Goal: Task Accomplishment & Management: Manage account settings

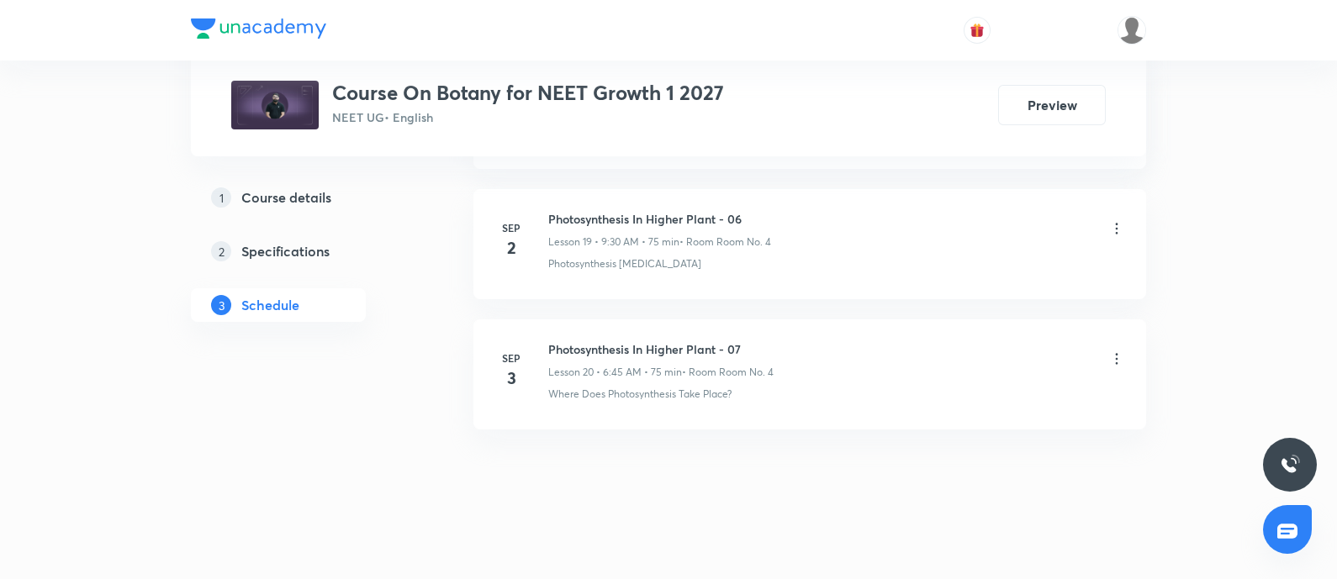
click at [550, 341] on h6 "Photosynthesis In Higher Plant - 07" at bounding box center [660, 350] width 225 height 18
copy h6 "Photosynthesis In Higher Plant - 07"
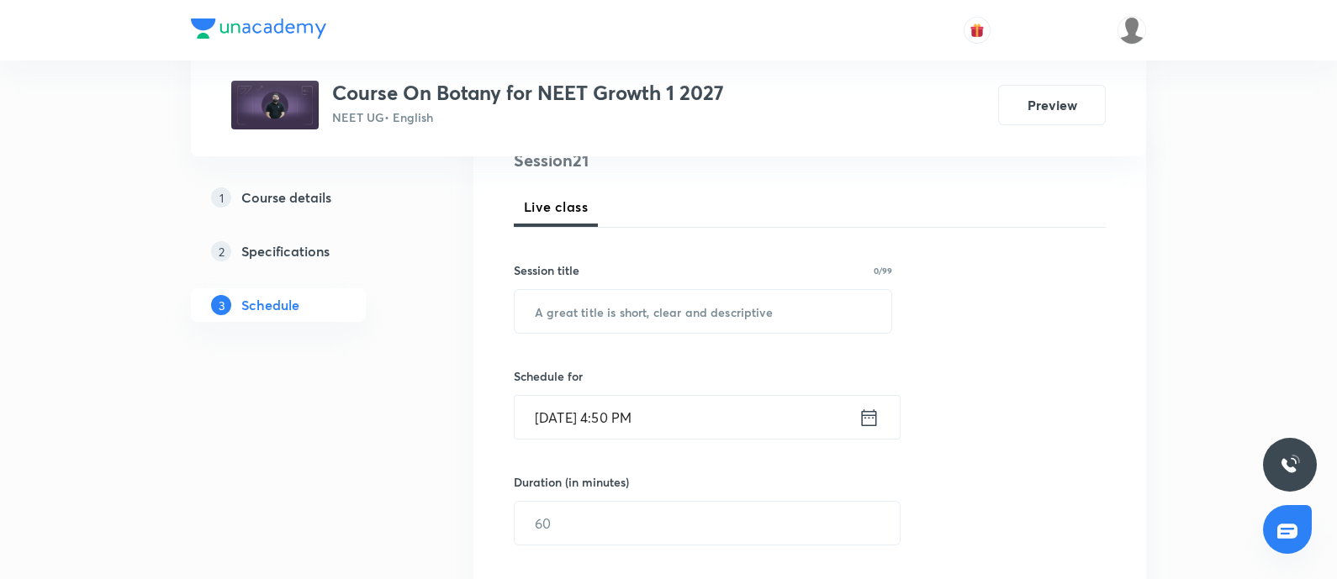
scroll to position [219, 0]
click at [614, 301] on input "text" at bounding box center [703, 308] width 377 height 43
paste input "Photosynthesis In Higher Plant - 07"
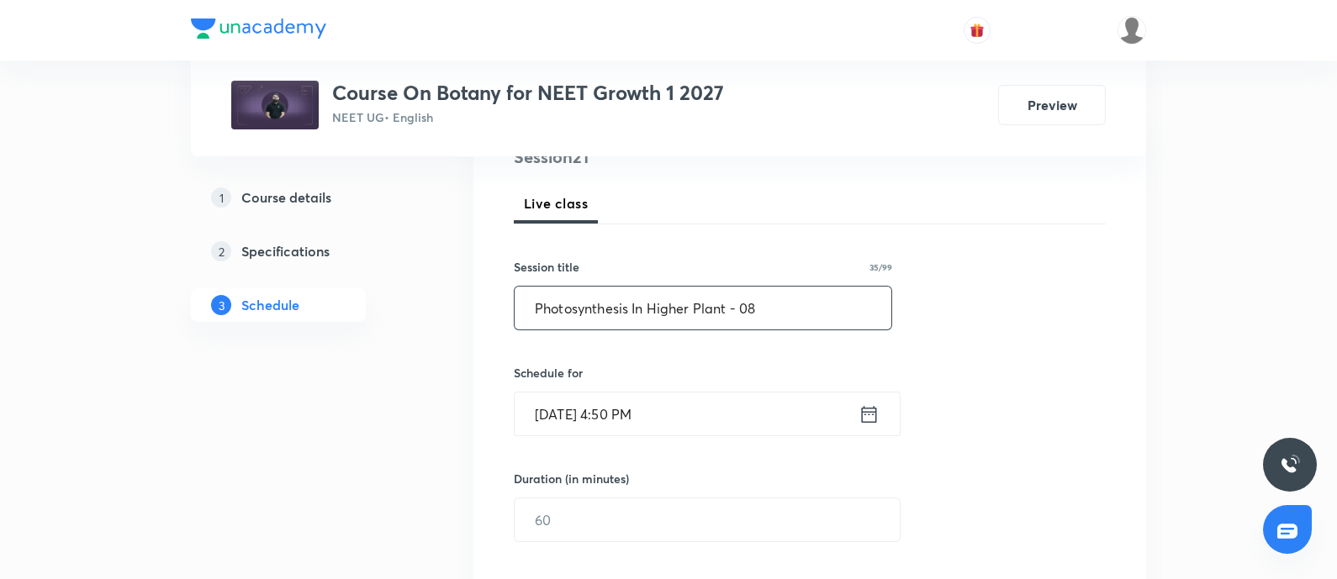
type input "Photosynthesis In Higher Plant - 08"
click at [700, 419] on input "Sep 5, 2025, 4:50 PM" at bounding box center [687, 414] width 344 height 43
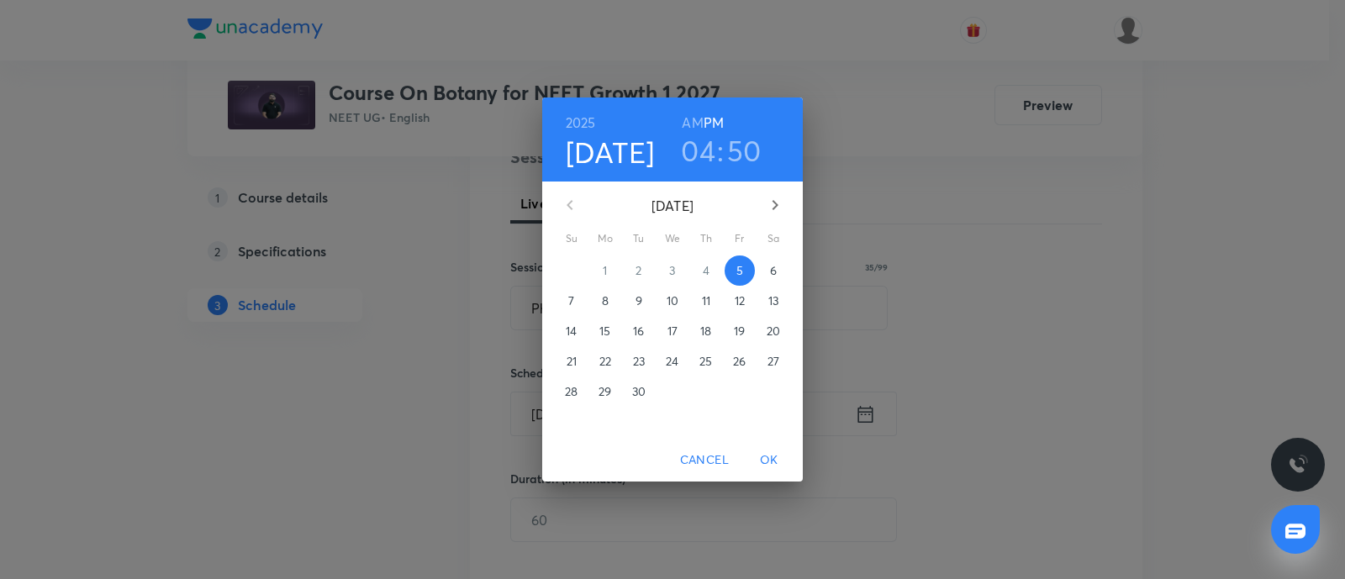
click at [776, 277] on p "6" at bounding box center [773, 270] width 7 height 17
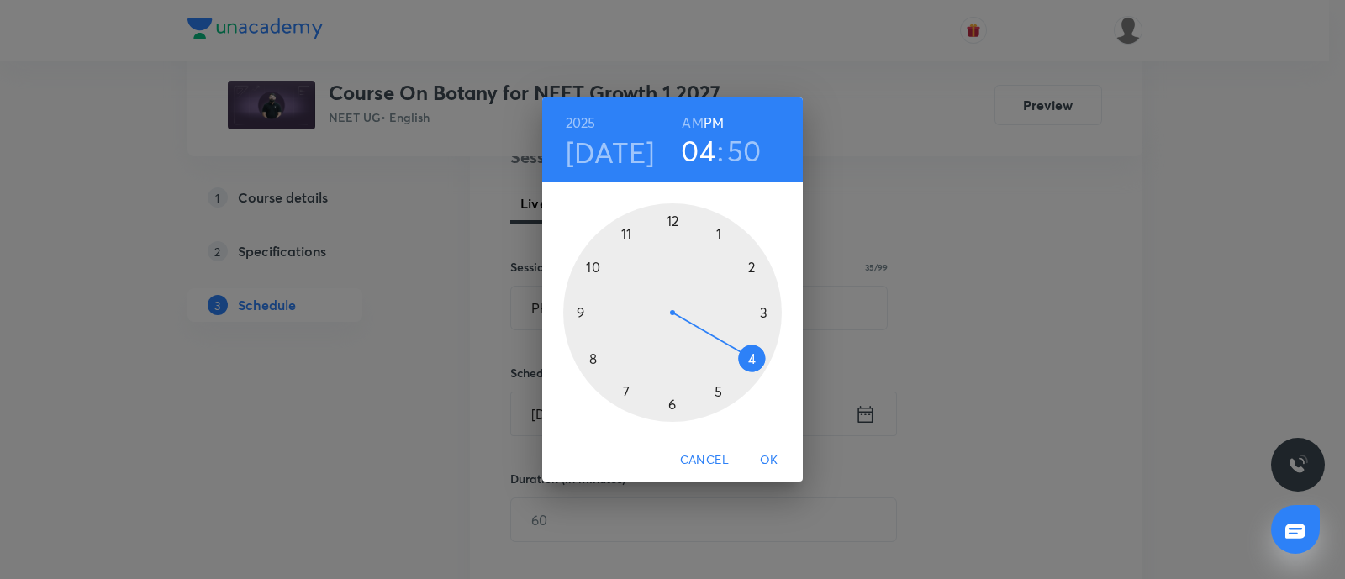
click at [691, 119] on h6 "AM" at bounding box center [692, 123] width 21 height 24
click at [593, 359] on div at bounding box center [672, 312] width 219 height 219
click at [720, 238] on div at bounding box center [672, 312] width 219 height 219
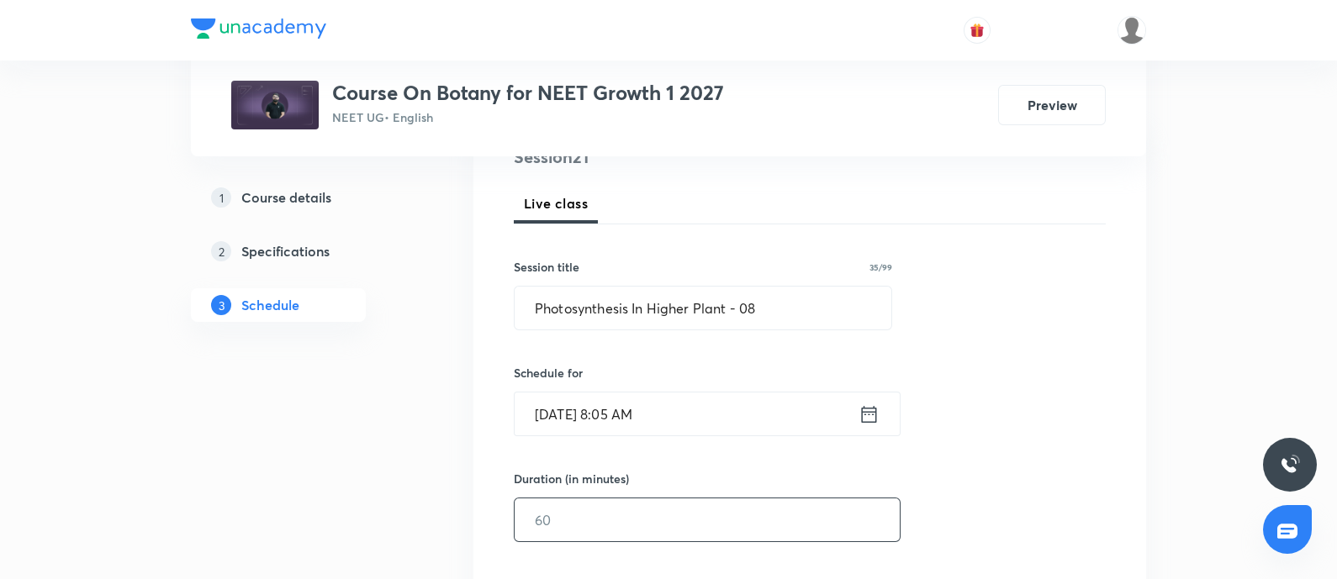
click at [584, 515] on input "text" at bounding box center [707, 520] width 385 height 43
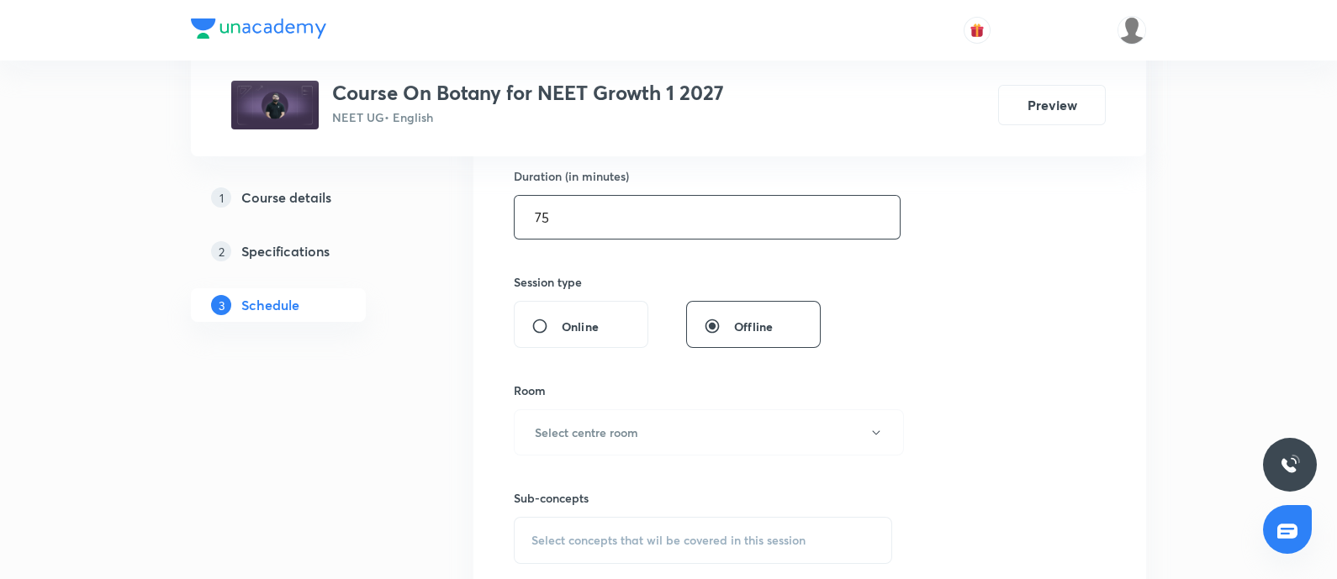
scroll to position [552, 0]
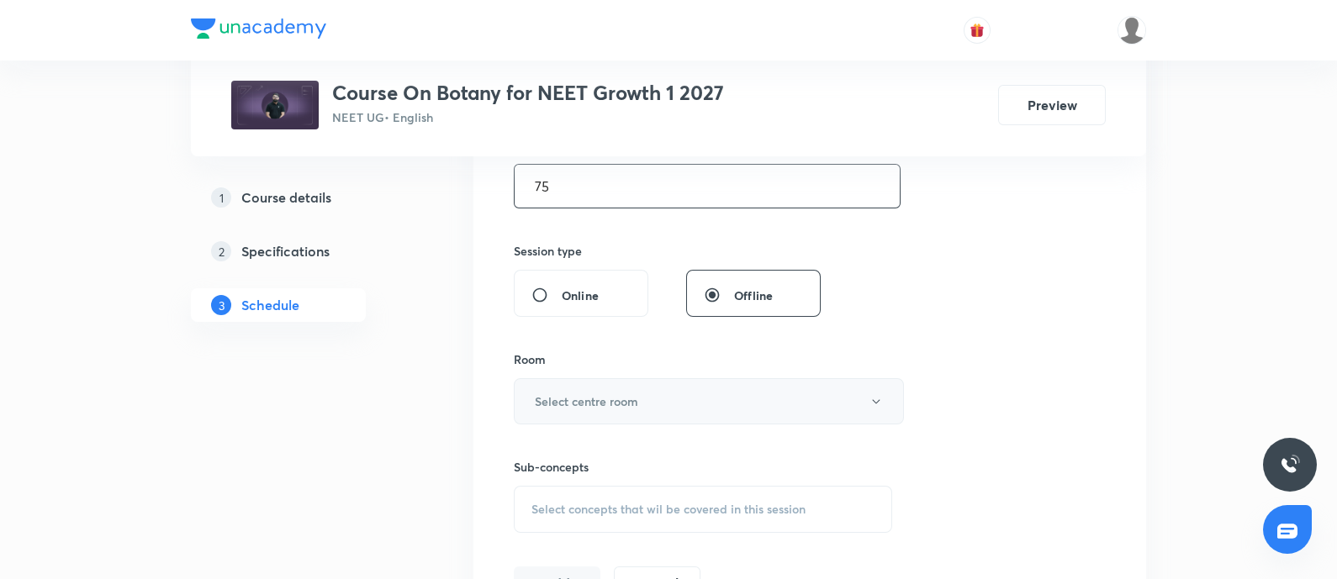
type input "75"
click at [598, 393] on h6 "Select centre room" at bounding box center [586, 402] width 103 height 18
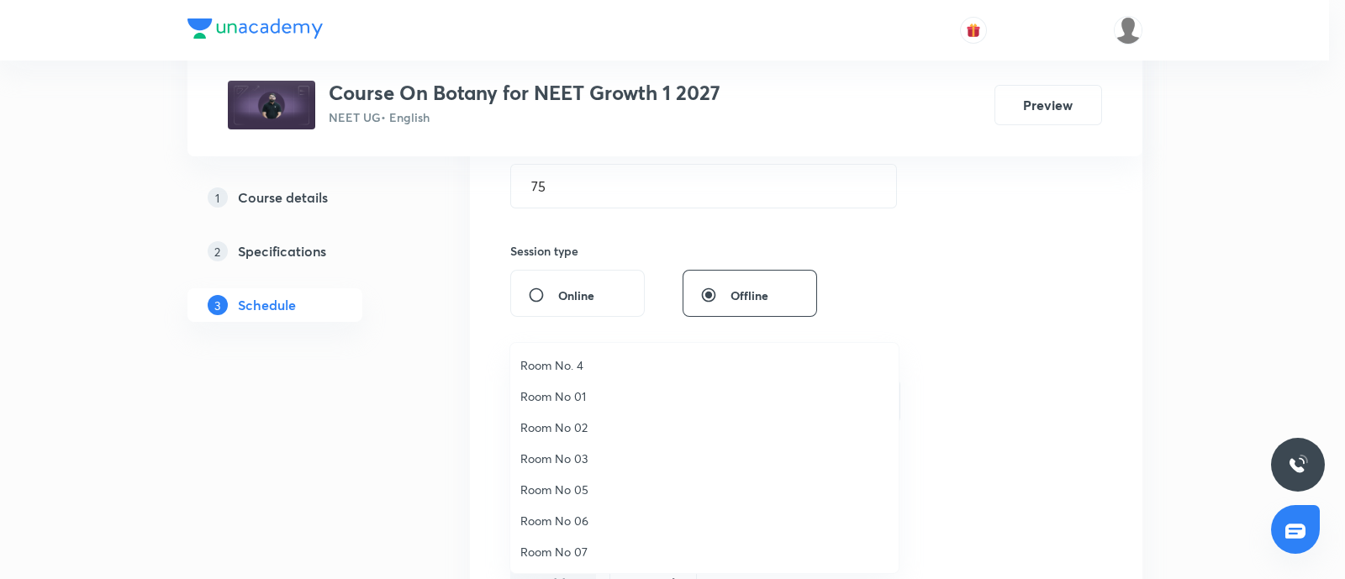
click at [562, 371] on span "Room No. 4" at bounding box center [704, 365] width 368 height 18
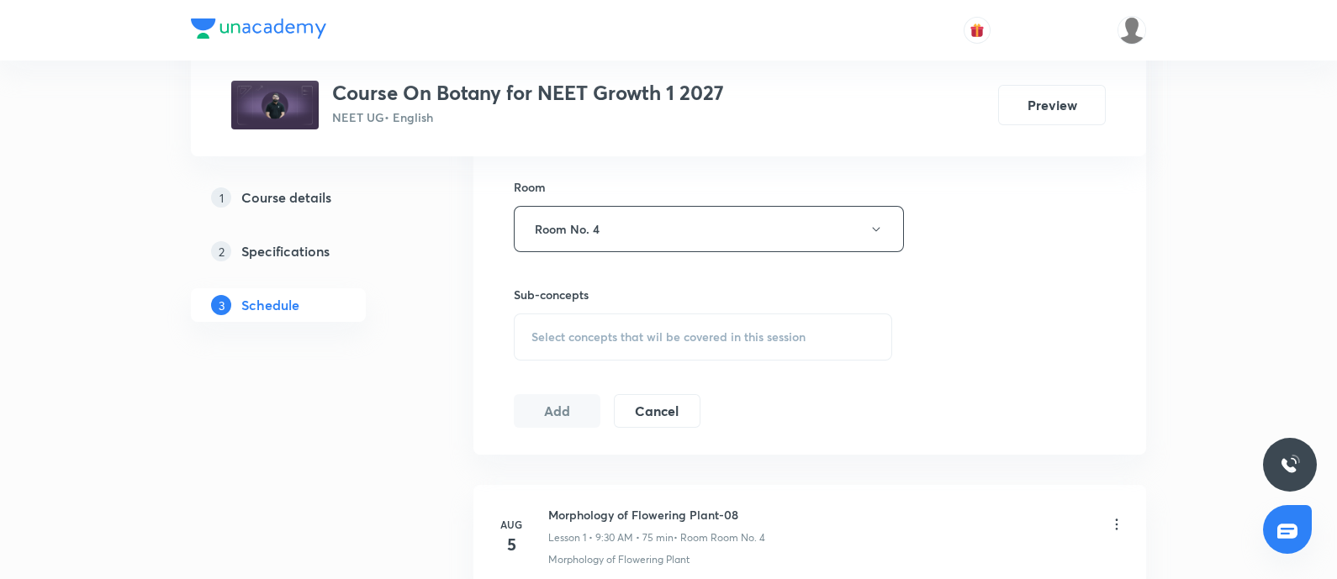
scroll to position [728, 0]
click at [604, 330] on span "Select concepts that wil be covered in this session" at bounding box center [668, 333] width 274 height 13
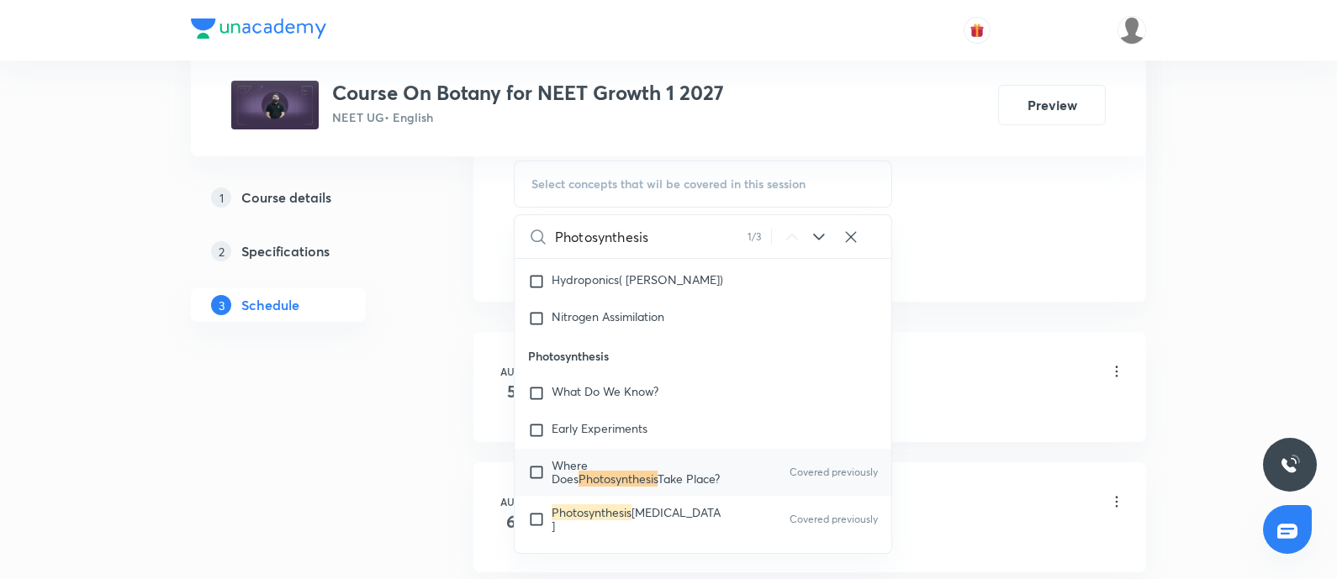
scroll to position [887, 0]
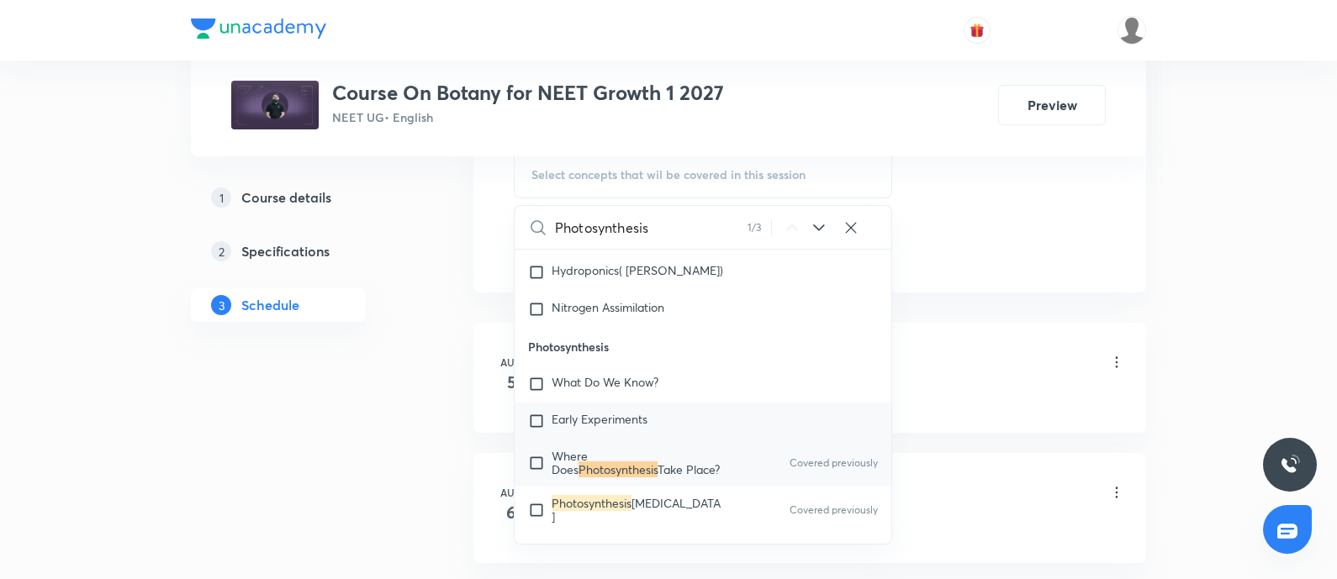
type input "Photosynthesis"
click at [551, 440] on div "Early Experiments" at bounding box center [703, 421] width 377 height 37
checkbox input "true"
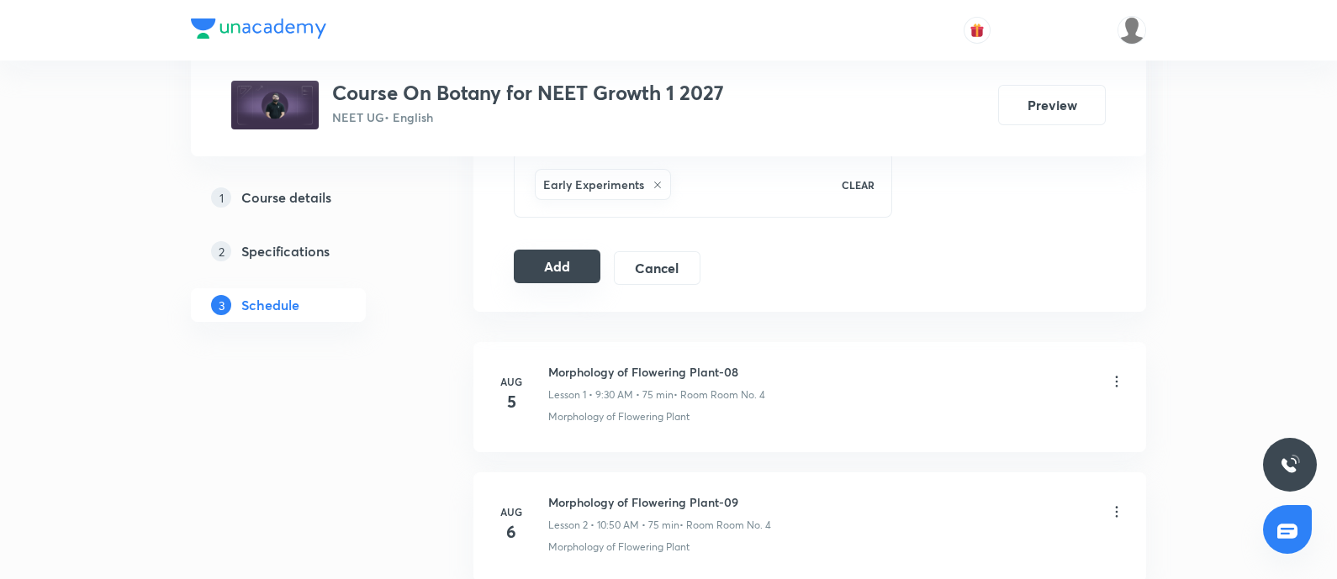
click at [568, 266] on button "Add" at bounding box center [557, 267] width 87 height 34
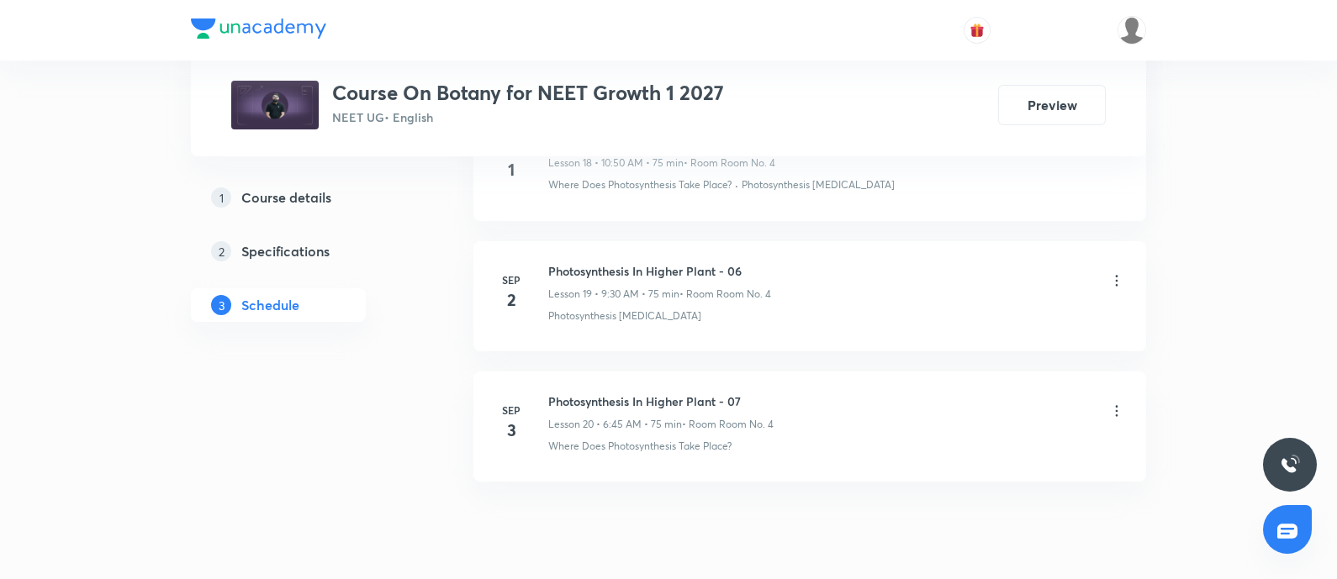
scroll to position [3386, 0]
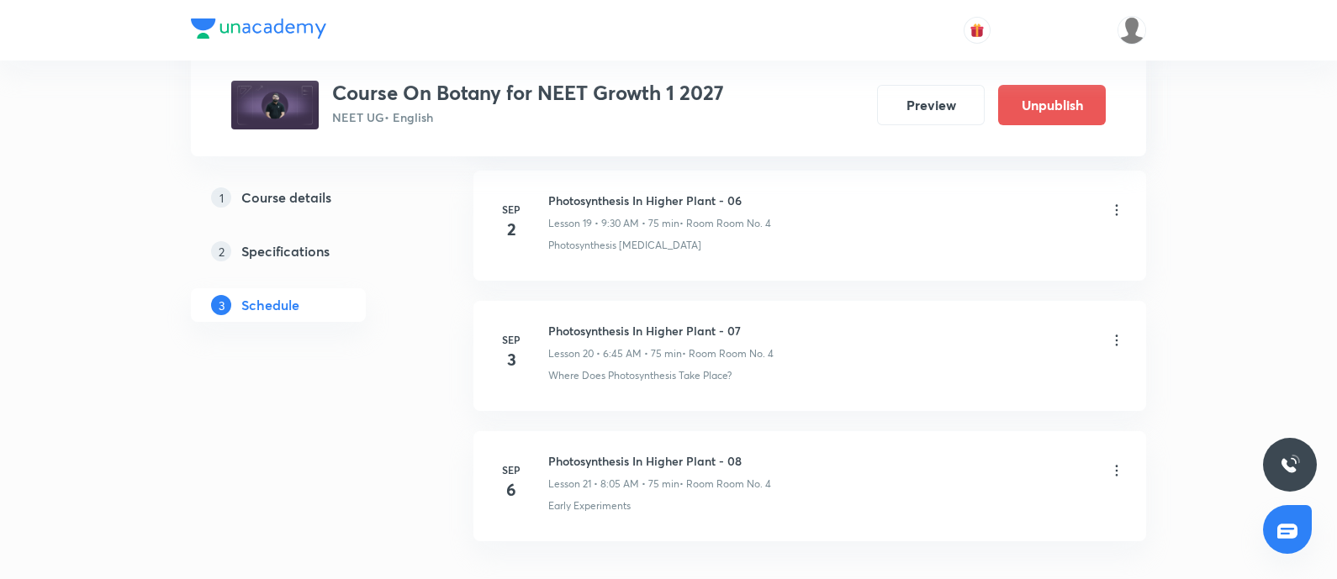
scroll to position [3498, 0]
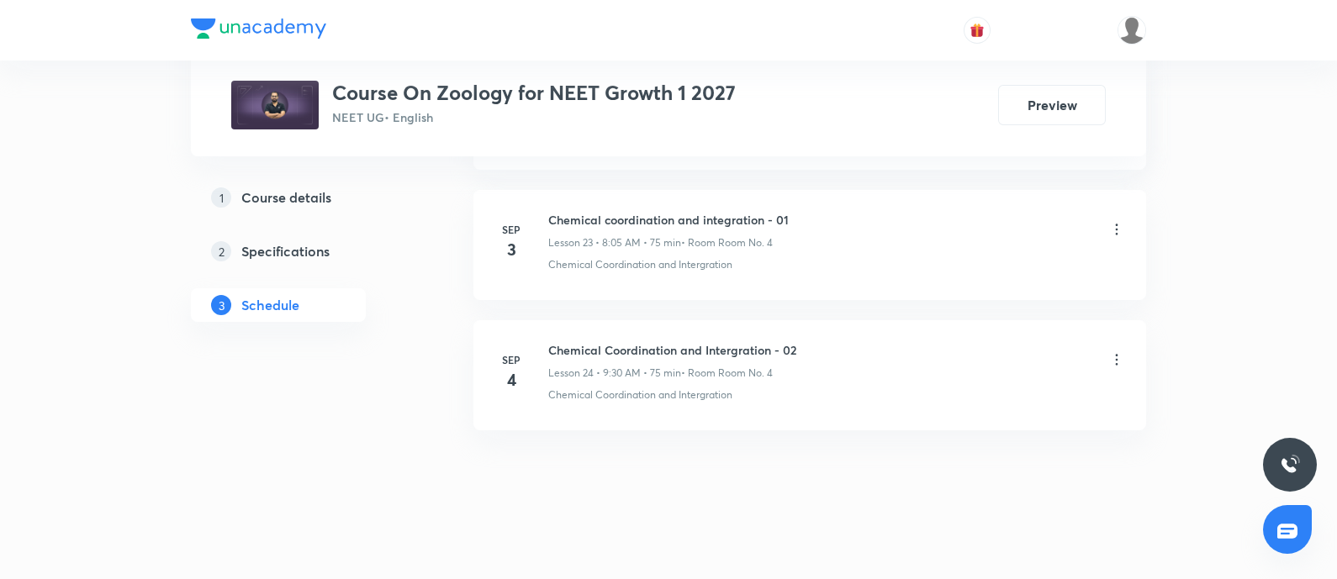
click at [549, 343] on h6 "Chemical Coordination and Intergration - 02" at bounding box center [672, 350] width 248 height 18
copy h6 "Chemical Coordination and Intergration - 02"
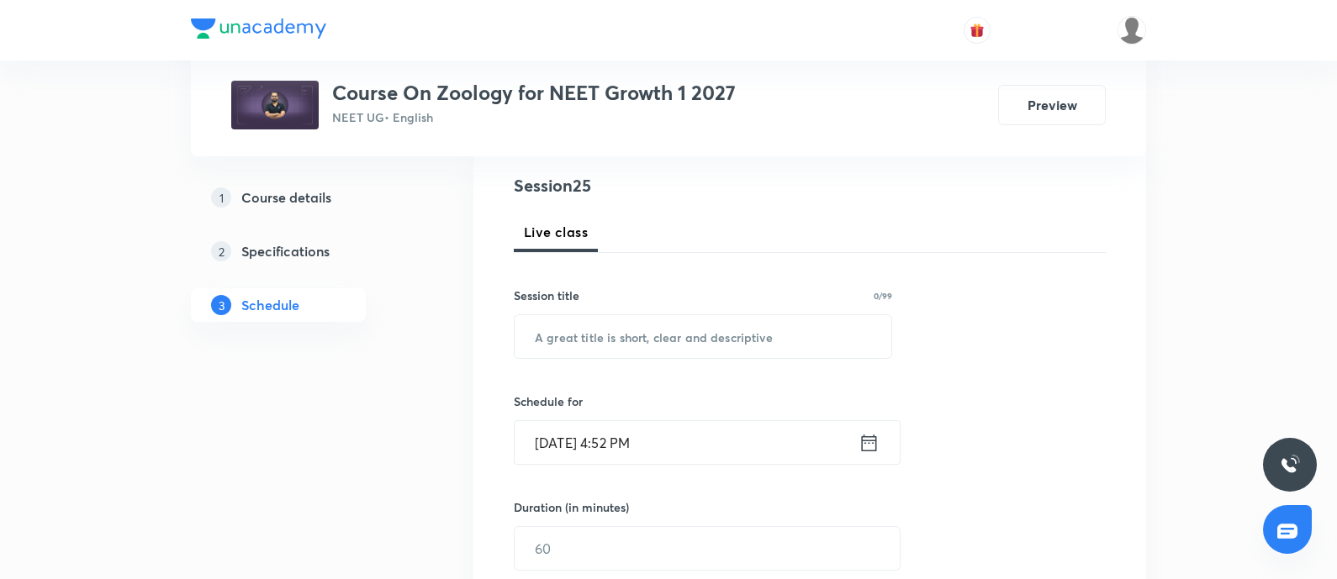
scroll to position [194, 0]
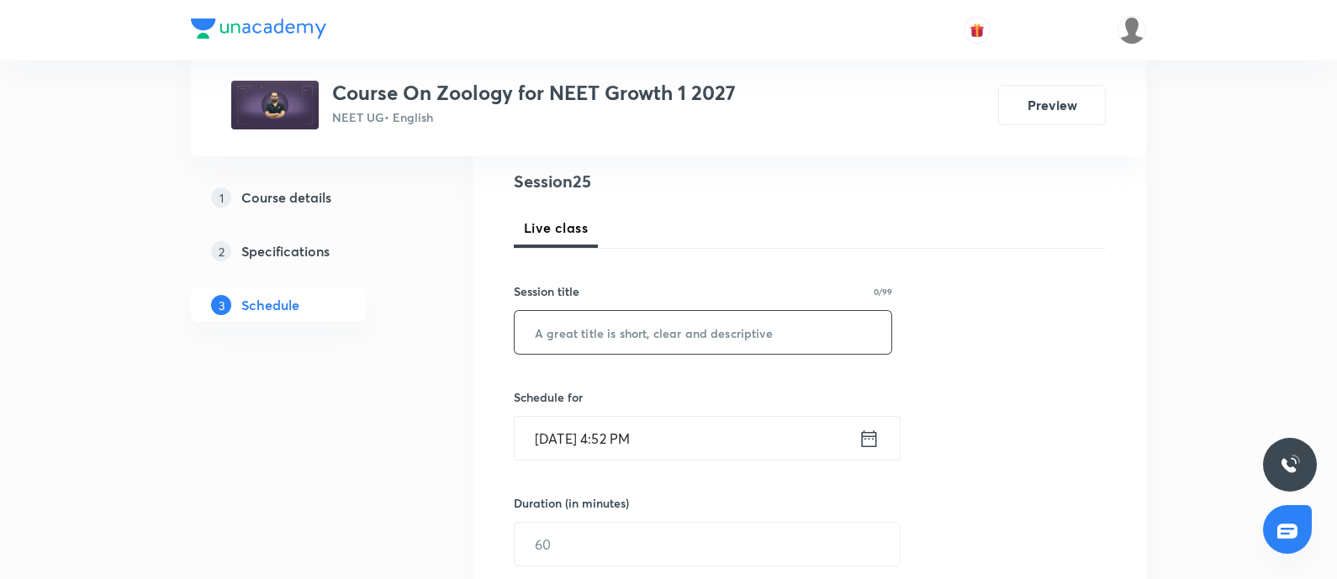
click at [549, 343] on input "text" at bounding box center [703, 332] width 377 height 43
paste input "Chemical Coordination and Intergration - 02"
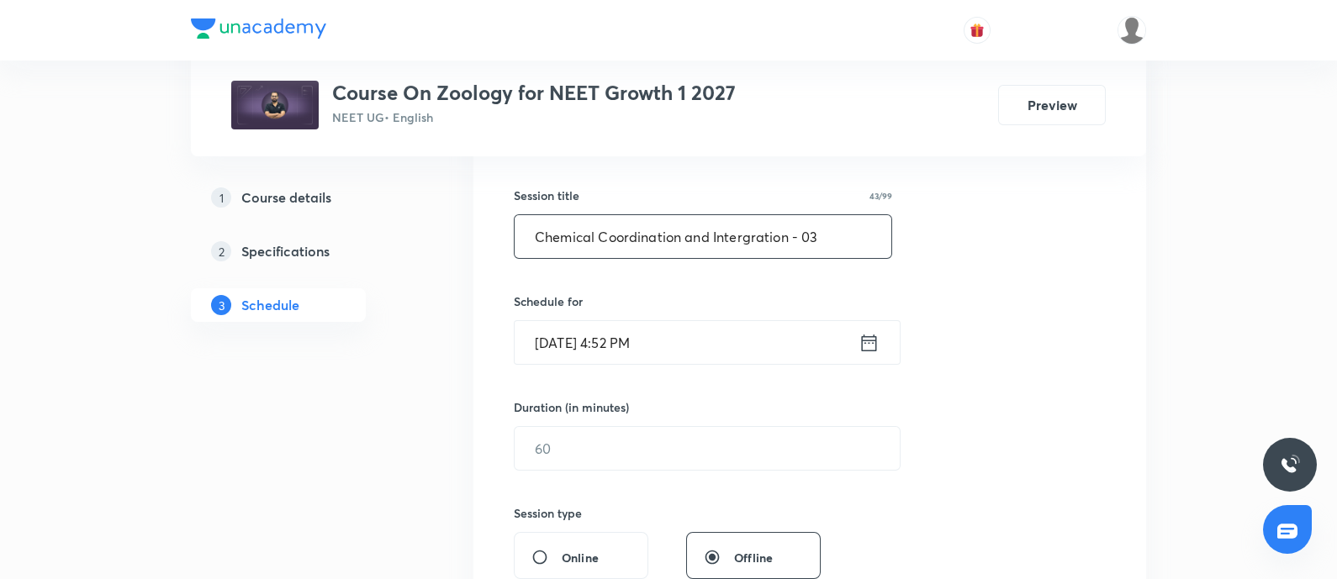
scroll to position [293, 0]
type input "Chemical Coordination and Intergration - 03"
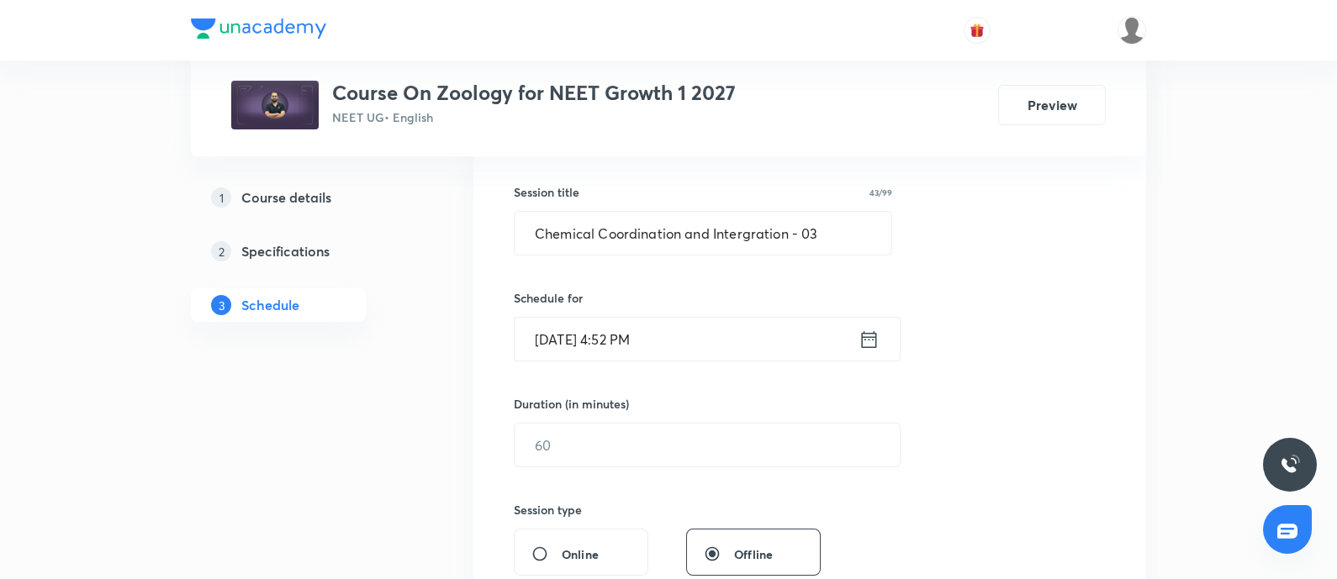
click at [715, 346] on input "Sep 5, 2025, 4:52 PM" at bounding box center [687, 339] width 344 height 43
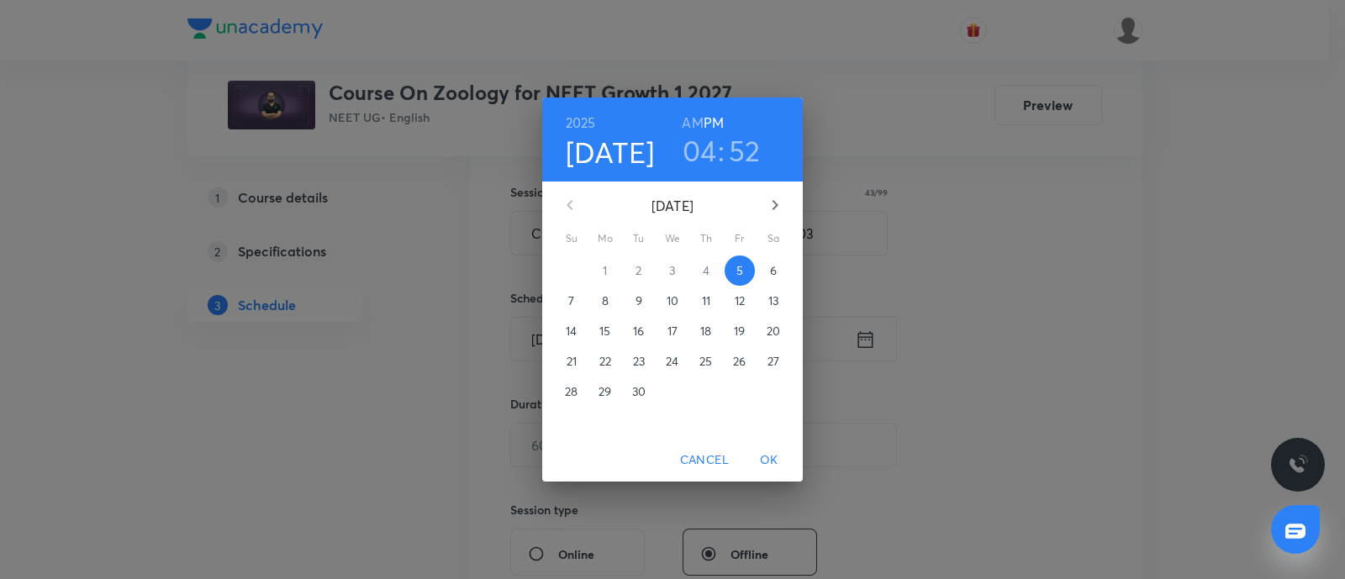
click at [767, 271] on span "6" at bounding box center [773, 270] width 30 height 17
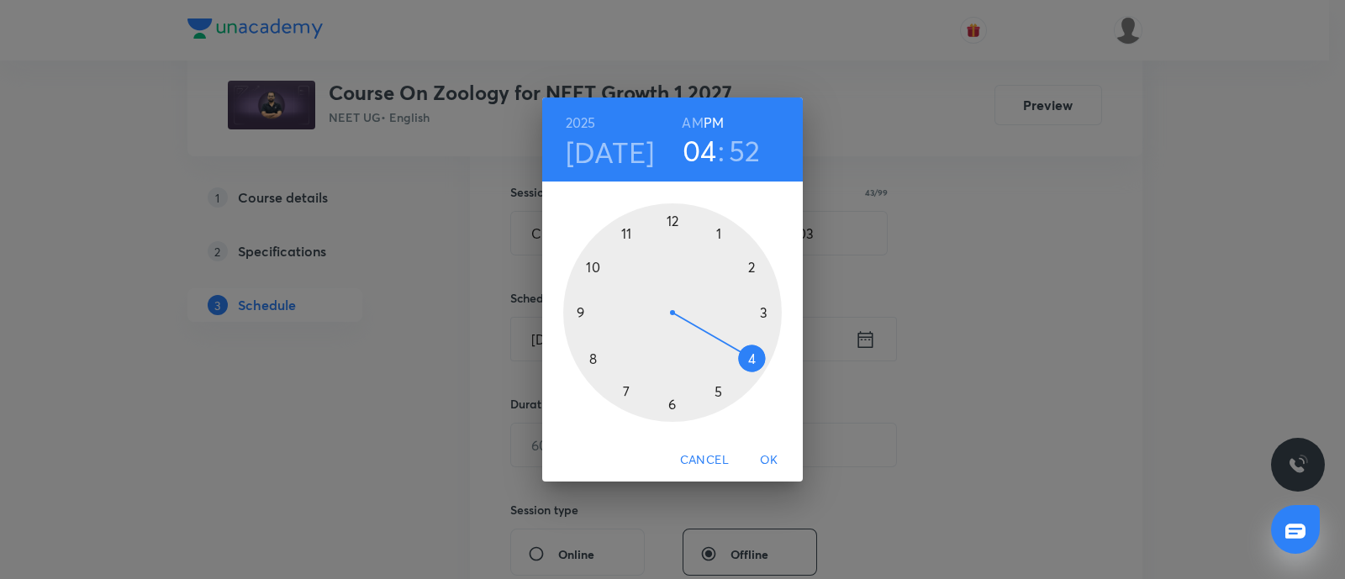
click at [694, 119] on h6 "AM" at bounding box center [692, 123] width 21 height 24
click at [587, 313] on div at bounding box center [672, 312] width 219 height 219
click at [673, 401] on div at bounding box center [672, 312] width 219 height 219
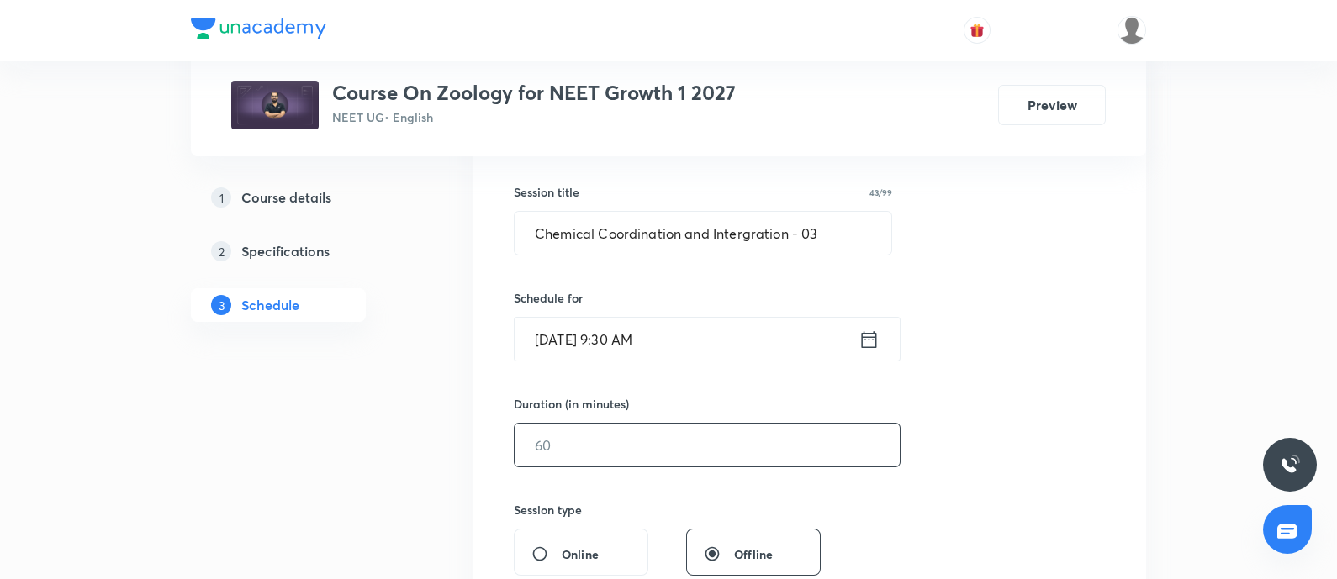
click at [593, 443] on input "text" at bounding box center [707, 445] width 385 height 43
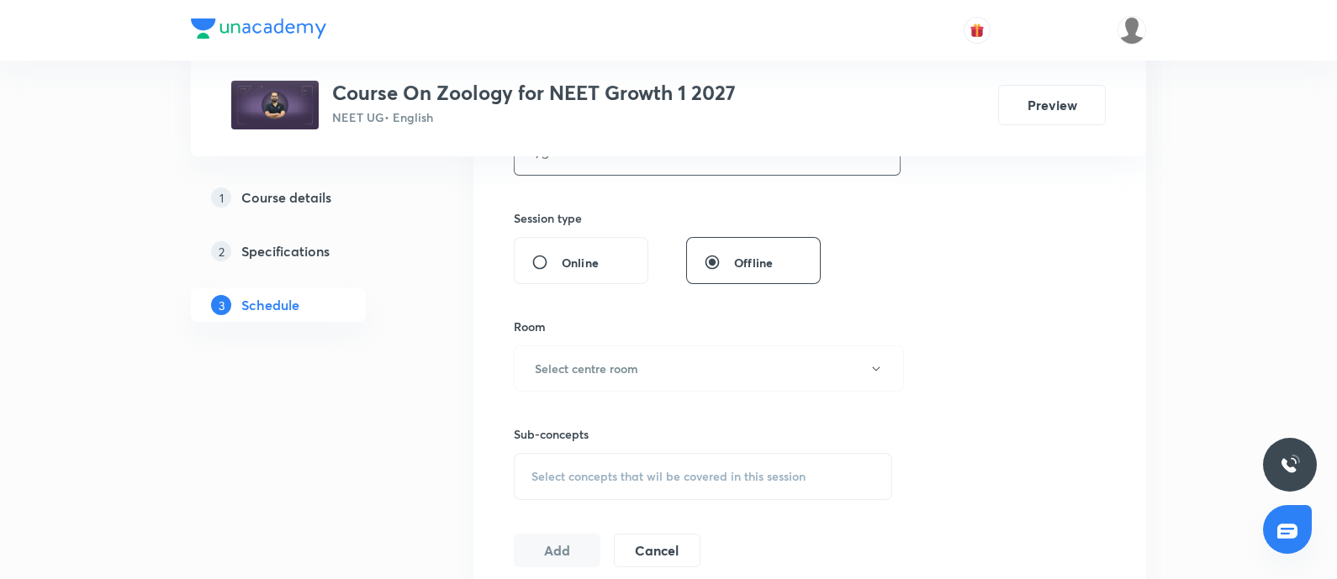
scroll to position [597, 0]
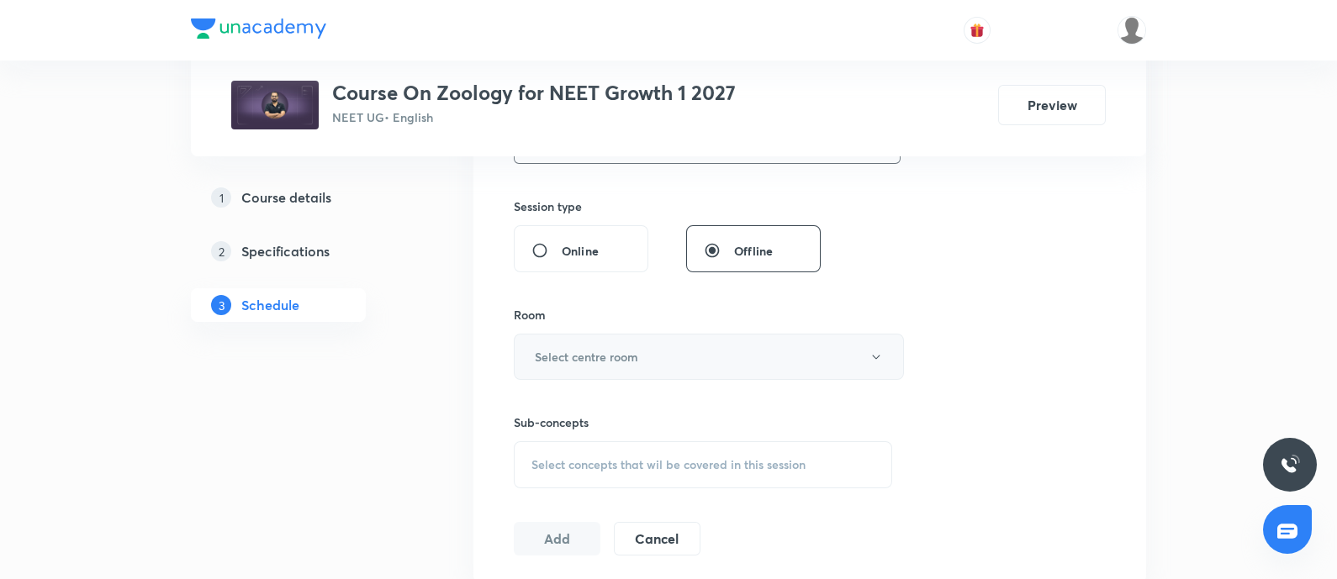
type input "75"
click at [622, 375] on button "Select centre room" at bounding box center [709, 357] width 390 height 46
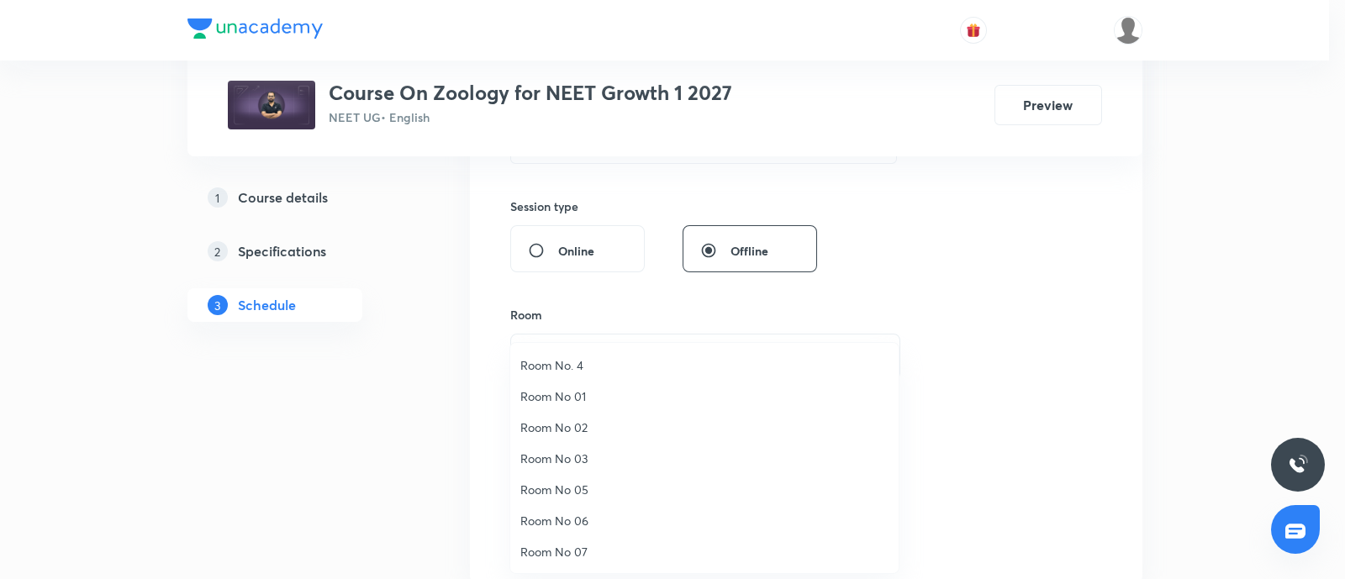
click at [578, 359] on span "Room No. 4" at bounding box center [704, 365] width 368 height 18
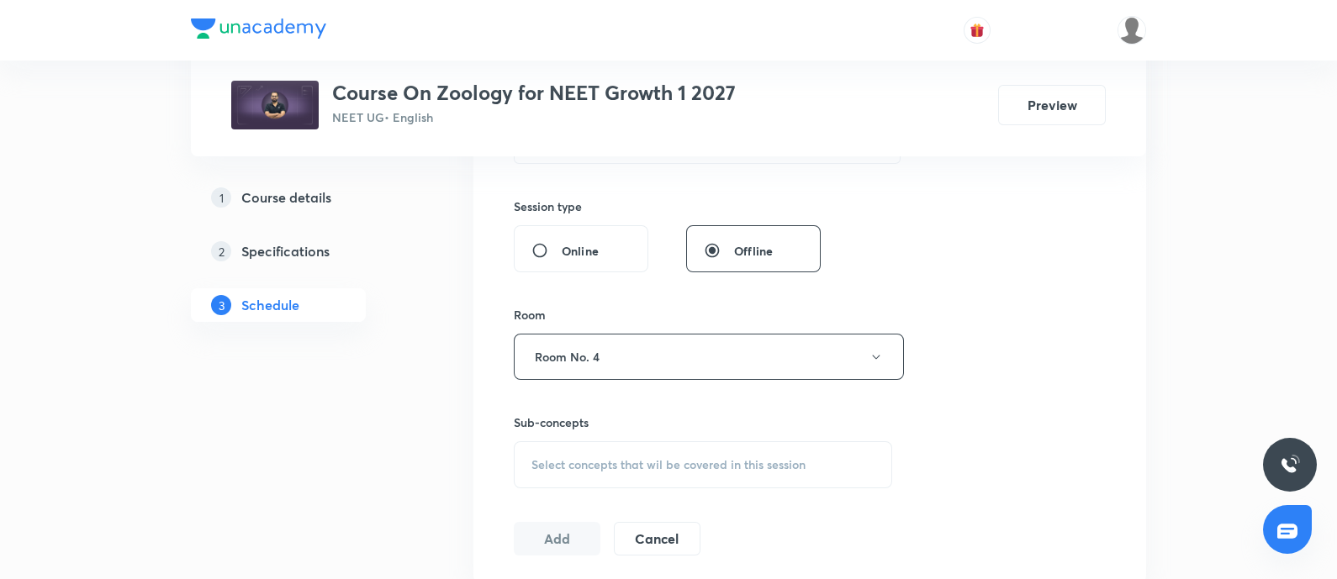
click at [593, 464] on span "Select concepts that wil be covered in this session" at bounding box center [668, 464] width 274 height 13
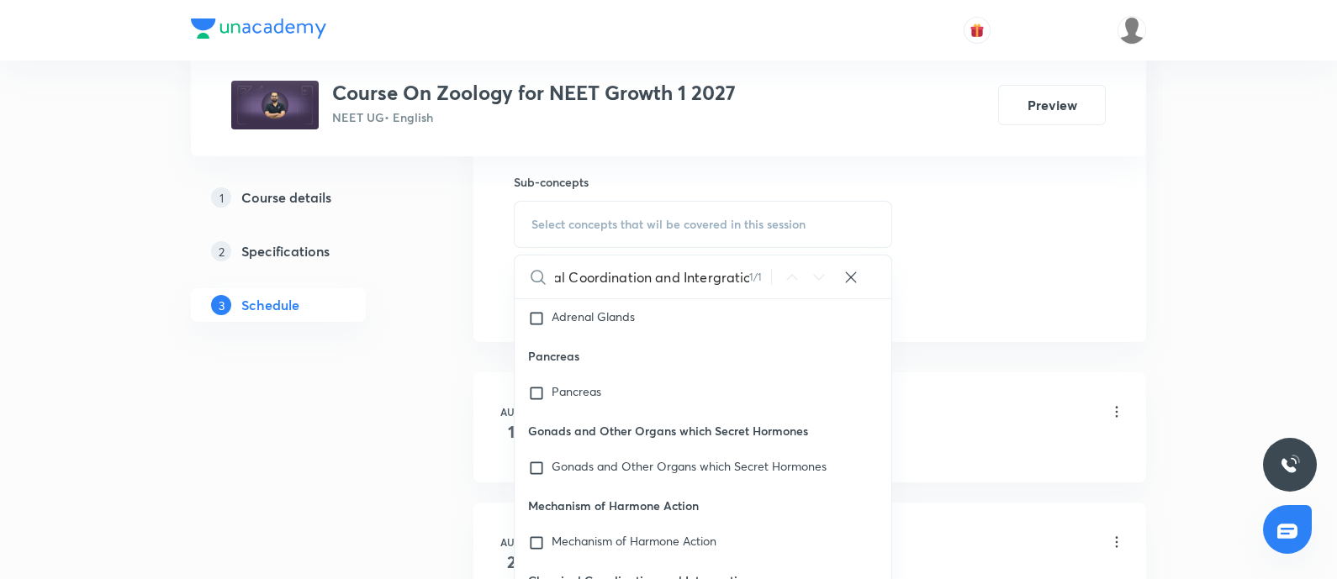
scroll to position [838, 0]
type input "Chemical Coordination and Intergratio"
checkbox input "true"
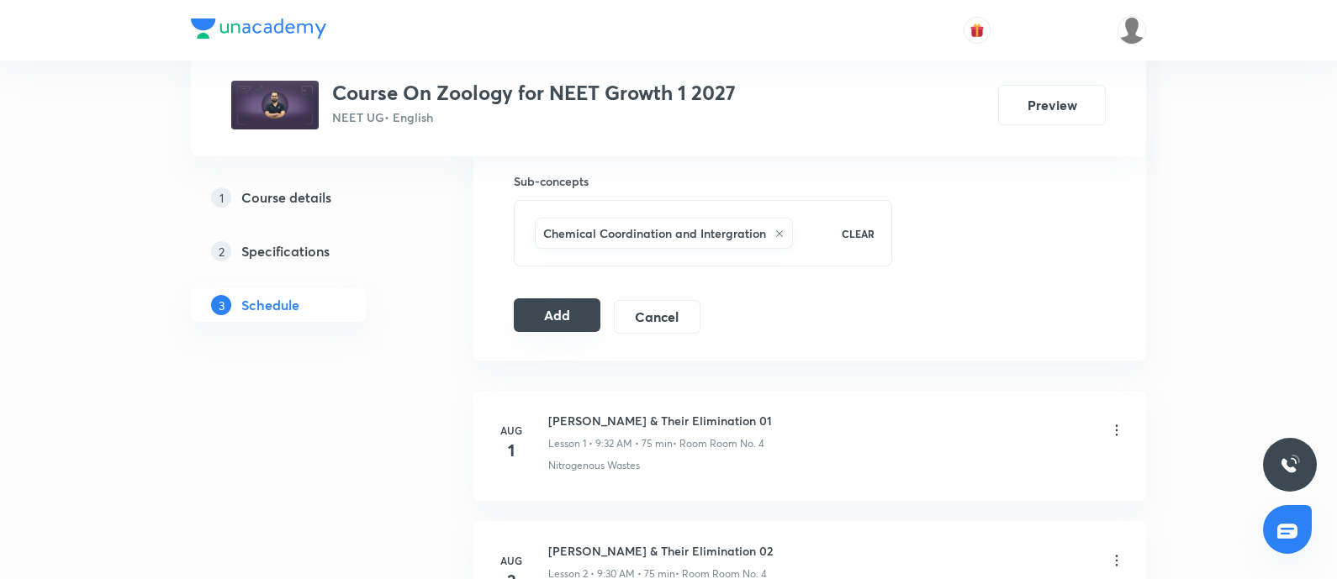
click at [558, 306] on button "Add" at bounding box center [557, 315] width 87 height 34
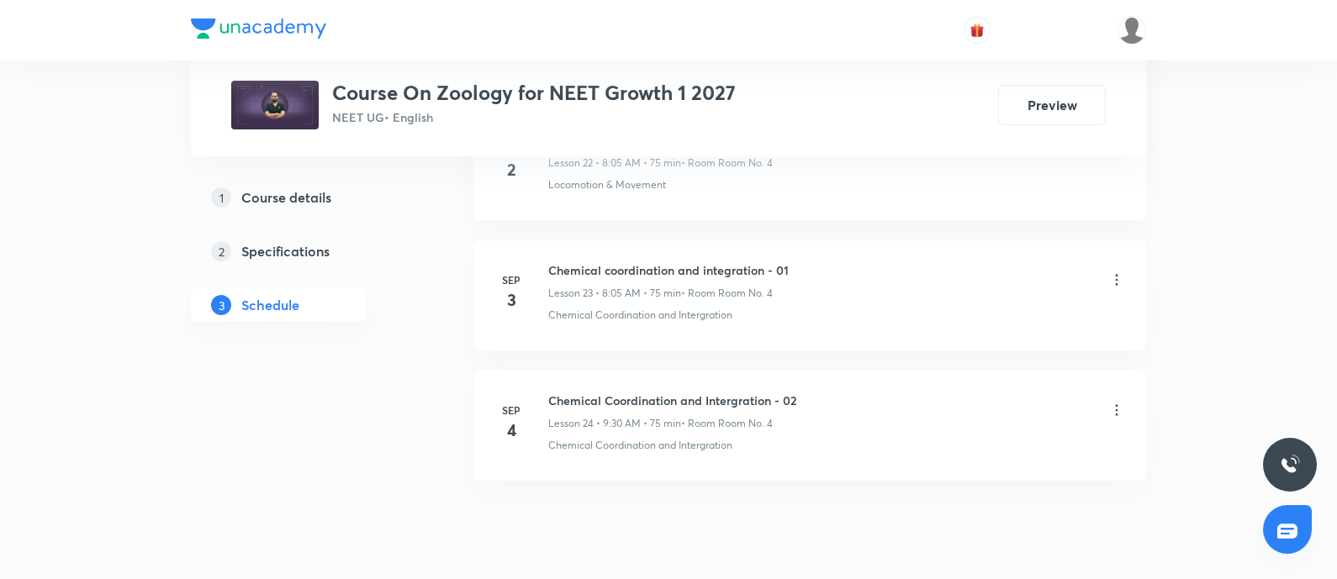
scroll to position [3905, 0]
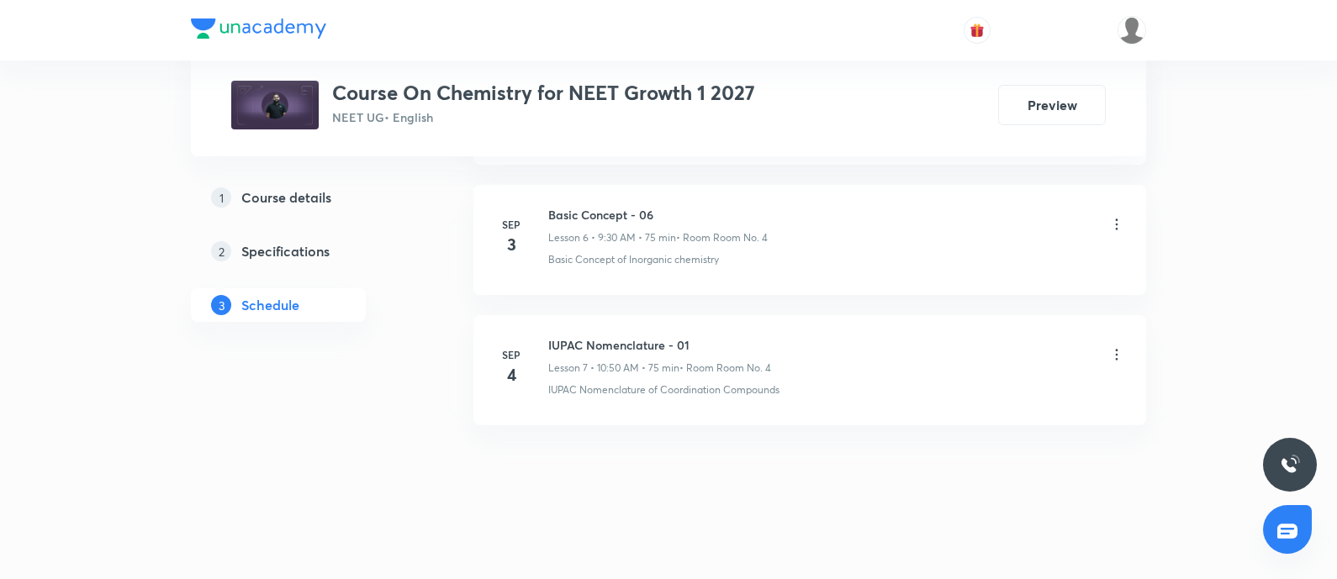
click at [553, 339] on h6 "IUPAC Nomenclature - 01" at bounding box center [659, 345] width 223 height 18
copy h6 "IUPAC Nomenclature - 01"
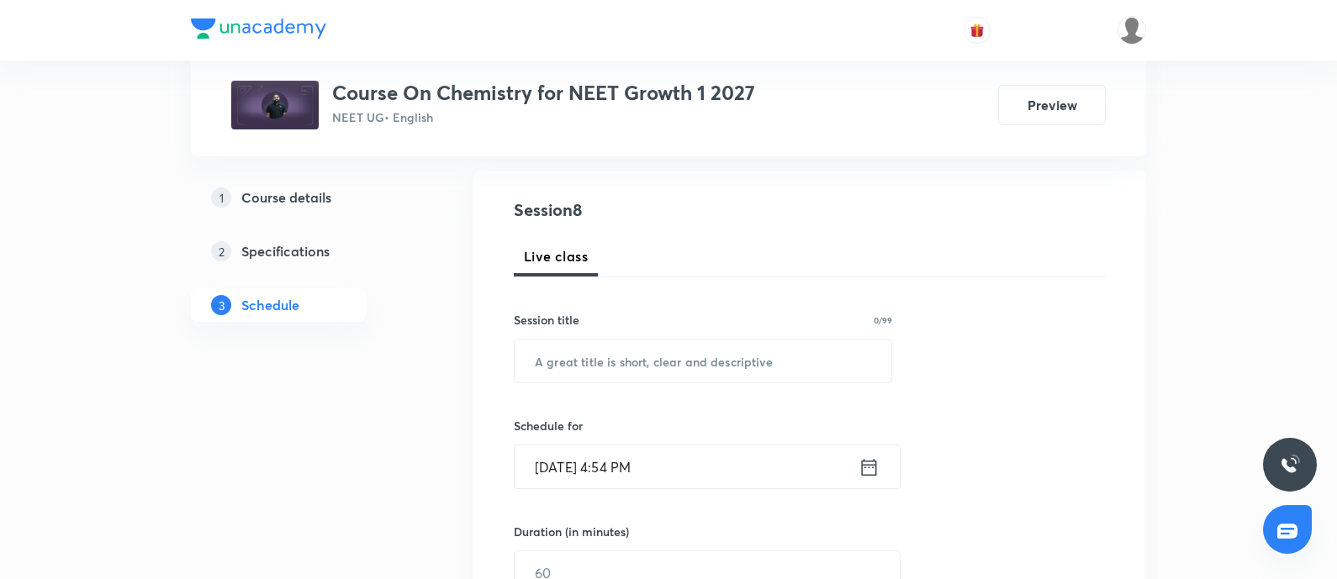
scroll to position [187, 0]
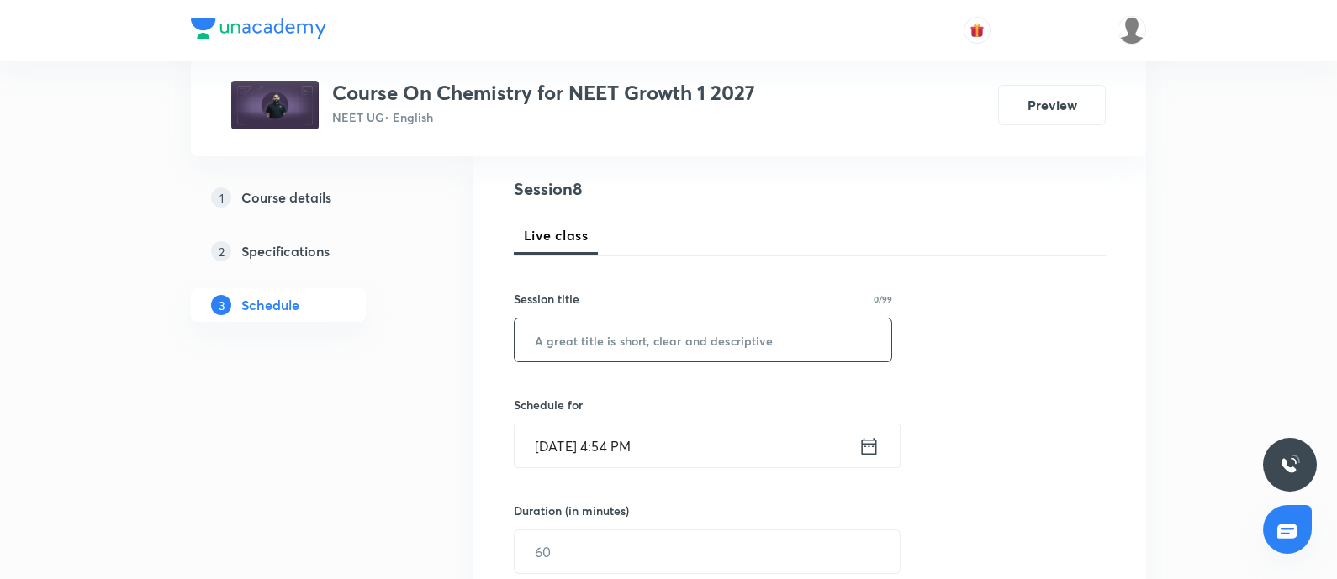
click at [594, 334] on input "text" at bounding box center [703, 340] width 377 height 43
paste input "IUPAC Nomenclature - 01"
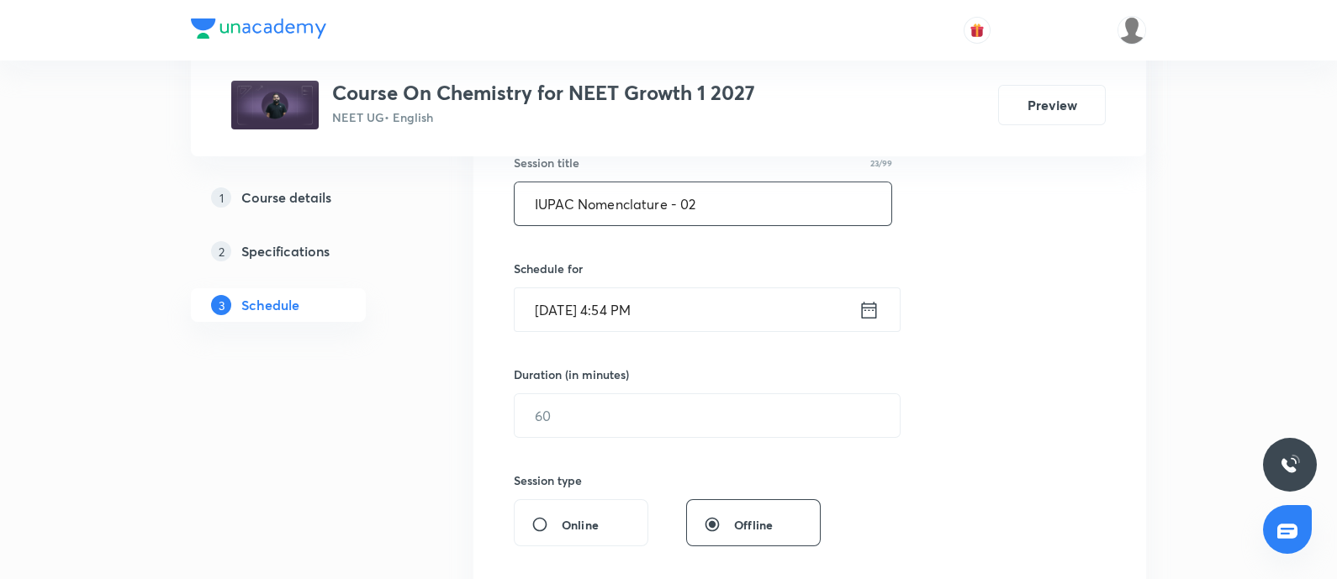
scroll to position [325, 0]
type input "IUPAC Nomenclature - 02"
click at [705, 304] on input "Sep 5, 2025, 4:54 PM" at bounding box center [687, 307] width 344 height 43
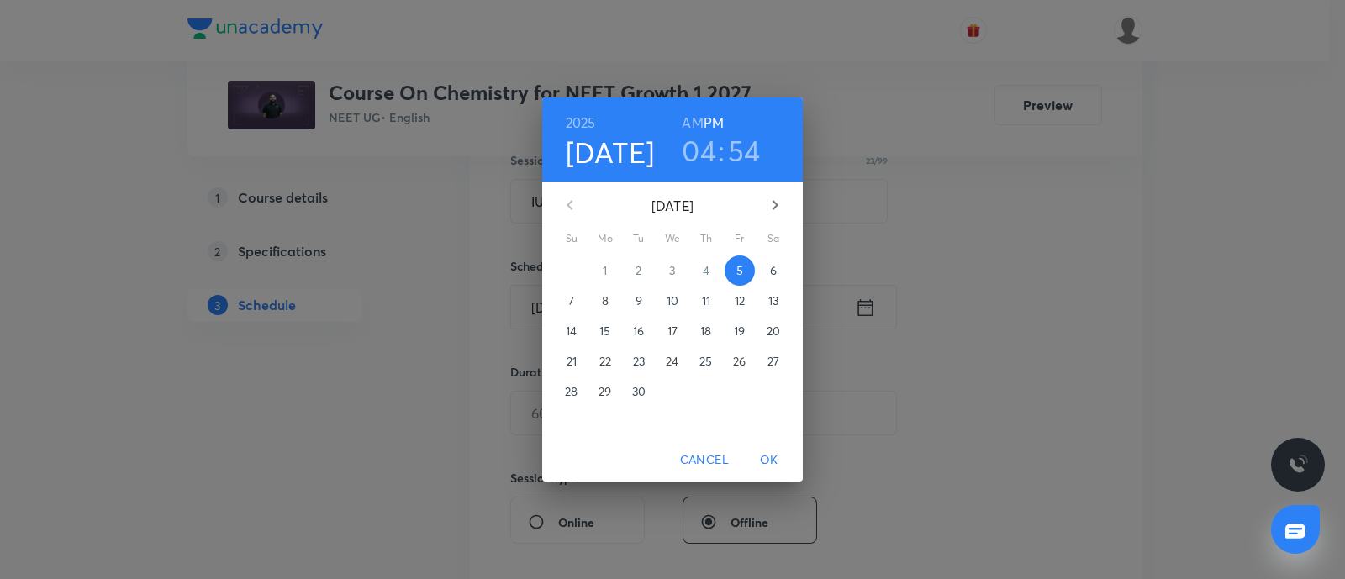
click at [778, 275] on span "6" at bounding box center [773, 270] width 30 height 17
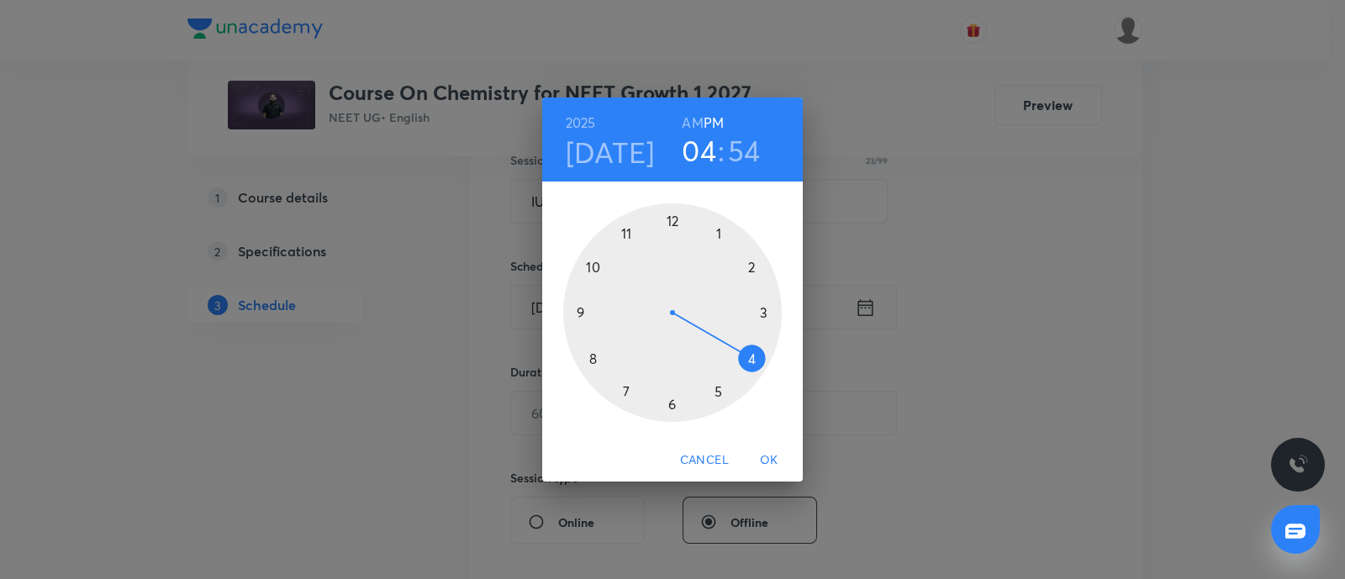
click at [696, 118] on h6 "AM" at bounding box center [692, 123] width 21 height 24
click at [597, 271] on div at bounding box center [672, 312] width 219 height 219
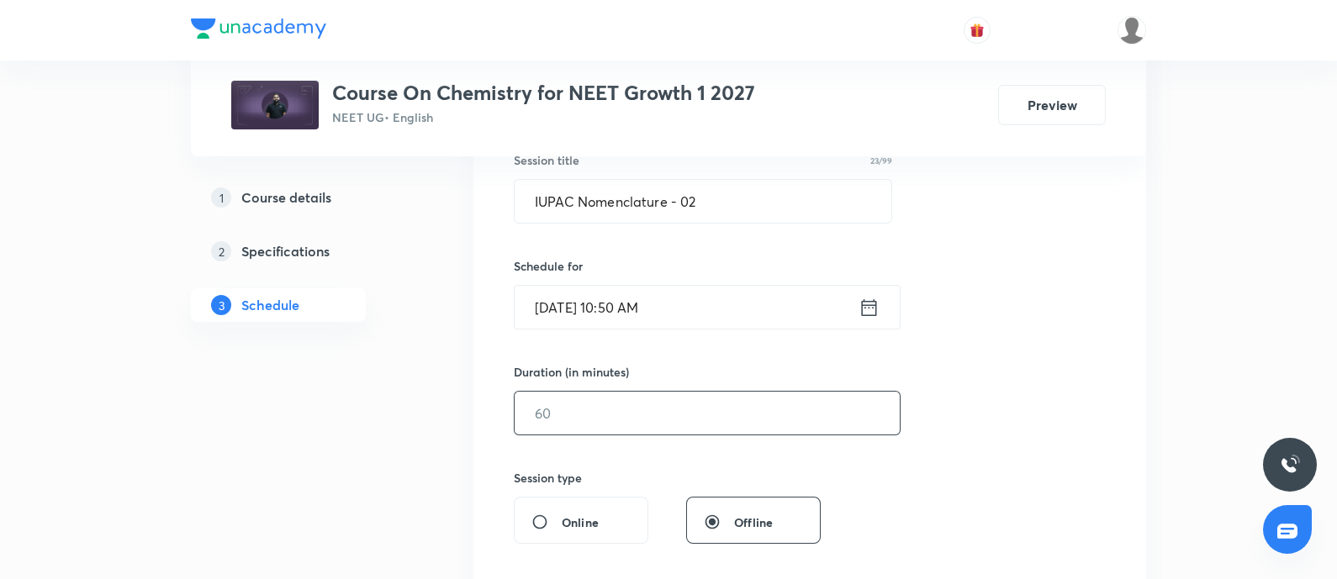
click at [578, 414] on input "text" at bounding box center [707, 413] width 385 height 43
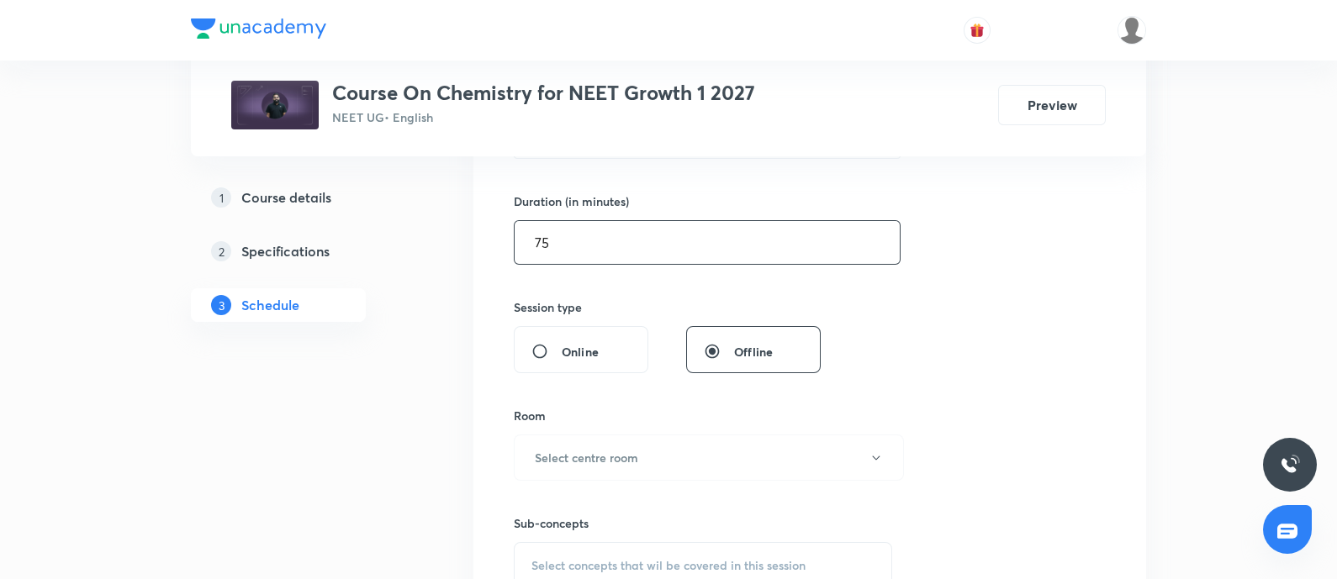
scroll to position [542, 0]
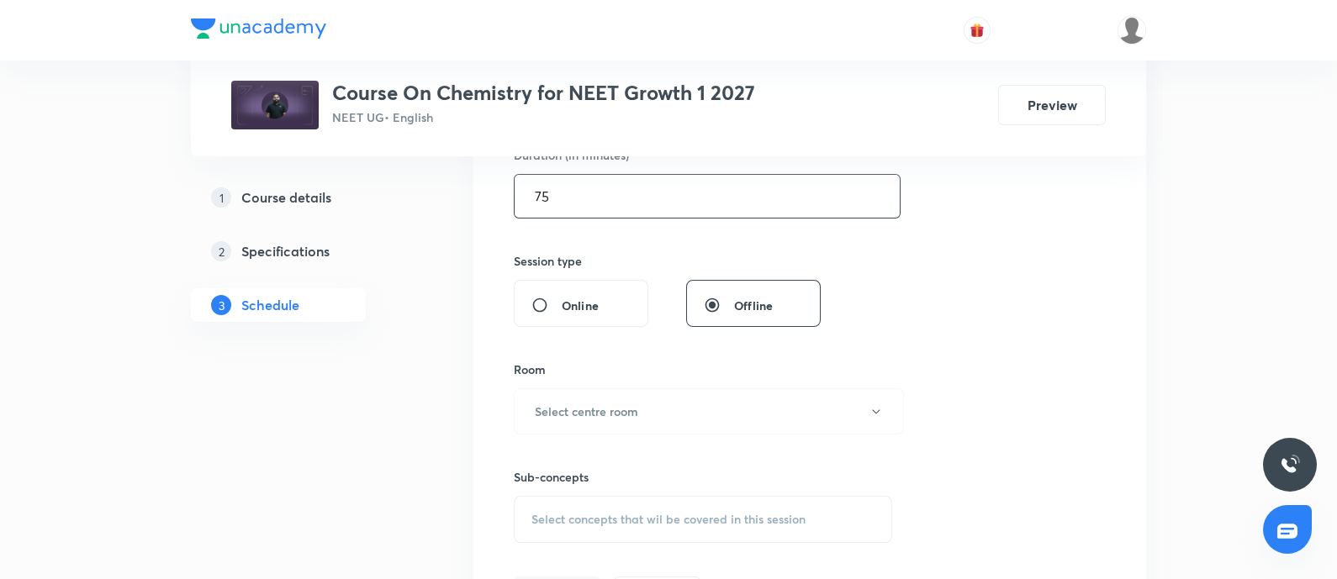
type input "75"
click at [578, 414] on h6 "Select centre room" at bounding box center [586, 412] width 103 height 18
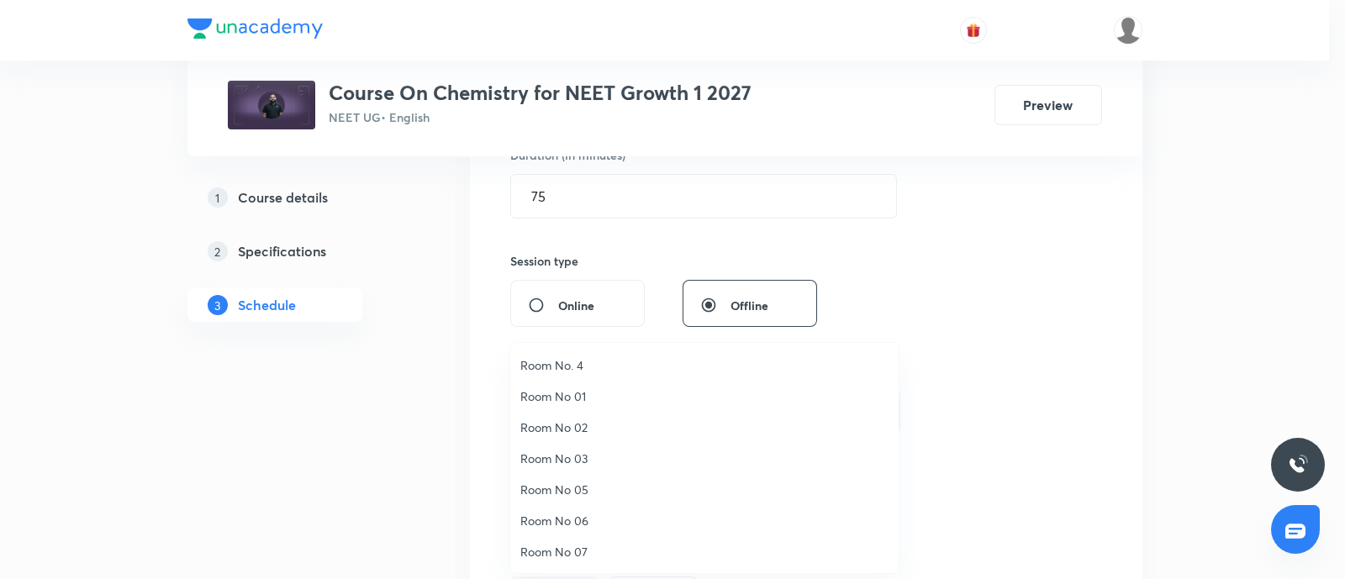
click at [577, 366] on span "Room No. 4" at bounding box center [704, 365] width 368 height 18
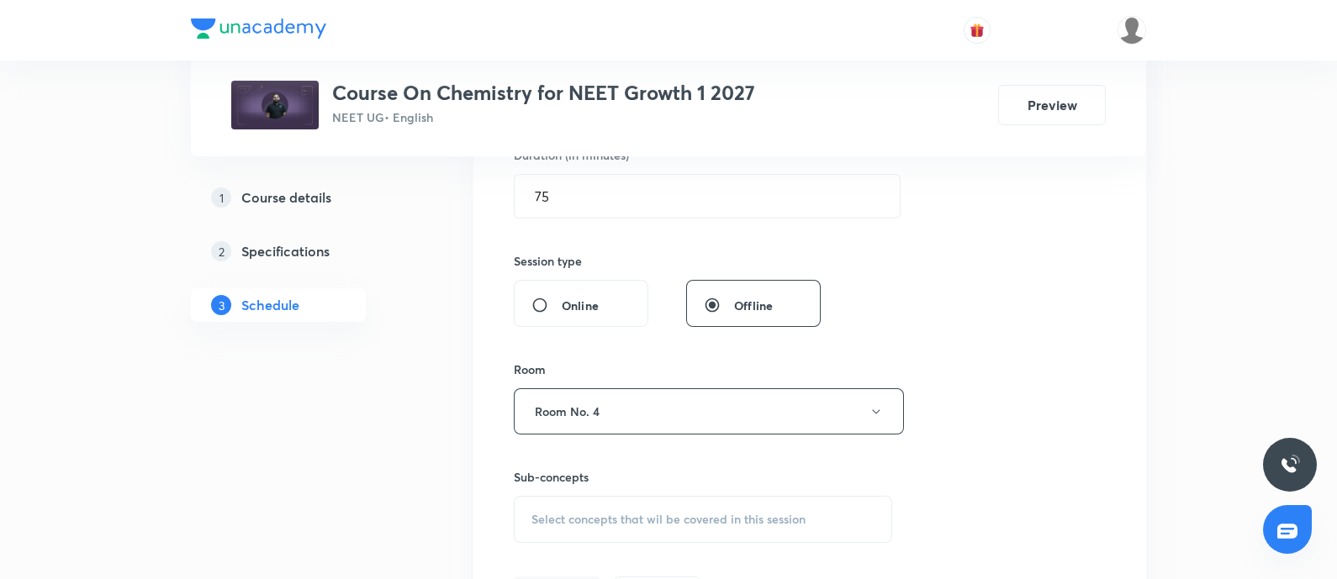
click at [593, 513] on span "Select concepts that wil be covered in this session" at bounding box center [668, 519] width 274 height 13
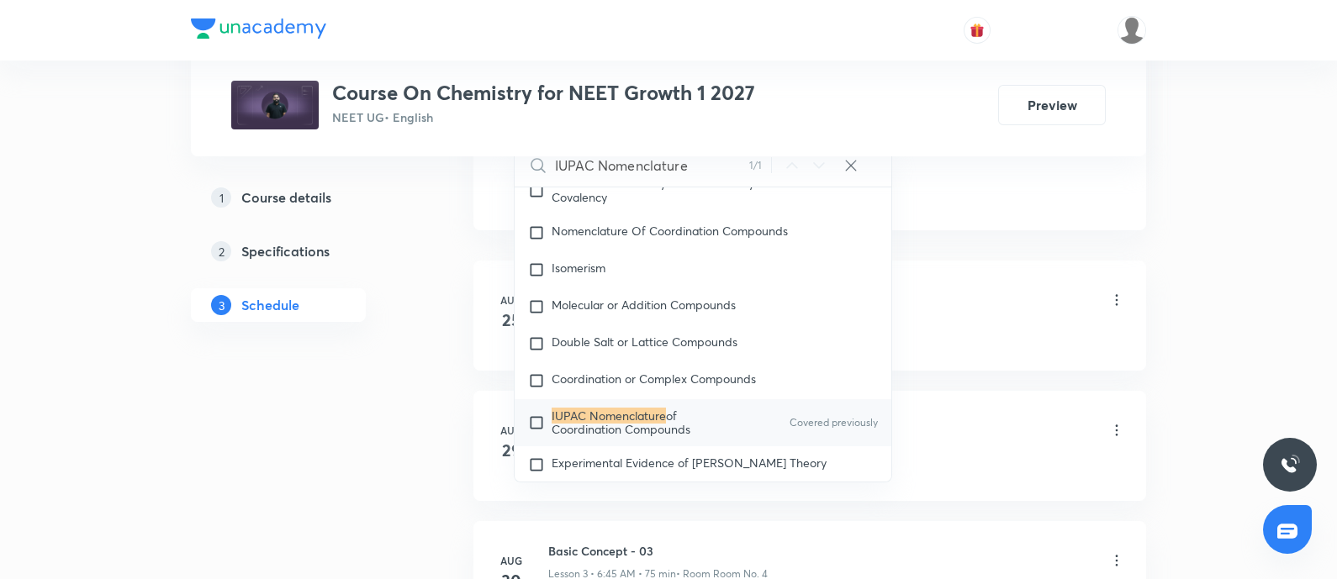
scroll to position [950, 0]
type input "IUPAC Nomenclature"
click at [536, 409] on input "checkbox" at bounding box center [540, 422] width 24 height 27
checkbox input "true"
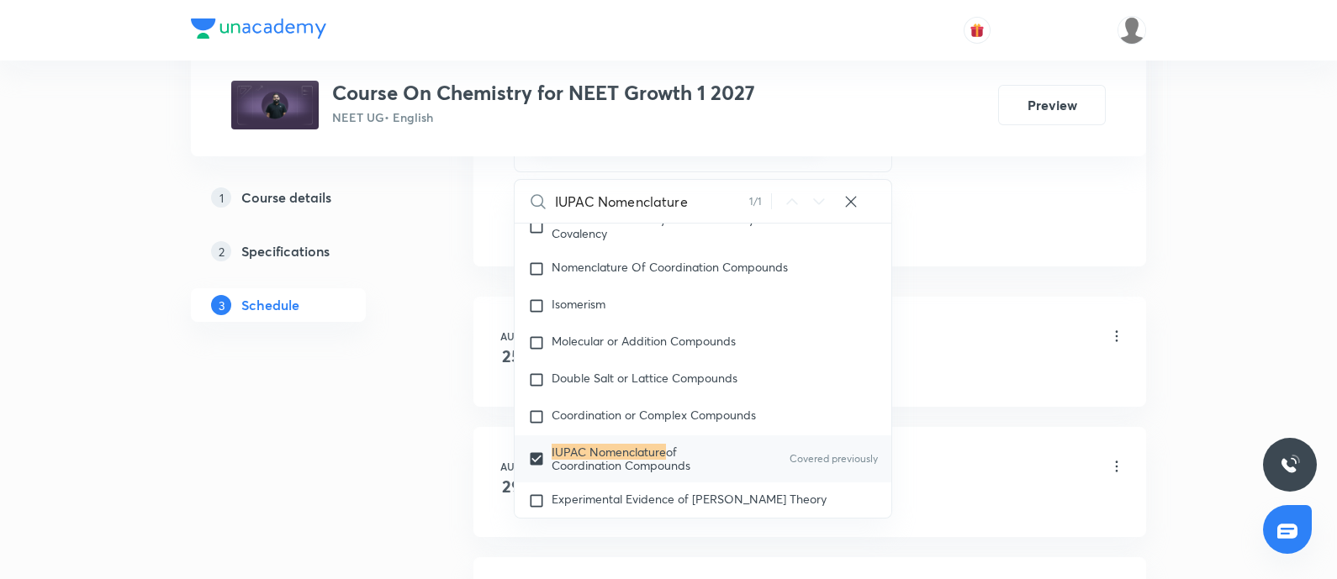
click at [1022, 330] on div "Basic Concept - 01 Lesson 1 • 12:15 PM • 75 min • Room Room No. 4" at bounding box center [836, 338] width 577 height 40
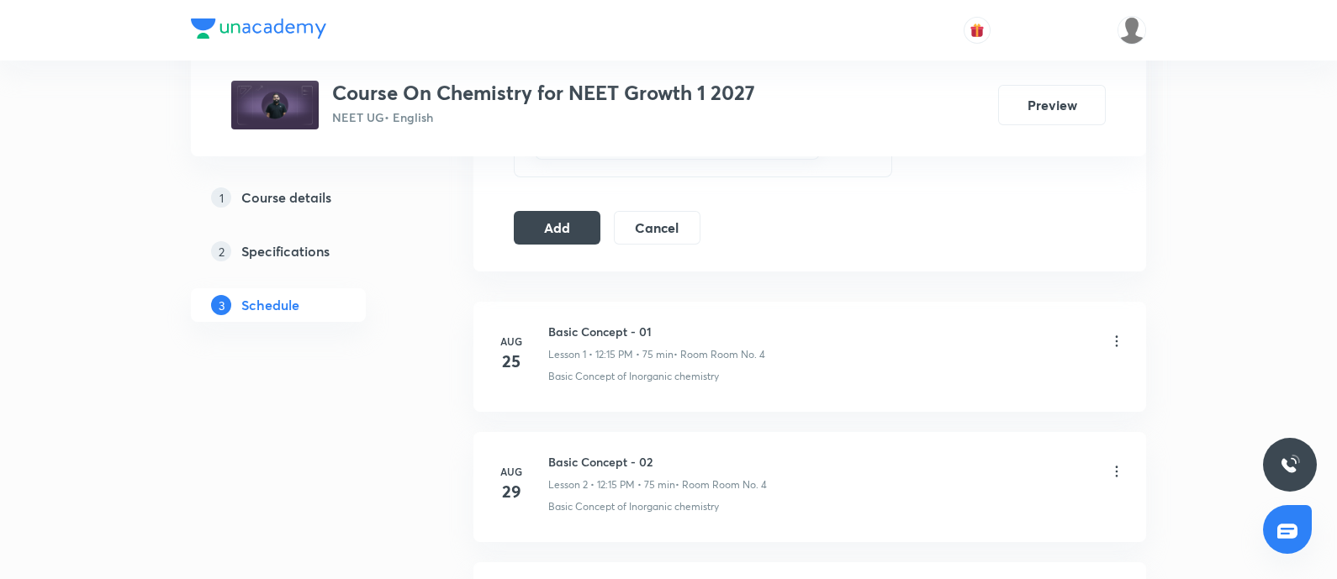
scroll to position [925, 0]
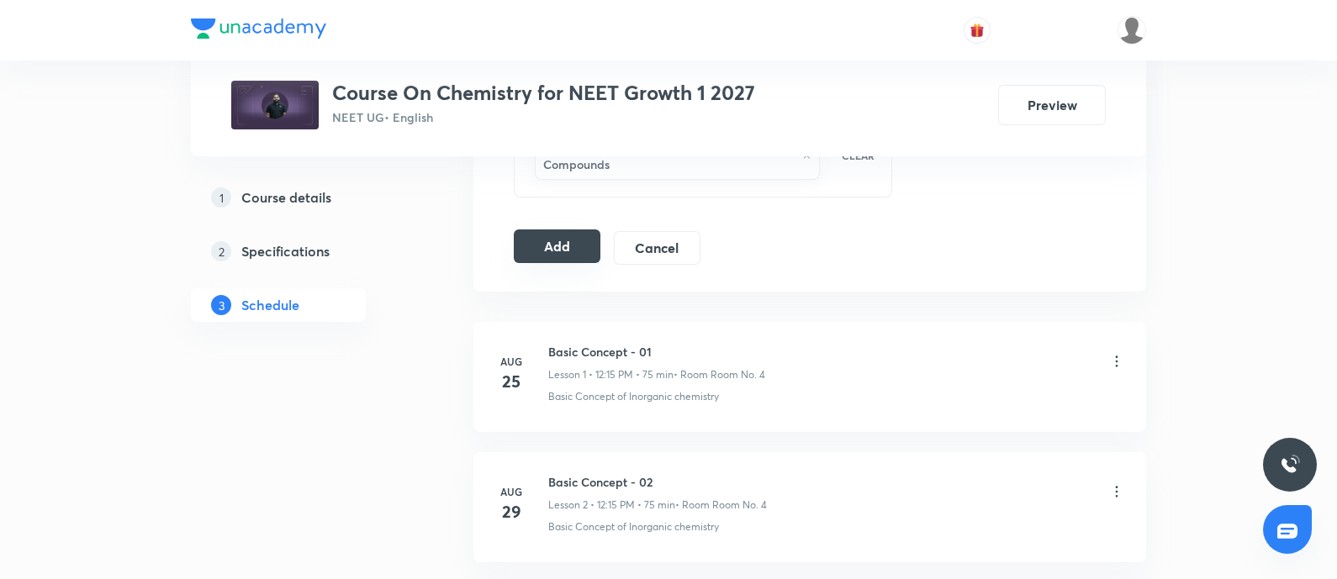
click at [563, 246] on button "Add" at bounding box center [557, 247] width 87 height 34
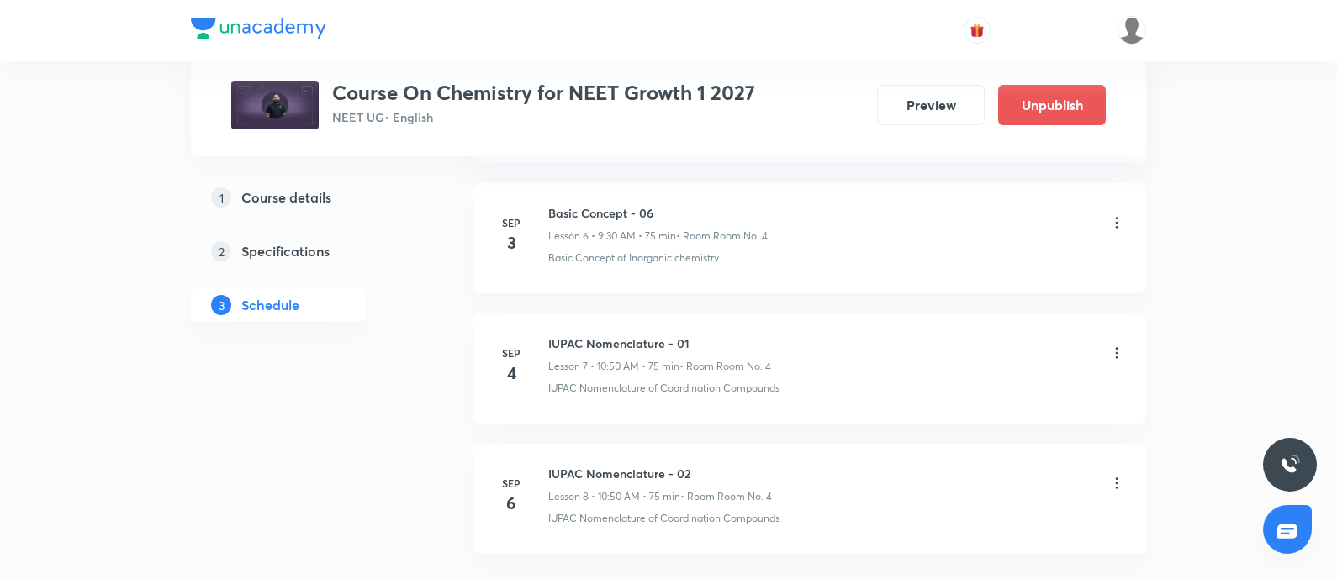
scroll to position [1035, 0]
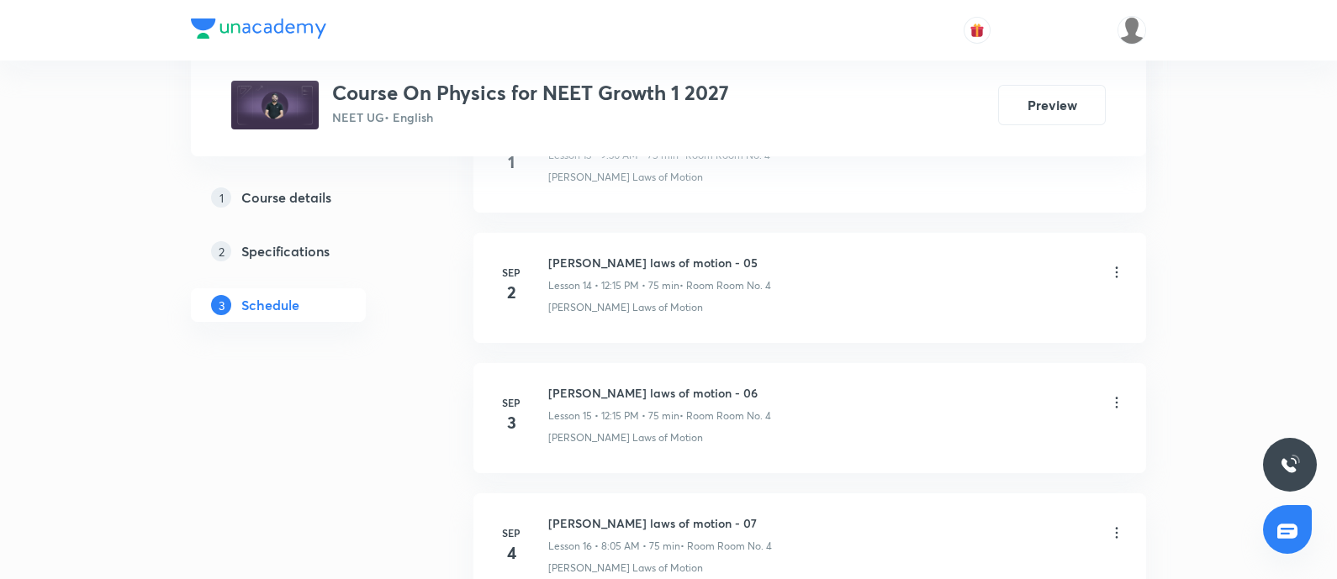
scroll to position [2976, 0]
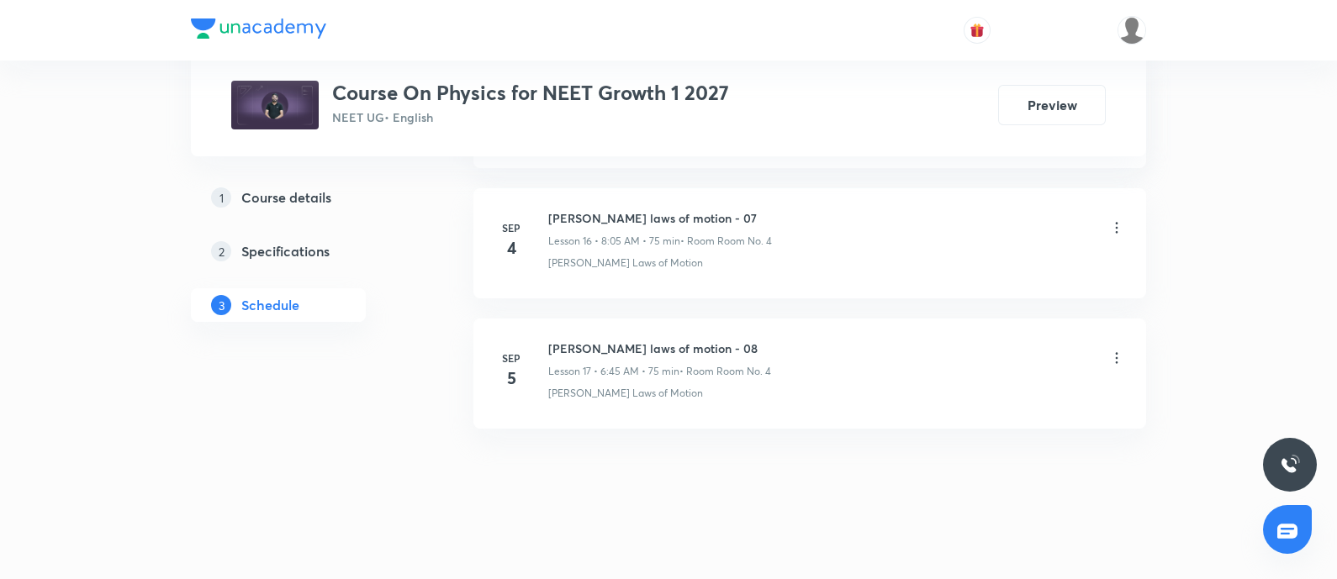
click at [551, 344] on h6 "[PERSON_NAME] laws of motion - 08" at bounding box center [659, 349] width 223 height 18
copy h6 "[PERSON_NAME] laws of motion - 08"
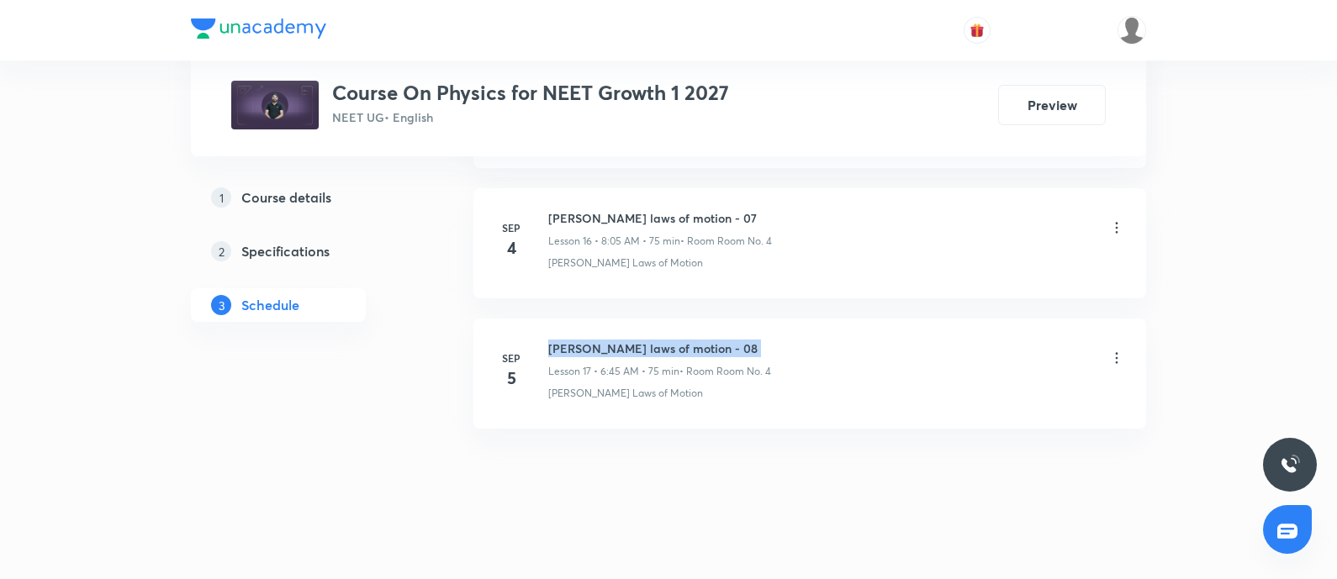
copy h6 "[PERSON_NAME] laws of motion - 08"
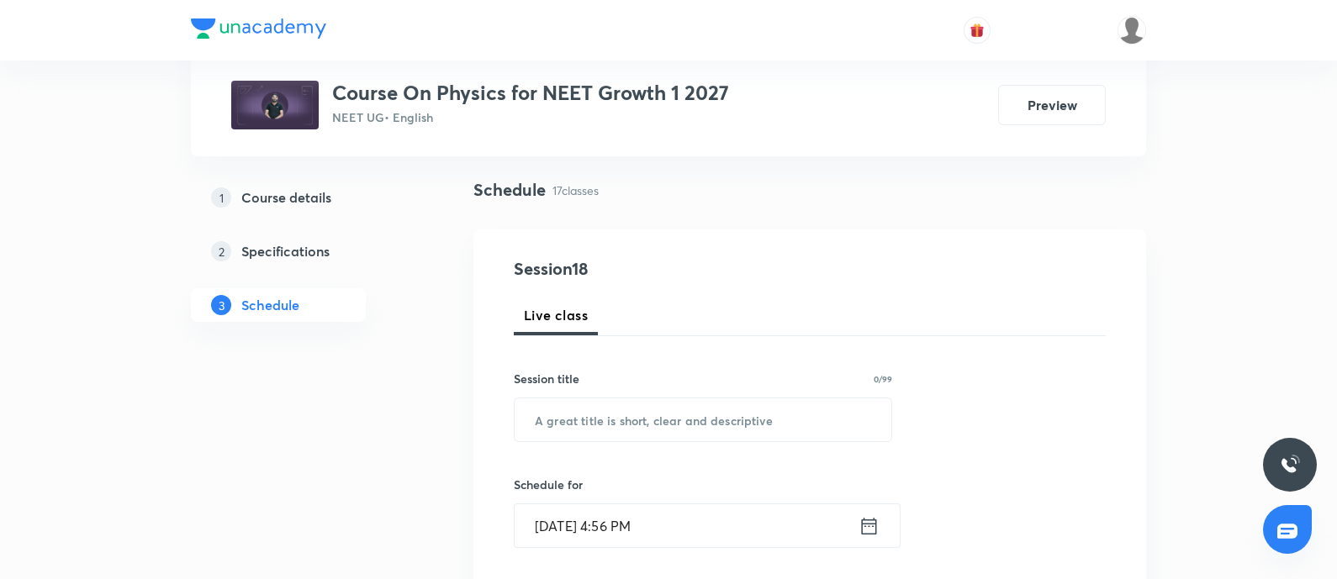
scroll to position [115, 0]
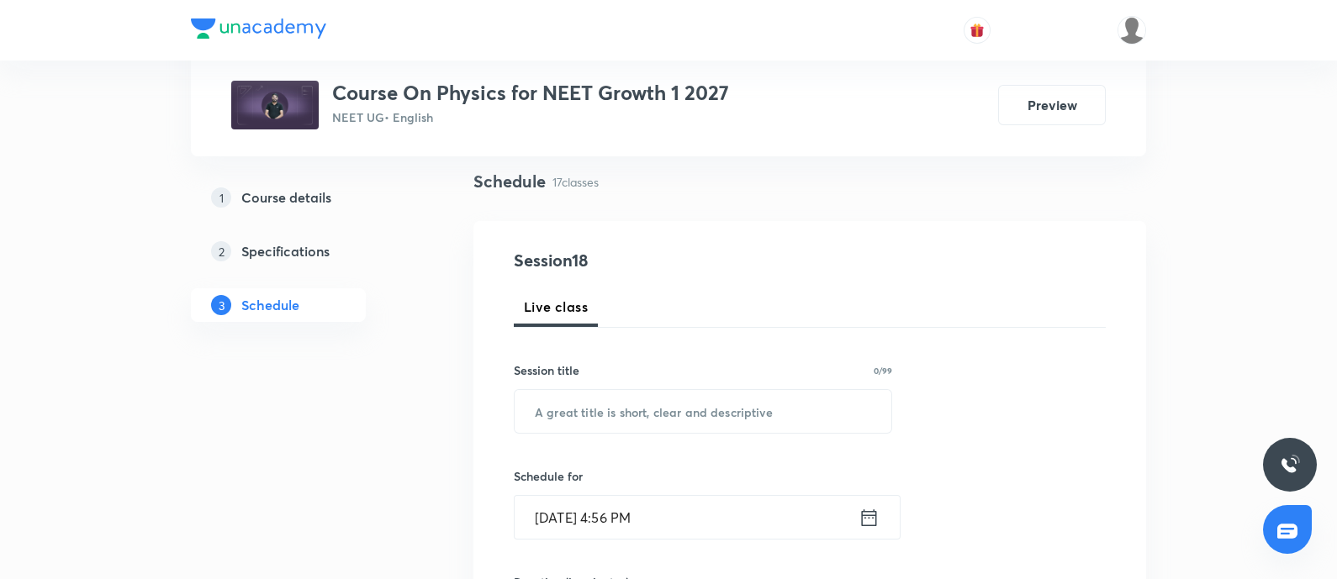
click at [568, 415] on input "text" at bounding box center [703, 411] width 377 height 43
paste input "[PERSON_NAME] laws of motion - 08"
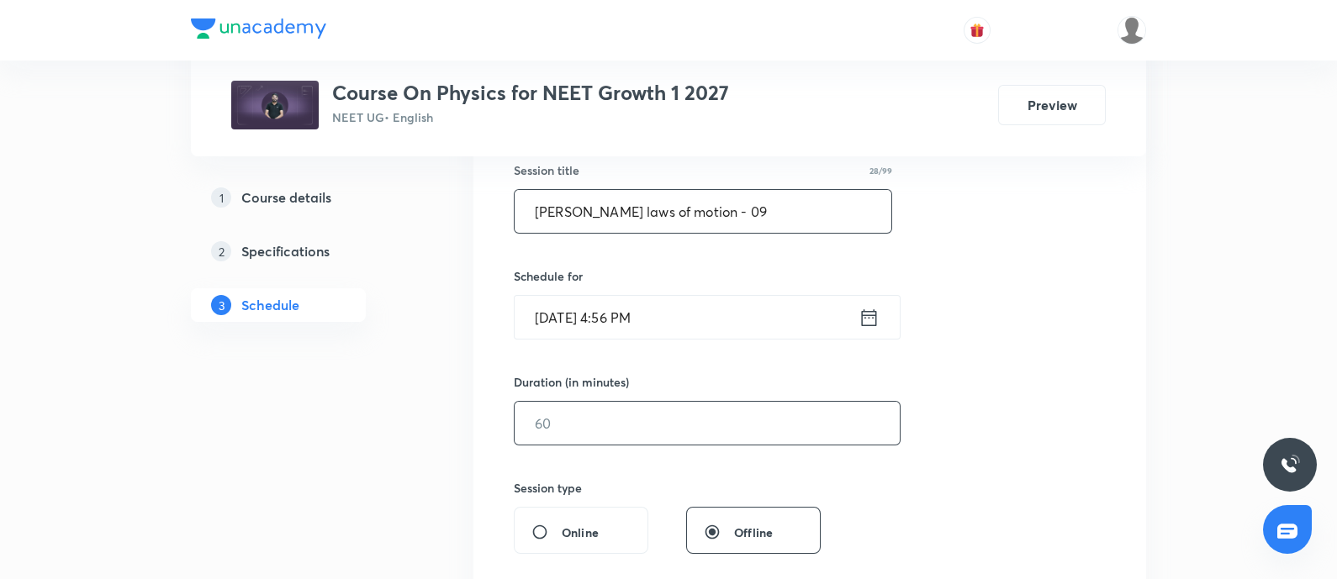
scroll to position [317, 0]
type input "Newton's laws of motion - 09"
click at [727, 313] on input "Sep 5, 2025, 4:56 PM" at bounding box center [687, 315] width 344 height 43
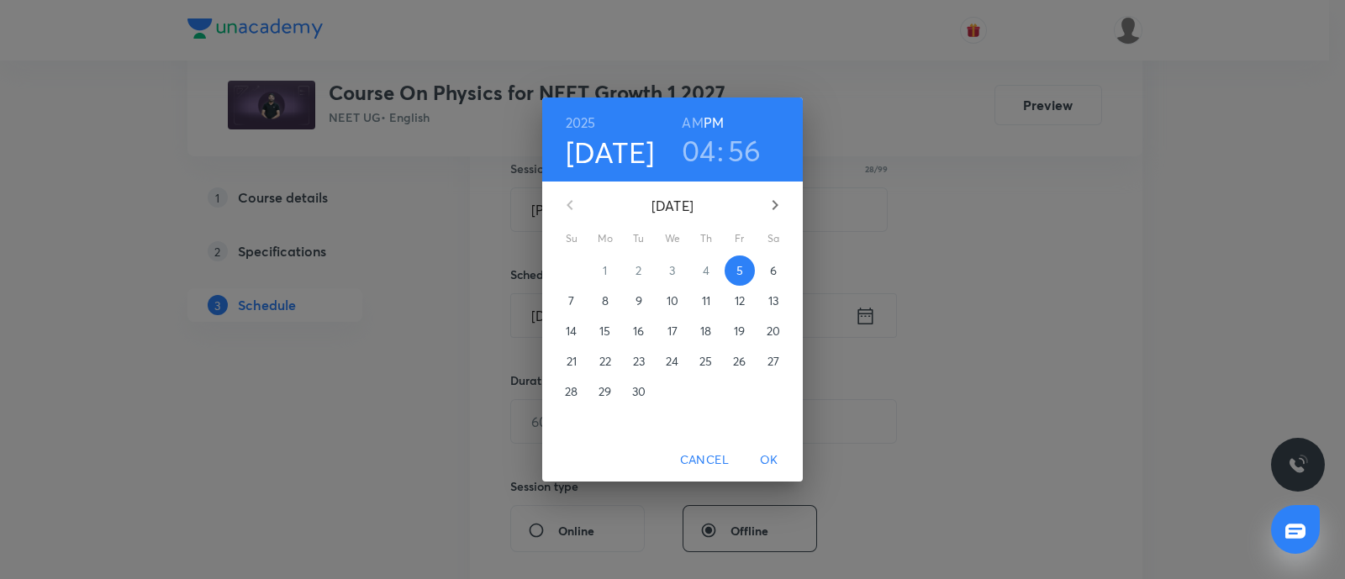
click at [772, 275] on p "6" at bounding box center [773, 270] width 7 height 17
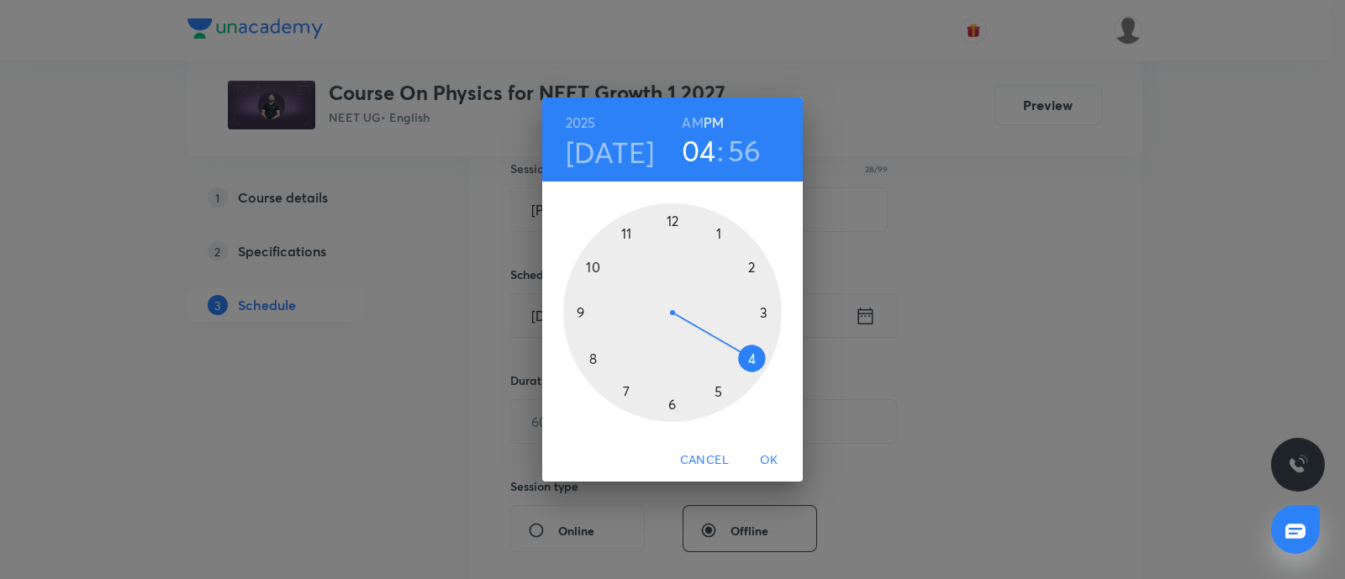
click at [673, 220] on div at bounding box center [672, 312] width 219 height 219
click at [768, 314] on div at bounding box center [672, 312] width 219 height 219
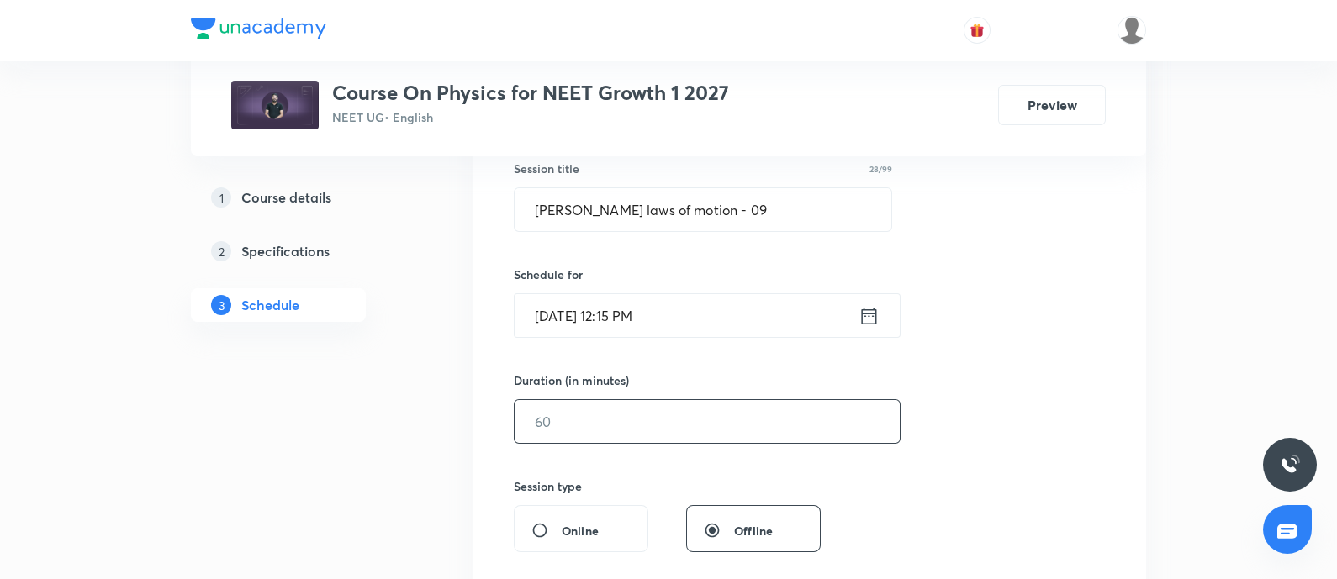
click at [619, 416] on input "text" at bounding box center [707, 421] width 385 height 43
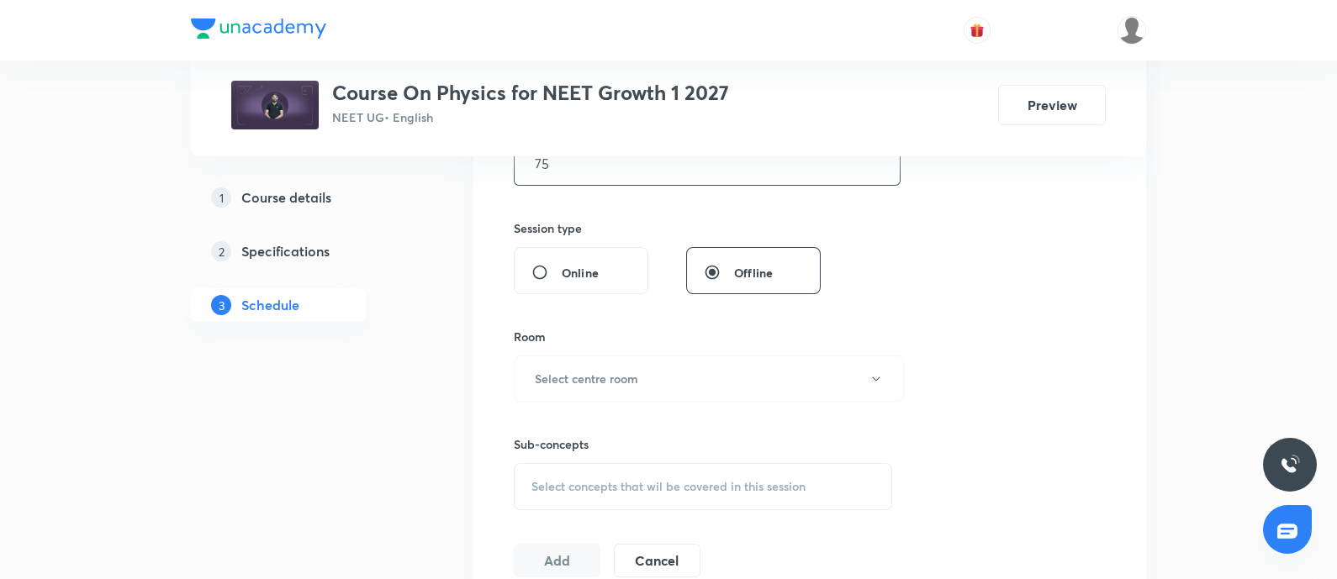
scroll to position [581, 0]
type input "75"
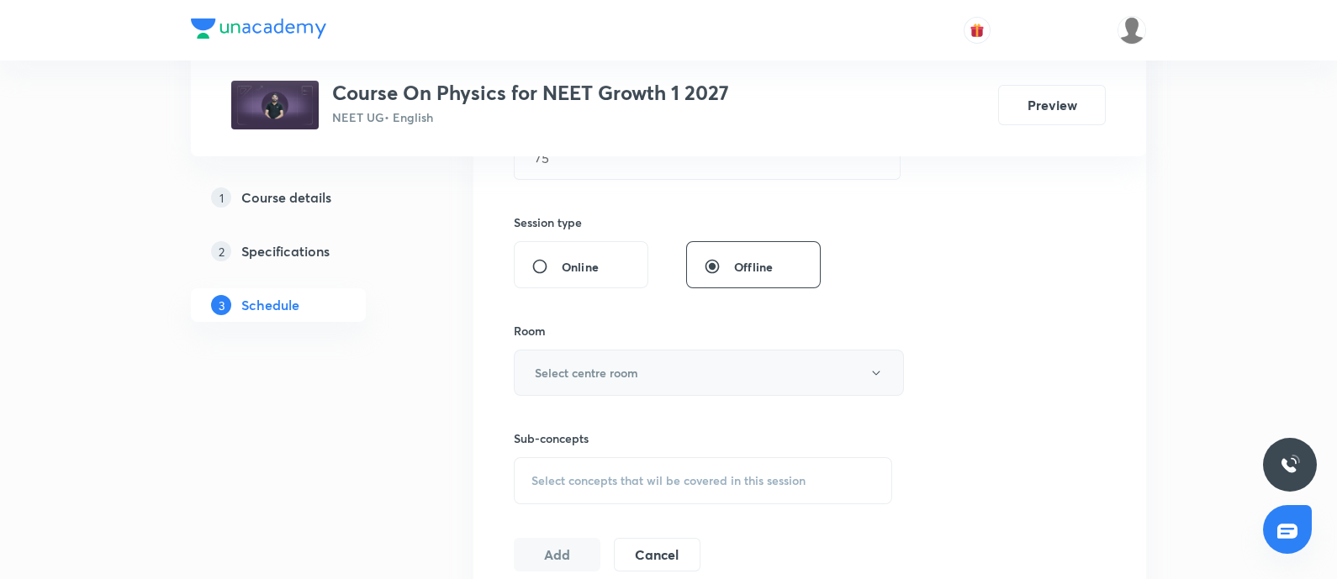
click at [631, 373] on h6 "Select centre room" at bounding box center [586, 373] width 103 height 18
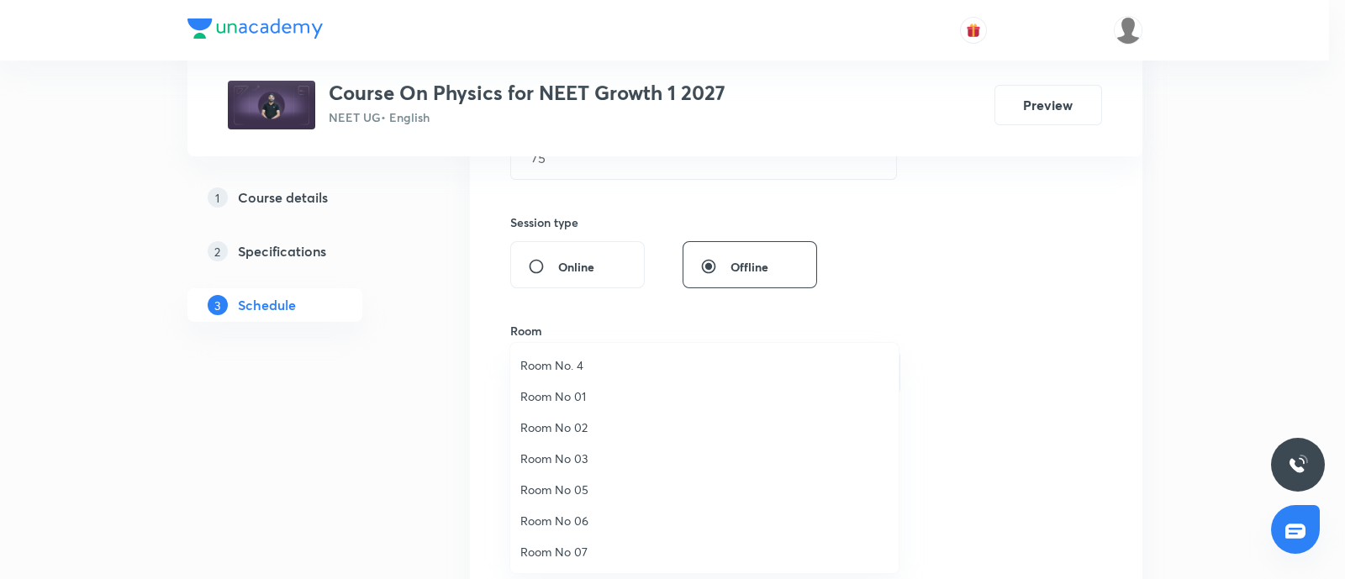
click at [563, 363] on span "Room No. 4" at bounding box center [704, 365] width 368 height 18
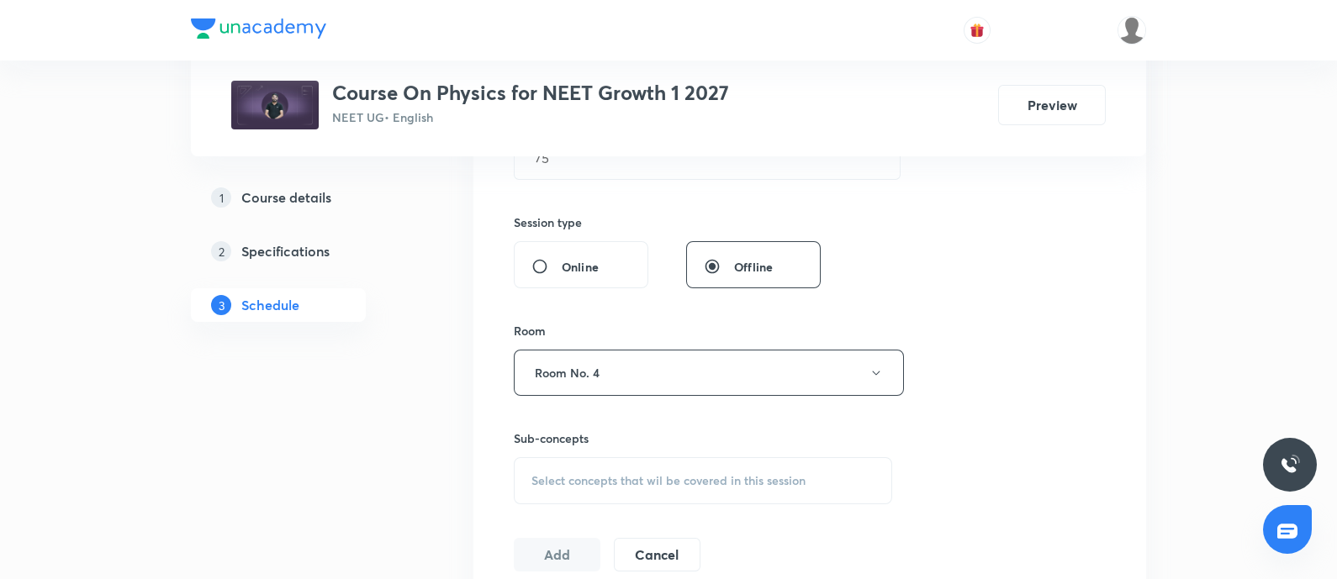
click at [565, 474] on span "Select concepts that wil be covered in this session" at bounding box center [668, 480] width 274 height 13
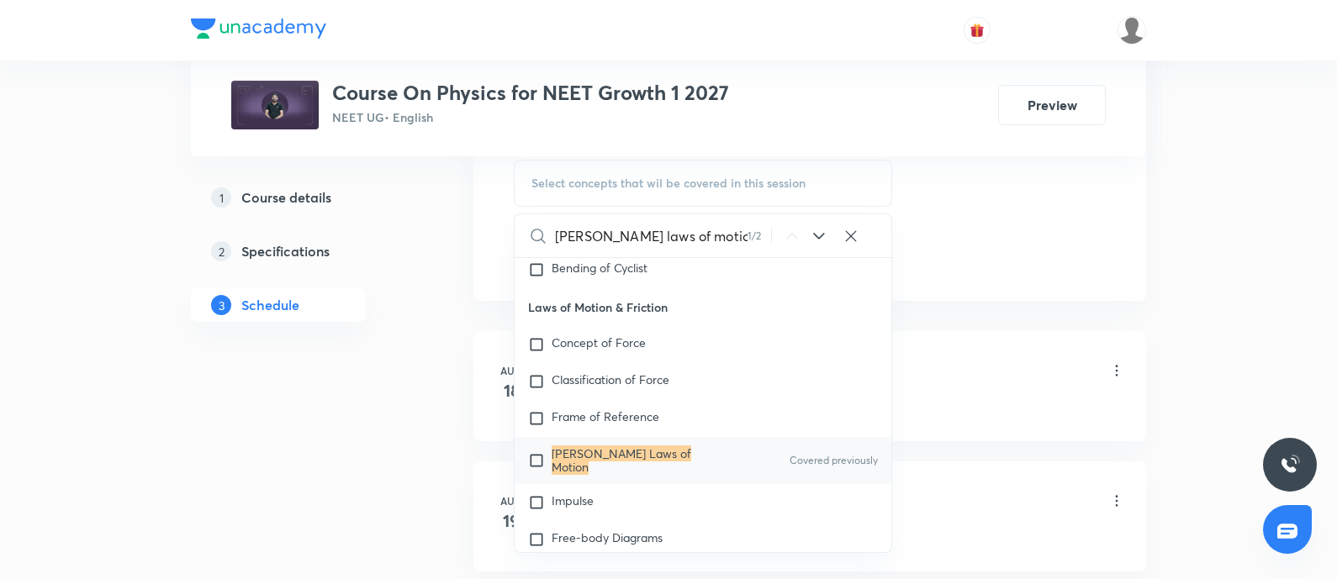
scroll to position [883, 0]
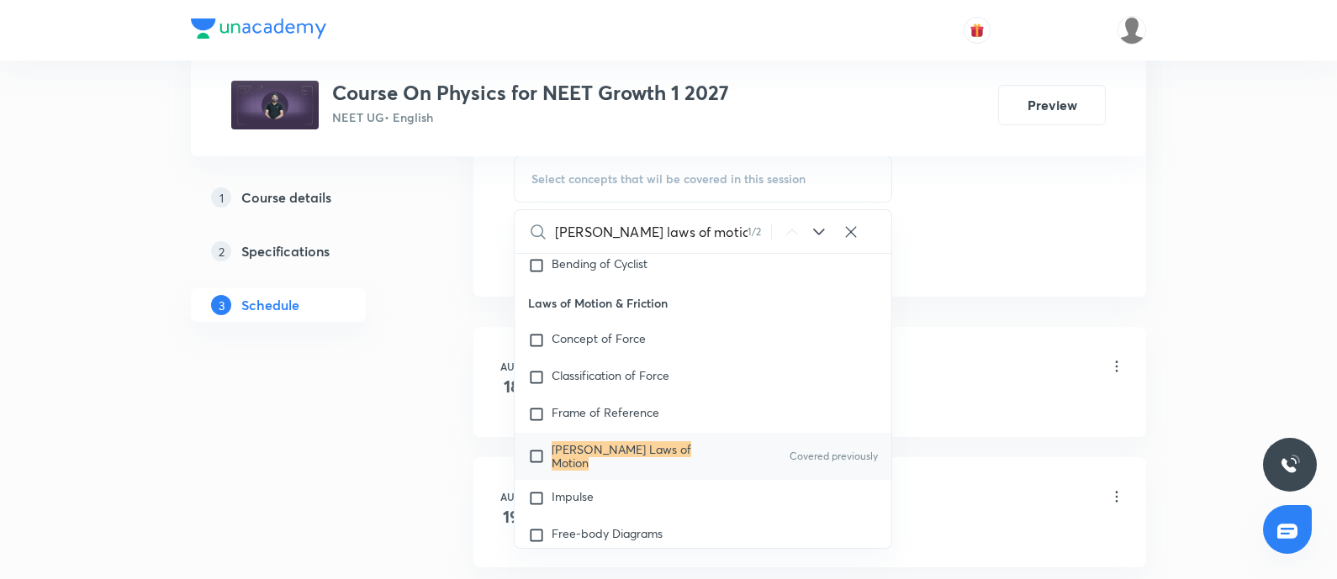
type input "Newton's laws of motion"
click at [543, 470] on input "checkbox" at bounding box center [540, 456] width 24 height 27
checkbox input "true"
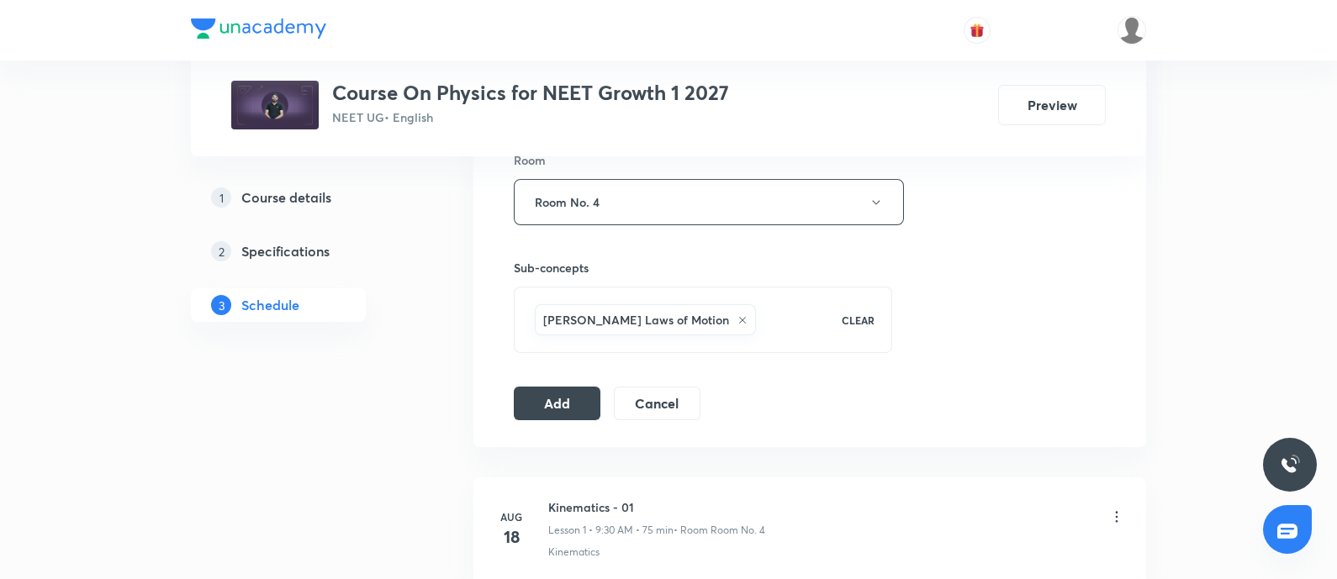
scroll to position [731, 0]
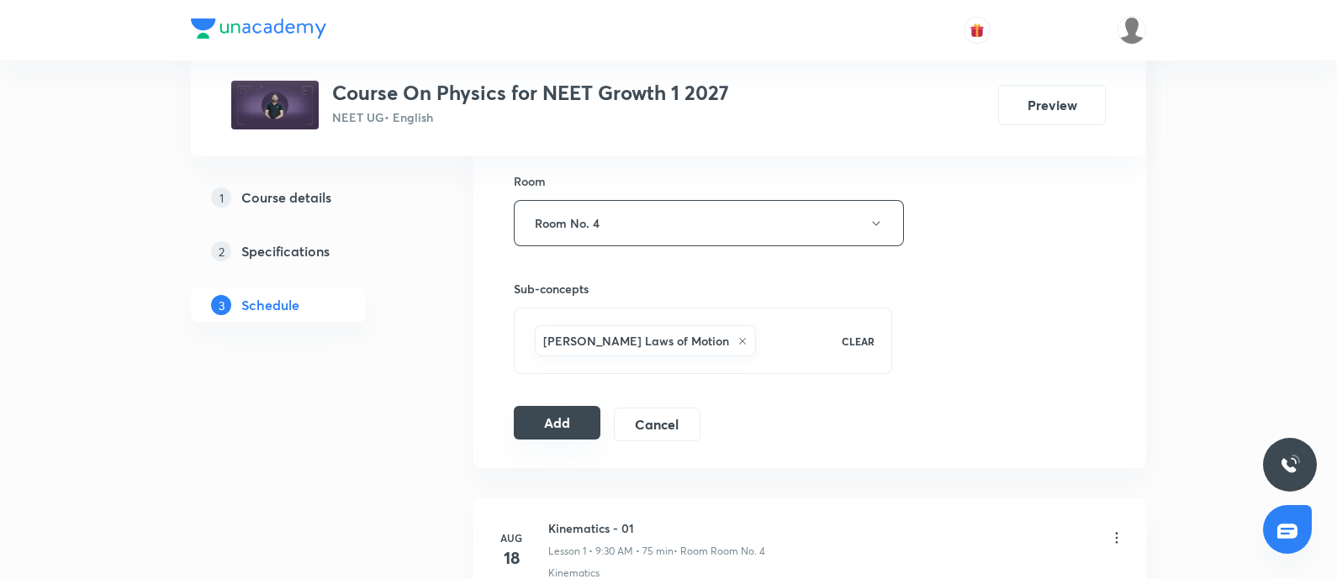
click at [528, 408] on button "Add" at bounding box center [557, 423] width 87 height 34
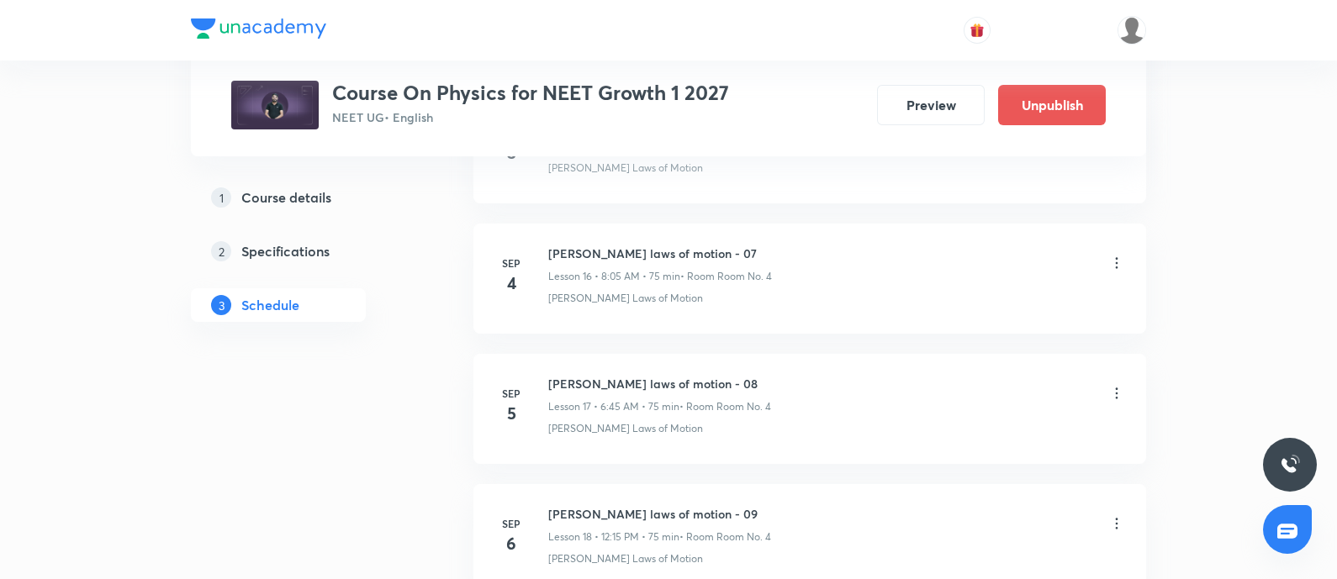
scroll to position [2336, 0]
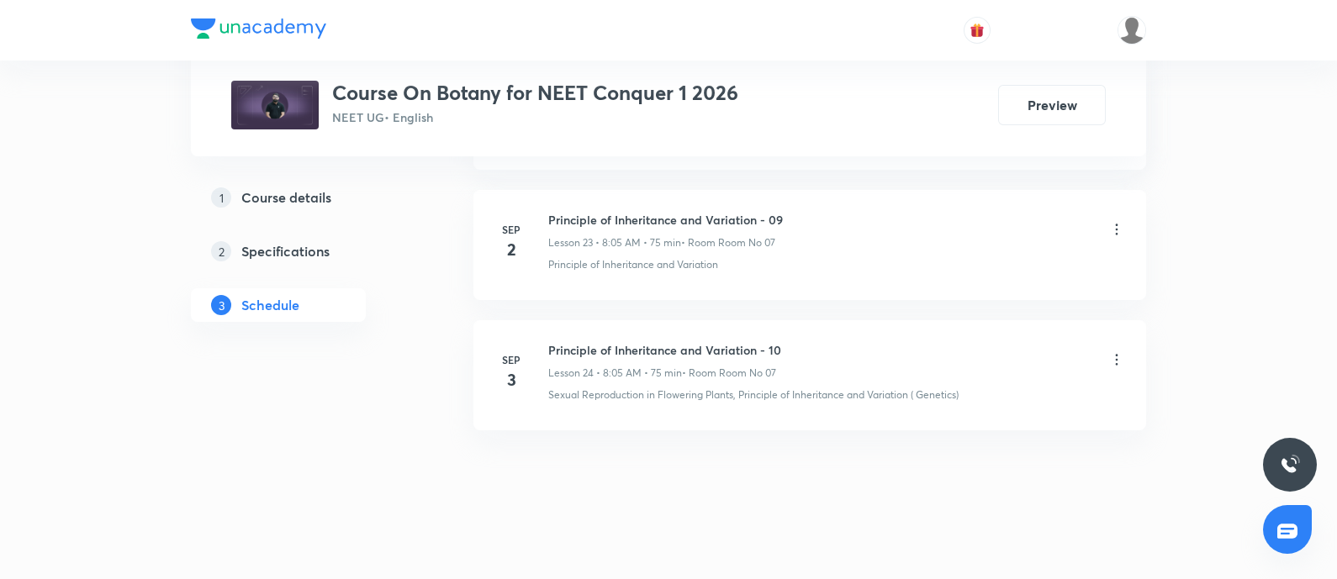
click at [546, 341] on div "[DATE] Principle of Inheritance and Variation - 10 Lesson 24 • 8:05 AM • 75 min…" at bounding box center [809, 371] width 631 height 61
copy h6 "Principle of Inheritance and Variation - 10"
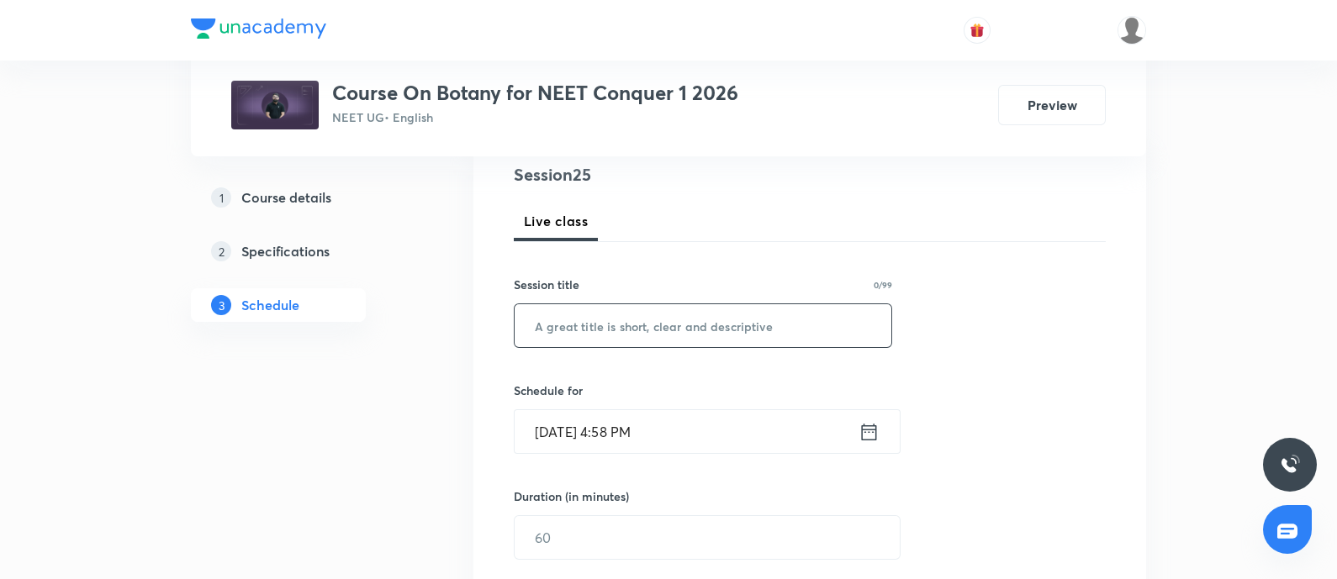
scroll to position [205, 0]
click at [587, 321] on input "text" at bounding box center [703, 321] width 377 height 43
paste input "Principle of Inheritance and Variation - 10"
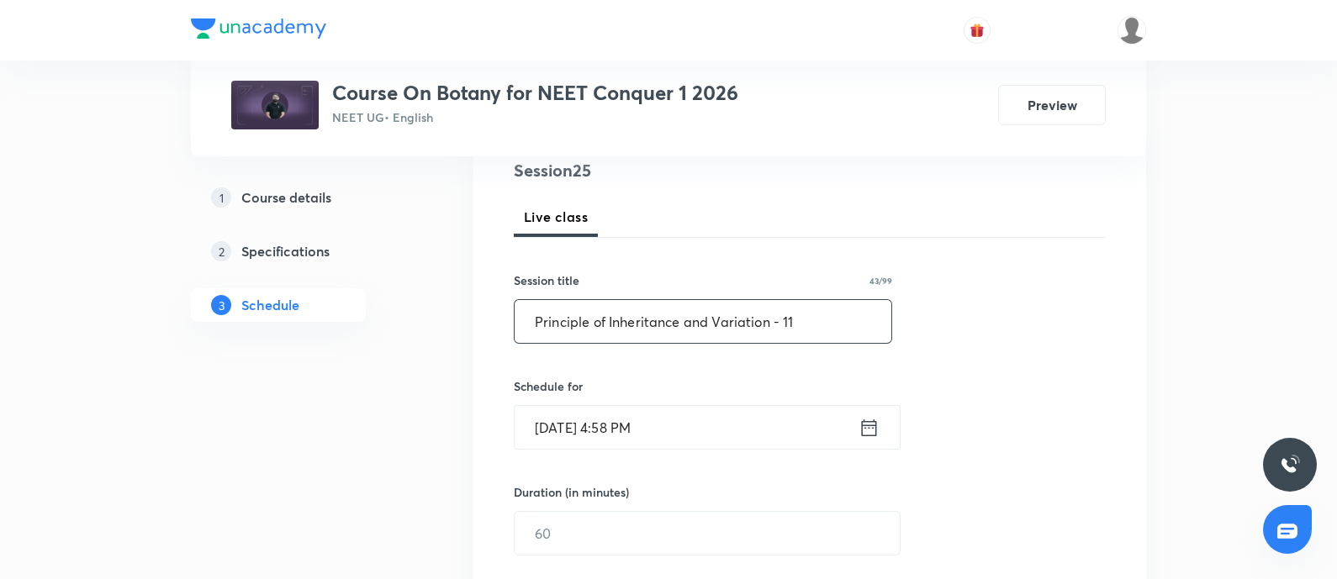
type input "Principle of Inheritance and Variation - 11"
click at [706, 420] on input "[DATE] 4:58 PM" at bounding box center [687, 427] width 344 height 43
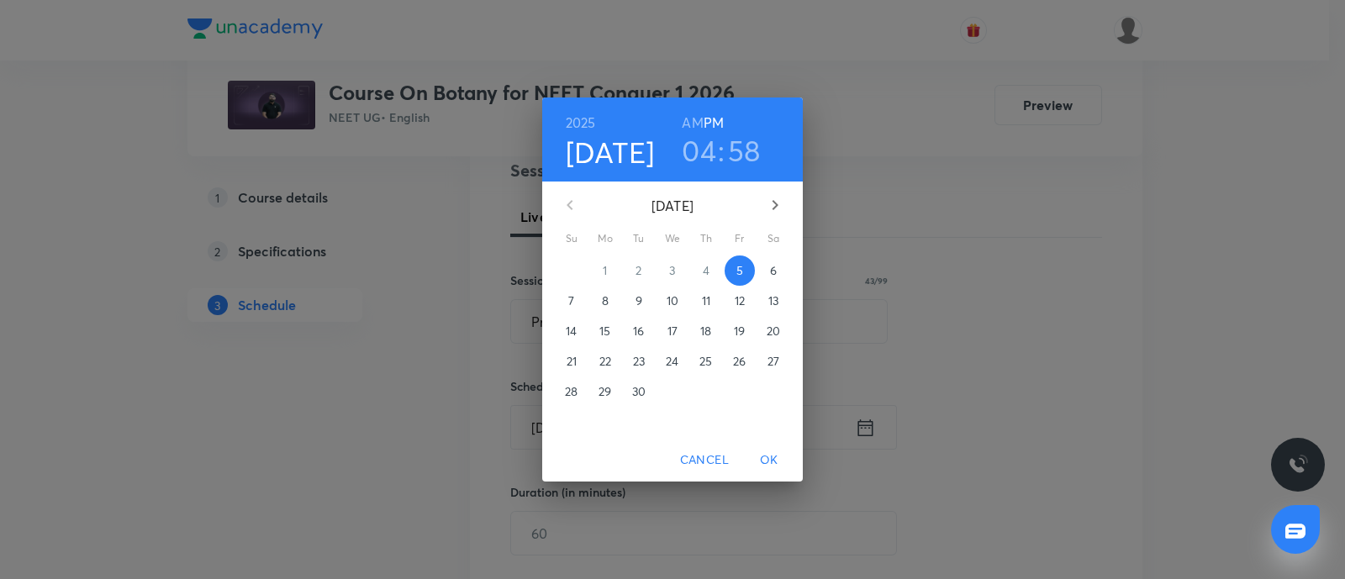
click at [770, 278] on p "6" at bounding box center [773, 270] width 7 height 17
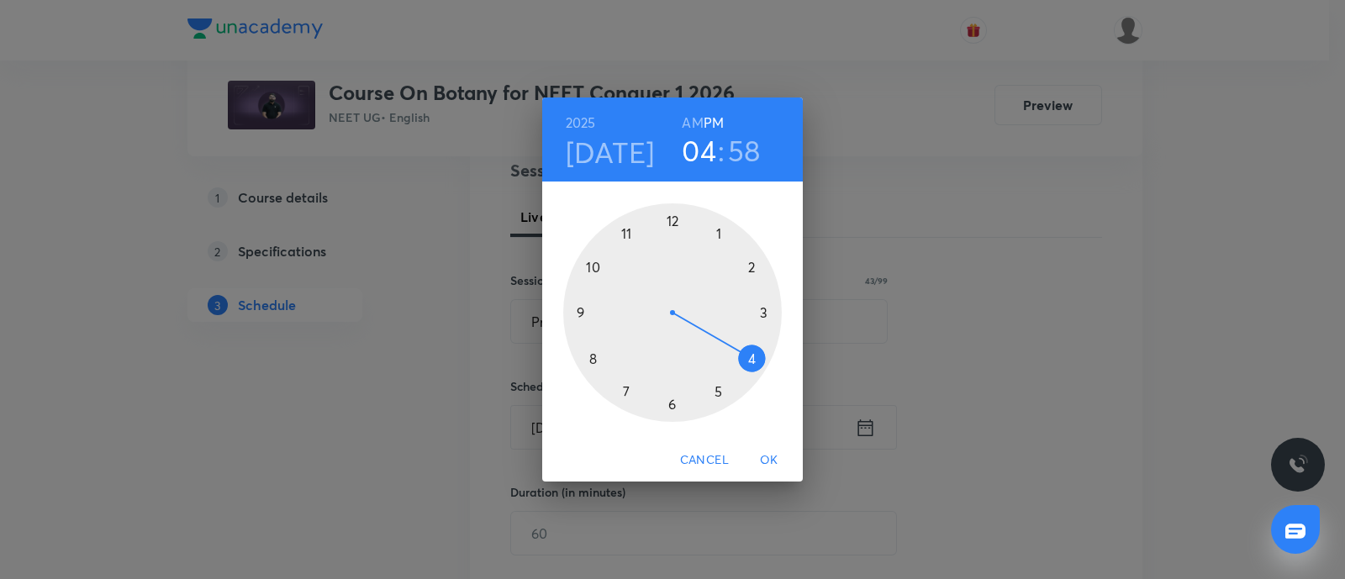
click at [671, 409] on div at bounding box center [672, 312] width 219 height 219
click at [585, 314] on div at bounding box center [672, 312] width 219 height 219
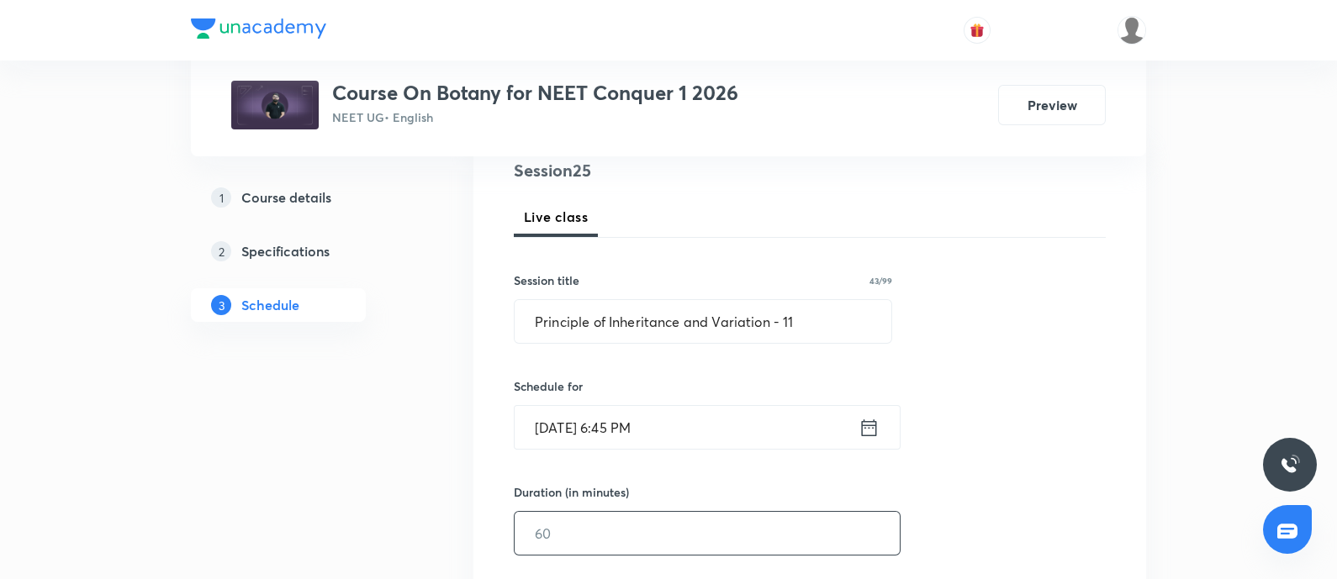
click at [571, 523] on input "text" at bounding box center [707, 533] width 385 height 43
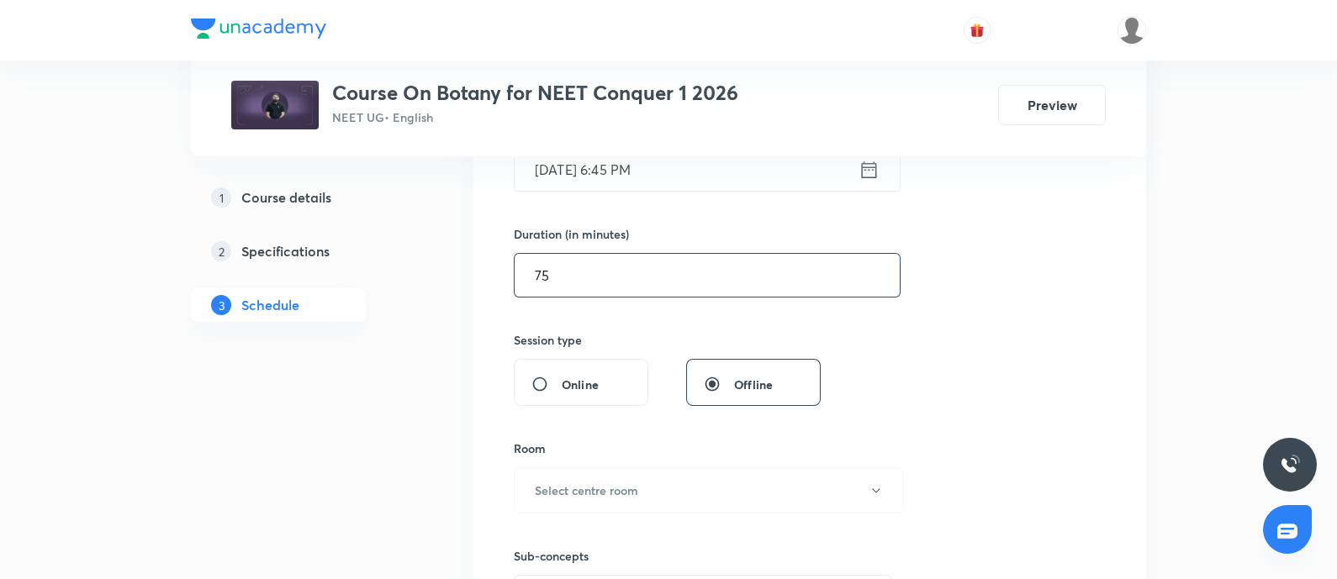
scroll to position [464, 0]
type input "75"
click at [605, 491] on h6 "Select centre room" at bounding box center [586, 490] width 103 height 18
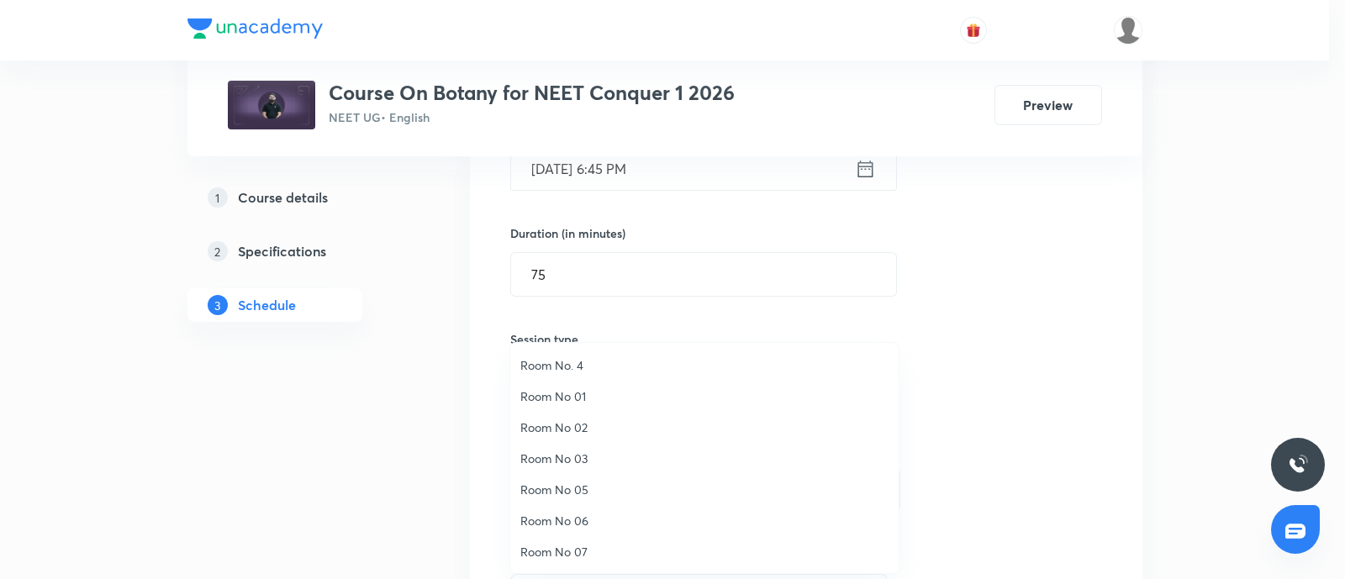
click at [546, 544] on span "Room No 07" at bounding box center [704, 552] width 368 height 18
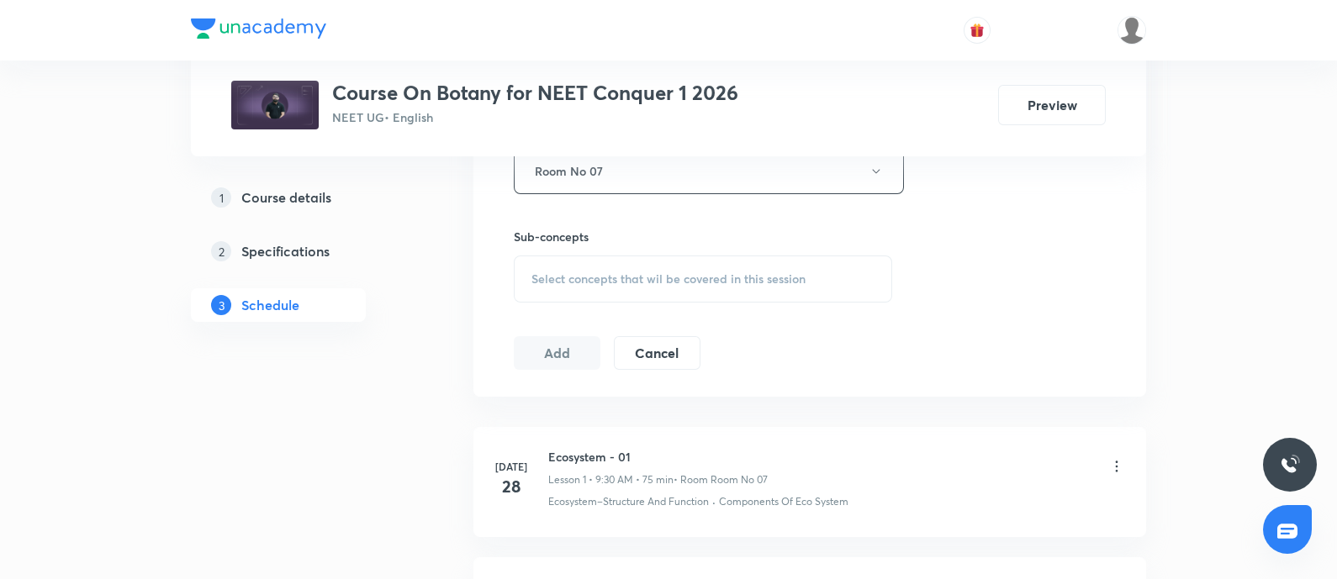
scroll to position [789, 0]
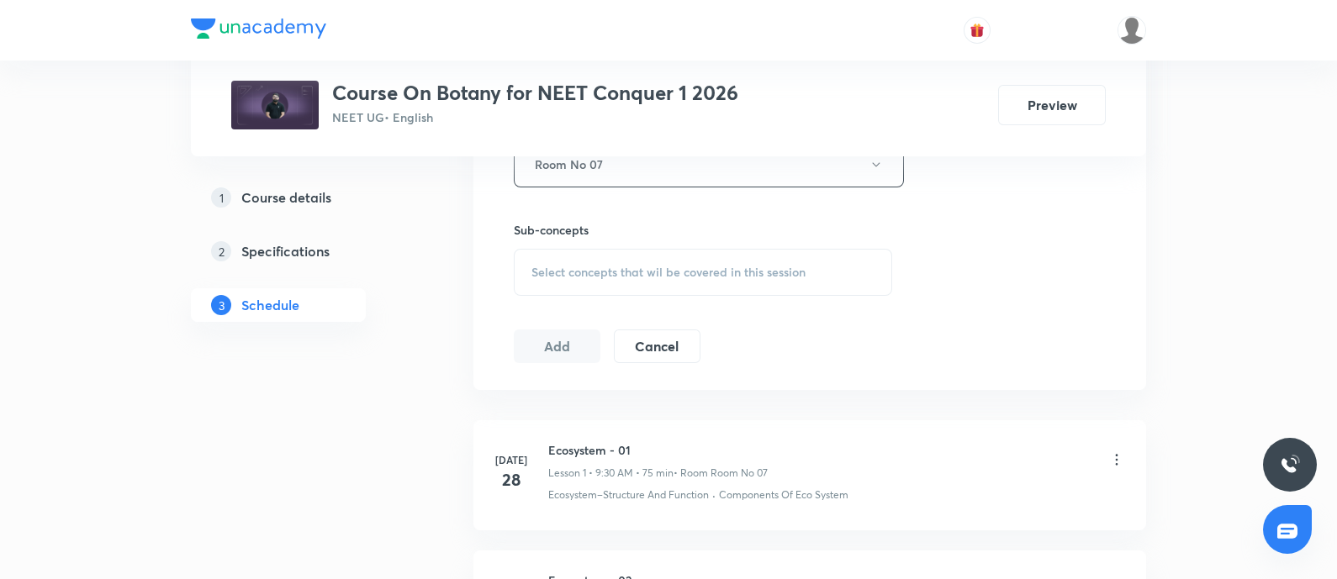
click at [601, 282] on div "Select concepts that wil be covered in this session" at bounding box center [703, 272] width 378 height 47
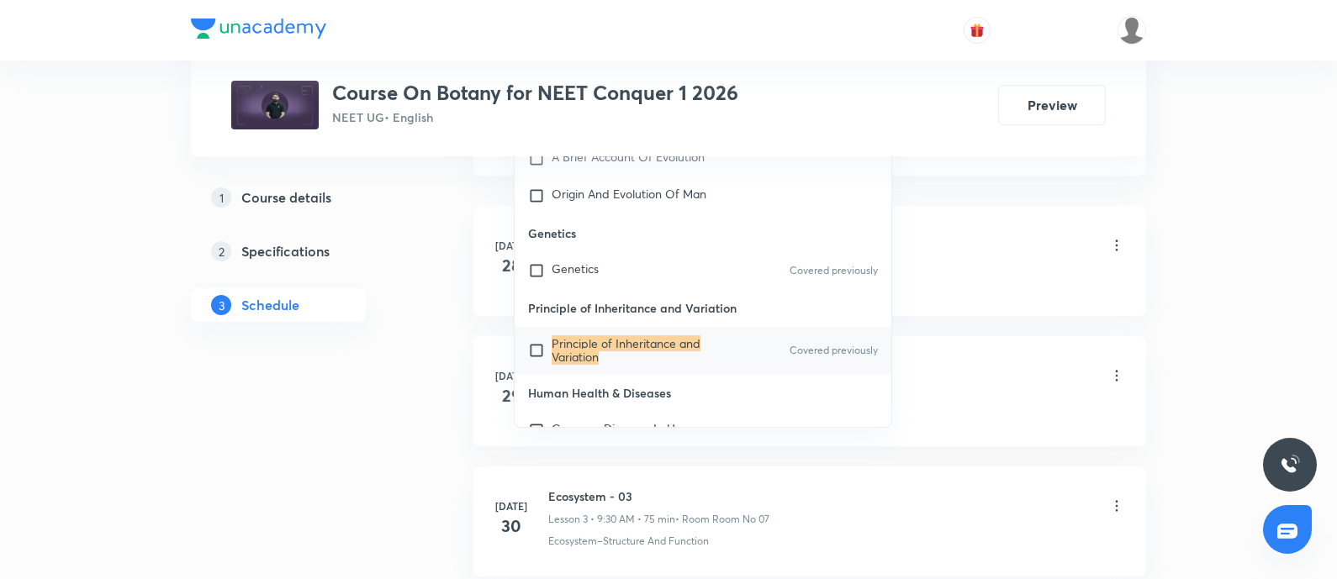
scroll to position [1006, 0]
type input "Principle of Inheritance and Variation"
click at [533, 354] on input "checkbox" at bounding box center [540, 348] width 24 height 27
checkbox input "true"
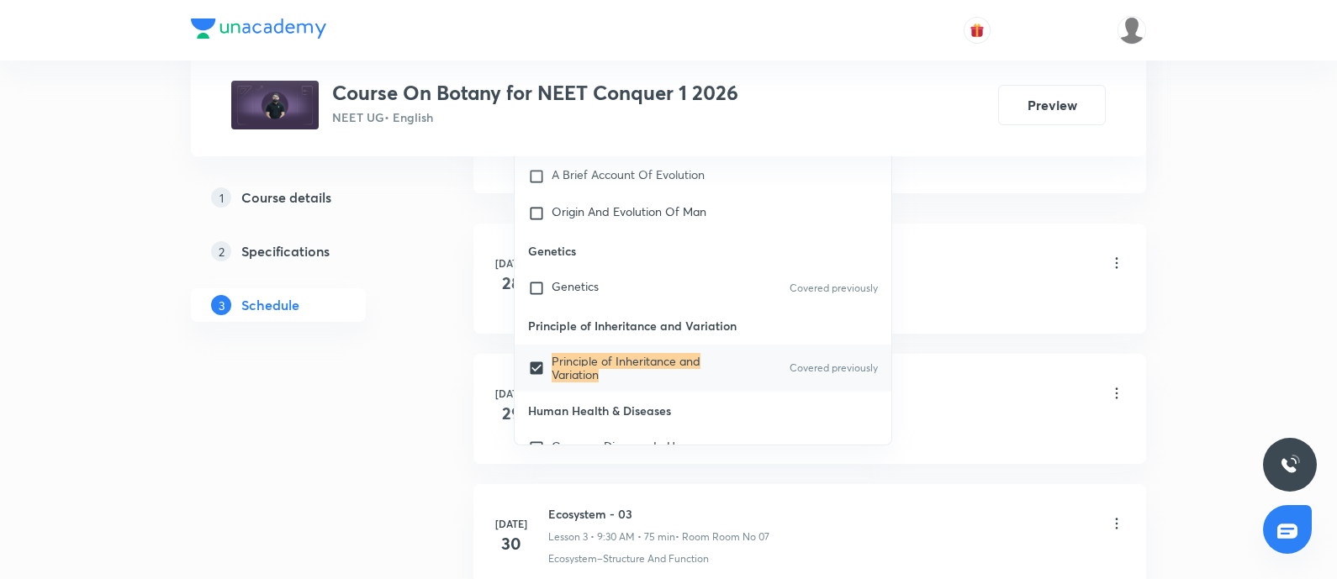
click at [990, 298] on div "Ecosystem–Structure And Function · Components Of Eco System" at bounding box center [836, 298] width 577 height 15
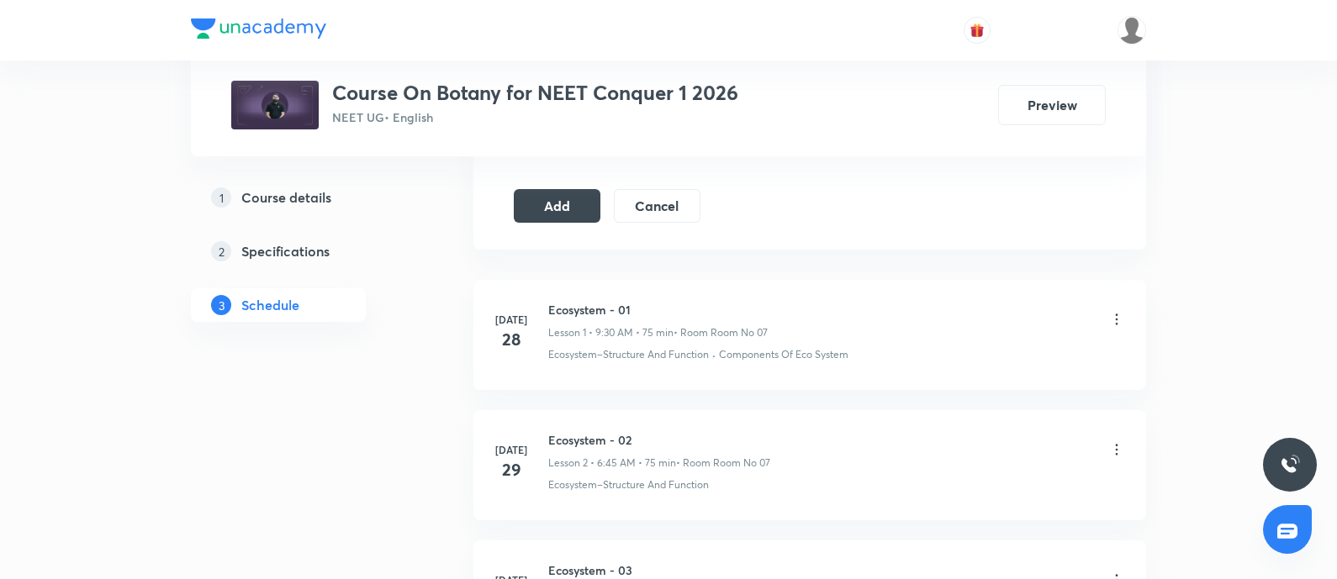
scroll to position [916, 0]
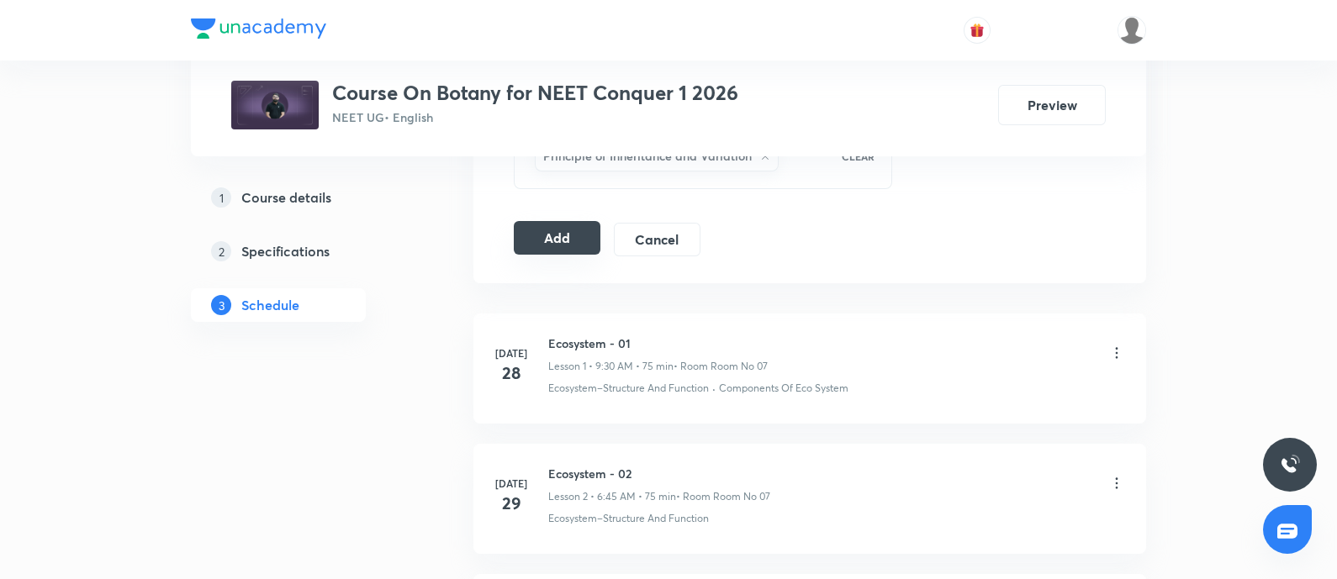
click at [557, 235] on button "Add" at bounding box center [557, 238] width 87 height 34
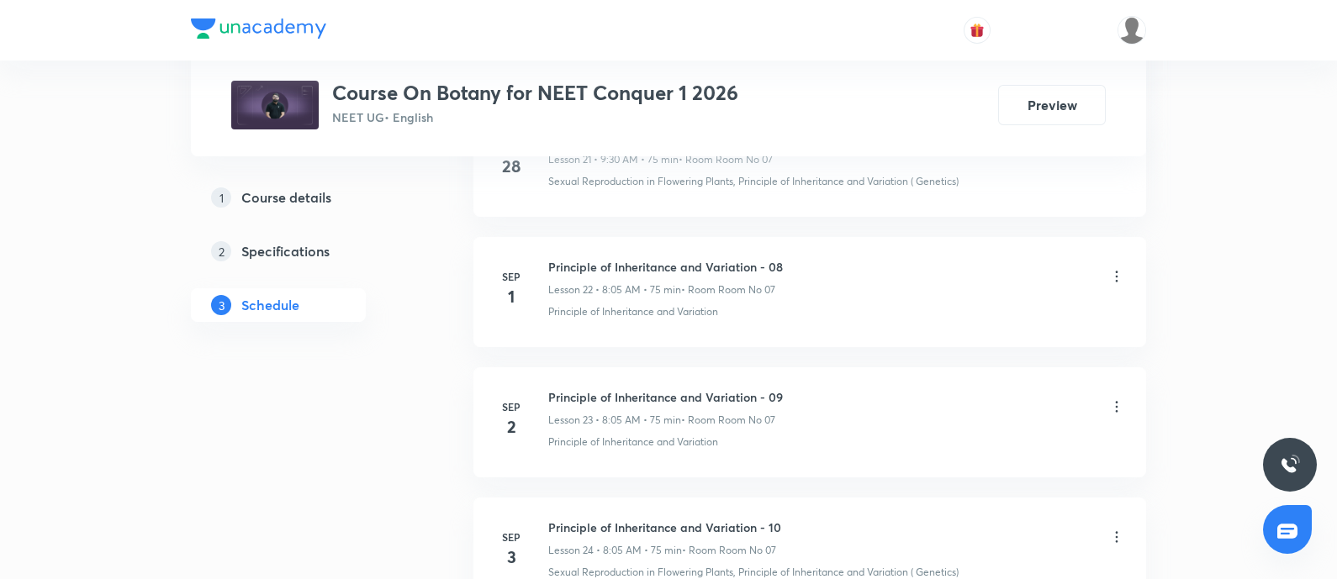
scroll to position [3905, 0]
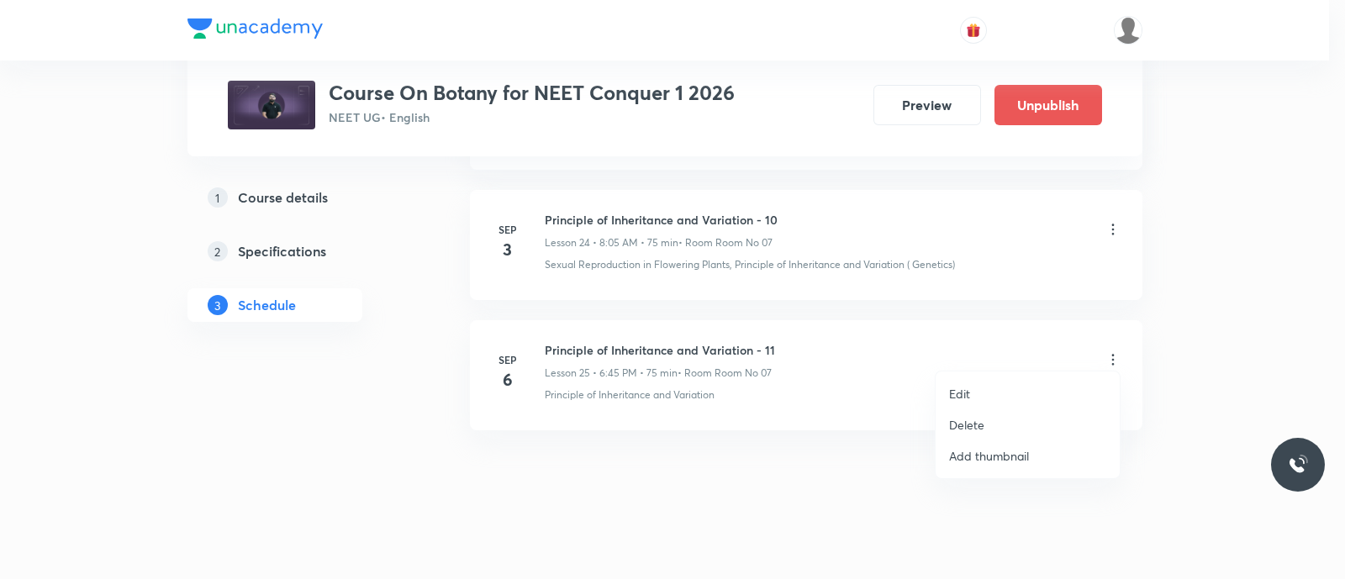
click at [986, 388] on li "Edit" at bounding box center [1028, 393] width 184 height 31
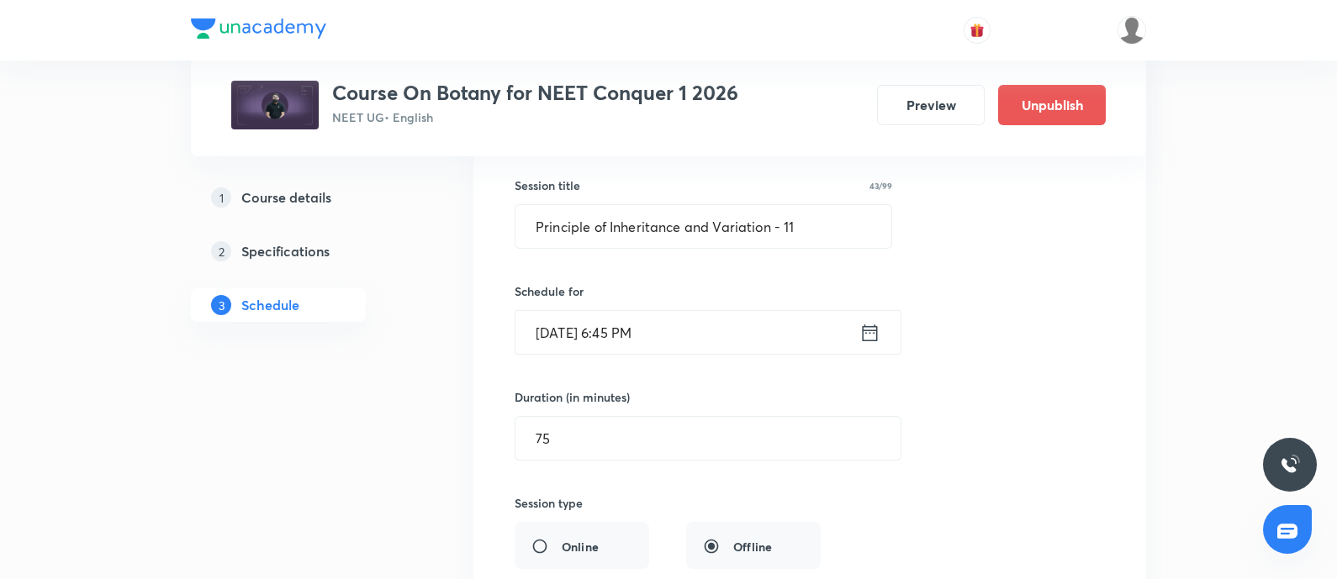
scroll to position [3425, 0]
click at [689, 316] on input "[DATE] 6:45 PM" at bounding box center [687, 332] width 344 height 43
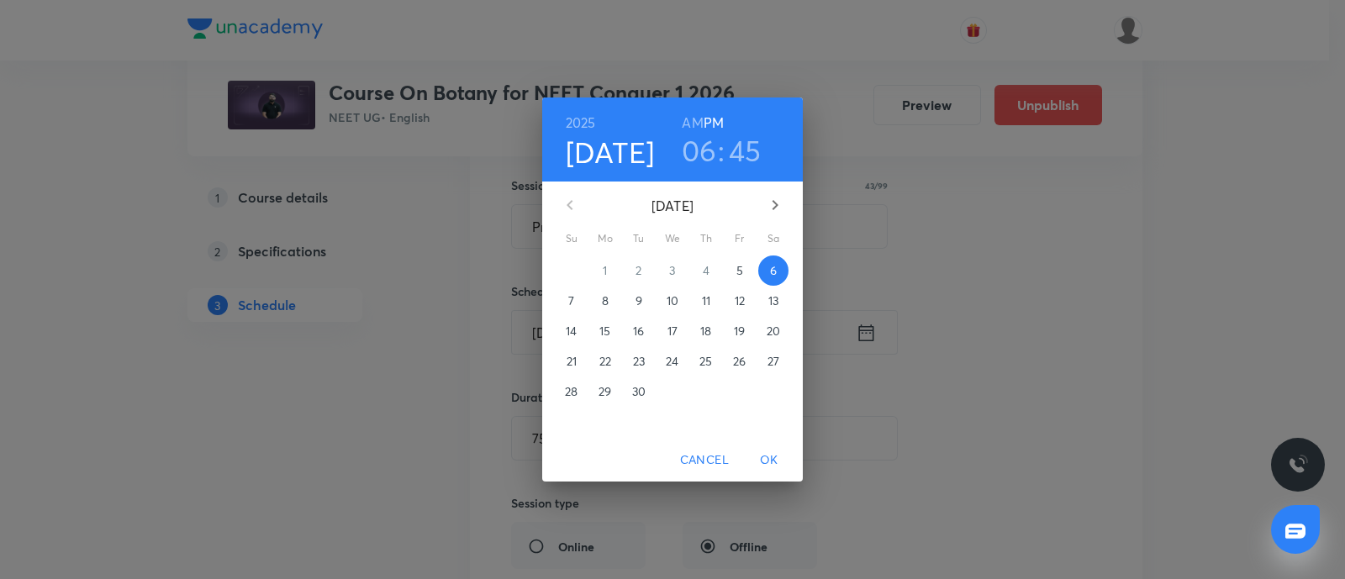
click at [688, 117] on h6 "AM" at bounding box center [692, 123] width 21 height 24
click at [771, 454] on span "OK" at bounding box center [769, 460] width 40 height 21
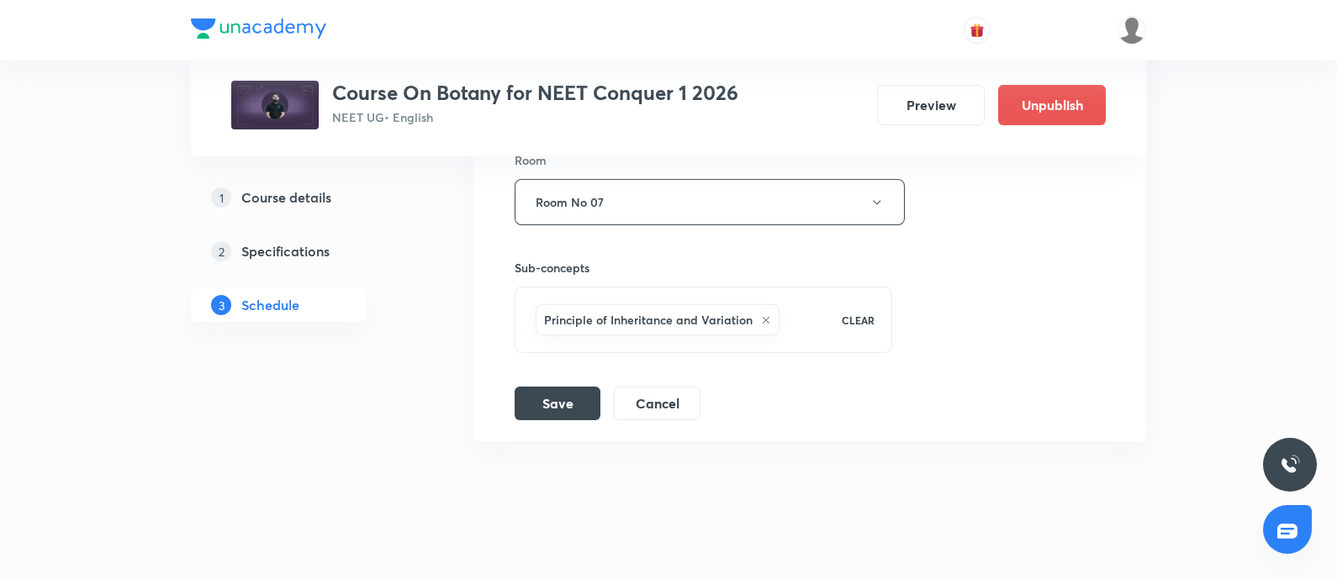
scroll to position [3890, 0]
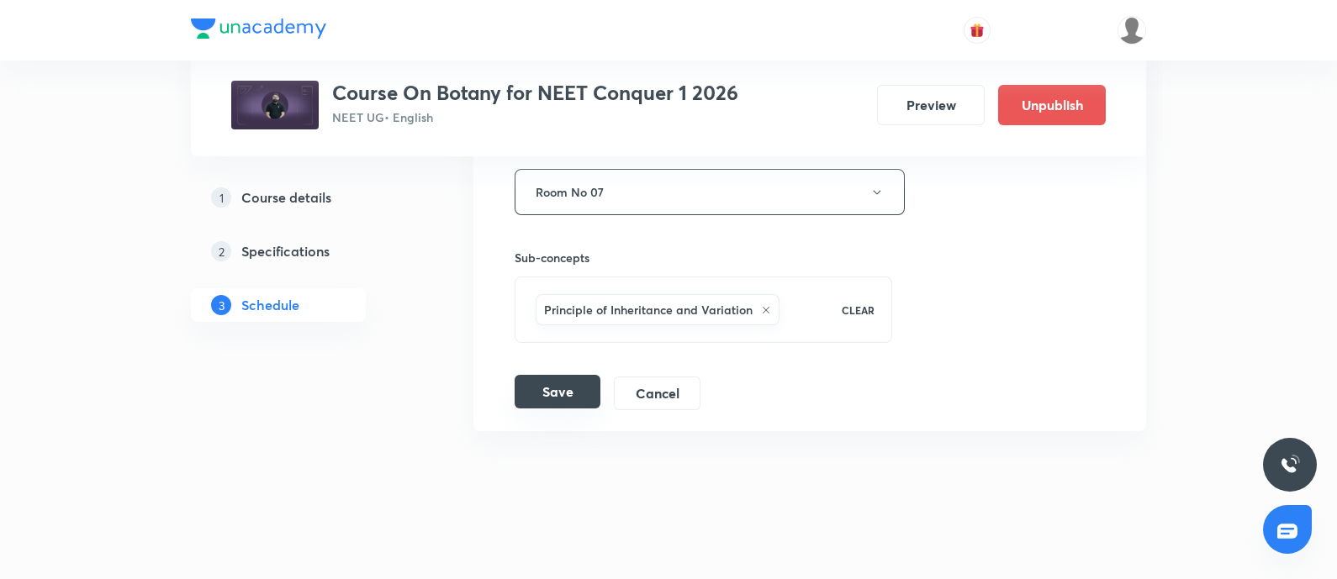
click at [546, 375] on button "Save" at bounding box center [558, 392] width 86 height 34
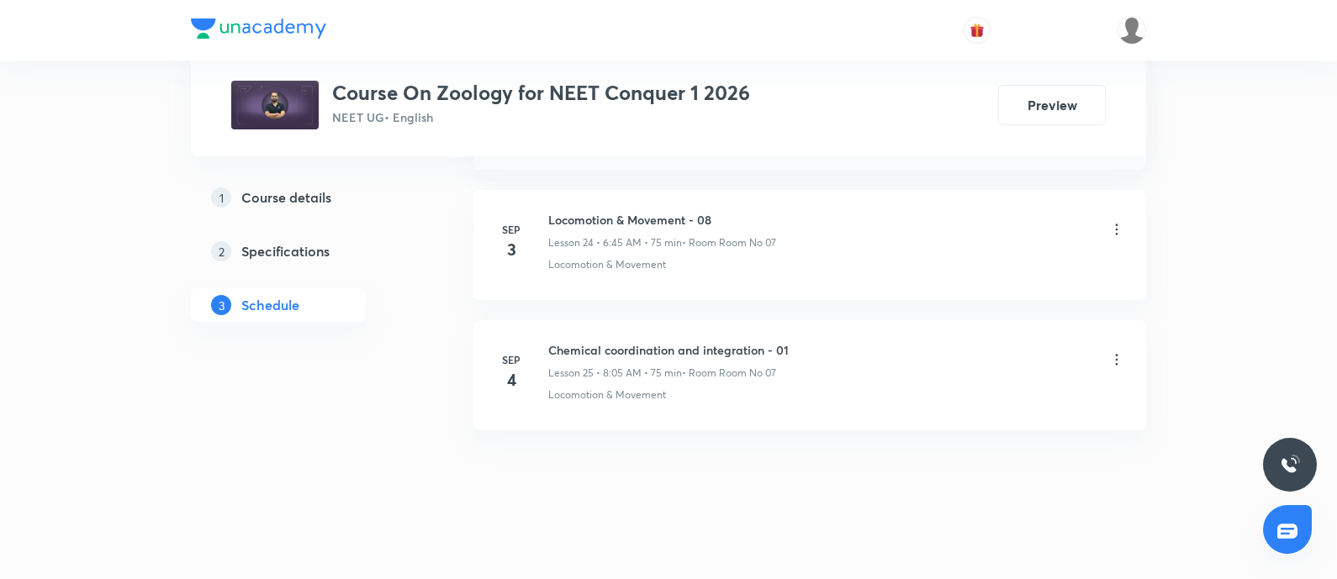
click at [552, 341] on h6 "Chemical coordination and integration - 01" at bounding box center [668, 350] width 240 height 18
copy h6 "Chemical coordination and integration - 01"
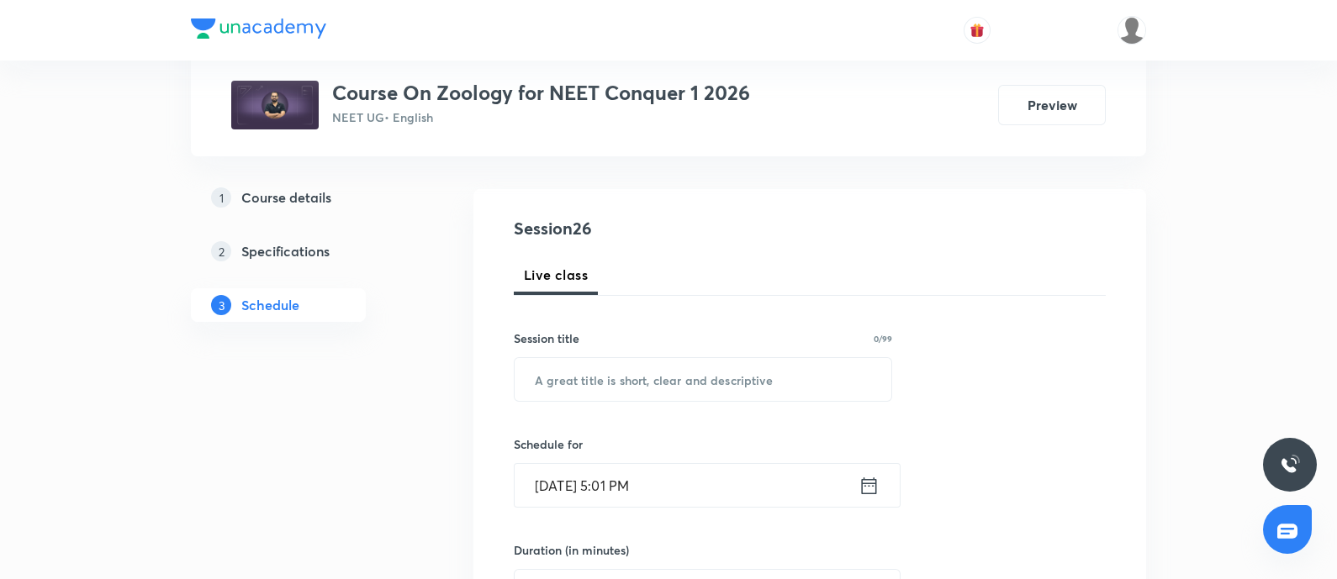
scroll to position [151, 0]
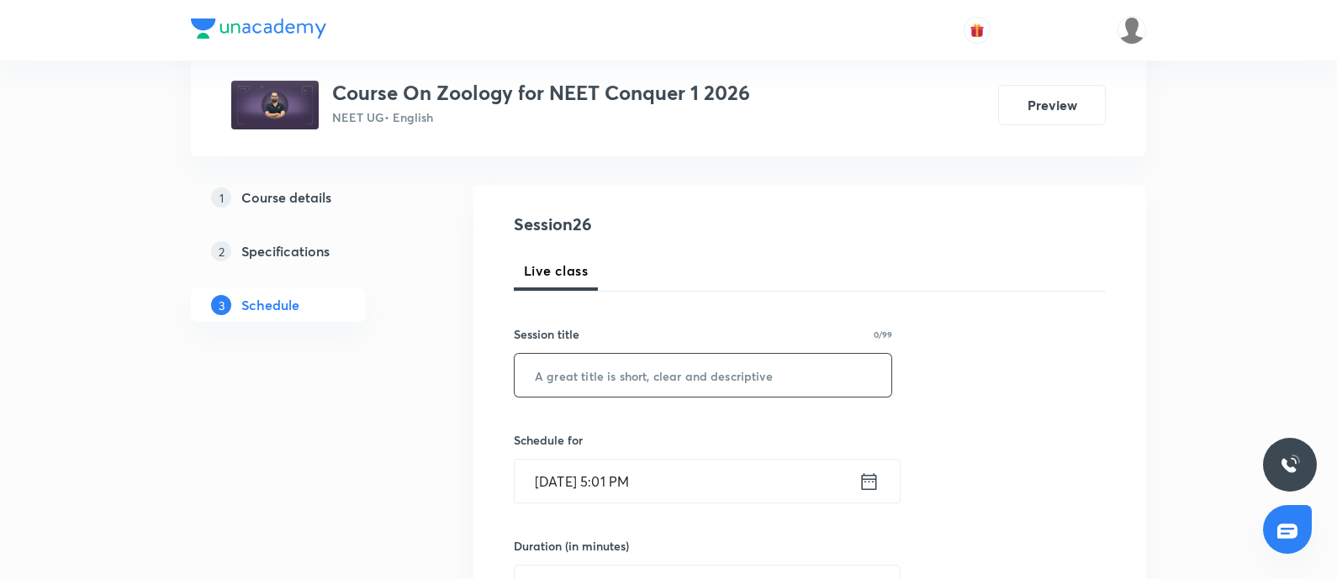
click at [563, 388] on input "text" at bounding box center [703, 375] width 377 height 43
paste input "Chemical coordination and integration - 01"
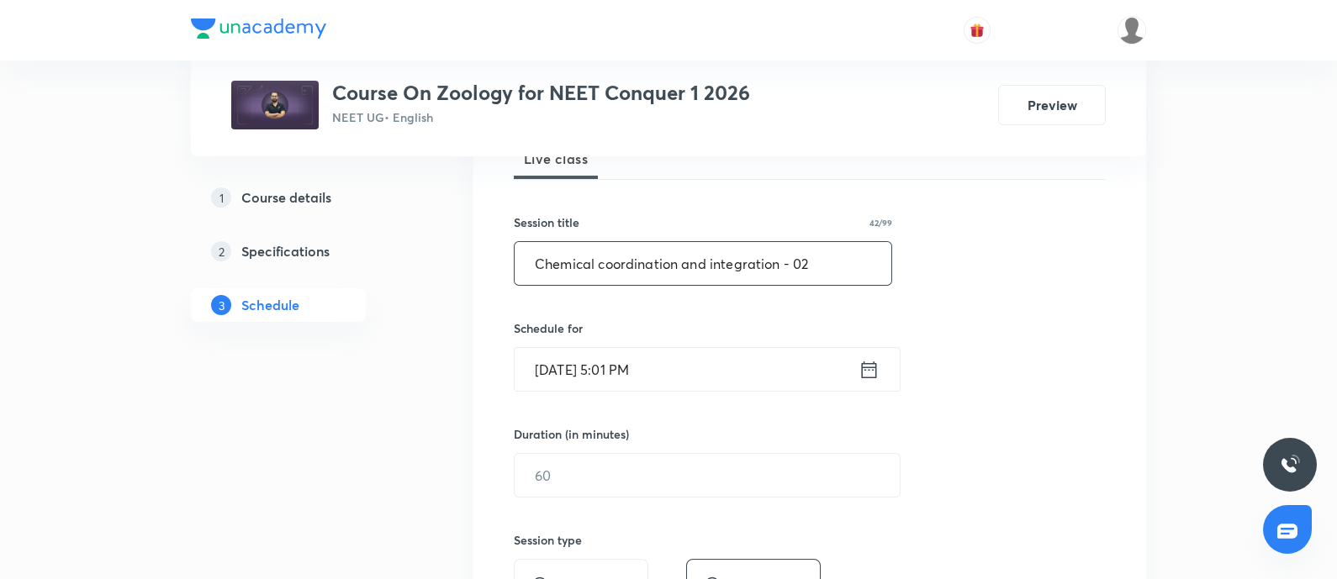
scroll to position [267, 0]
type input "Chemical coordination and integration - 02"
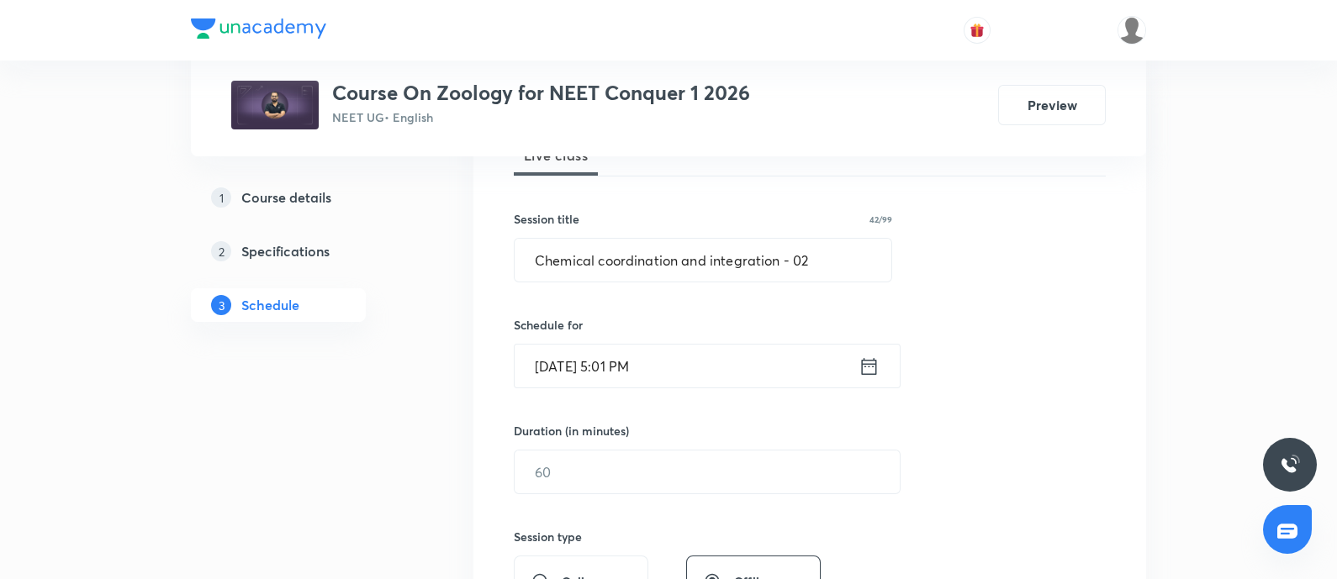
click at [710, 379] on input "Sep 5, 2025, 5:01 PM" at bounding box center [687, 366] width 344 height 43
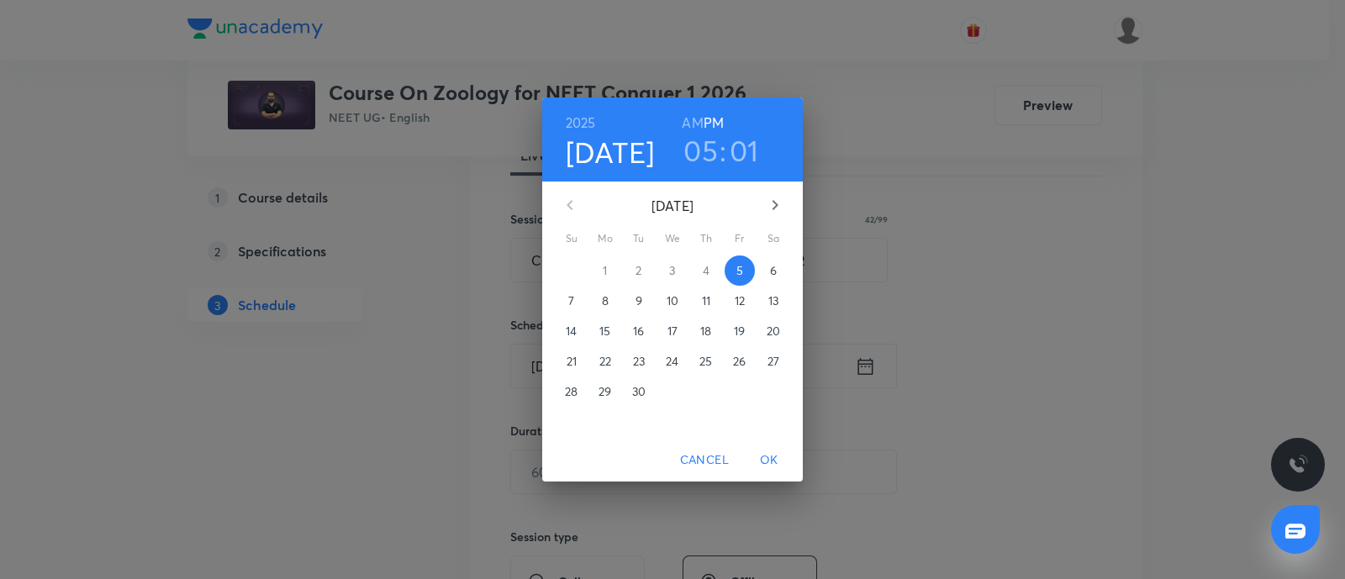
click at [770, 264] on p "6" at bounding box center [773, 270] width 7 height 17
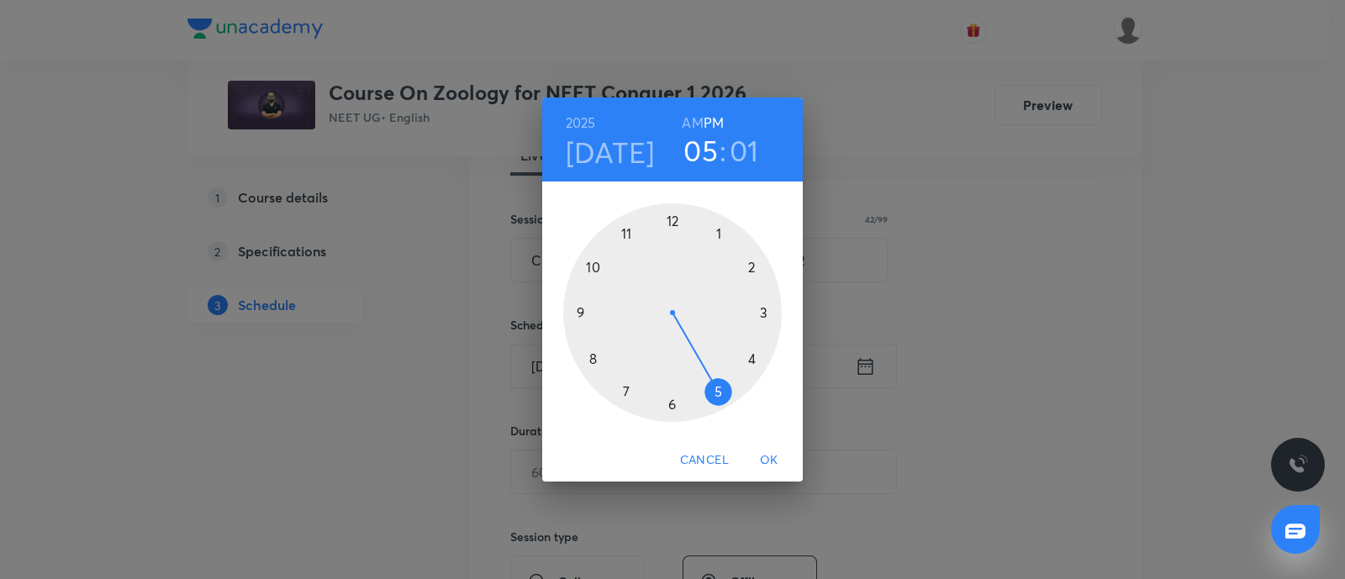
click at [692, 120] on h6 "AM" at bounding box center [692, 123] width 21 height 24
click at [593, 359] on div at bounding box center [672, 312] width 219 height 219
click at [717, 237] on div at bounding box center [672, 312] width 219 height 219
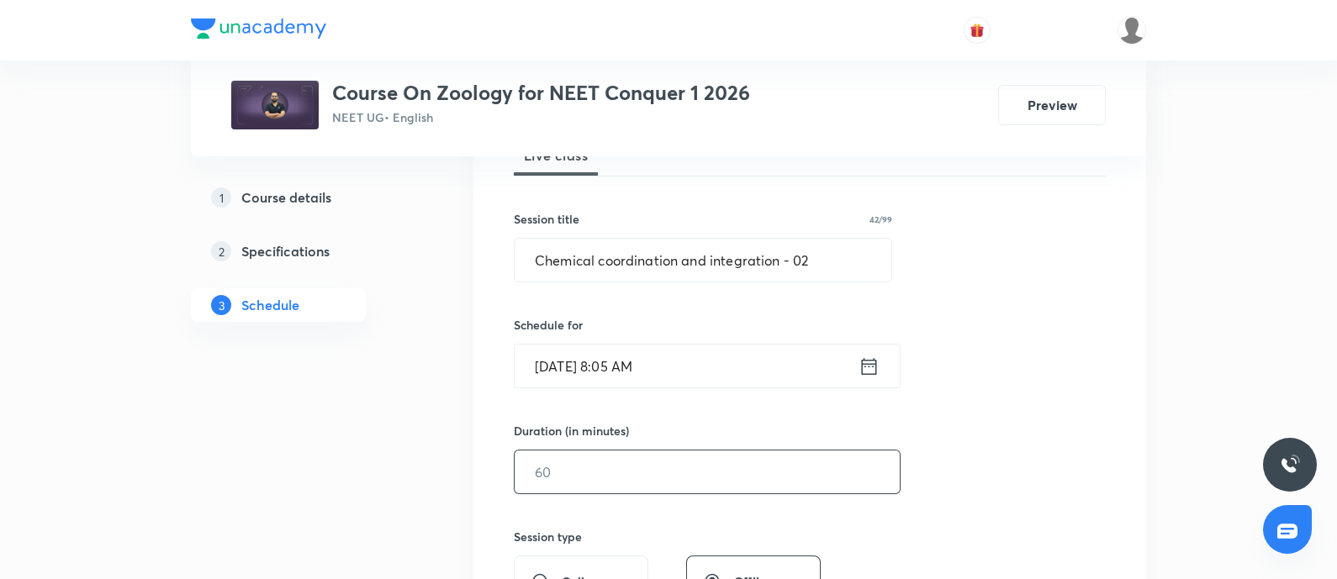
click at [584, 468] on input "text" at bounding box center [707, 472] width 385 height 43
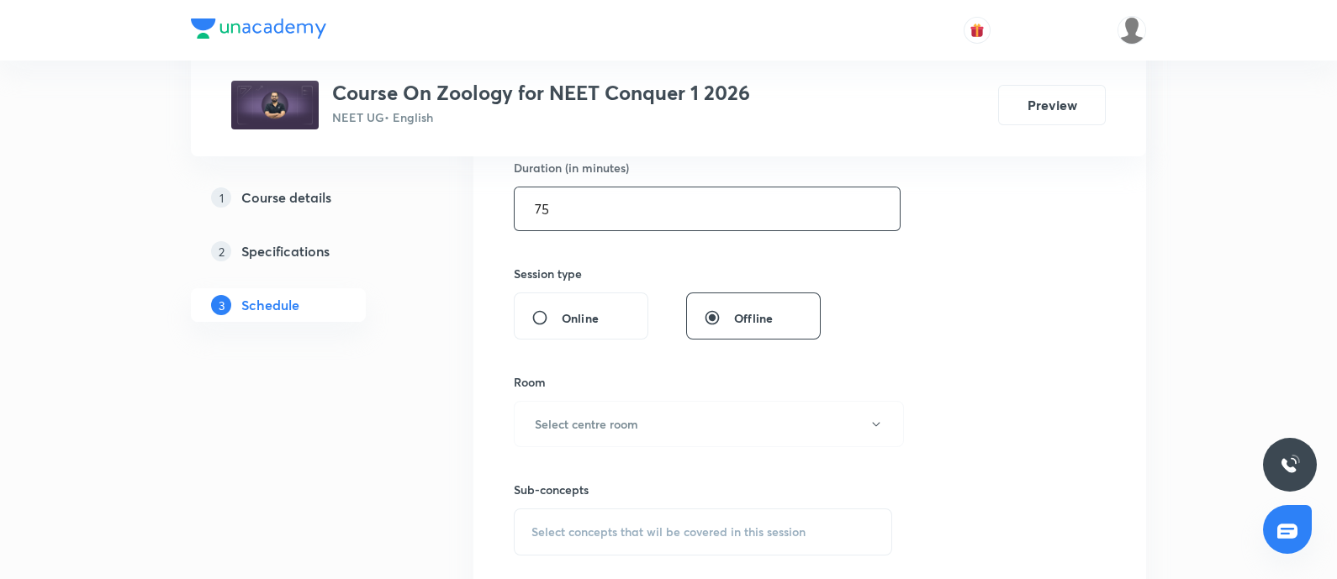
scroll to position [531, 0]
type input "75"
click at [619, 430] on button "Select centre room" at bounding box center [709, 422] width 390 height 46
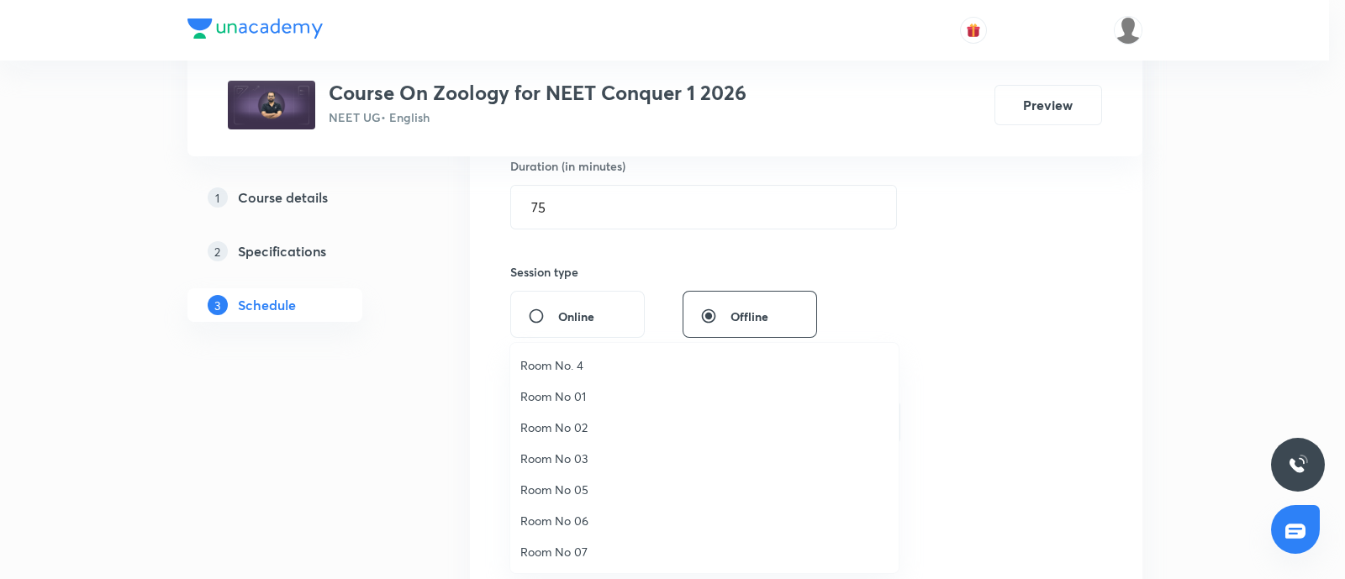
click at [573, 541] on li "Room No 07" at bounding box center [704, 551] width 388 height 31
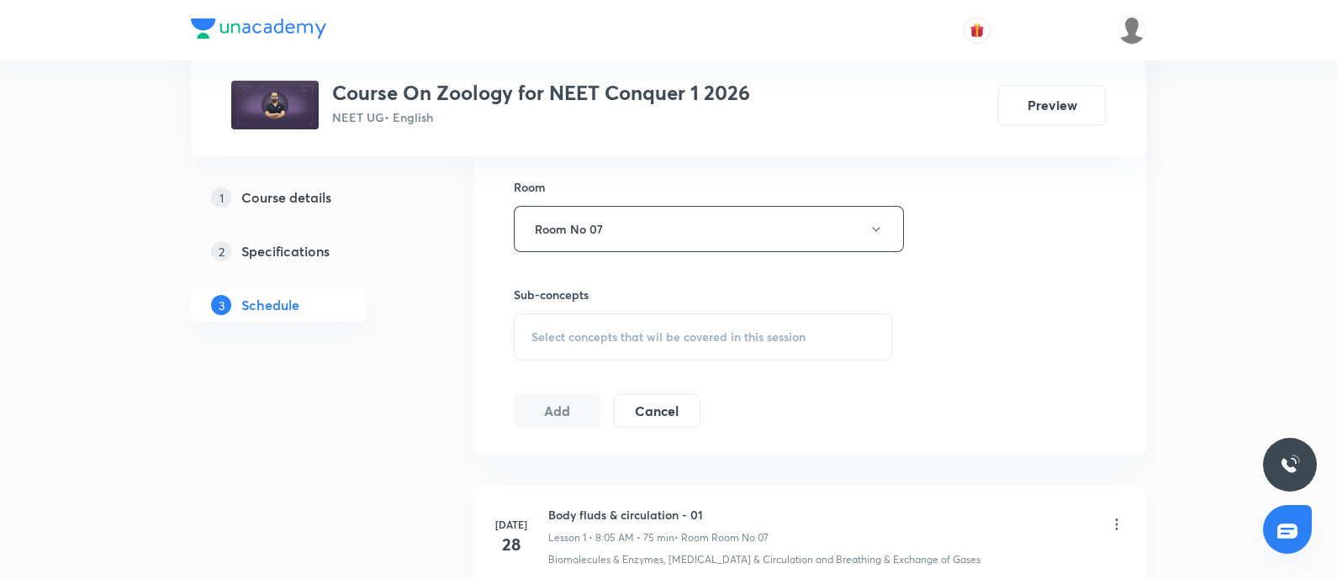
scroll to position [726, 0]
click at [606, 335] on span "Select concepts that wil be covered in this session" at bounding box center [668, 336] width 274 height 13
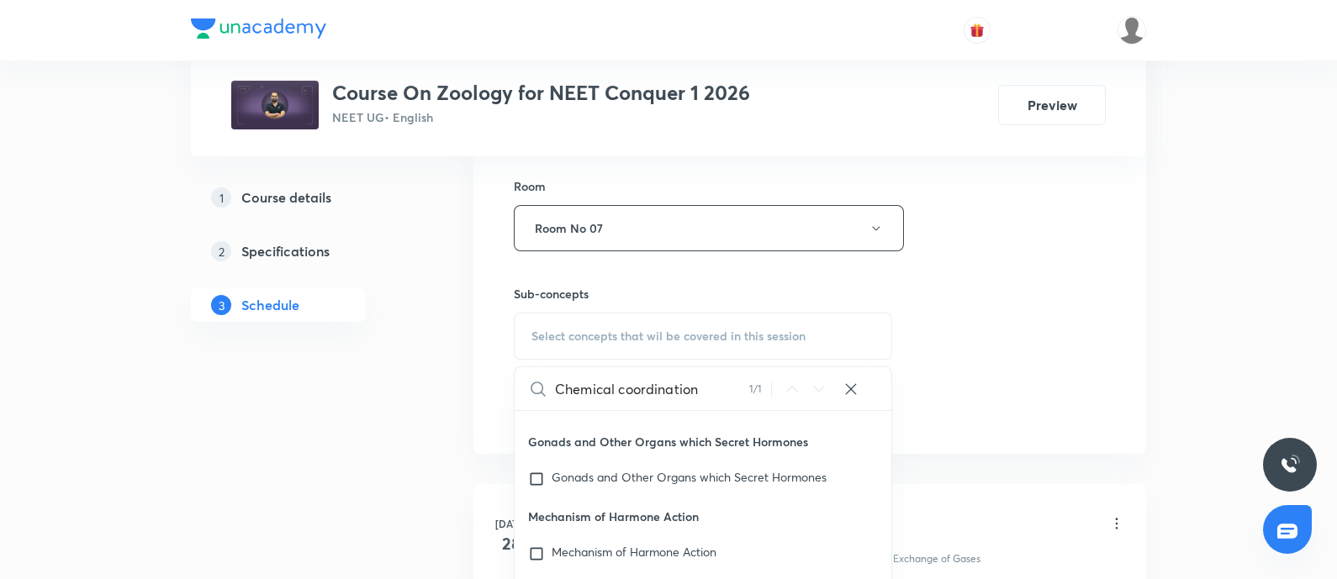
scroll to position [61107, 0]
type input "Chemical coordination"
checkbox input "true"
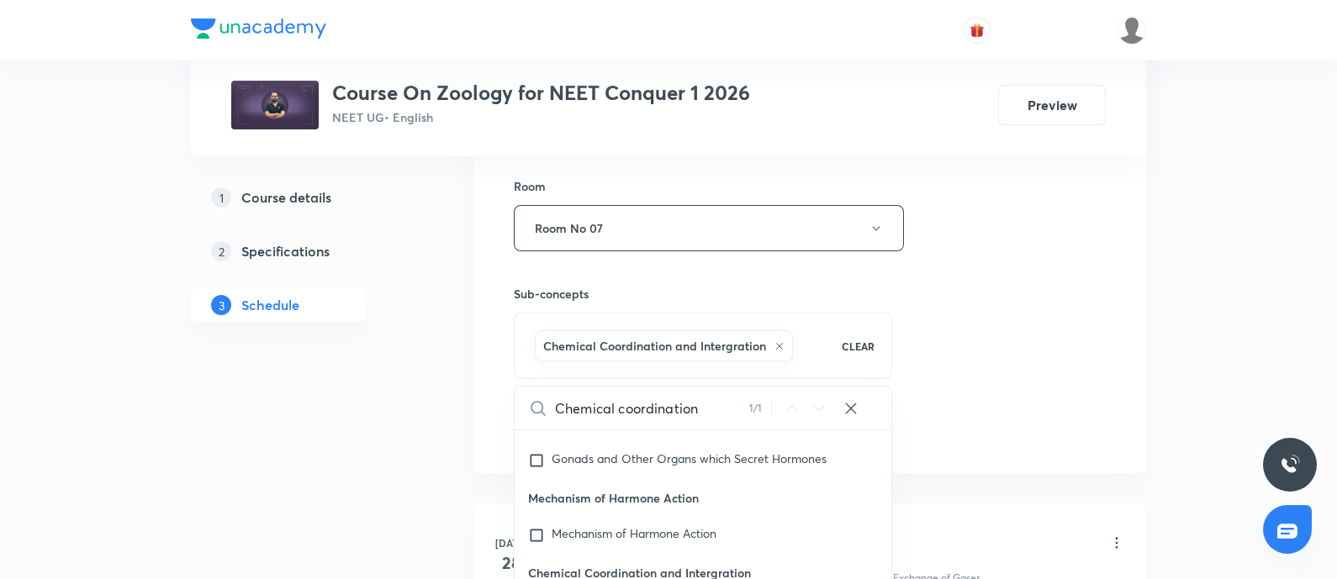
click at [995, 320] on div "Session 26 Live class Session title 42/99 Chemical coordination and integration…" at bounding box center [810, 42] width 592 height 809
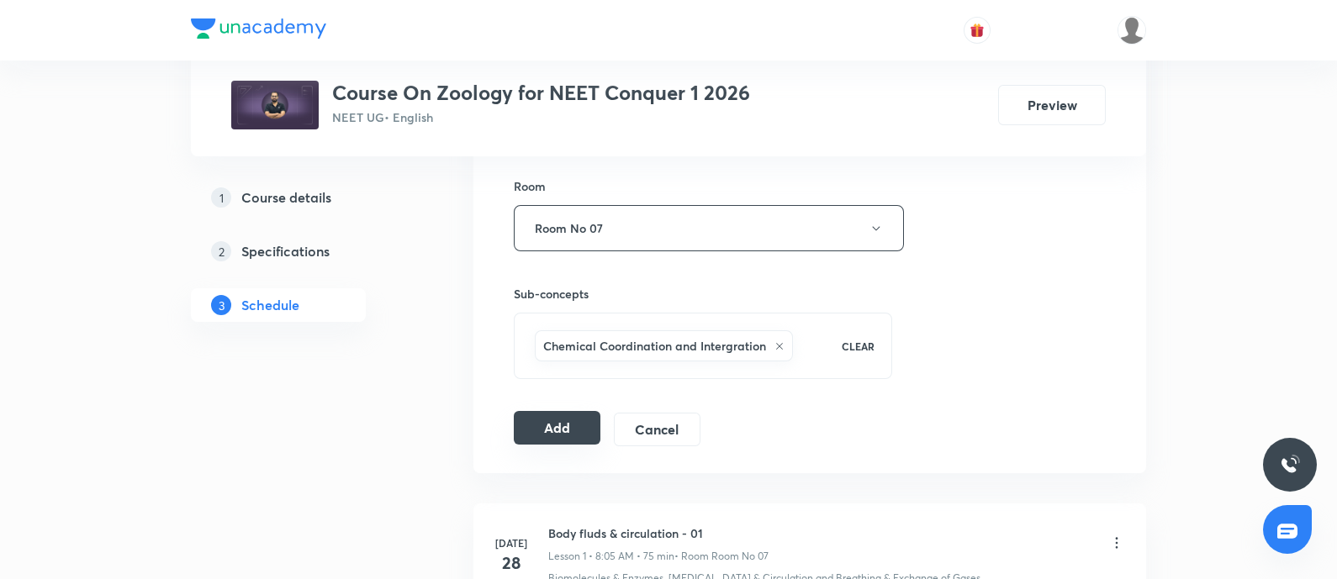
click at [559, 422] on button "Add" at bounding box center [557, 428] width 87 height 34
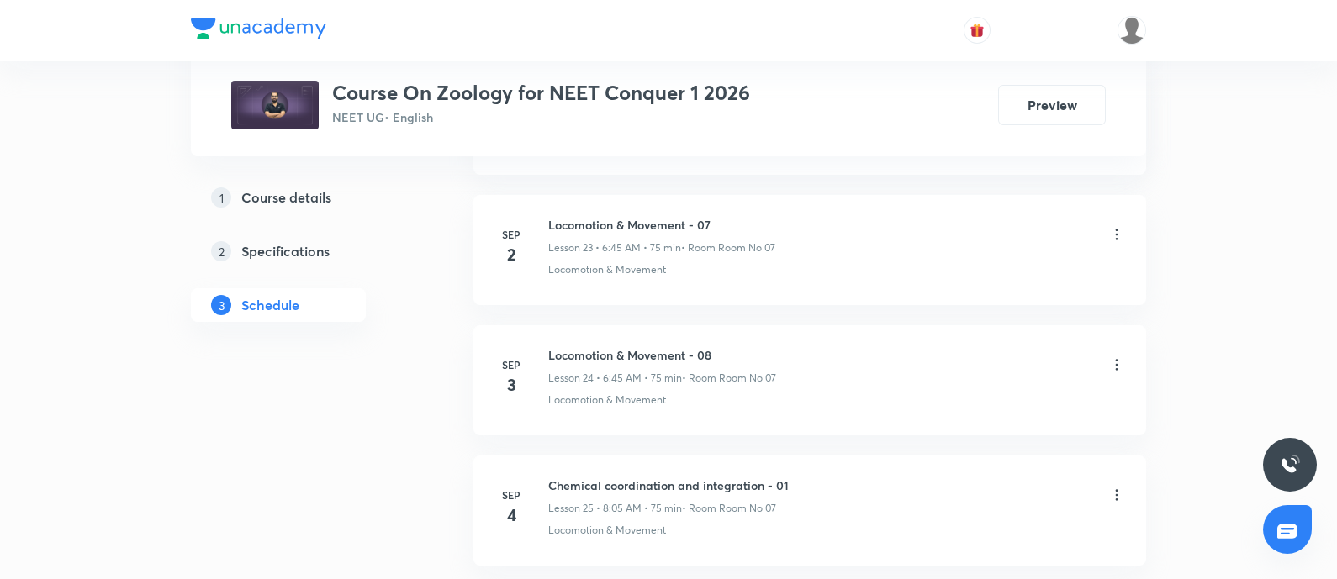
scroll to position [4036, 0]
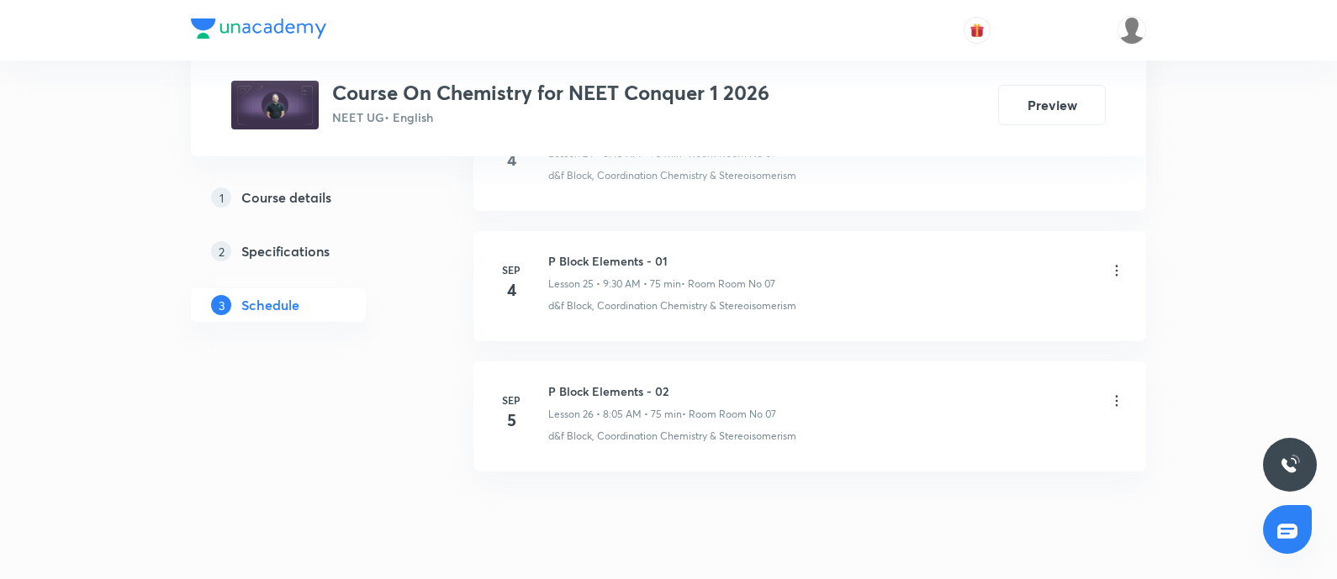
scroll to position [4147, 0]
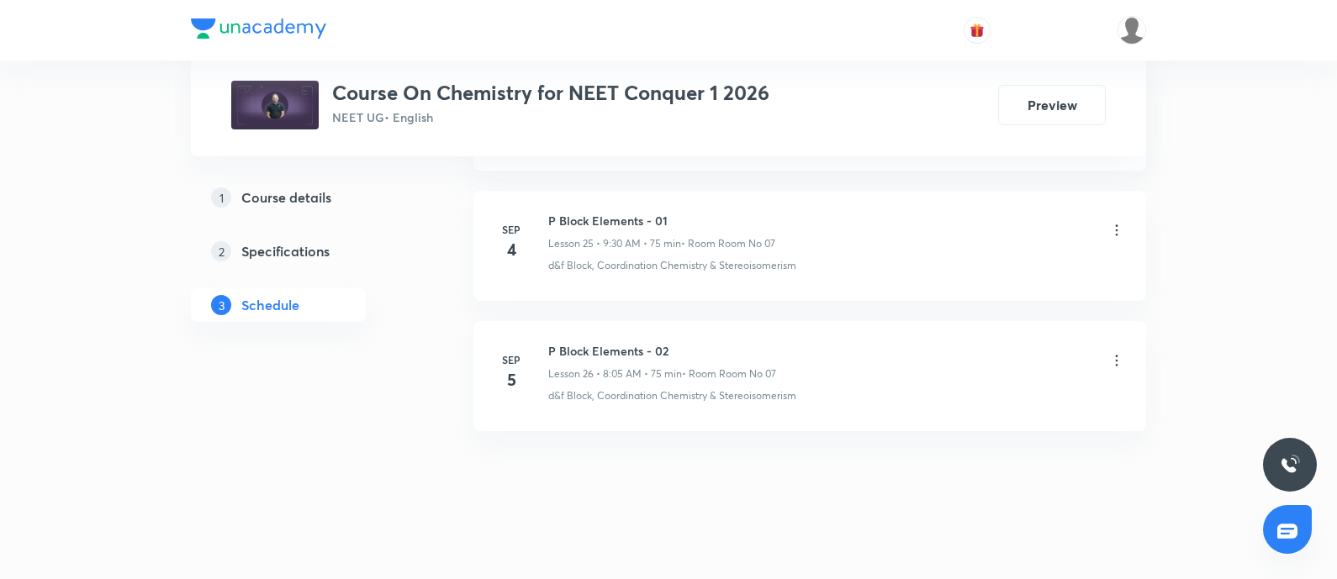
click at [552, 342] on h6 "P Block Elements - 02" at bounding box center [662, 351] width 228 height 18
copy h6 "P Block Elements - 02"
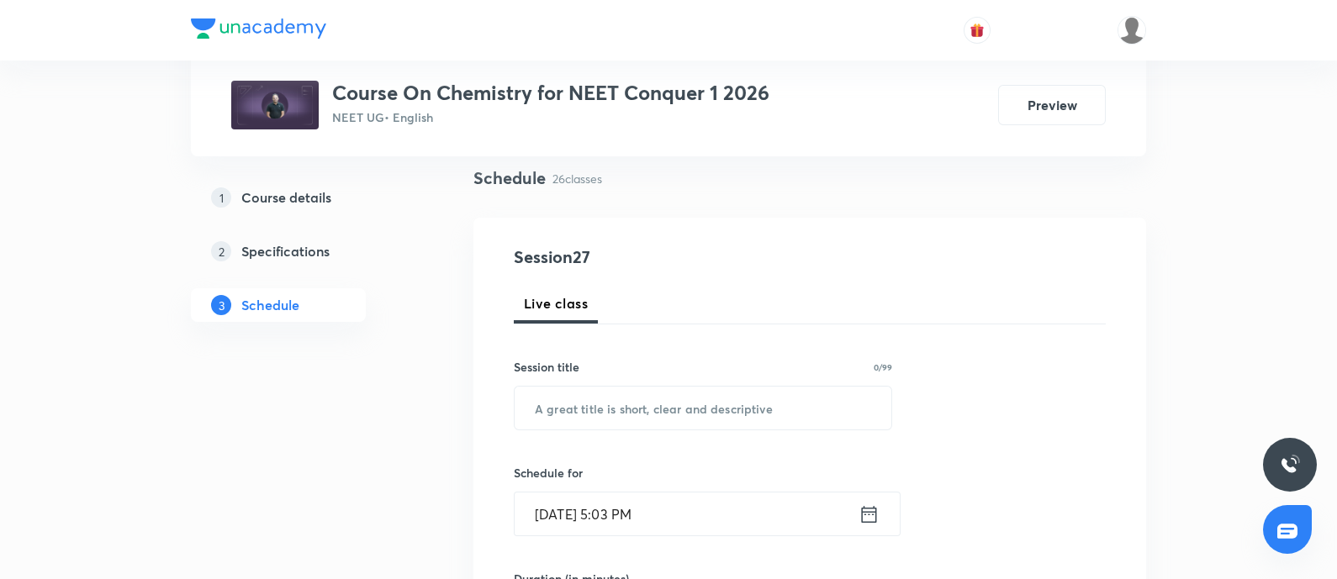
scroll to position [152, 0]
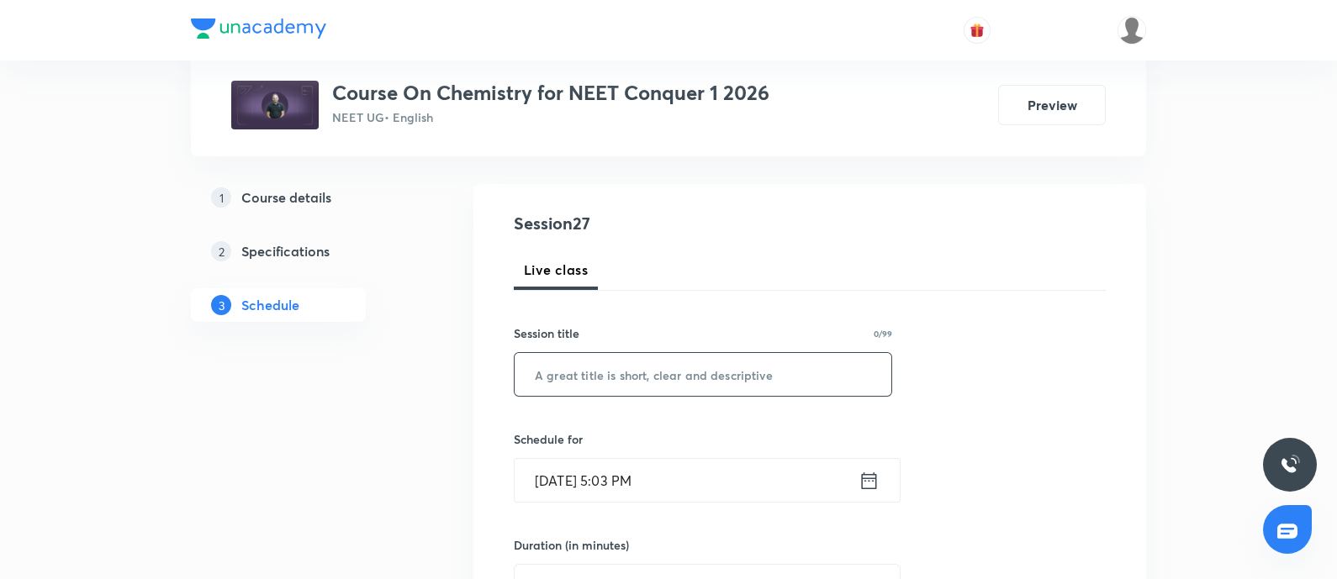
click at [589, 381] on input "text" at bounding box center [703, 374] width 377 height 43
paste input "P Block Elements - 02"
click at [589, 381] on input "P Block Elements - 02" at bounding box center [703, 374] width 377 height 43
click at [684, 370] on input "P Block lements - 02" at bounding box center [703, 374] width 377 height 43
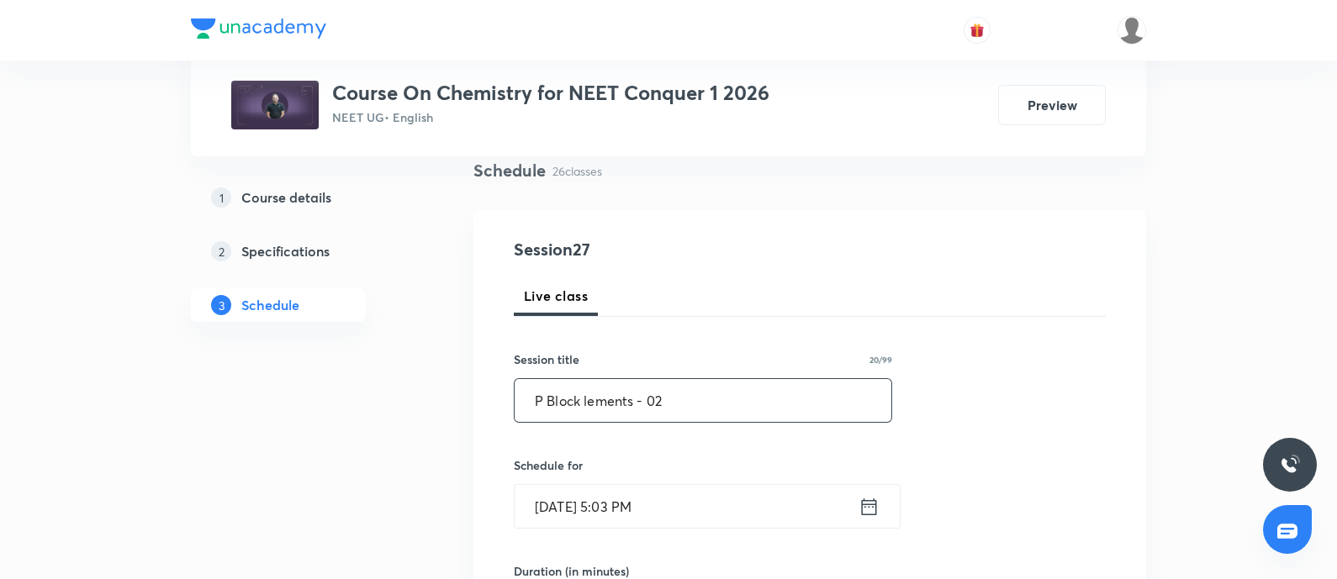
scroll to position [124, 0]
click at [583, 404] on input "P Block lements - 02" at bounding box center [703, 403] width 377 height 43
click at [692, 404] on input "P Block Elements - 02" at bounding box center [703, 403] width 377 height 43
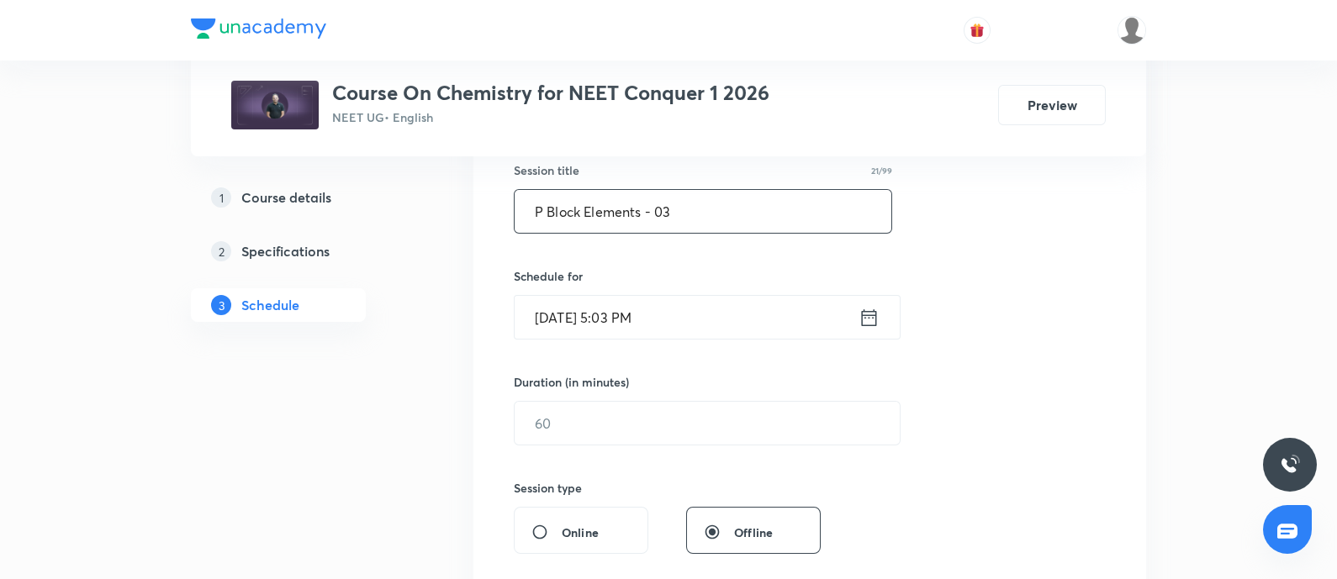
scroll to position [327, 0]
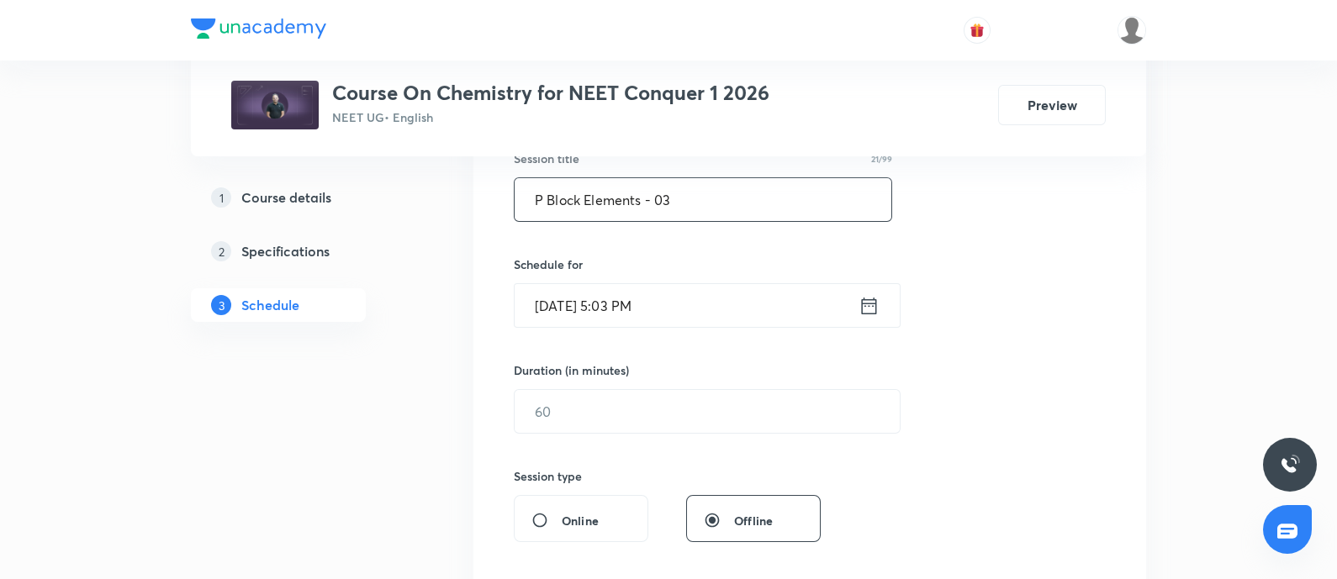
type input "P Block Elements - 03"
click at [761, 295] on input "Sep 5, 2025, 5:03 PM" at bounding box center [687, 305] width 344 height 43
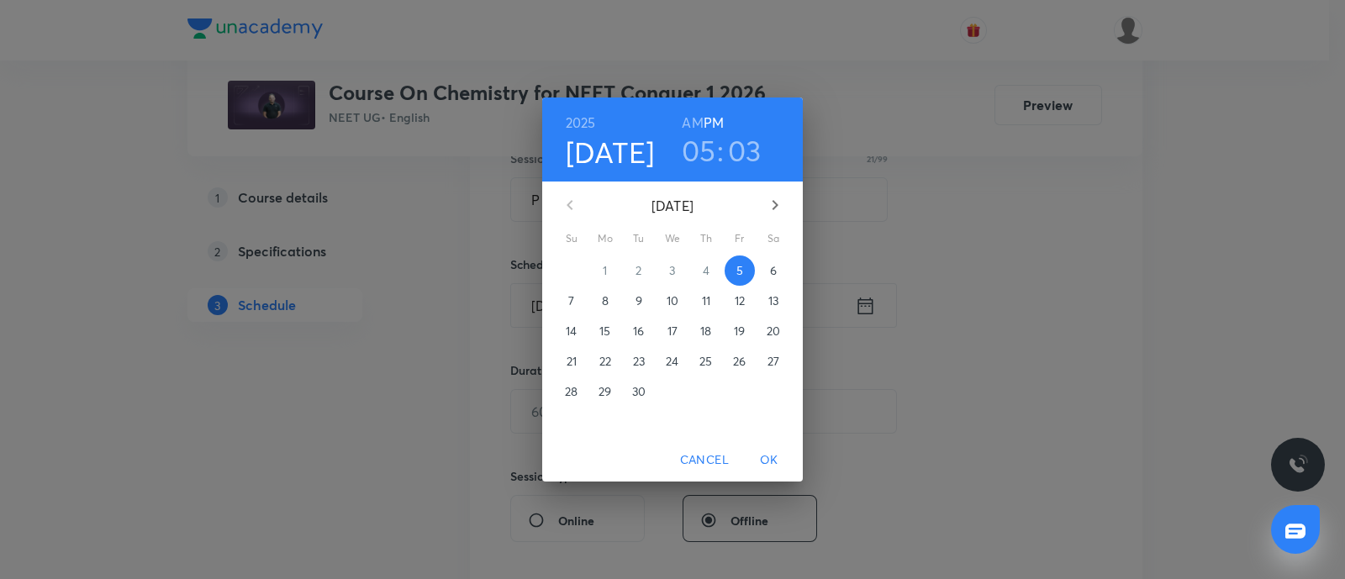
click at [774, 264] on p "6" at bounding box center [773, 270] width 7 height 17
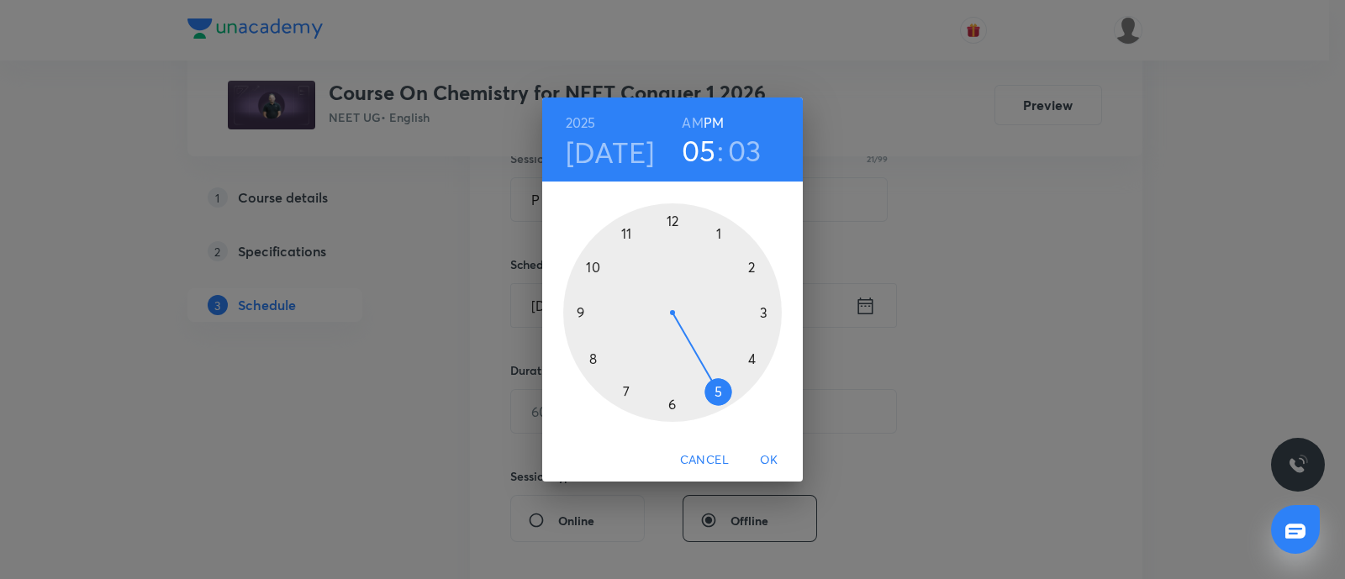
click at [685, 122] on h6 "AM" at bounding box center [692, 123] width 21 height 24
click at [583, 312] on div at bounding box center [672, 312] width 219 height 219
click at [673, 405] on div at bounding box center [672, 312] width 219 height 219
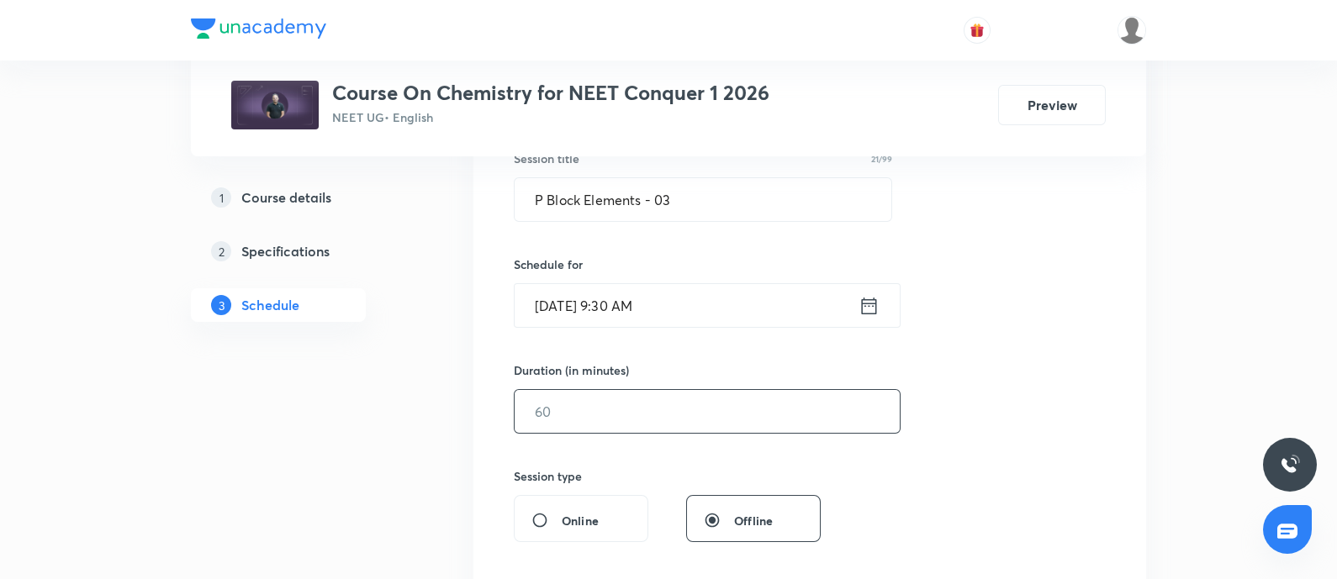
click at [599, 409] on input "text" at bounding box center [707, 411] width 385 height 43
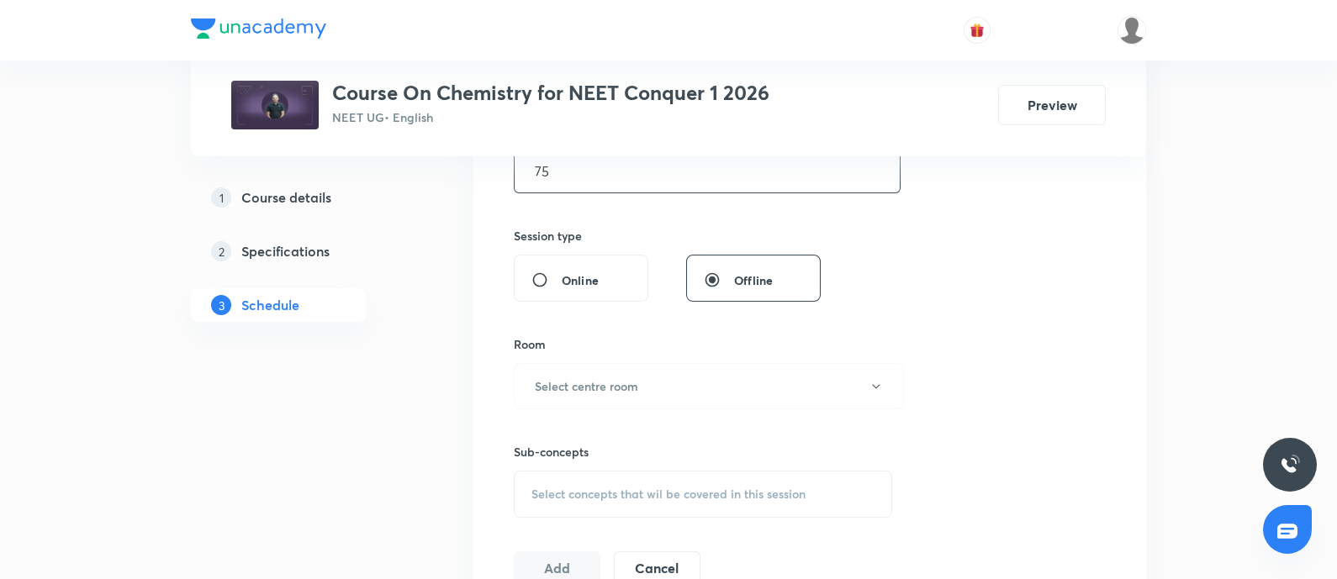
scroll to position [569, 0]
type input "75"
click at [621, 384] on h6 "Select centre room" at bounding box center [586, 385] width 103 height 18
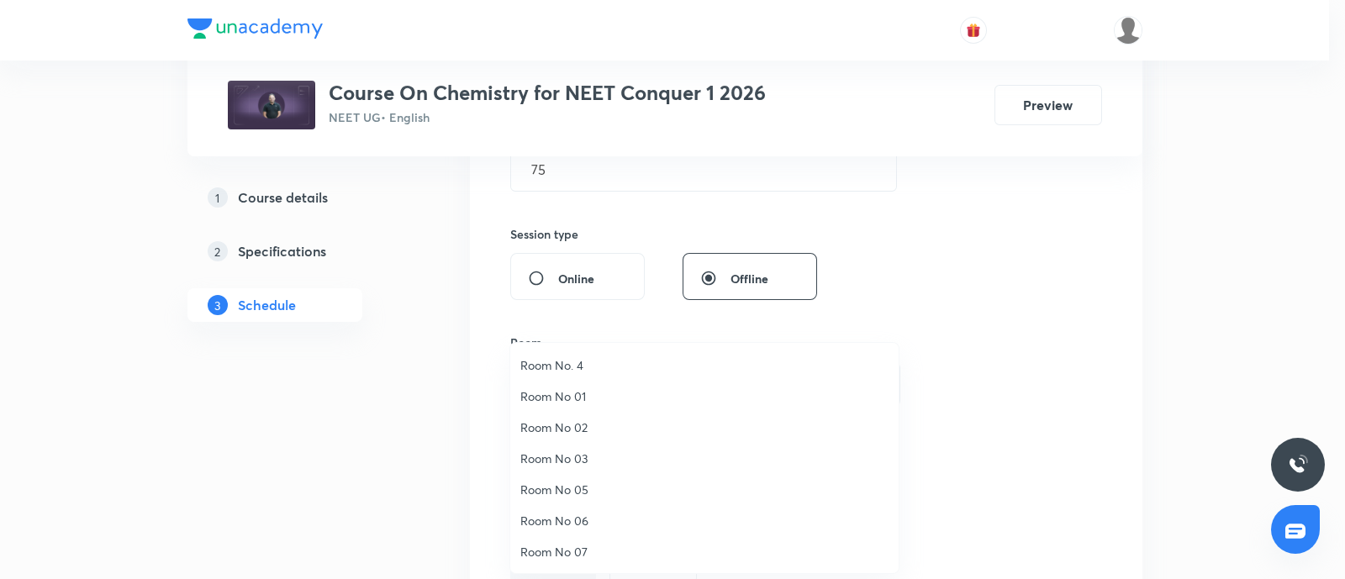
click at [548, 550] on span "Room No 07" at bounding box center [704, 552] width 368 height 18
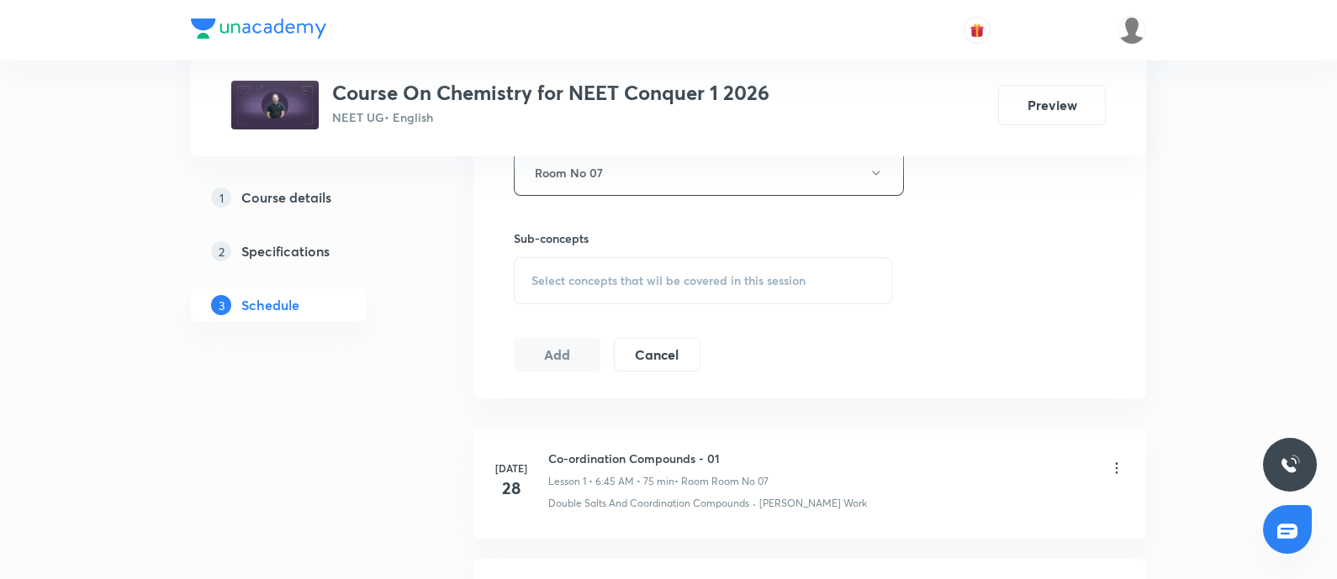
scroll to position [782, 0]
click at [601, 273] on span "Select concepts that wil be covered in this session" at bounding box center [668, 279] width 274 height 13
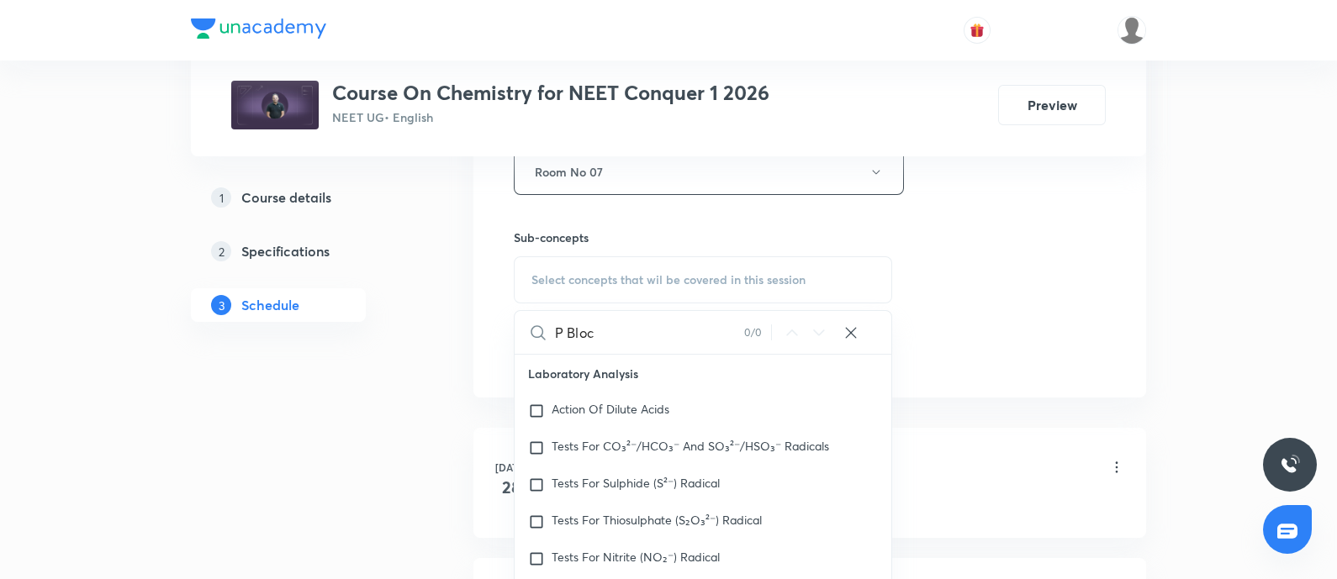
click at [563, 326] on input "P Bloc" at bounding box center [649, 332] width 189 height 43
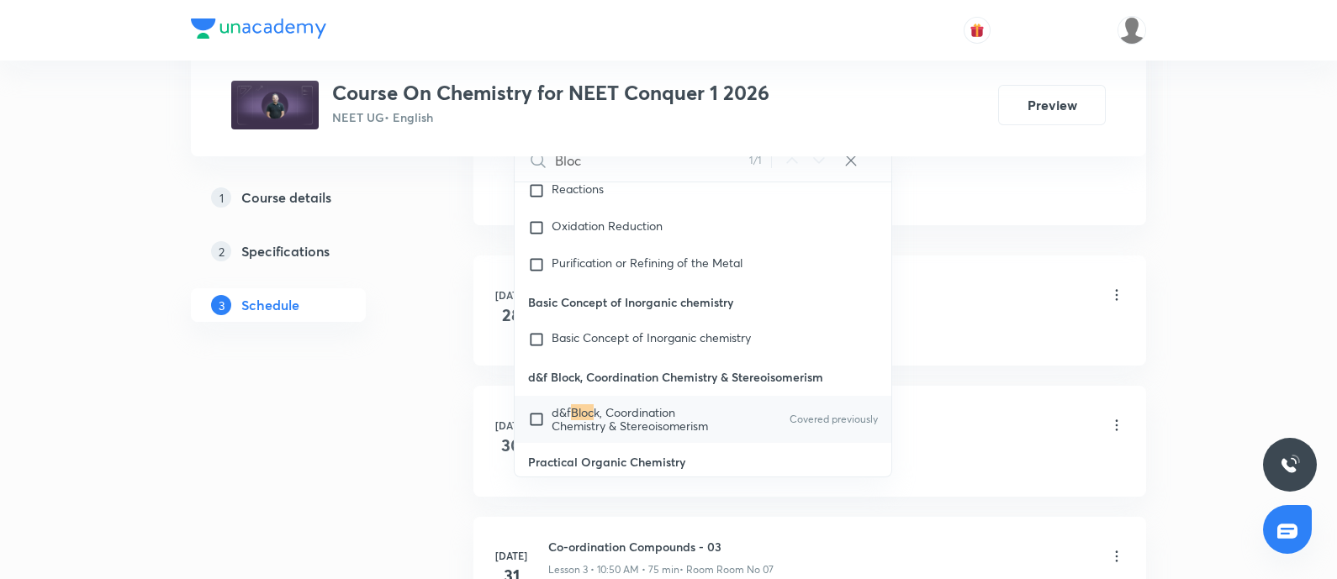
scroll to position [954, 0]
type input "Bloc"
click at [549, 406] on input "checkbox" at bounding box center [540, 419] width 24 height 27
checkbox input "true"
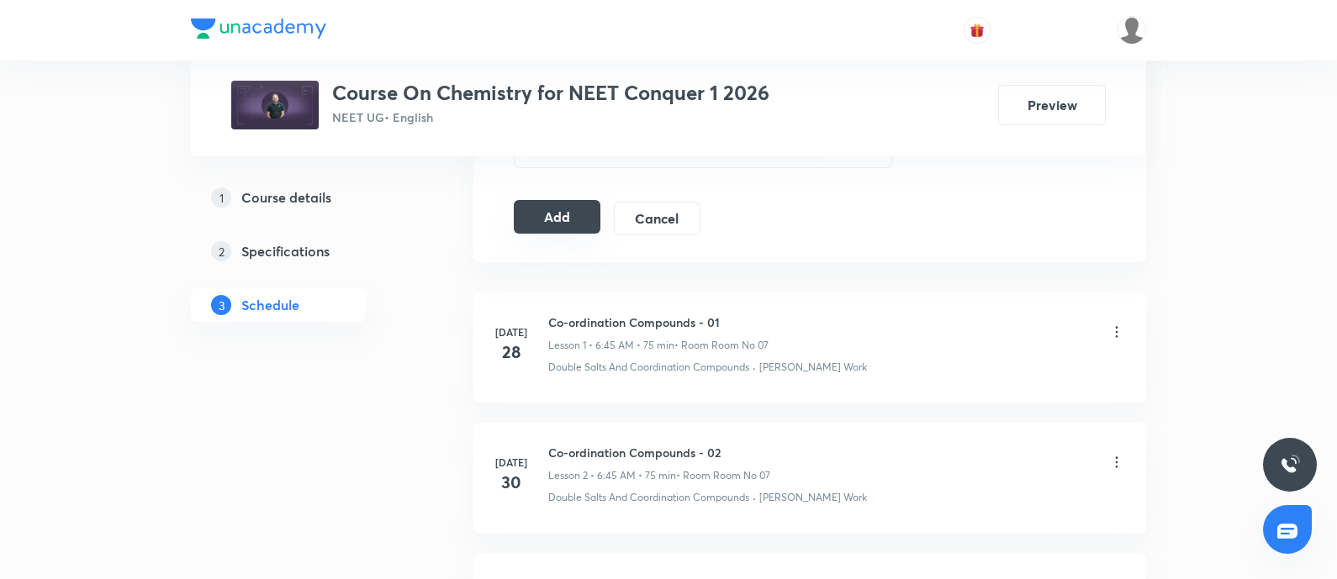
click at [559, 216] on button "Add" at bounding box center [557, 217] width 87 height 34
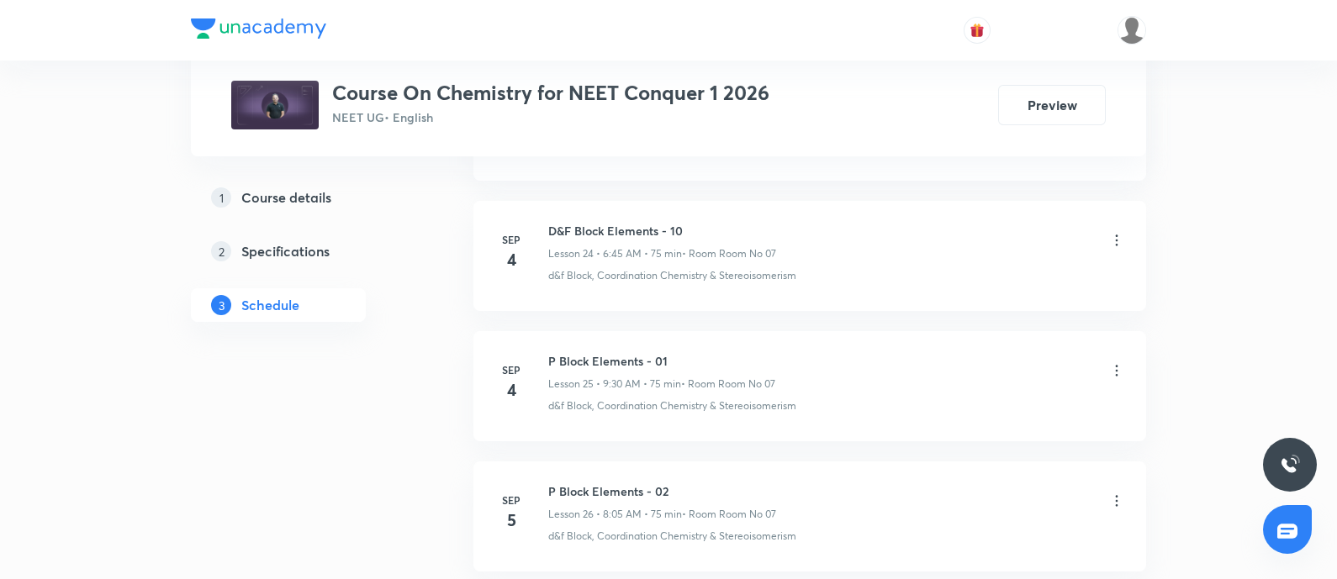
scroll to position [4184, 0]
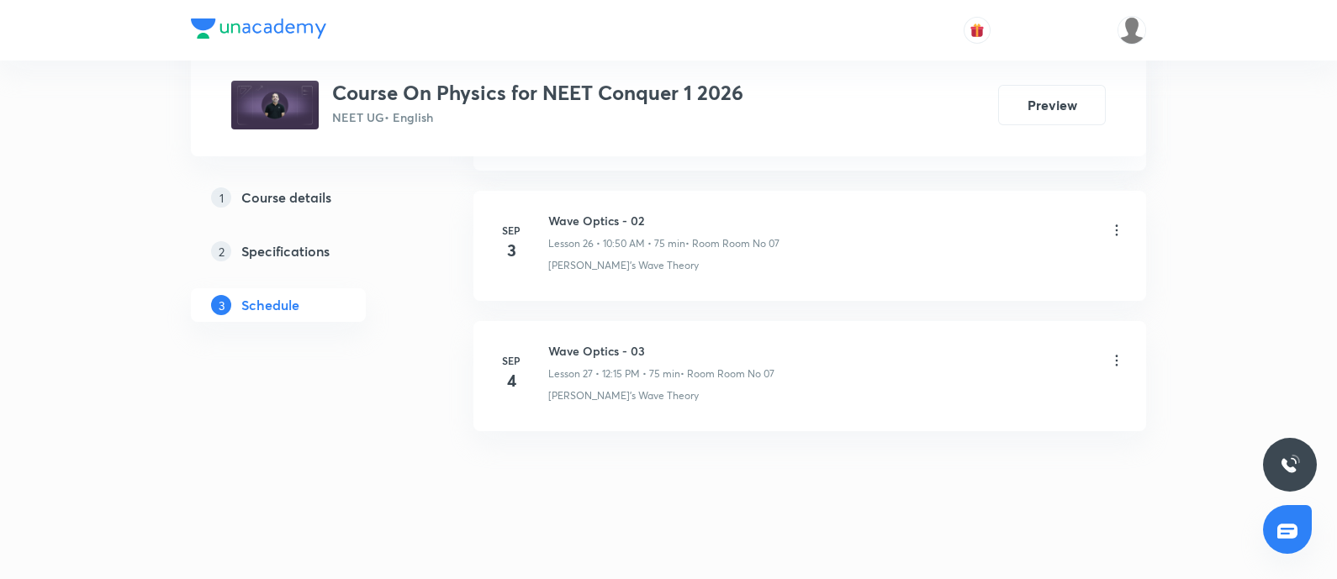
click at [551, 343] on h6 "Wave Optics - 03" at bounding box center [661, 351] width 226 height 18
copy h6 "Wave Optics - 03"
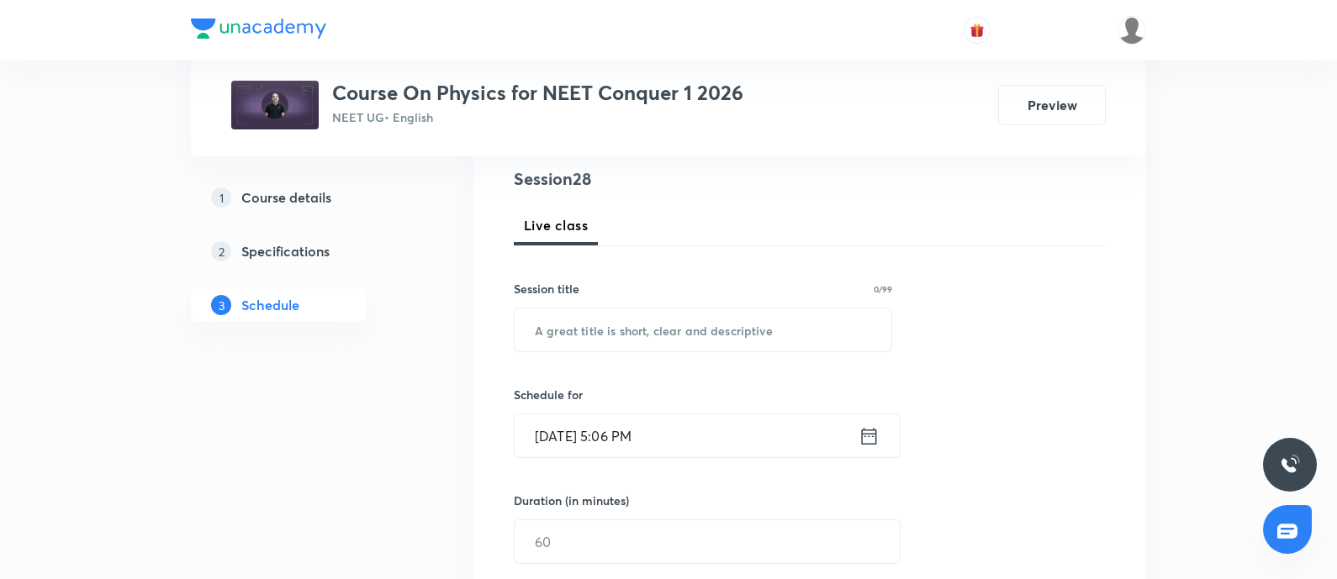
scroll to position [205, 0]
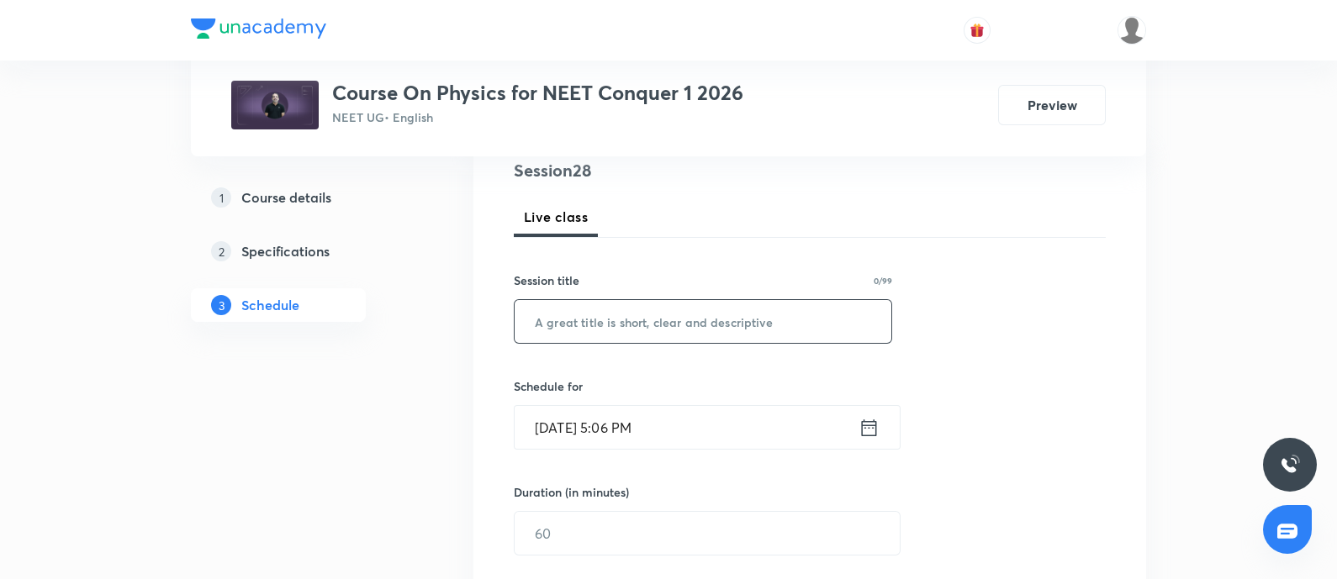
click at [585, 328] on input "text" at bounding box center [703, 321] width 377 height 43
paste input "Wave Optics - 03"
type input "Wave Optics - 04"
click at [739, 428] on input "[DATE] 5:06 PM" at bounding box center [687, 427] width 344 height 43
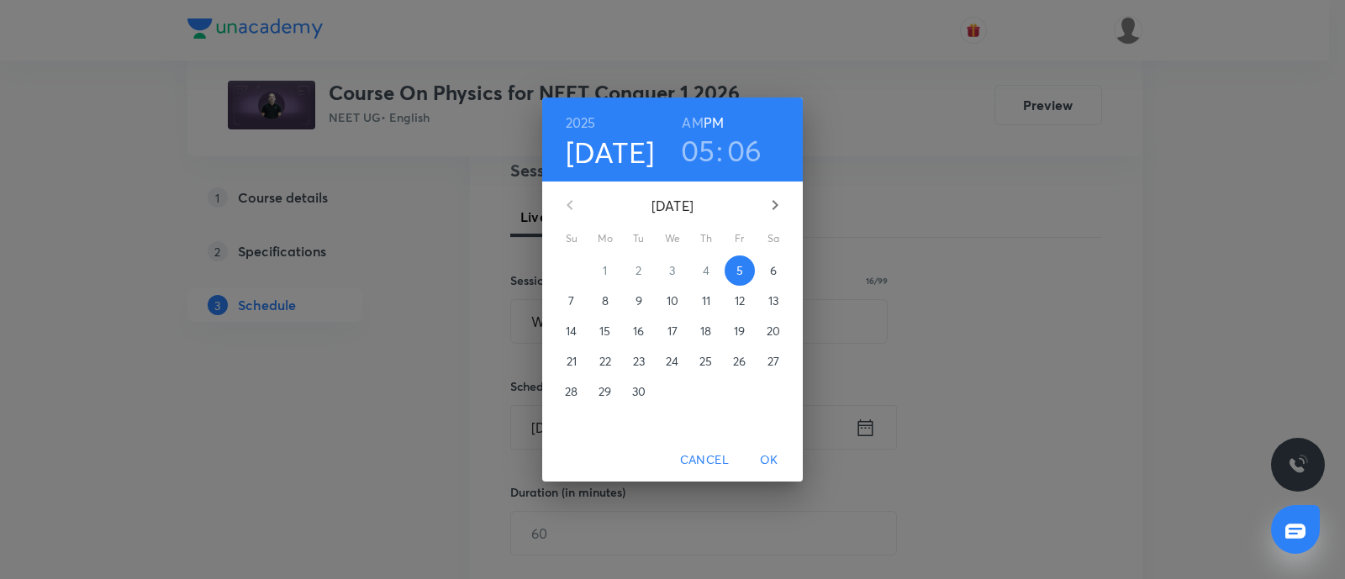
click at [776, 275] on p "6" at bounding box center [773, 270] width 7 height 17
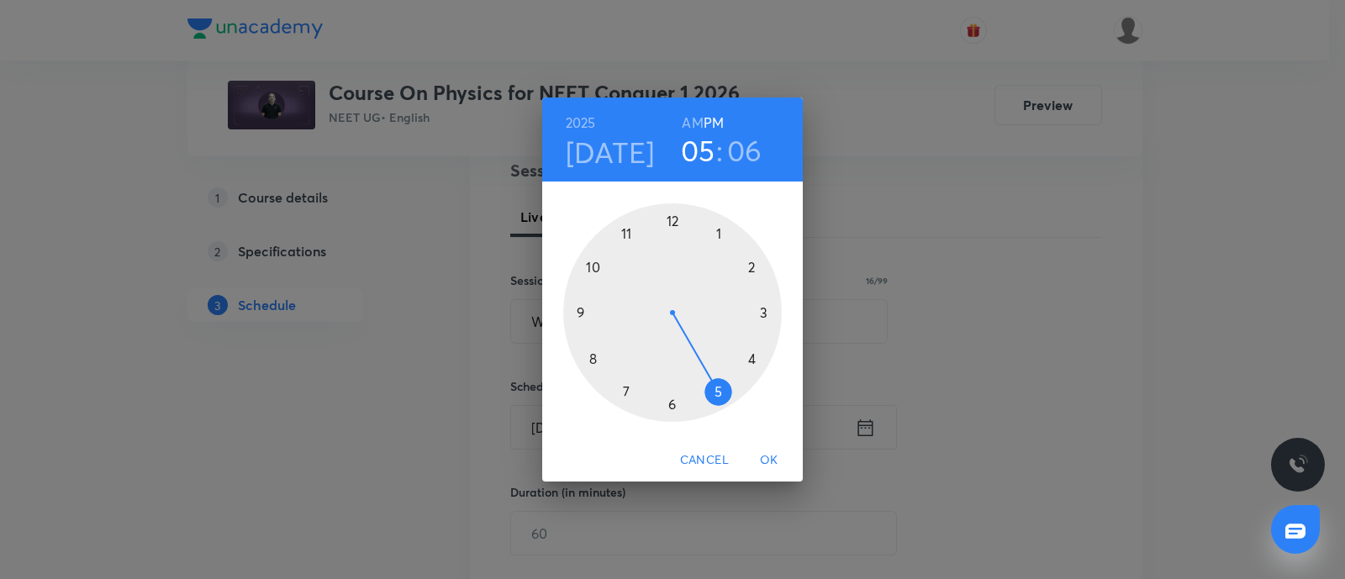
click at [689, 124] on h6 "AM" at bounding box center [692, 123] width 21 height 24
click at [589, 261] on div at bounding box center [672, 312] width 219 height 219
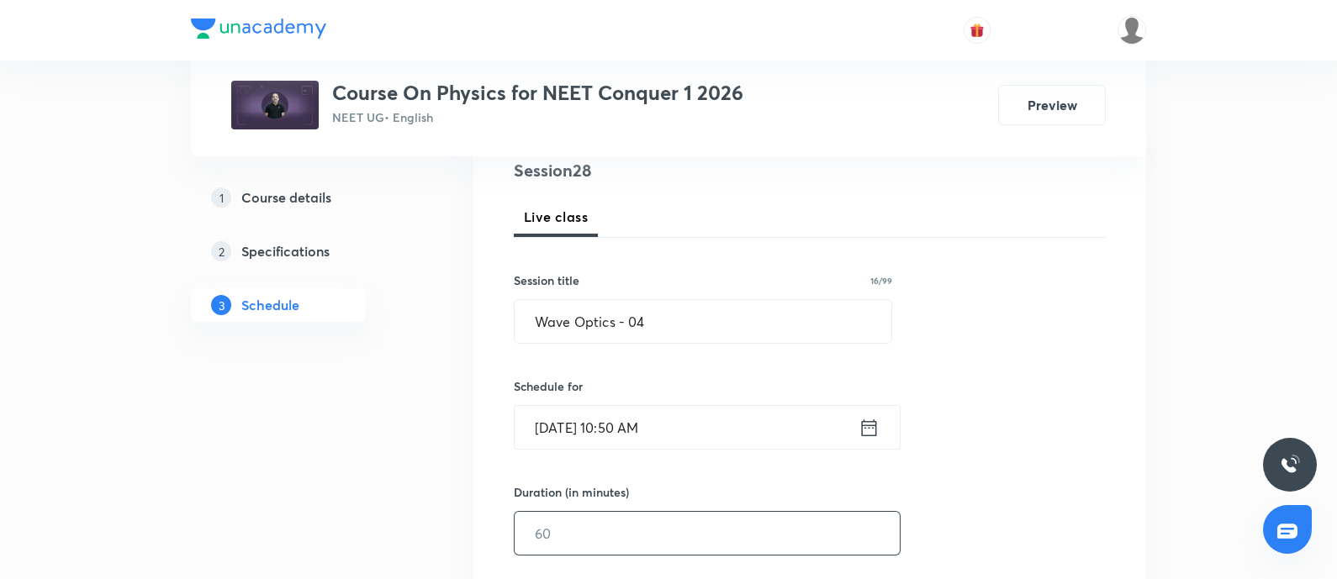
click at [578, 539] on input "text" at bounding box center [707, 533] width 385 height 43
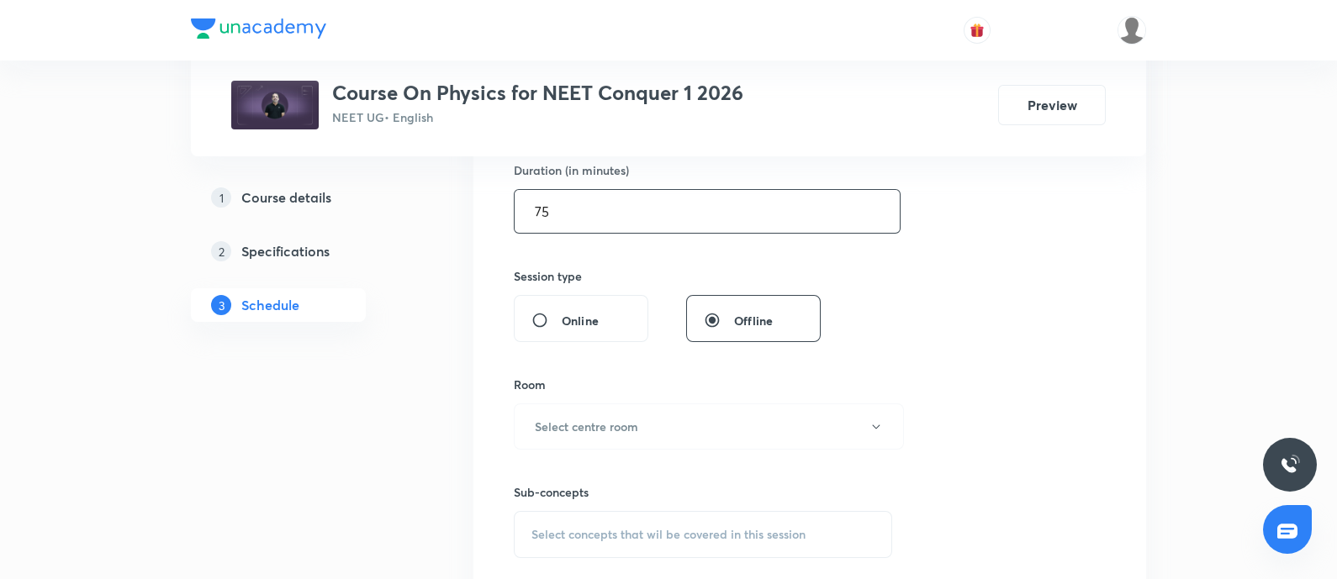
scroll to position [529, 0]
type input "75"
click at [614, 429] on h6 "Select centre room" at bounding box center [586, 425] width 103 height 18
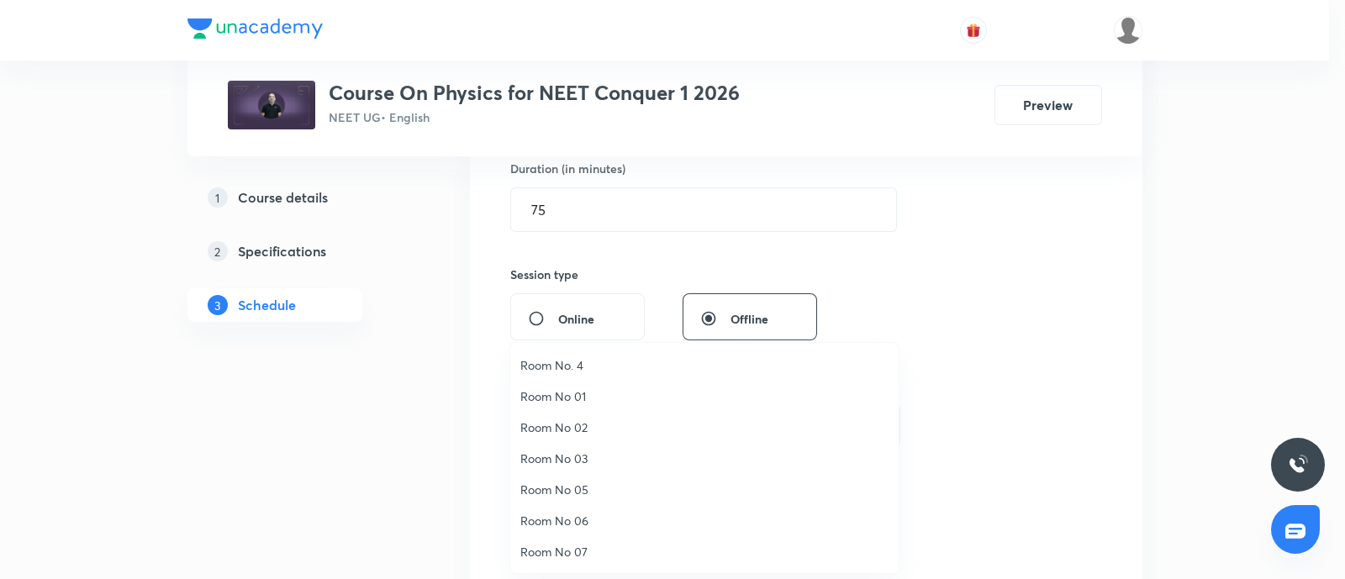
click at [584, 552] on span "Room No 07" at bounding box center [704, 552] width 368 height 18
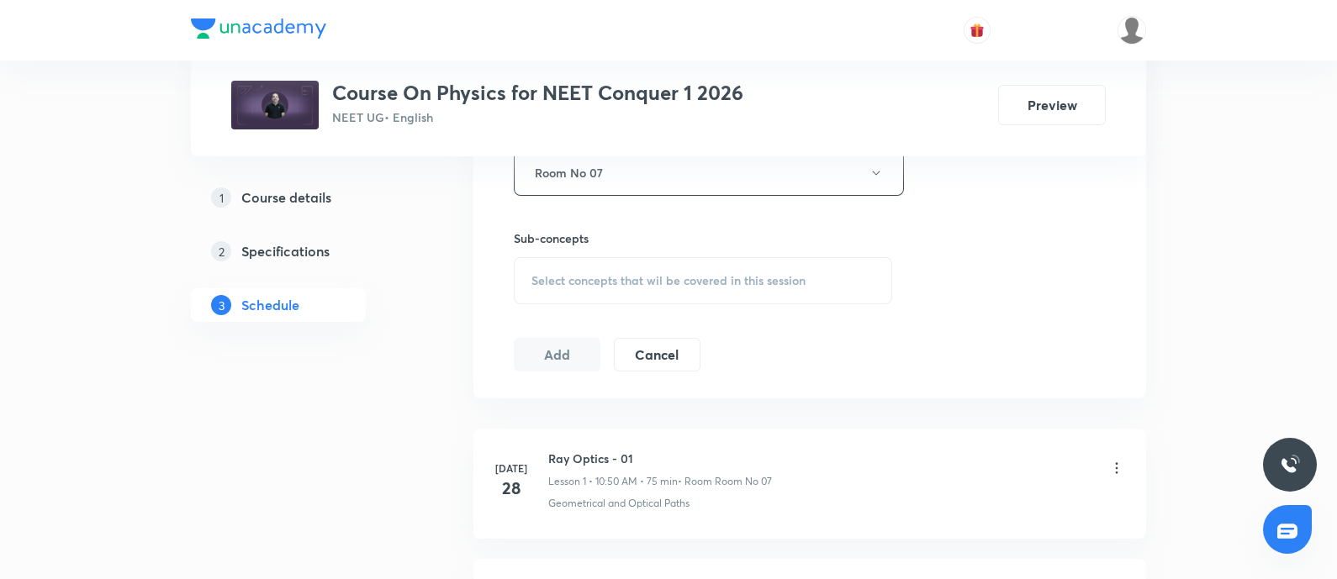
scroll to position [784, 0]
click at [598, 280] on span "Select concepts that wil be covered in this session" at bounding box center [668, 278] width 274 height 13
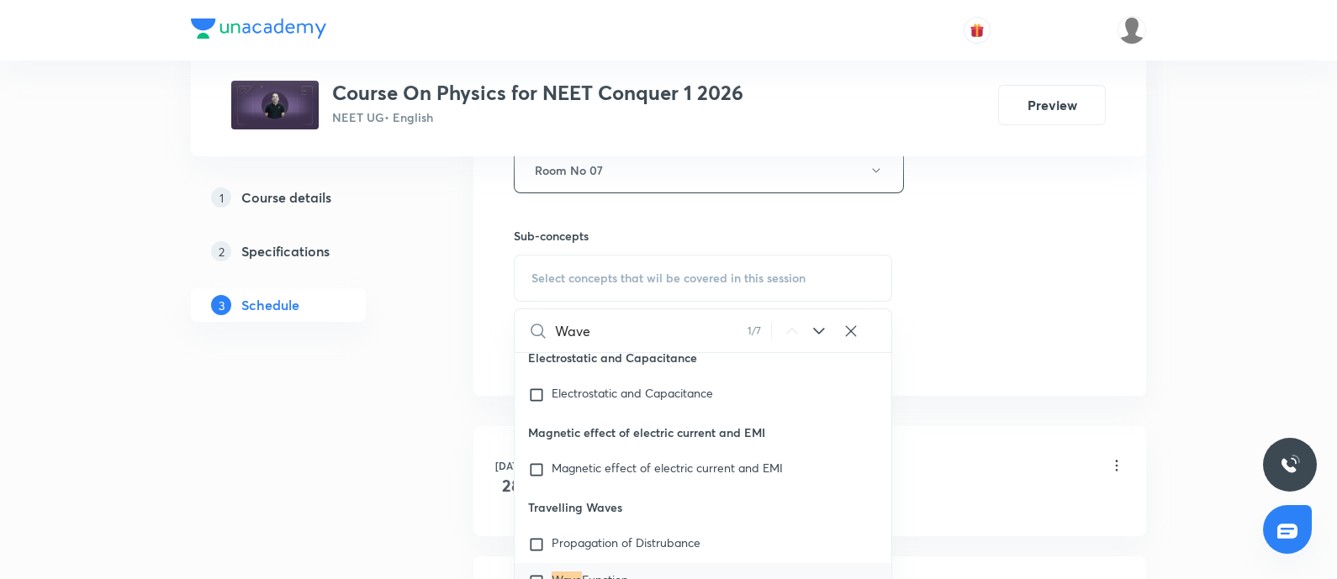
scroll to position [17009, 0]
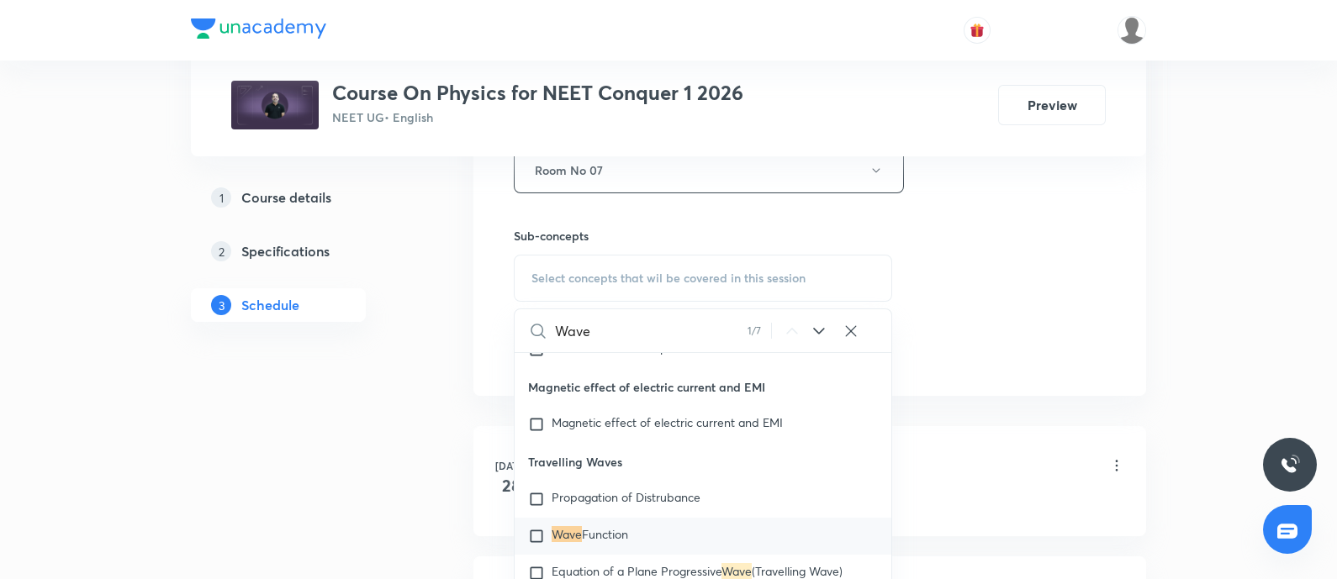
type input "Wave"
click at [821, 327] on icon at bounding box center [819, 331] width 20 height 20
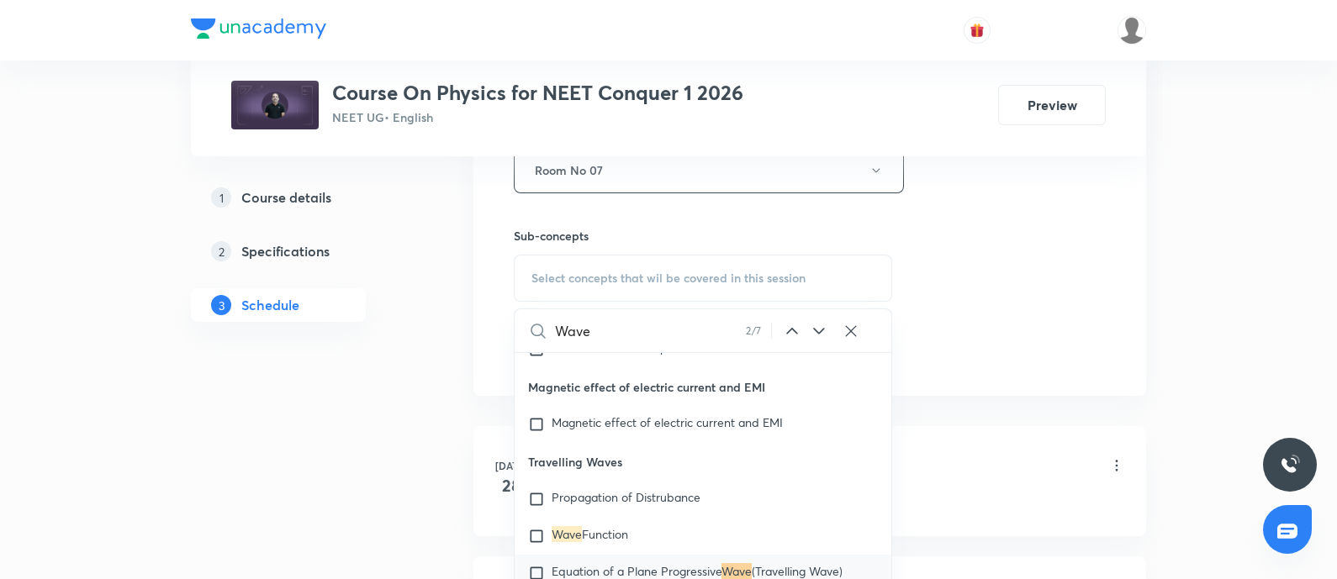
click at [821, 327] on icon at bounding box center [819, 331] width 20 height 20
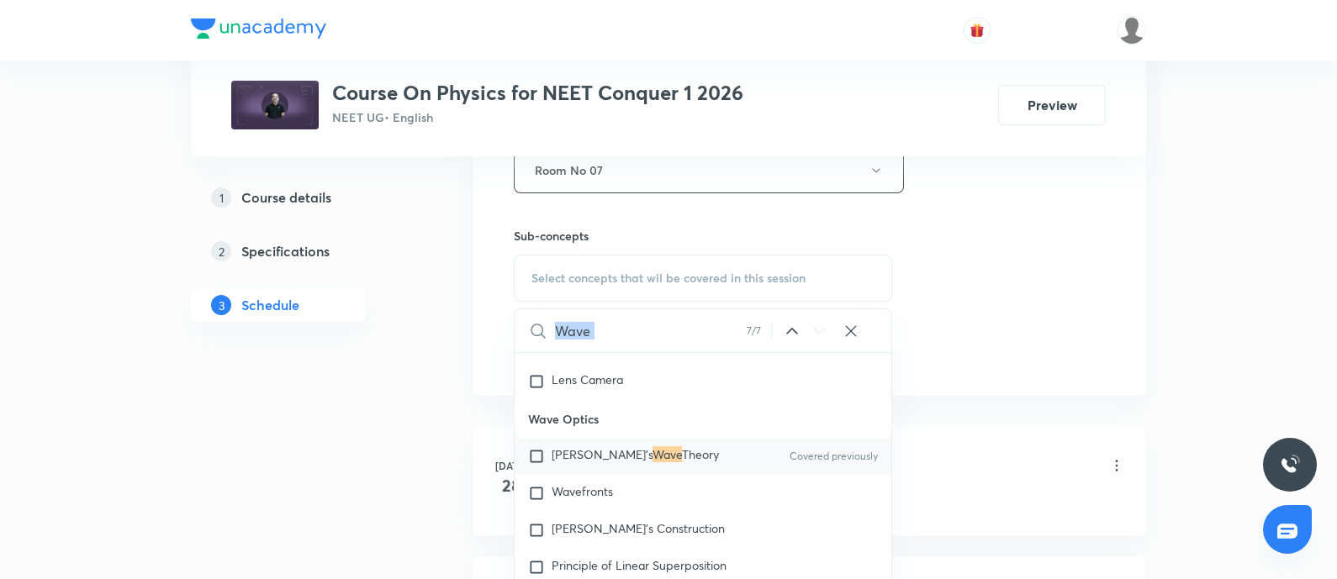
scroll to position [24836, 0]
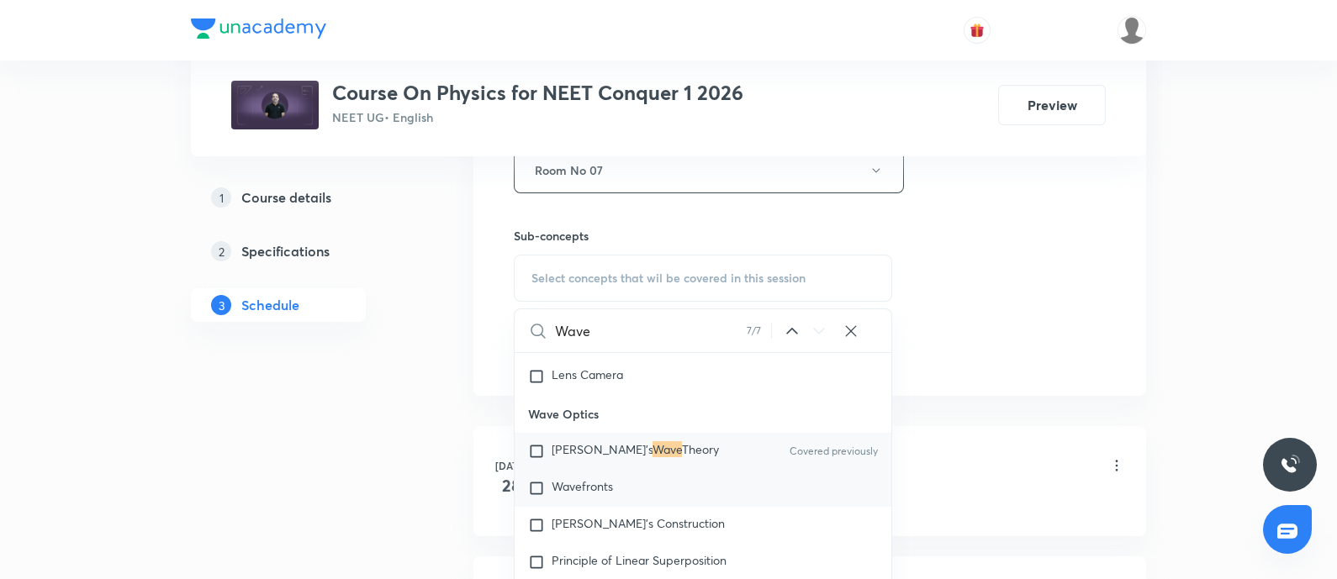
click at [562, 487] on span "Wavefronts" at bounding box center [582, 486] width 61 height 16
checkbox input "true"
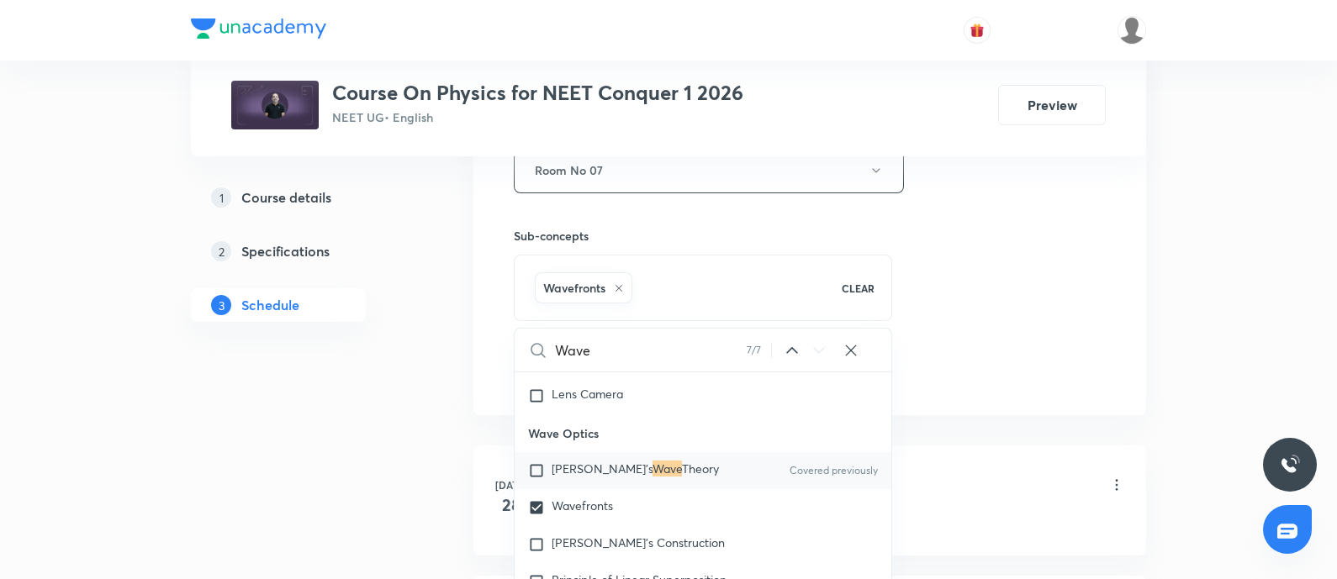
click at [572, 475] on span "Huygen's" at bounding box center [602, 469] width 101 height 16
checkbox input "true"
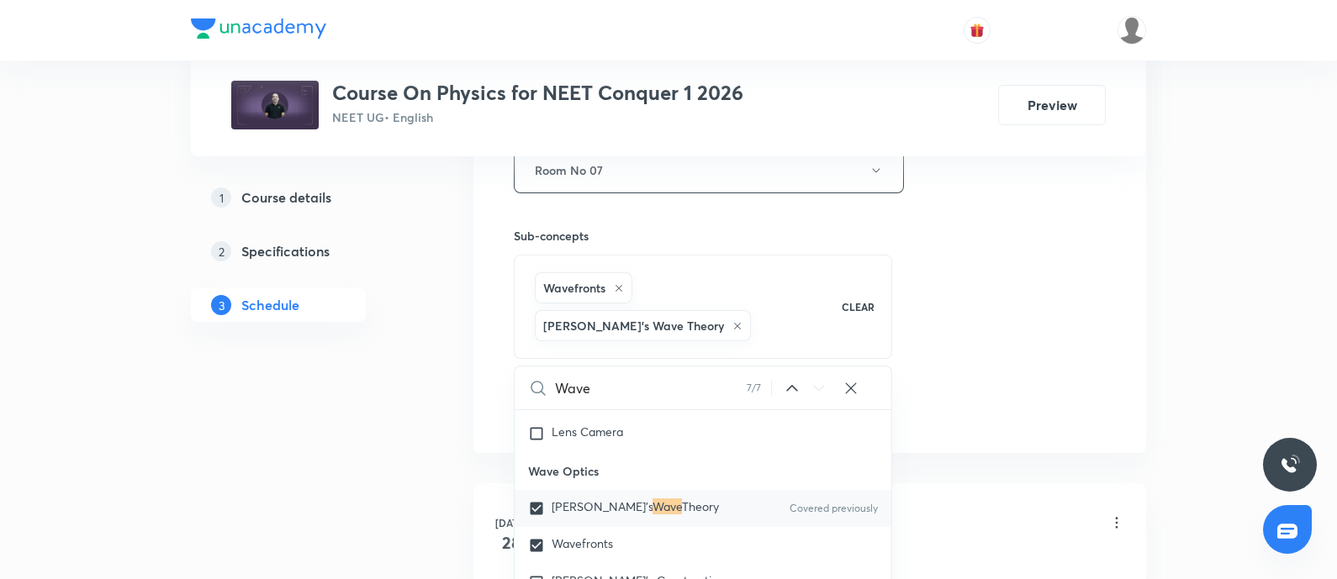
click at [1011, 303] on div "Session 28 Live class Session title 16/99 Wave Optics - 04 ​ Schedule for Sep 6…" at bounding box center [810, 3] width 592 height 847
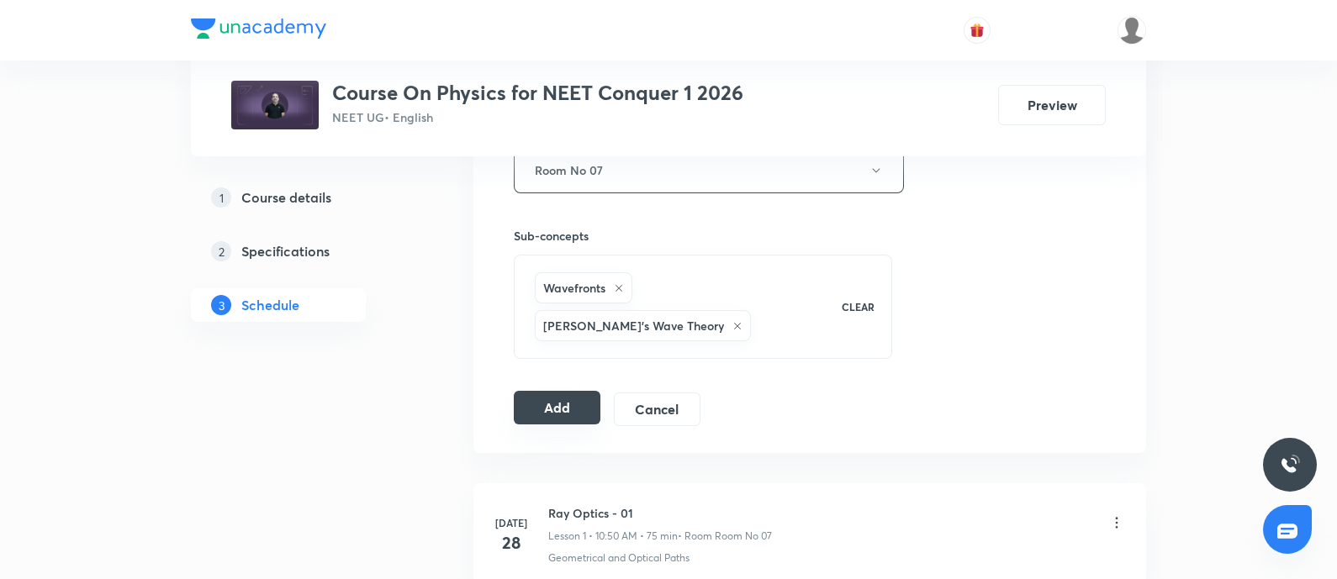
click at [562, 391] on button "Add" at bounding box center [557, 408] width 87 height 34
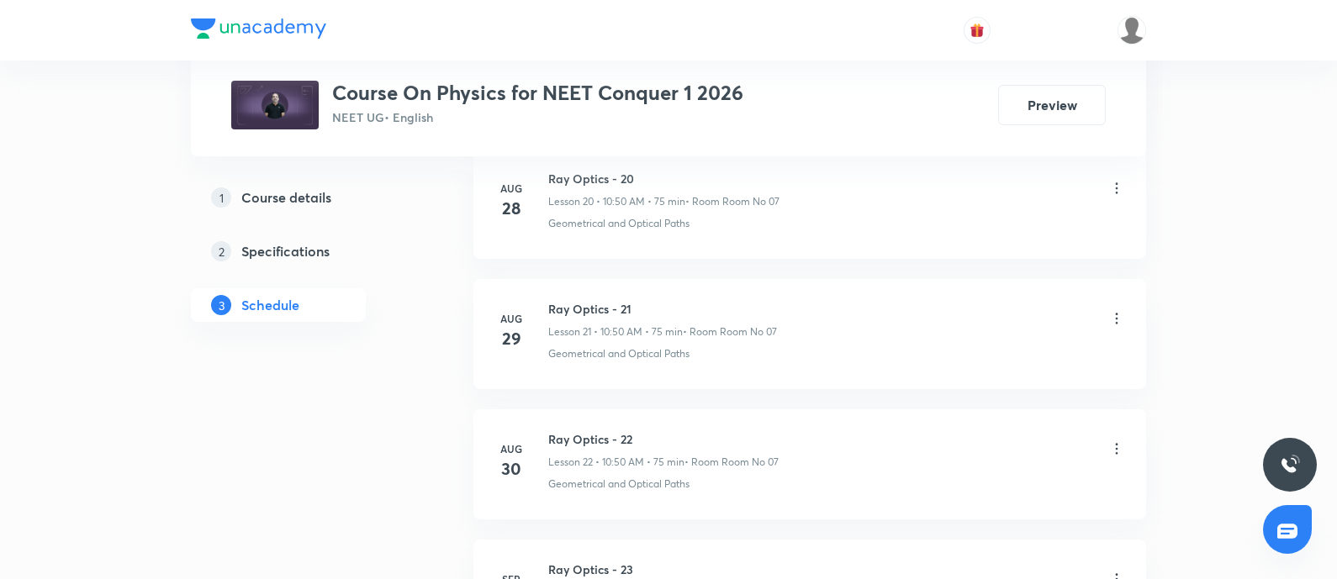
scroll to position [4295, 0]
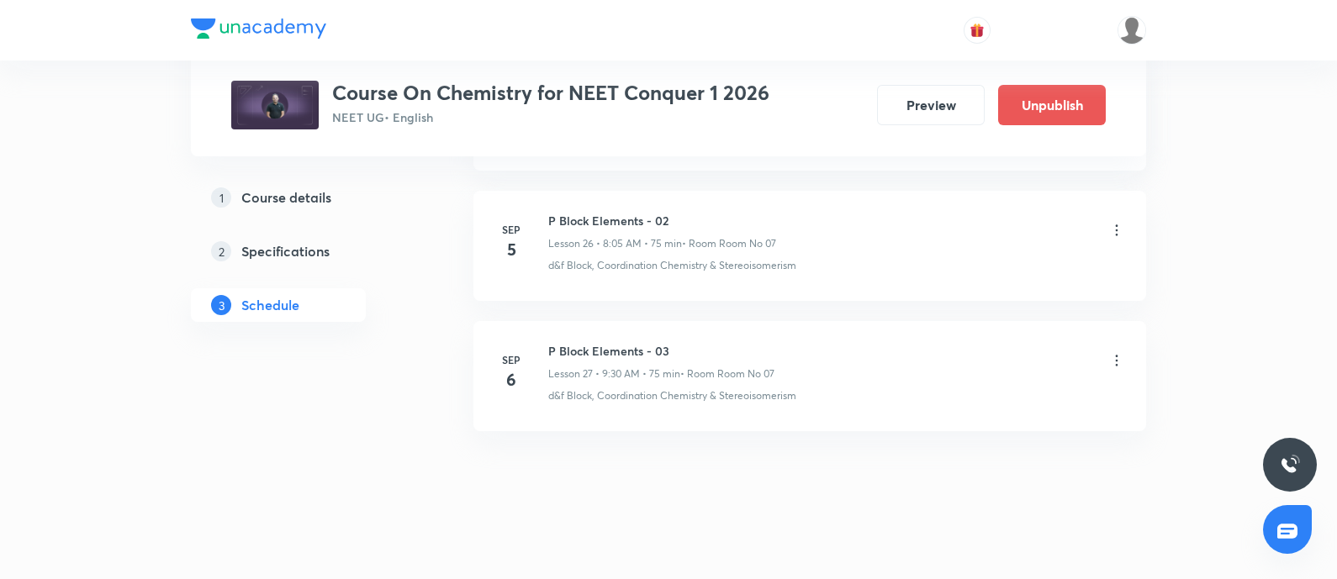
click at [552, 346] on h6 "P Block Elements - 03" at bounding box center [661, 351] width 226 height 18
copy h6 "P Block Elements - 03"
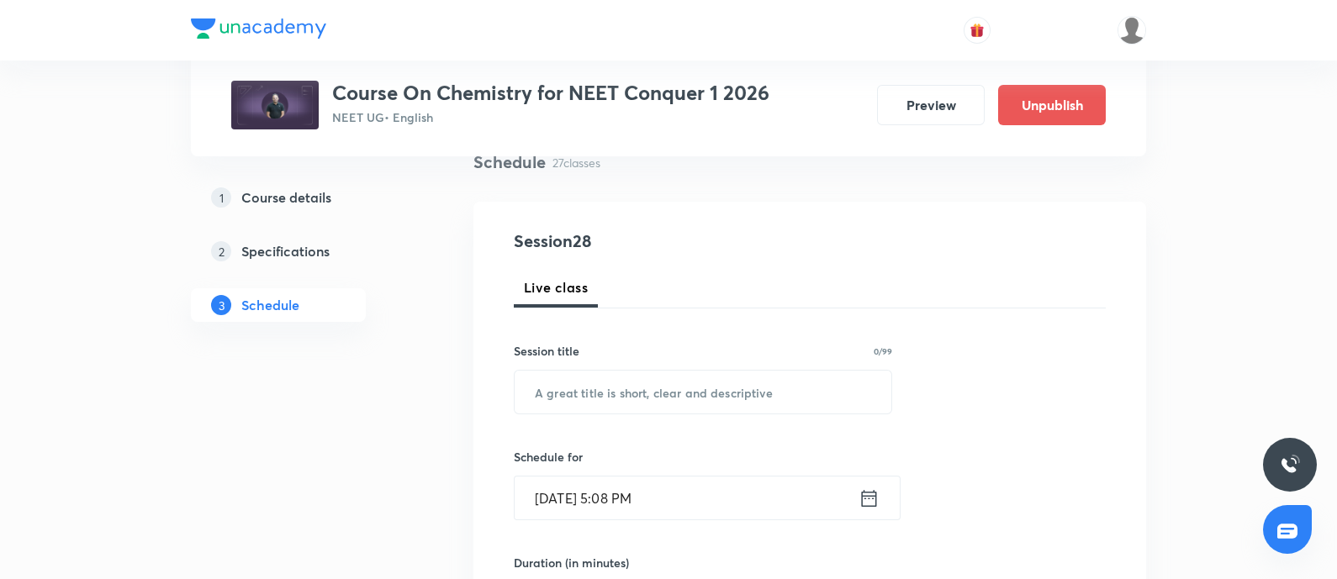
scroll to position [137, 0]
click at [573, 382] on input "text" at bounding box center [703, 389] width 377 height 43
paste input "P Block Elements - 03"
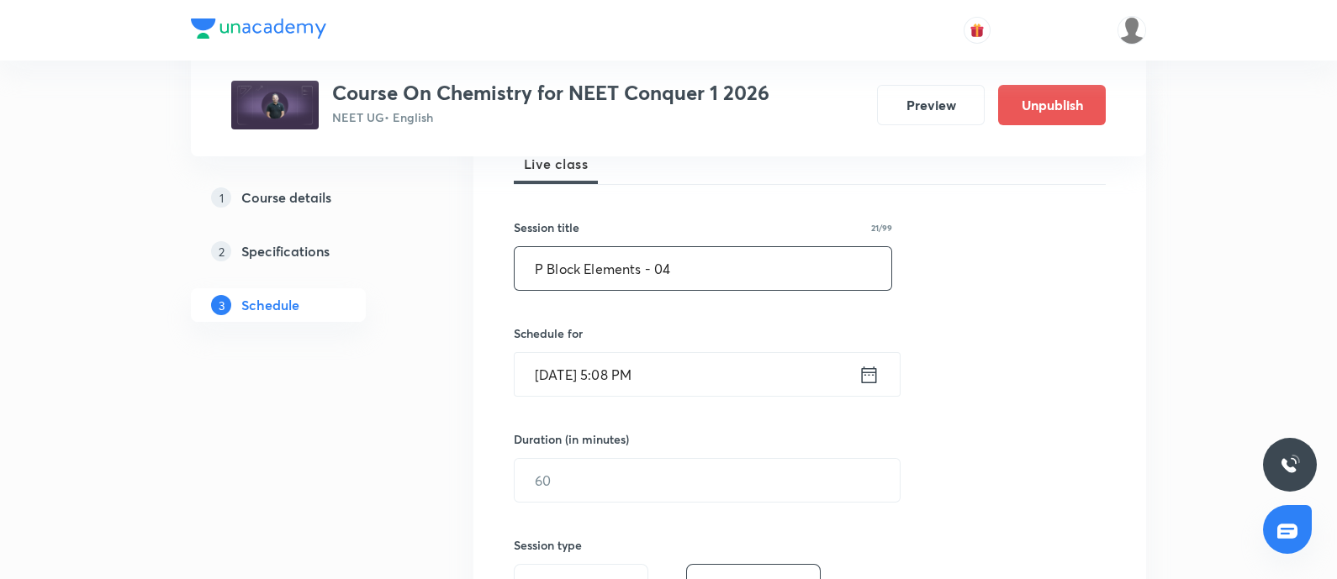
scroll to position [259, 0]
type input "P Block Elements - 04"
click at [691, 369] on input "[DATE] 5:08 PM" at bounding box center [687, 373] width 344 height 43
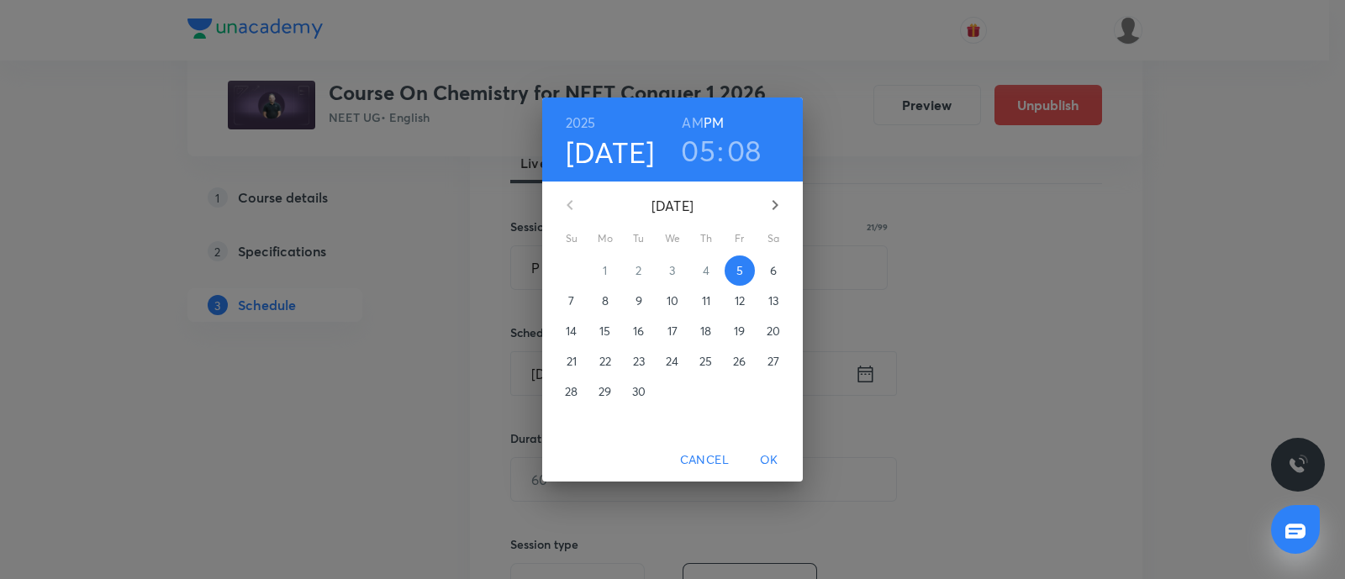
click at [765, 272] on span "6" at bounding box center [773, 270] width 30 height 17
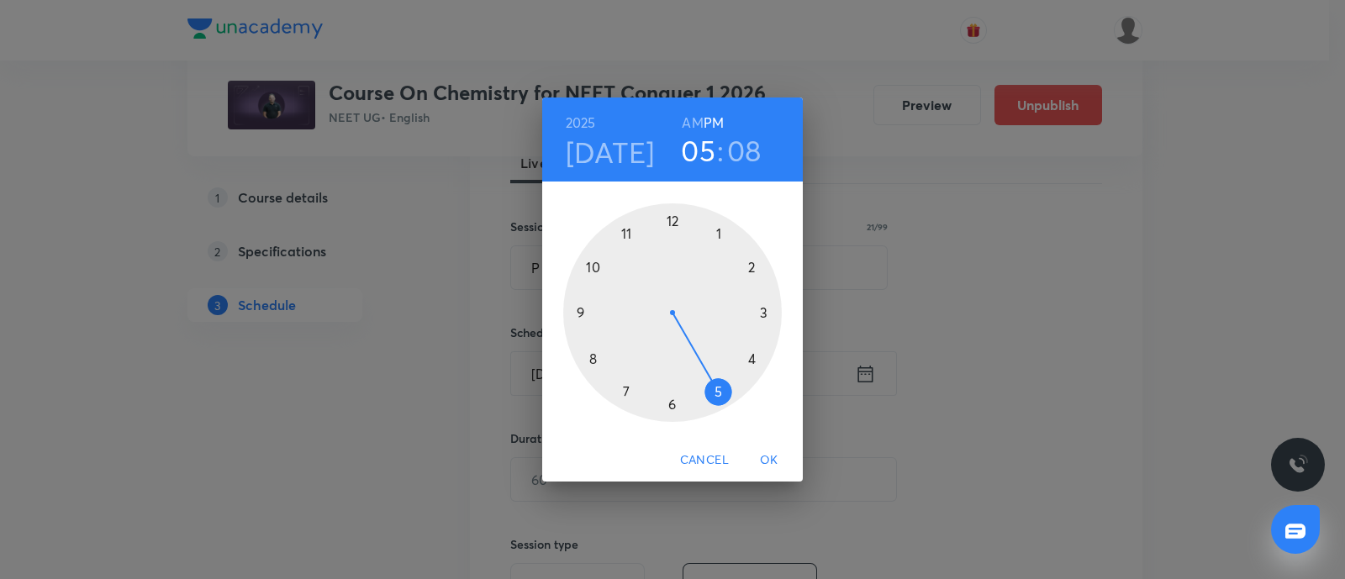
click at [668, 220] on div at bounding box center [672, 312] width 219 height 219
click at [761, 313] on div at bounding box center [672, 312] width 219 height 219
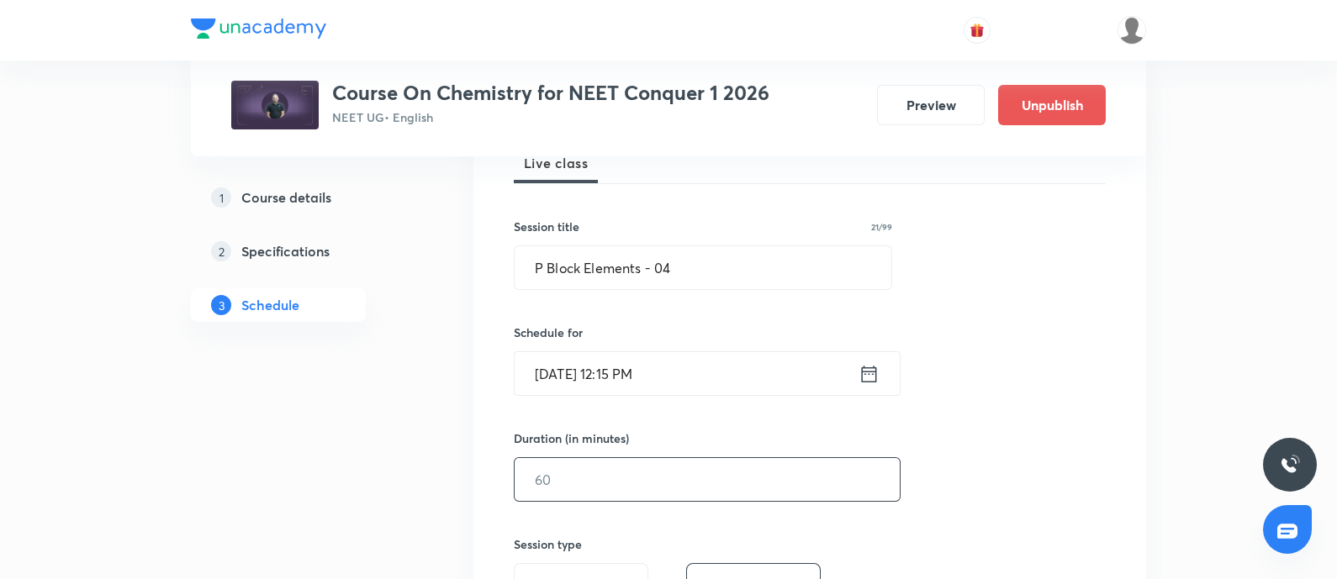
click at [590, 471] on input "text" at bounding box center [707, 479] width 385 height 43
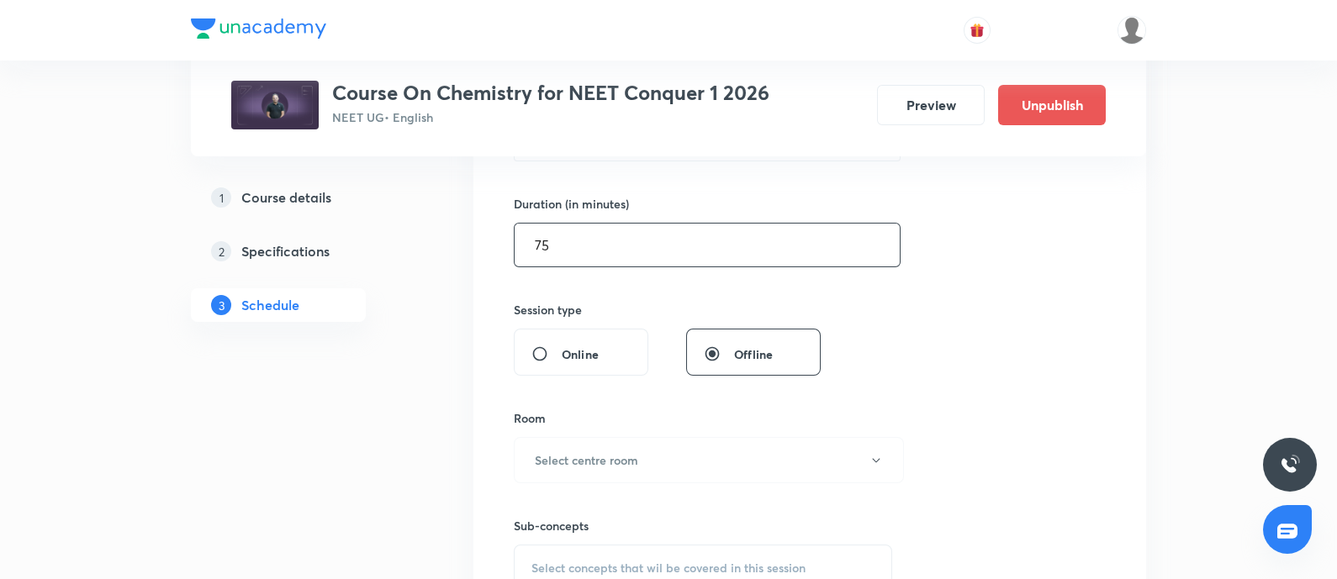
scroll to position [494, 0]
type input "75"
click at [631, 454] on h6 "Select centre room" at bounding box center [586, 460] width 103 height 18
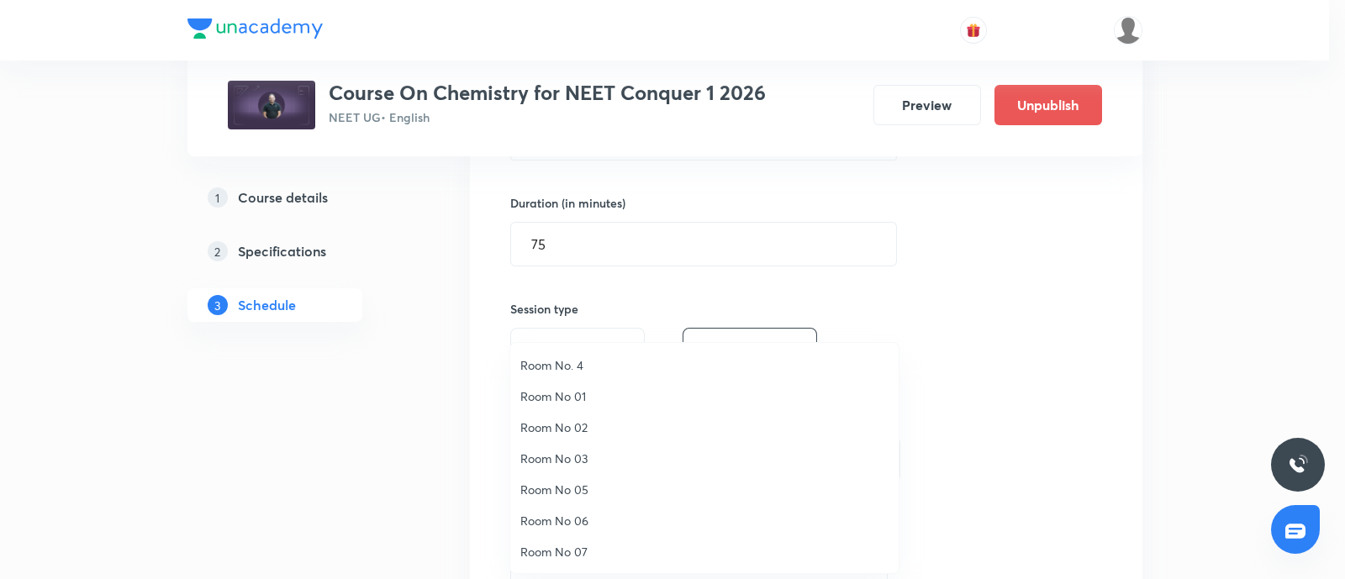
click at [550, 555] on span "Room No 07" at bounding box center [704, 552] width 368 height 18
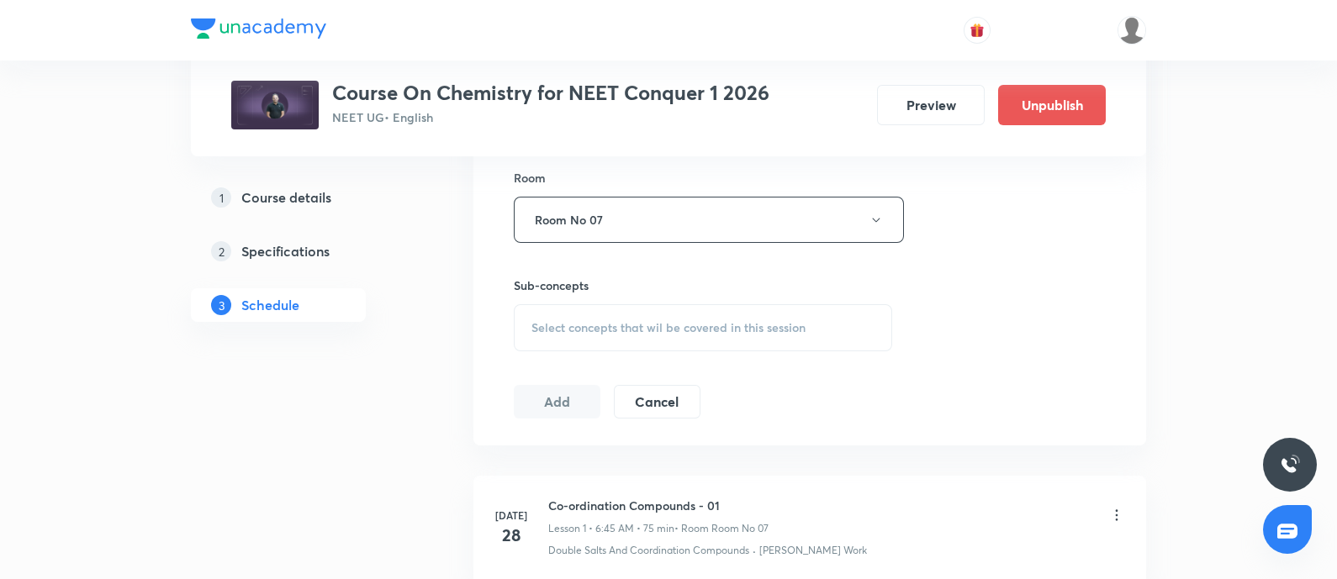
scroll to position [742, 0]
click at [626, 317] on span "Select concepts that wil be covered in this session" at bounding box center [668, 320] width 274 height 13
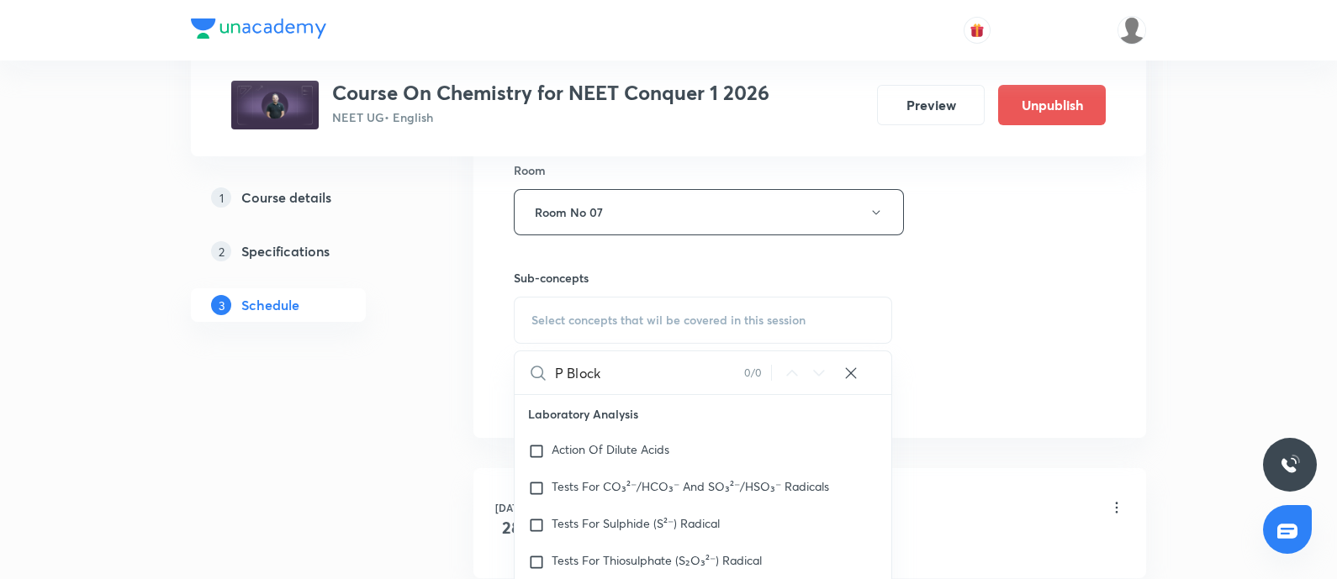
click at [564, 372] on input "P Block" at bounding box center [649, 372] width 189 height 43
click at [562, 371] on input "Block" at bounding box center [649, 372] width 189 height 43
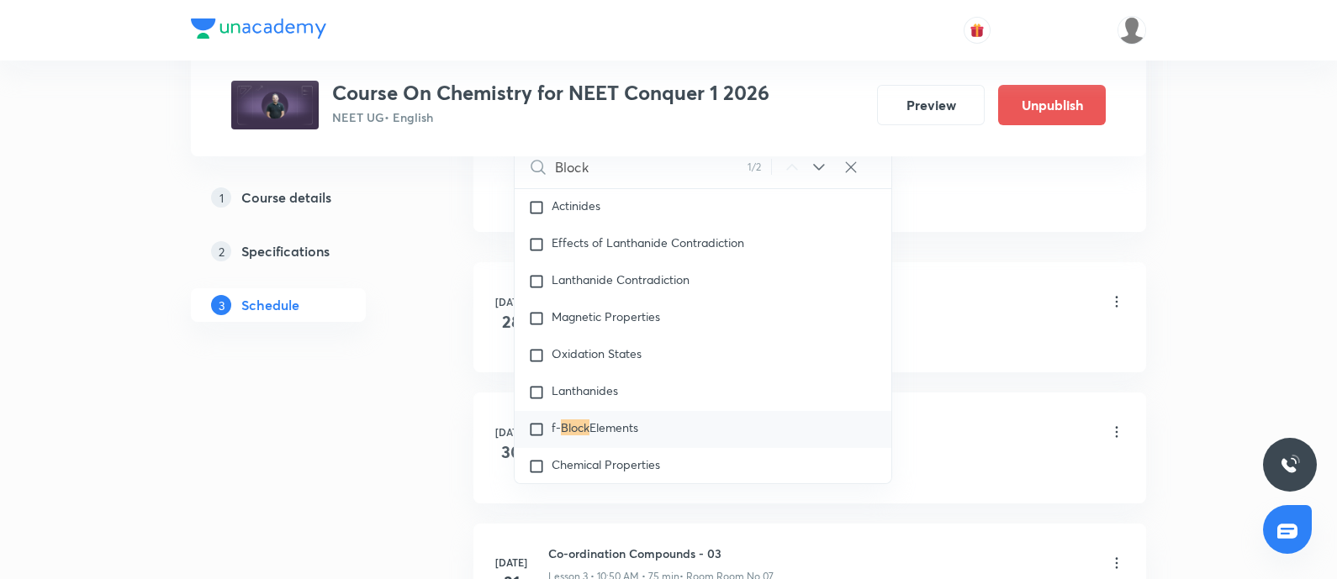
scroll to position [965, 0]
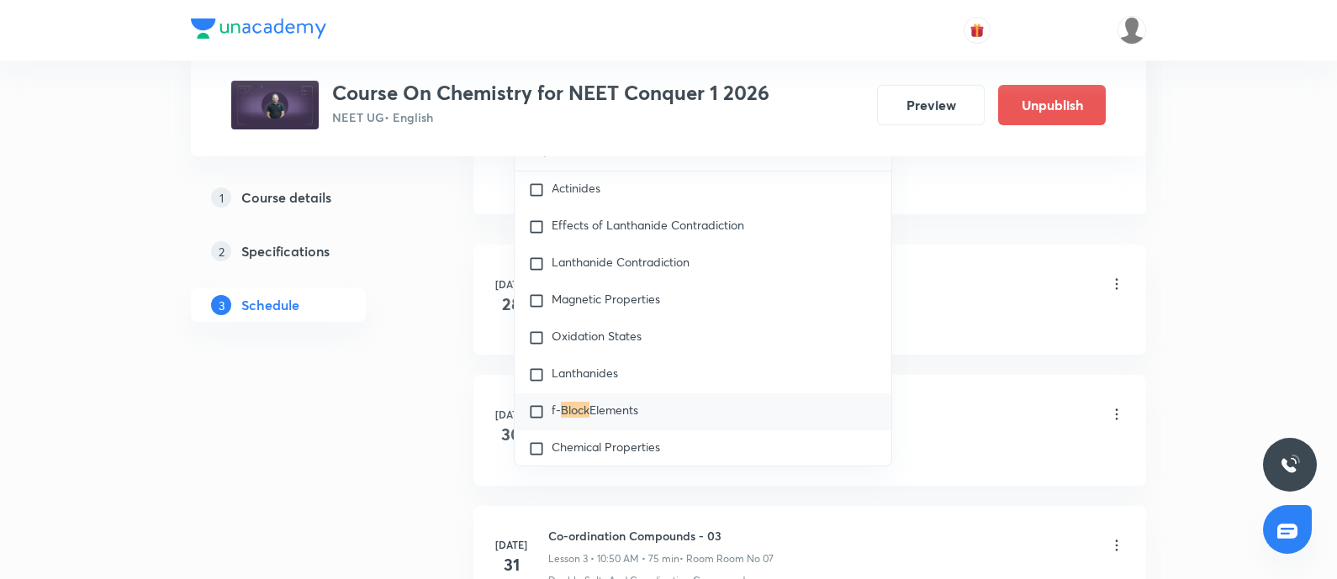
type input "Block"
click at [558, 402] on span "f-" at bounding box center [556, 410] width 9 height 16
checkbox input "true"
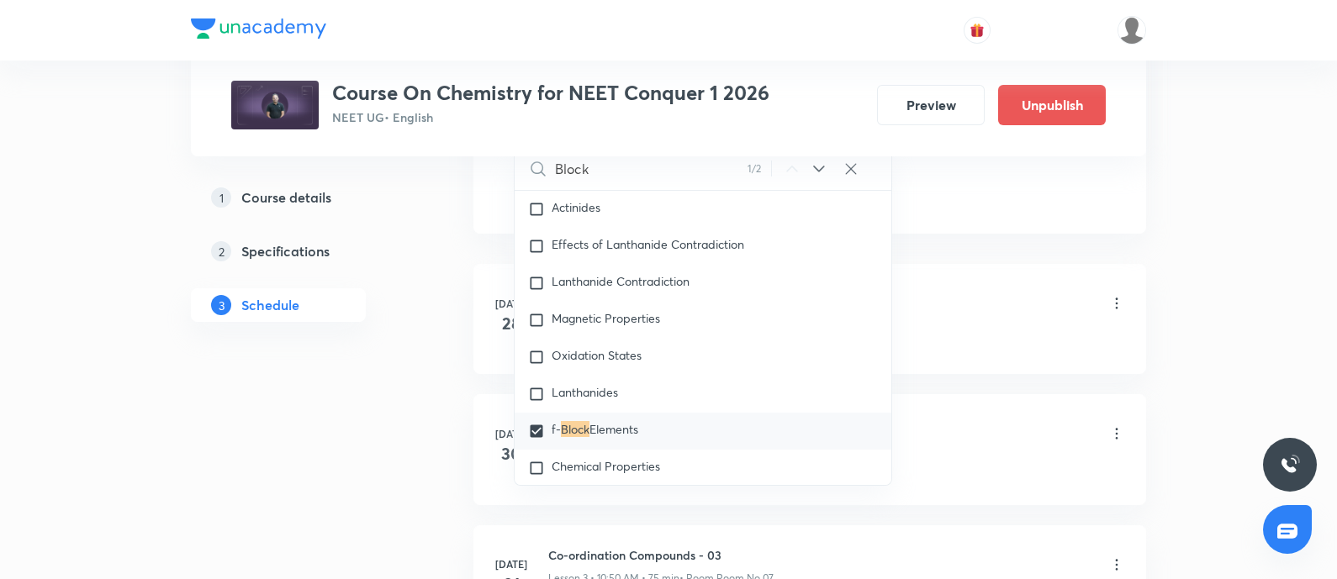
click at [932, 304] on div "Co-ordination Compounds - 01 Lesson 1 • 6:45 AM • 75 min • Room Room No 07" at bounding box center [836, 305] width 577 height 40
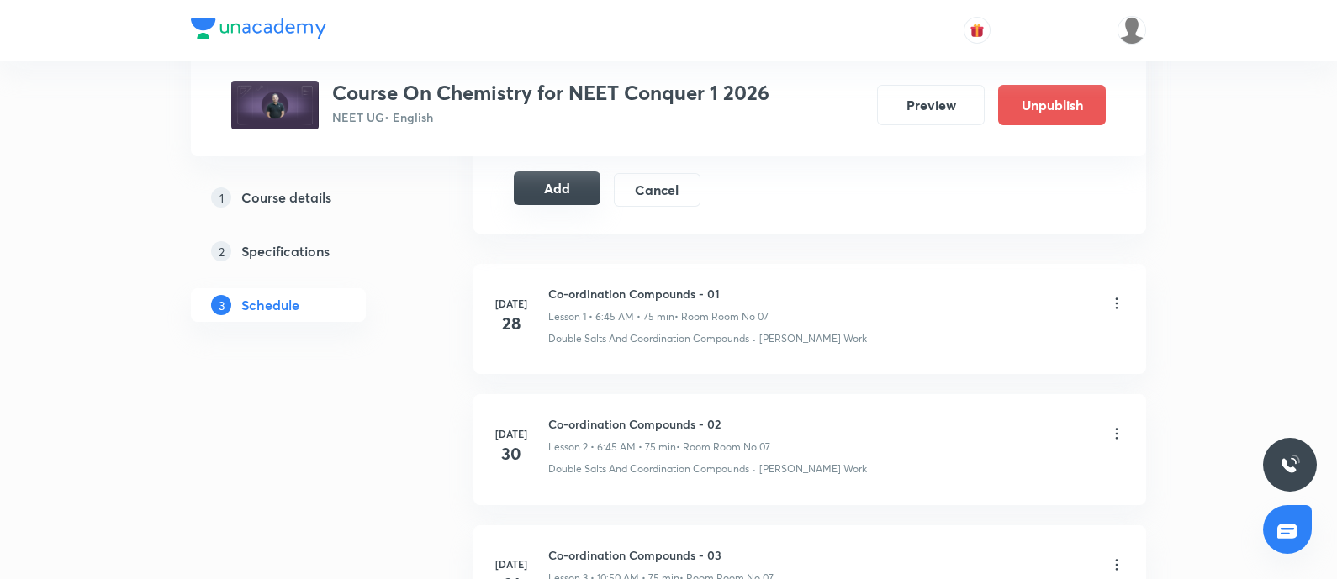
click at [559, 196] on button "Add" at bounding box center [557, 189] width 87 height 34
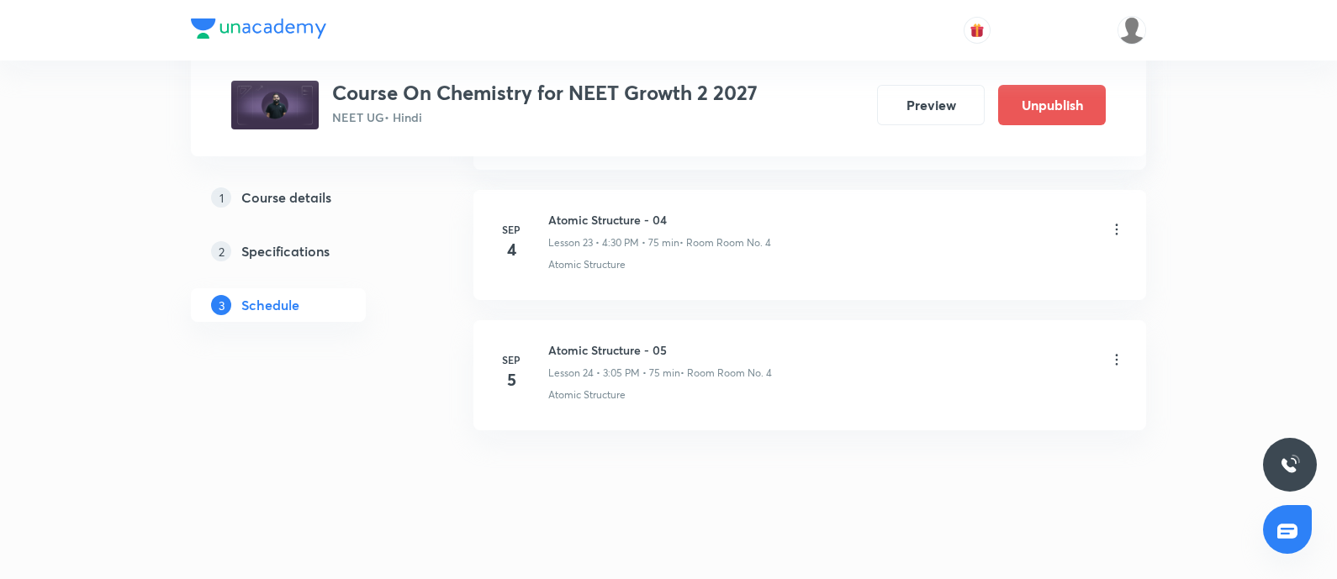
click at [553, 341] on h6 "Atomic Structure - 05" at bounding box center [660, 350] width 224 height 18
copy h6 "Atomic Structure - 05"
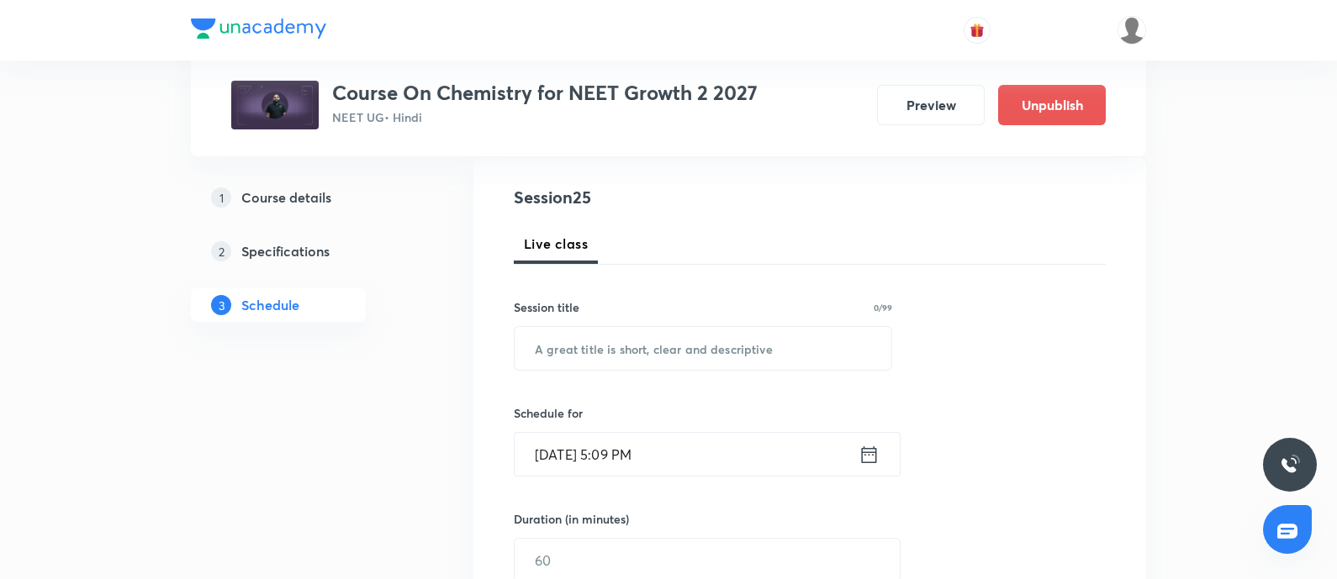
scroll to position [186, 0]
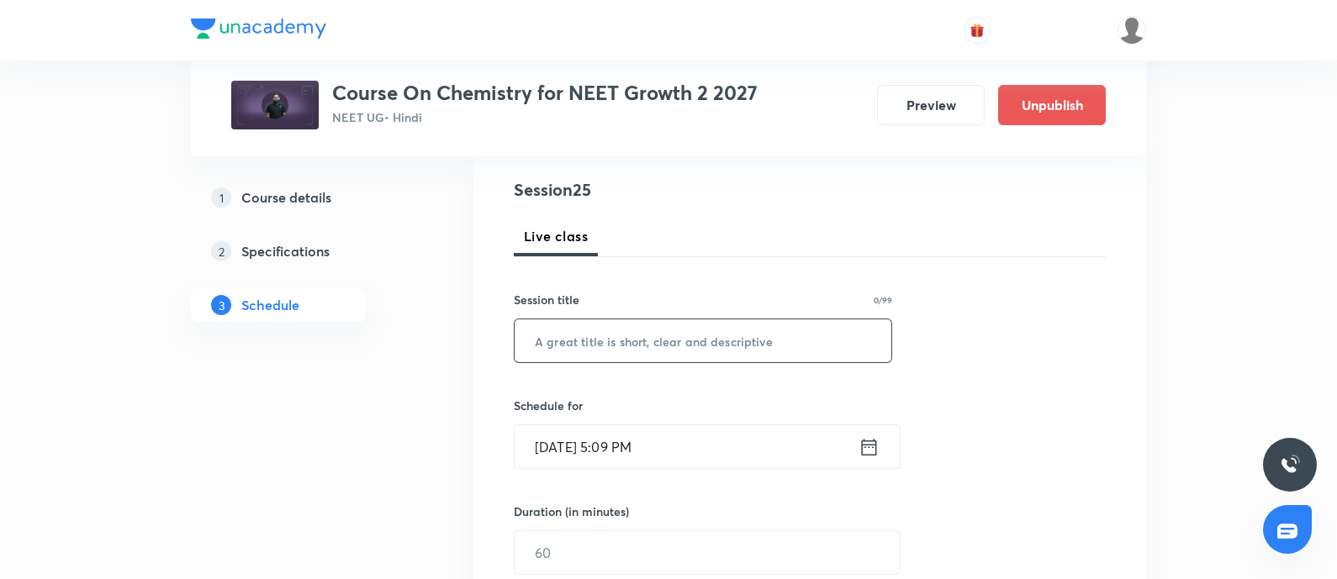
click at [575, 342] on input "text" at bounding box center [703, 340] width 377 height 43
paste input "Atomic Structure - 05"
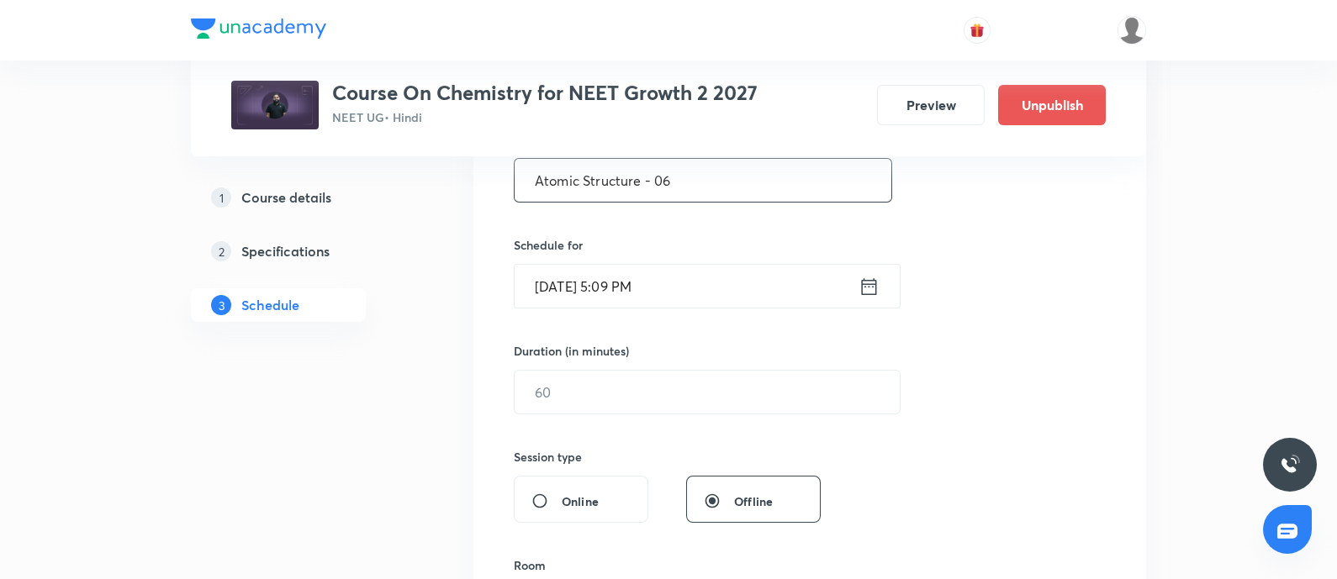
scroll to position [355, 0]
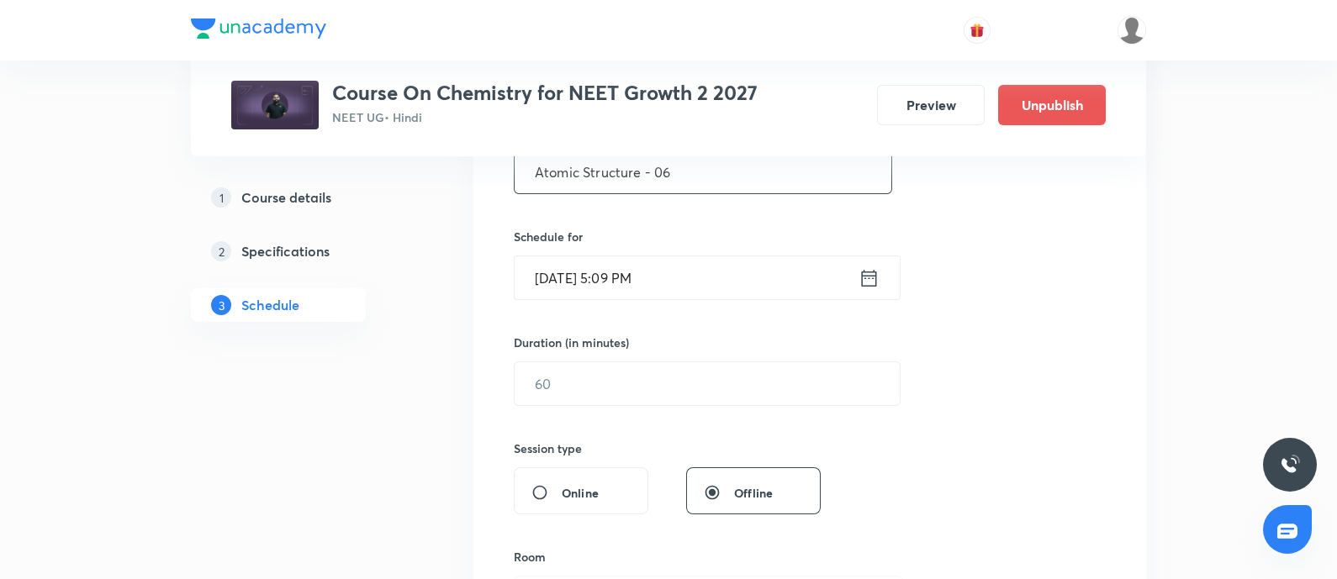
type input "Atomic Structure - 06"
click at [694, 283] on input "Sep 5, 2025, 5:09 PM" at bounding box center [687, 277] width 344 height 43
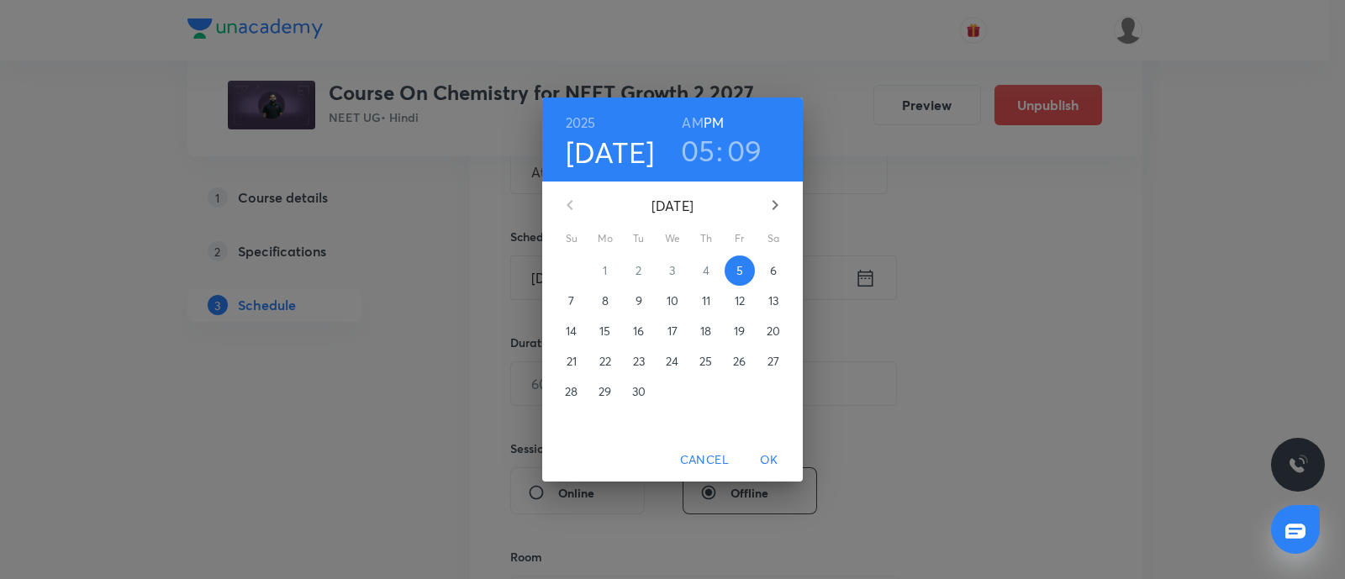
click at [765, 277] on span "6" at bounding box center [773, 270] width 30 height 17
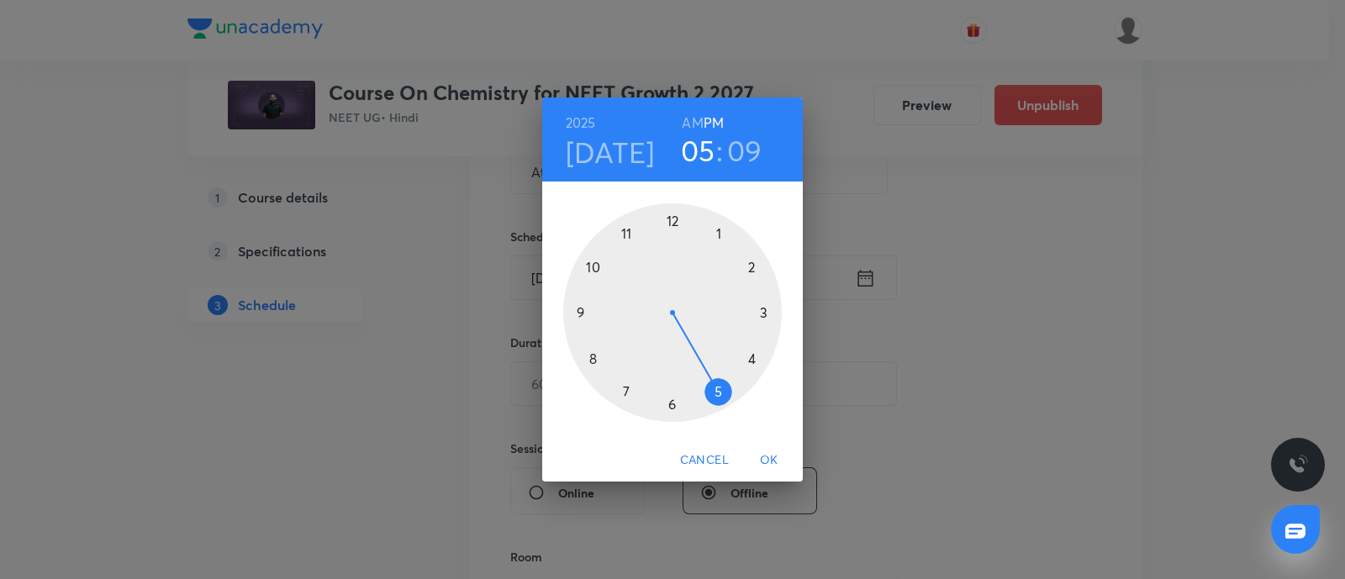
click at [720, 235] on div at bounding box center [672, 312] width 219 height 219
click at [584, 313] on div at bounding box center [672, 312] width 219 height 219
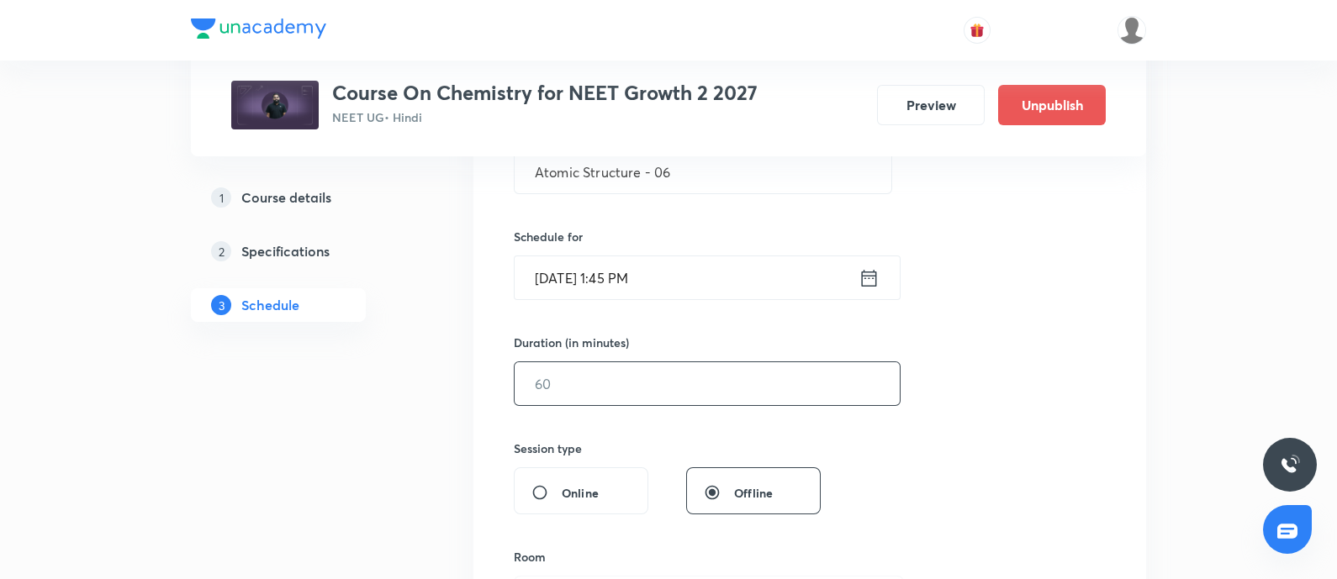
click at [586, 392] on input "text" at bounding box center [707, 383] width 385 height 43
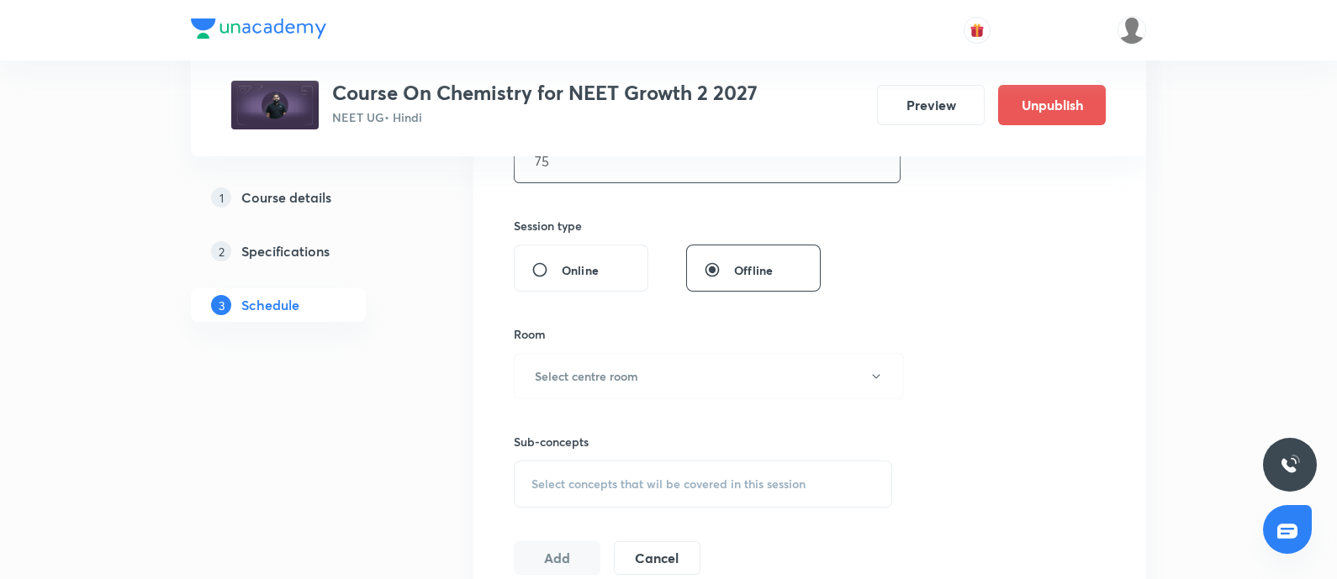
scroll to position [588, 0]
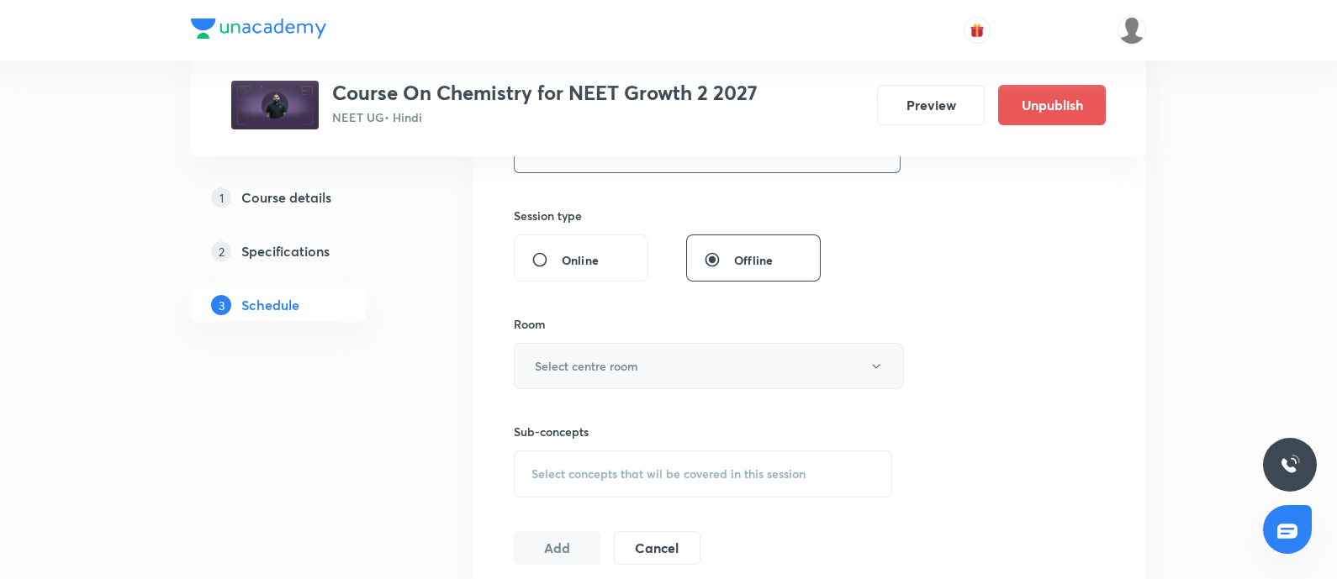
type input "75"
click at [610, 373] on button "Select centre room" at bounding box center [709, 366] width 390 height 46
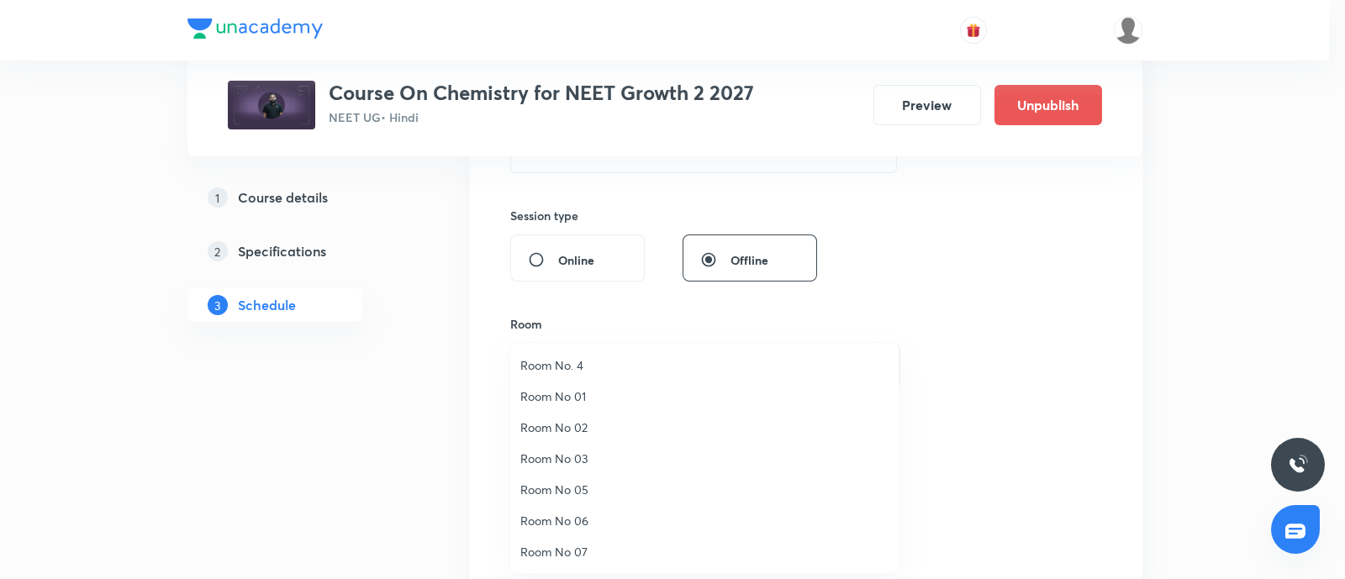
click at [586, 356] on span "Room No. 4" at bounding box center [704, 365] width 368 height 18
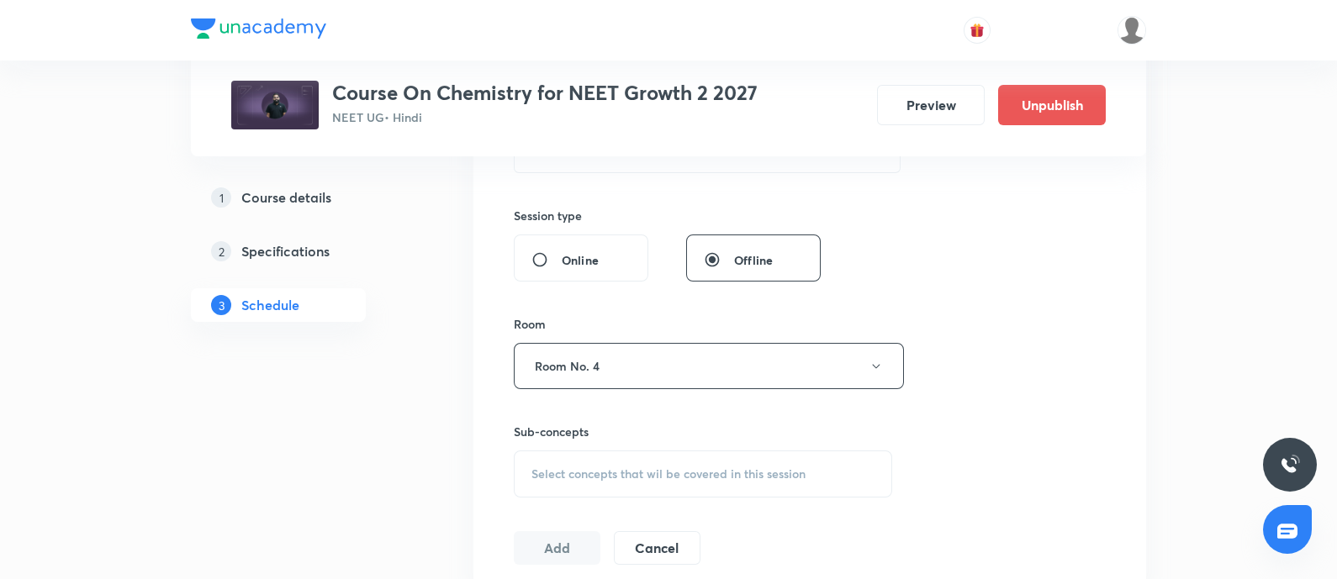
click at [568, 467] on span "Select concepts that wil be covered in this session" at bounding box center [668, 473] width 274 height 13
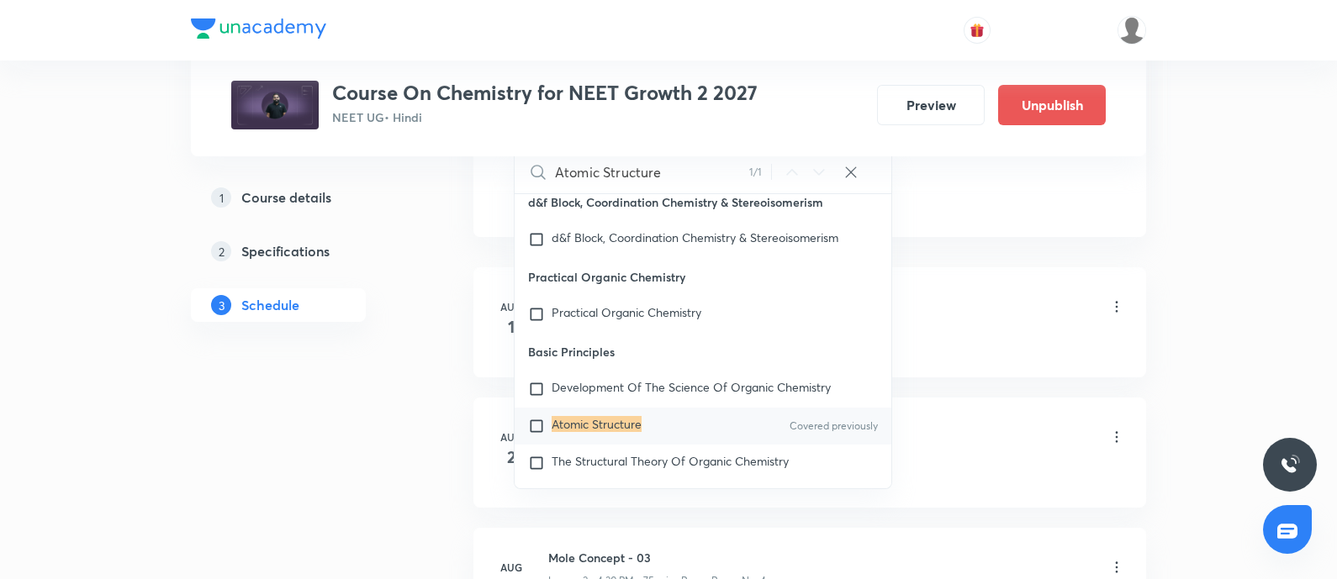
scroll to position [11972, 0]
type input "Atomic Structure"
click at [539, 418] on input "checkbox" at bounding box center [540, 426] width 24 height 17
checkbox input "true"
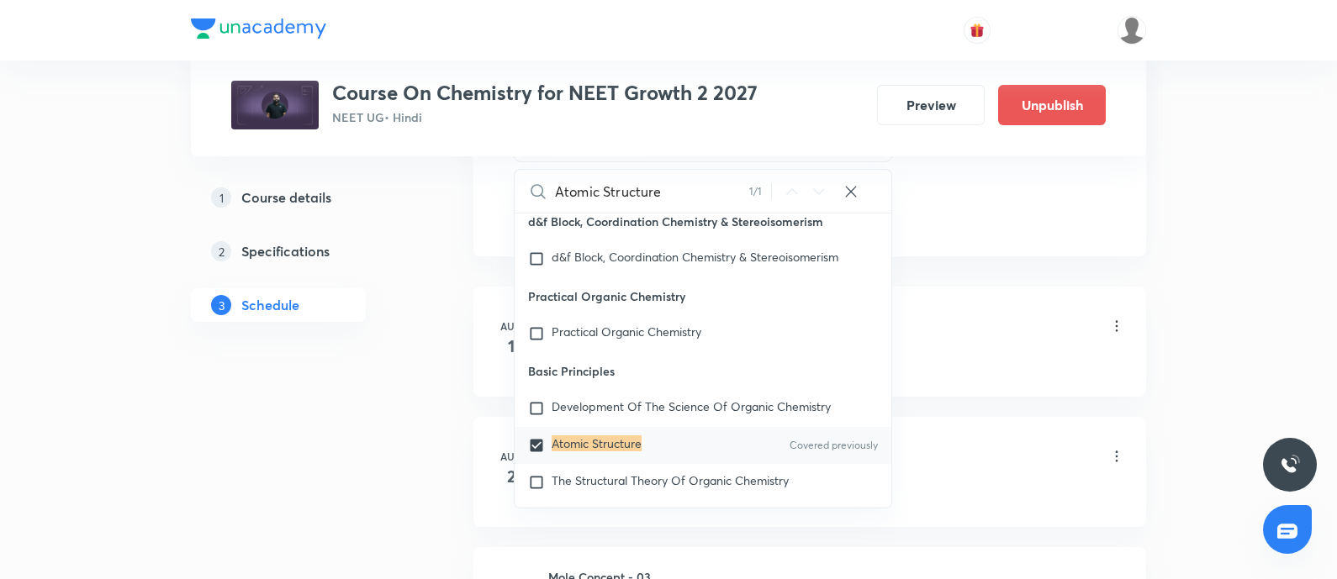
click at [975, 322] on div "Mole Concept - 01 Lesson 1 • 1:45 PM • 75 min • Room Room No. 4" at bounding box center [836, 328] width 577 height 40
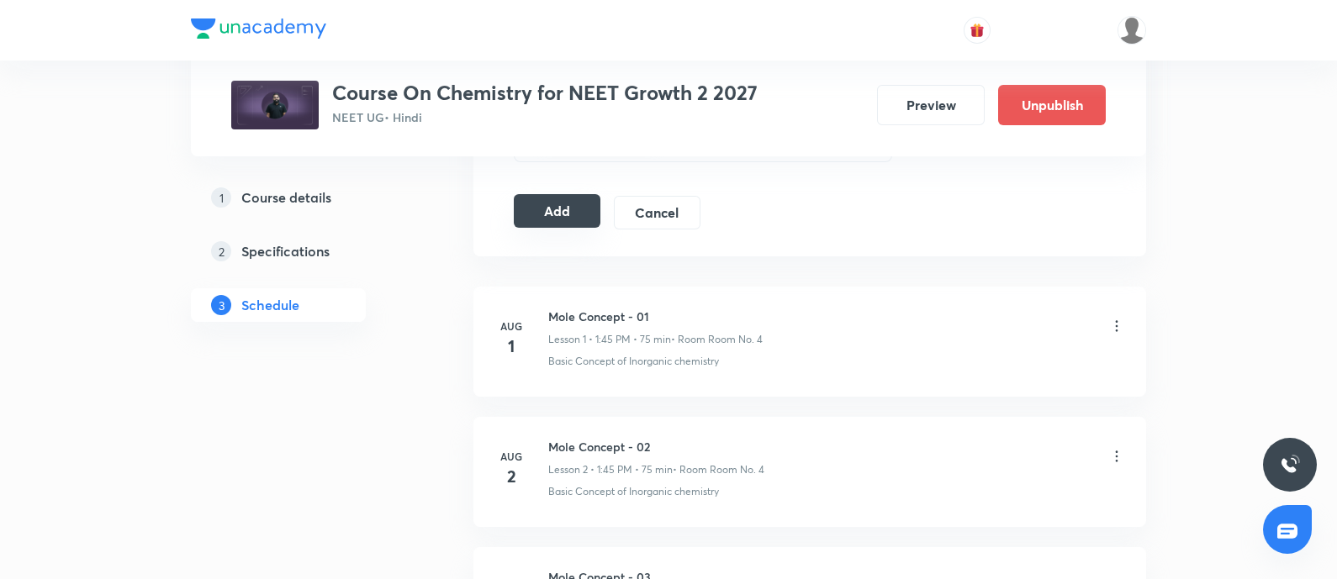
click at [562, 208] on button "Add" at bounding box center [557, 211] width 87 height 34
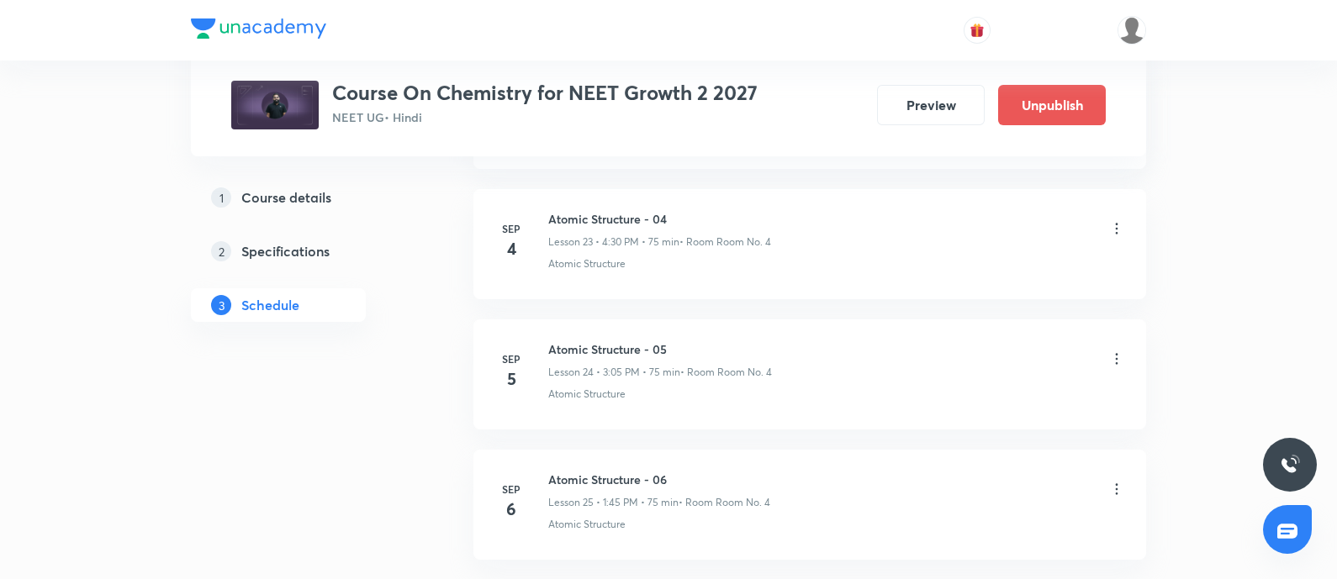
scroll to position [3245, 0]
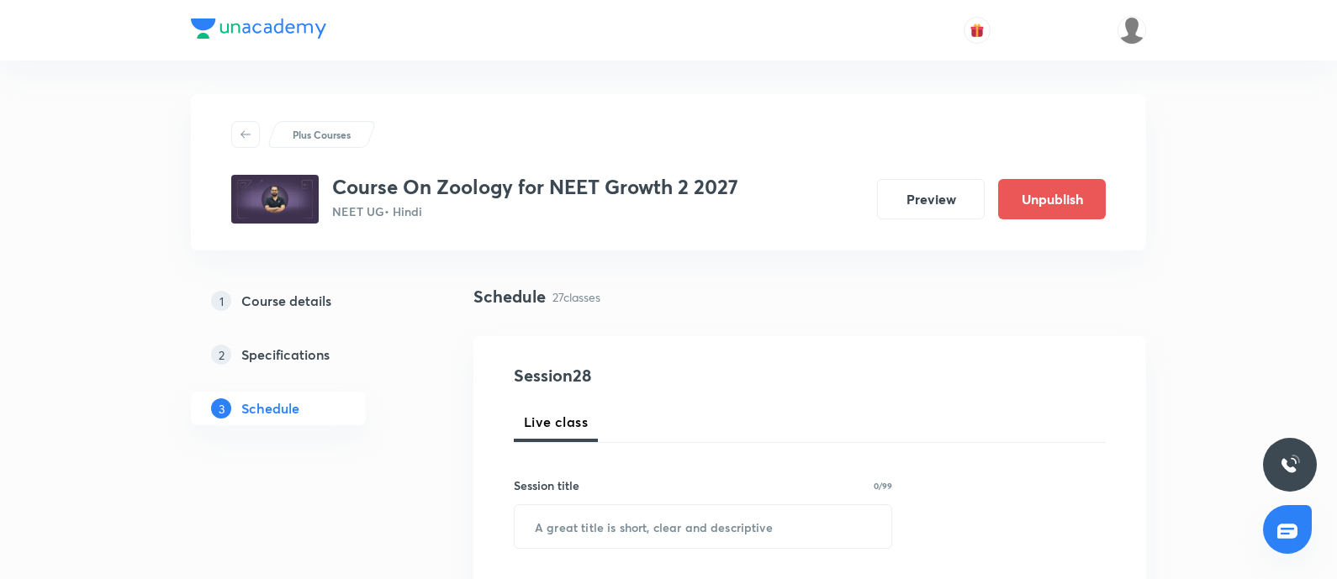
scroll to position [4278, 0]
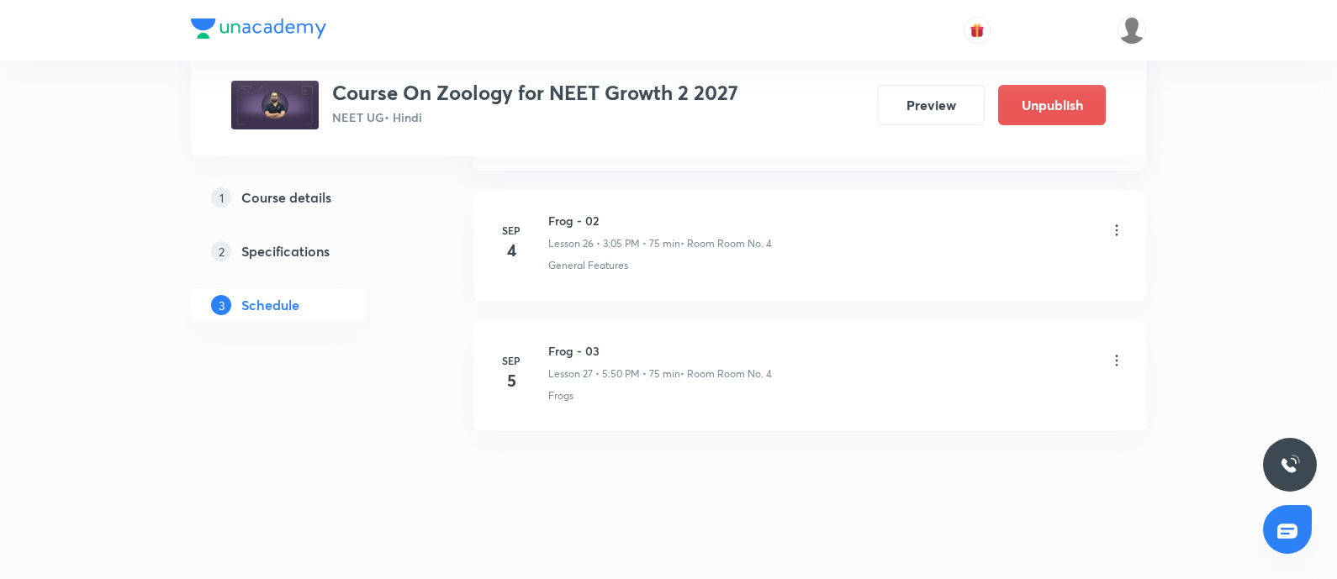
click at [548, 346] on h6 "Frog - 03" at bounding box center [660, 351] width 224 height 18
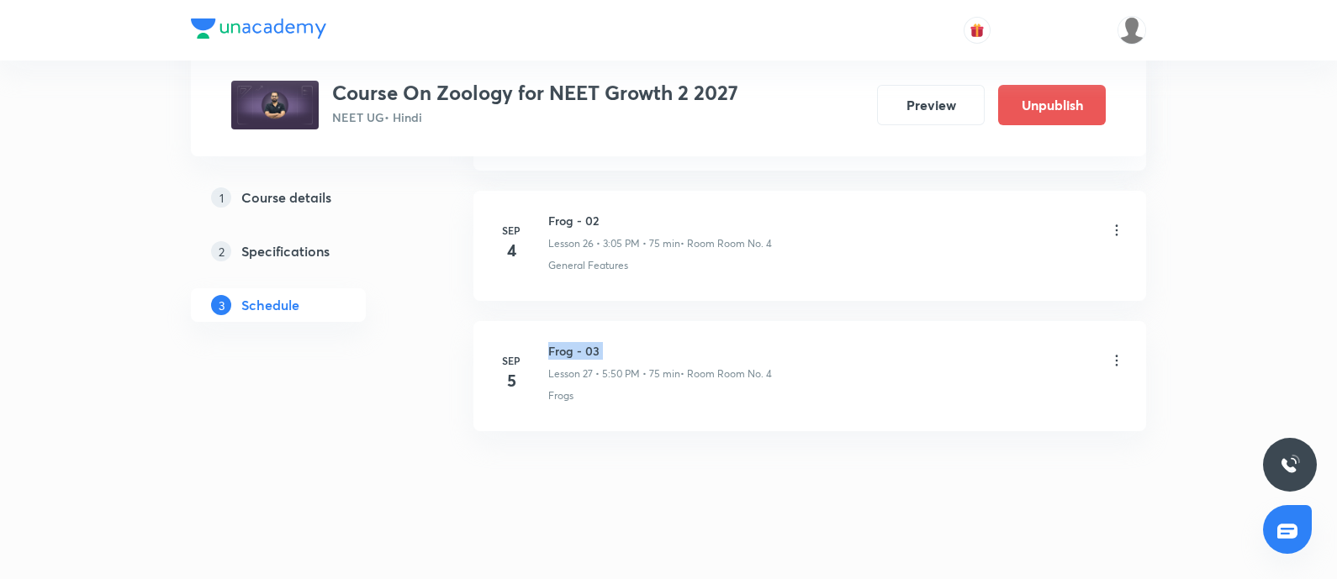
copy h6 "Frog - 03"
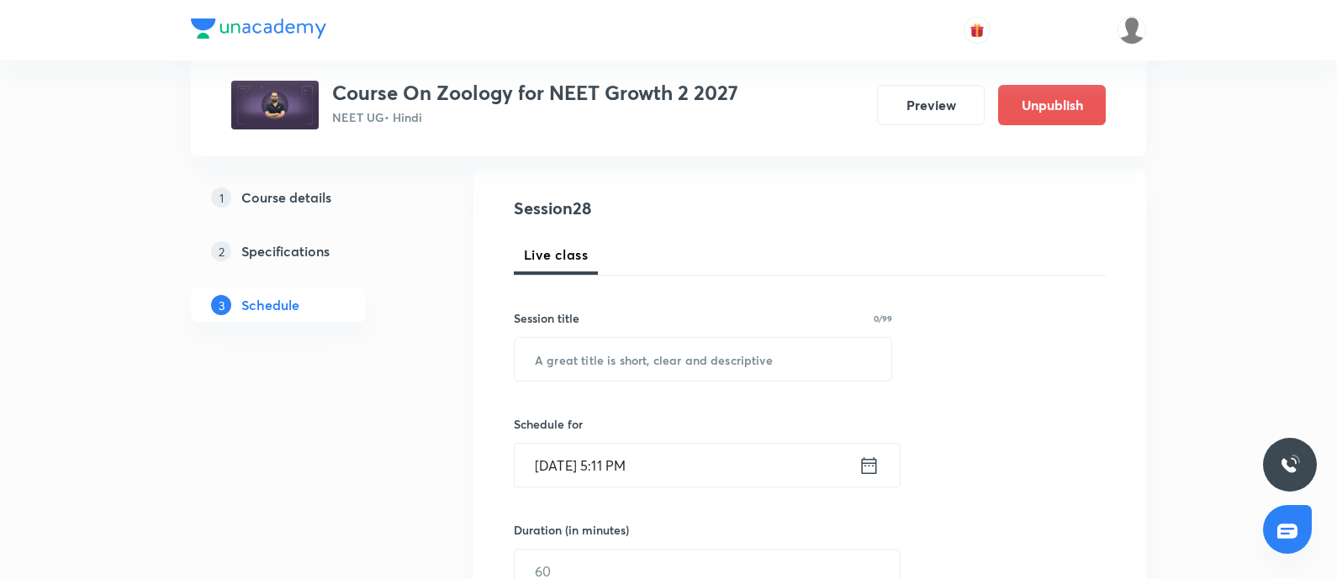
scroll to position [169, 0]
click at [573, 360] on input "text" at bounding box center [703, 357] width 377 height 43
paste input "Frog - 03"
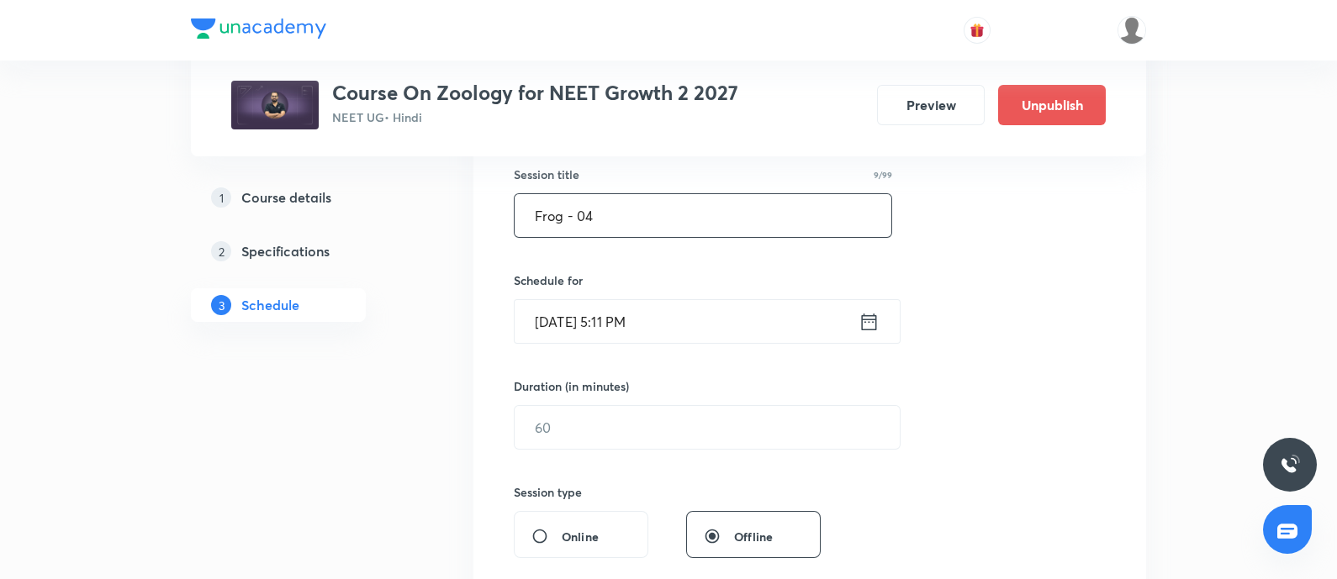
scroll to position [312, 0]
type input "Frog - 04"
click at [684, 325] on input "Sep 5, 2025, 5:11 PM" at bounding box center [687, 320] width 344 height 43
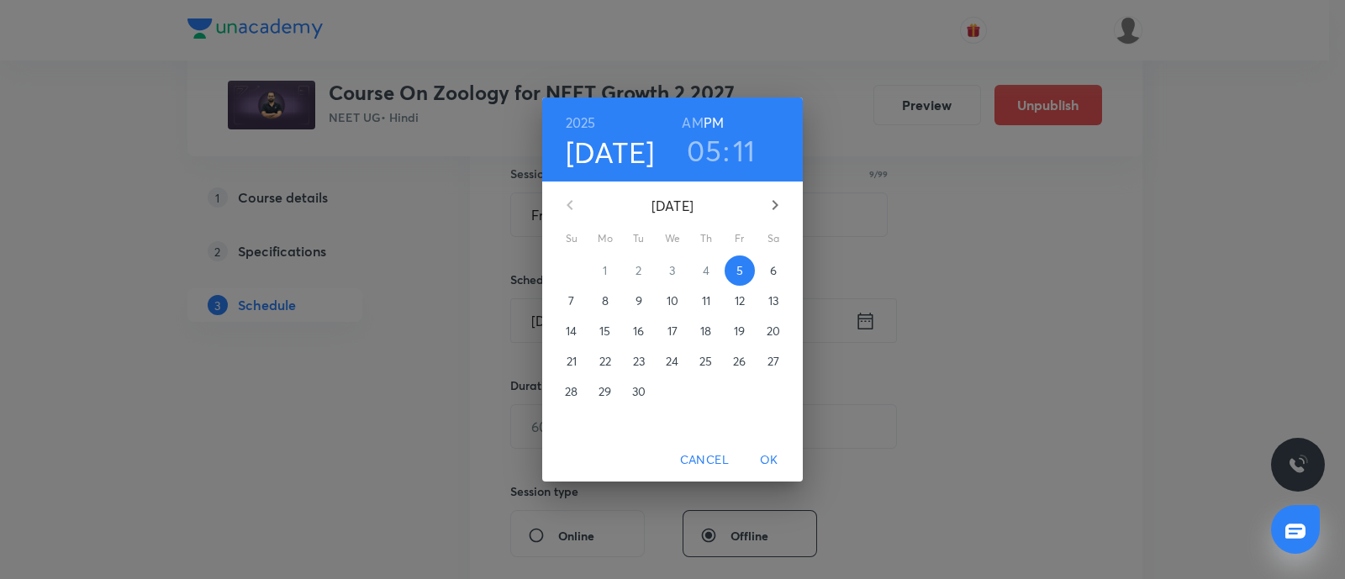
click at [774, 277] on p "6" at bounding box center [773, 270] width 7 height 17
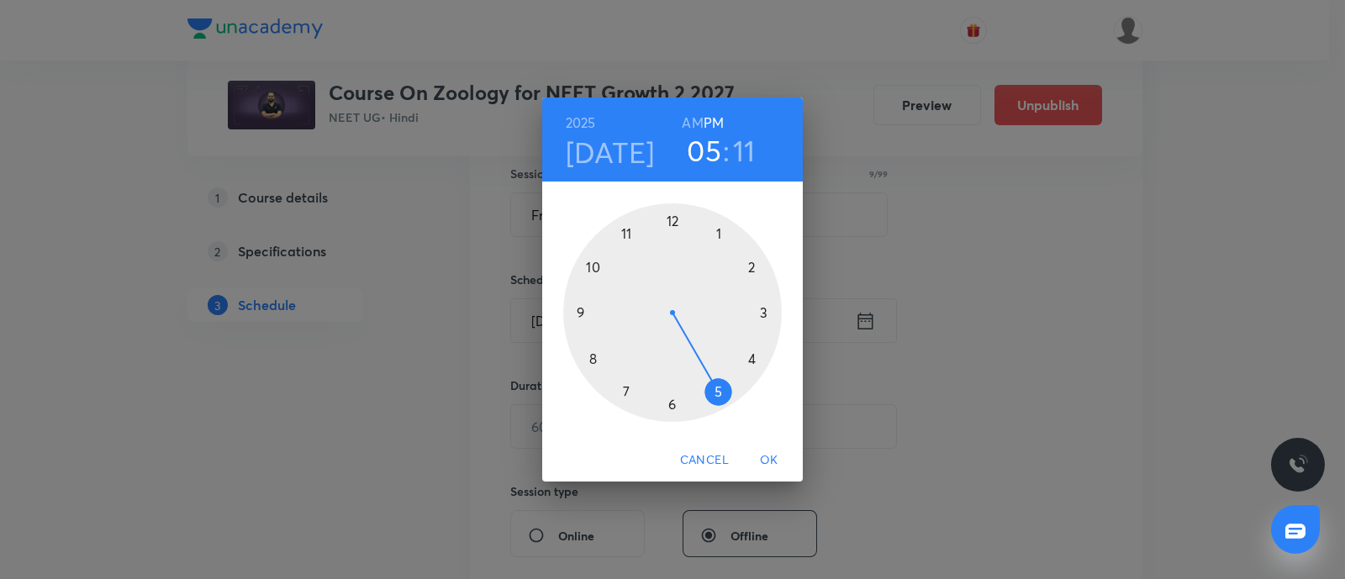
click at [763, 313] on div at bounding box center [672, 312] width 219 height 219
click at [722, 234] on div at bounding box center [672, 312] width 219 height 219
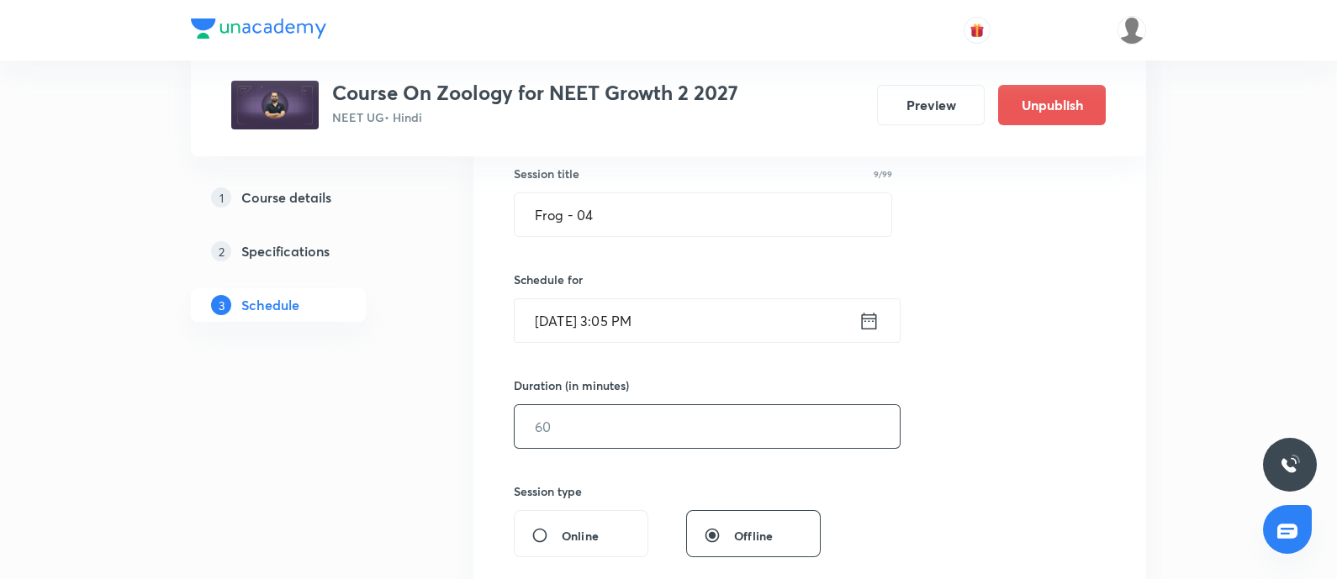
click at [609, 409] on input "text" at bounding box center [707, 426] width 385 height 43
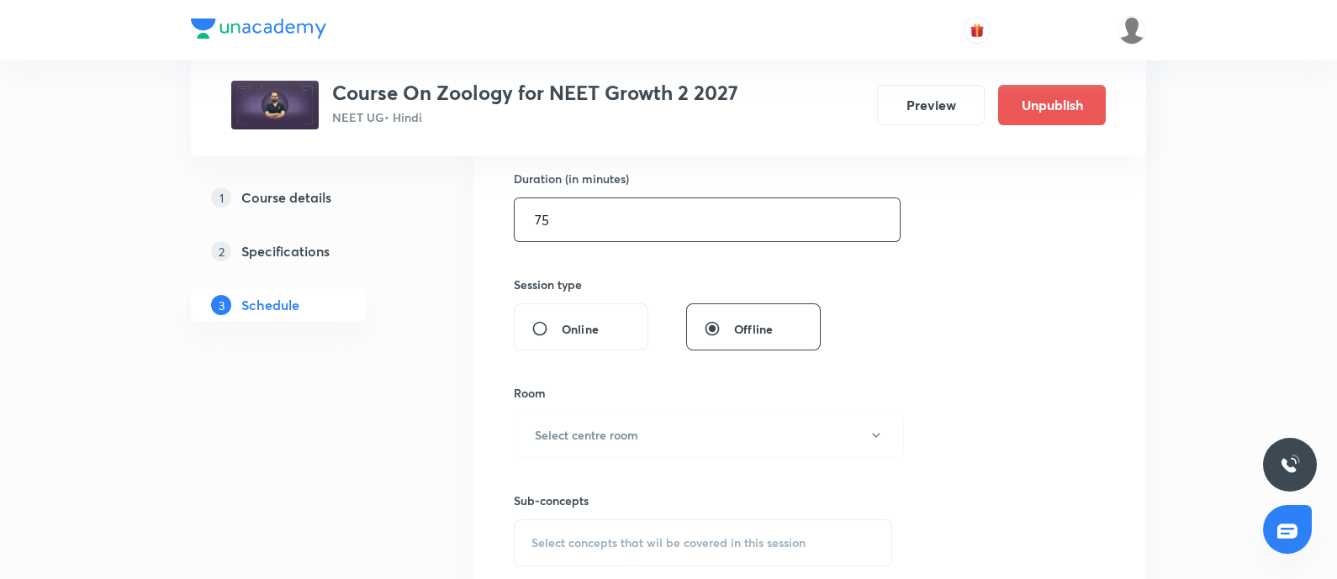
scroll to position [526, 0]
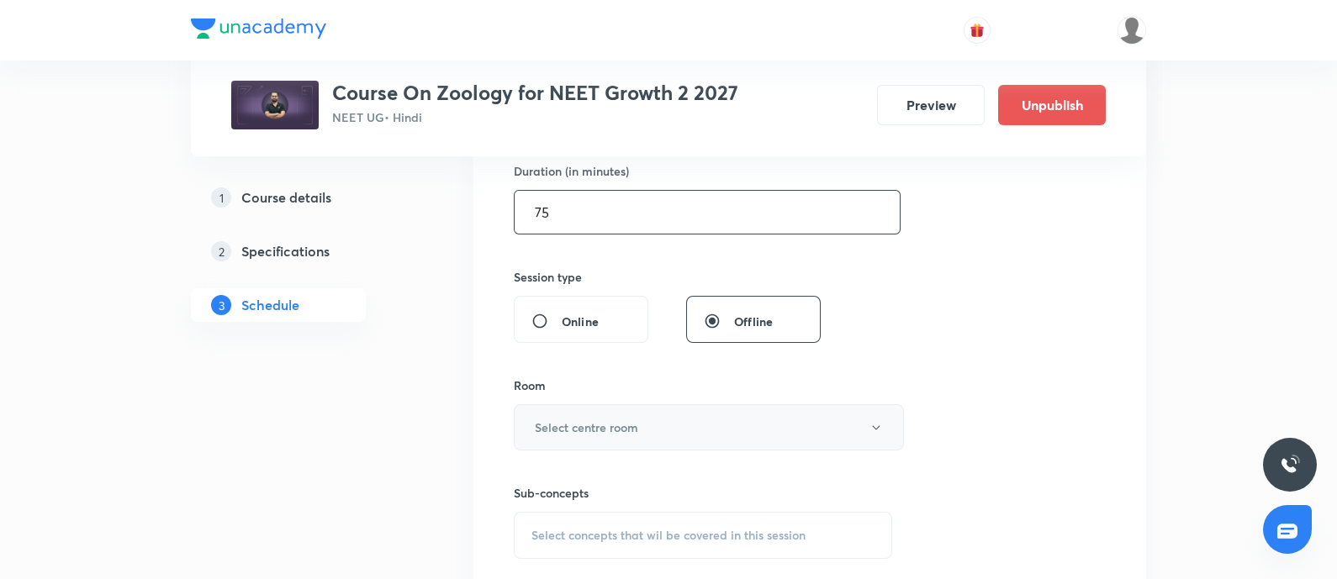
type input "75"
click at [572, 419] on h6 "Select centre room" at bounding box center [586, 428] width 103 height 18
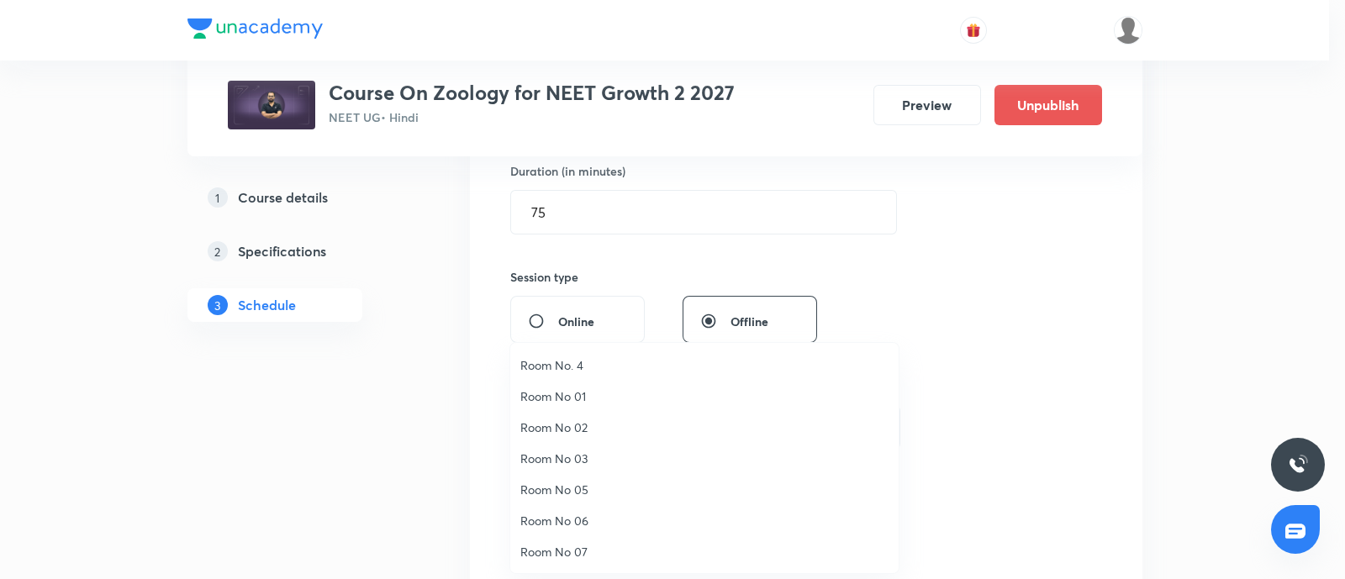
click at [576, 364] on span "Room No. 4" at bounding box center [704, 365] width 368 height 18
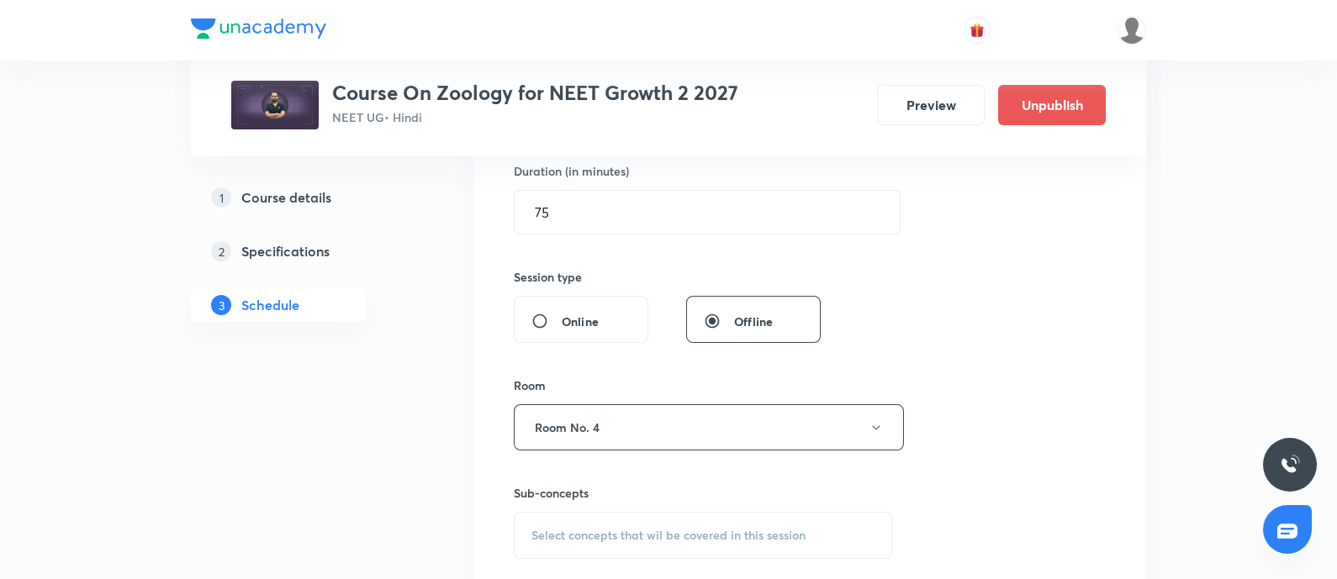
click at [556, 537] on span "Select concepts that wil be covered in this session" at bounding box center [668, 535] width 274 height 13
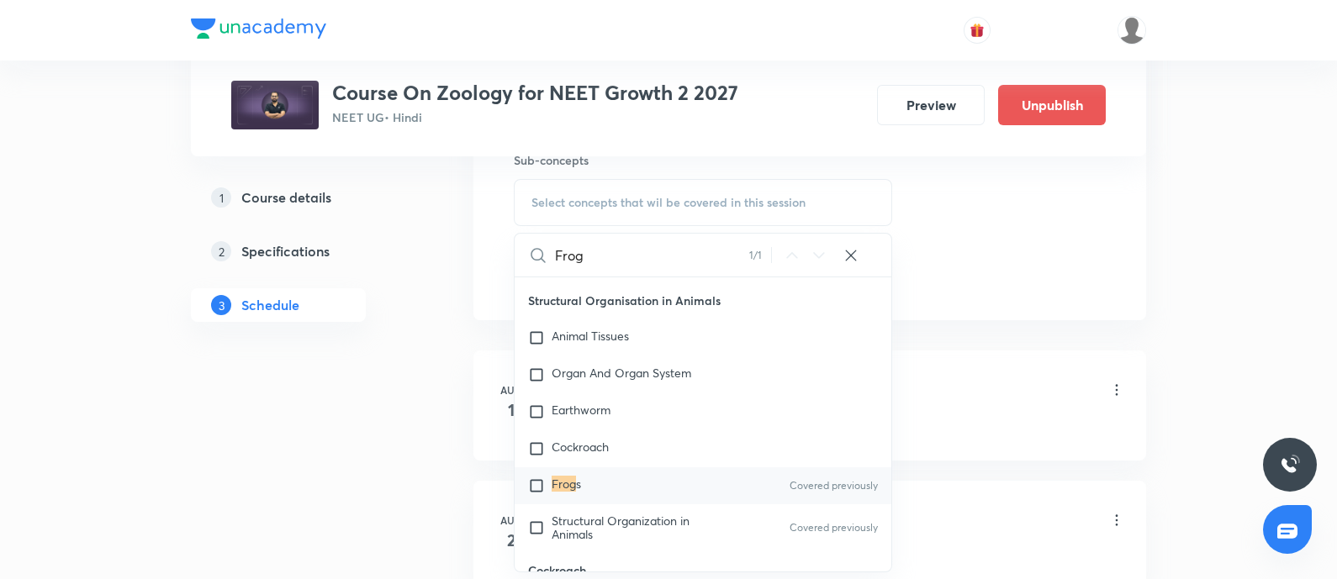
scroll to position [870, 0]
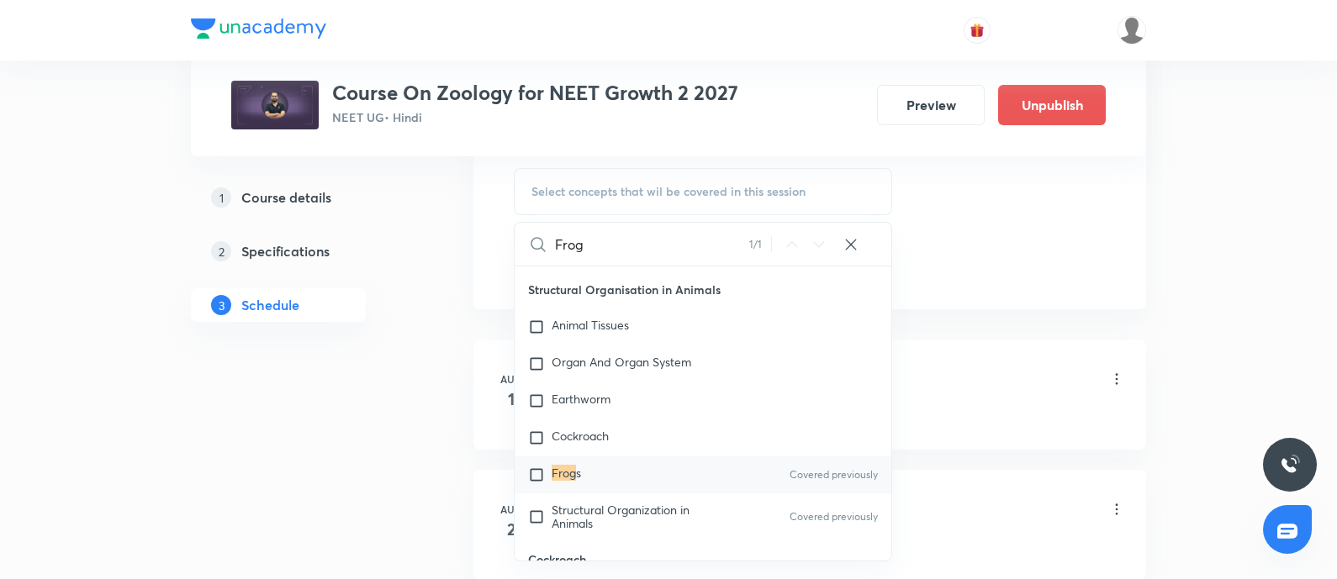
type input "Frog"
click at [539, 483] on input "checkbox" at bounding box center [540, 475] width 24 height 17
checkbox input "true"
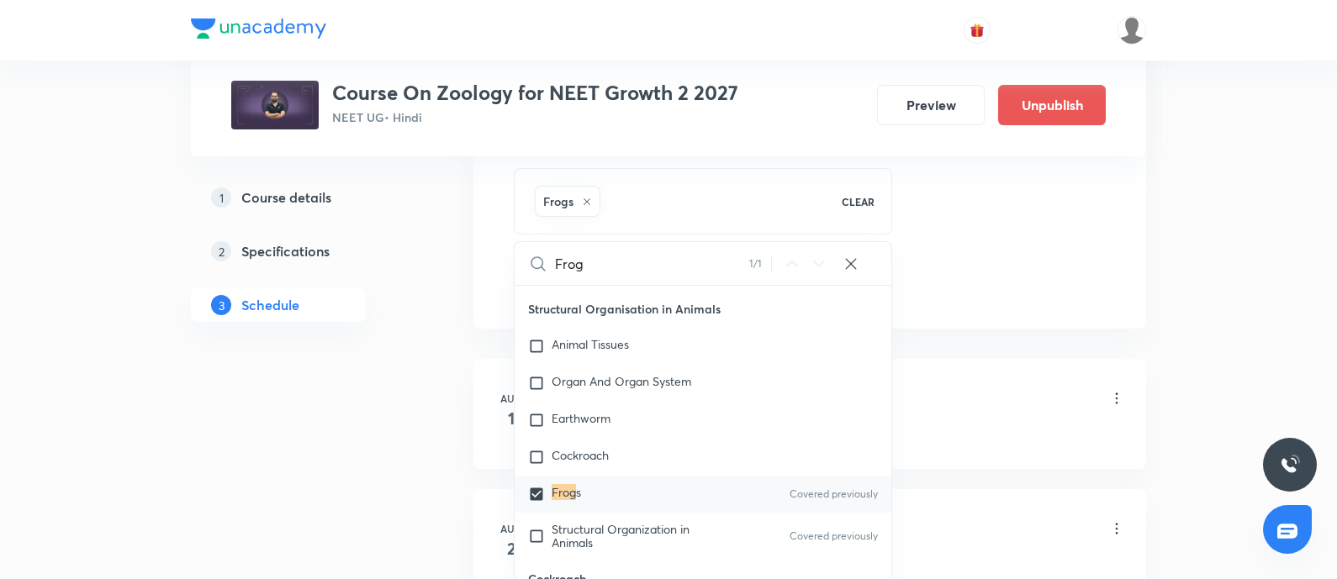
click at [923, 406] on div "Animal Kingdom - 02 Lesson 1 • 4:30 PM • 75 min • Room Room No. 4" at bounding box center [836, 400] width 577 height 40
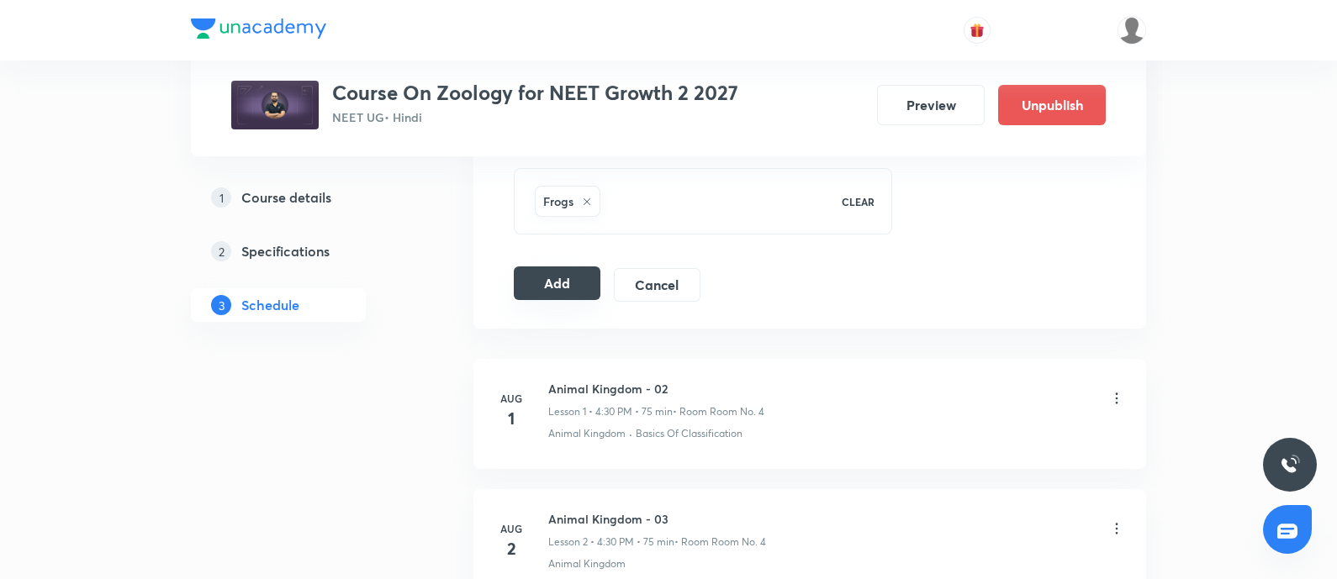
click at [558, 288] on button "Add" at bounding box center [557, 284] width 87 height 34
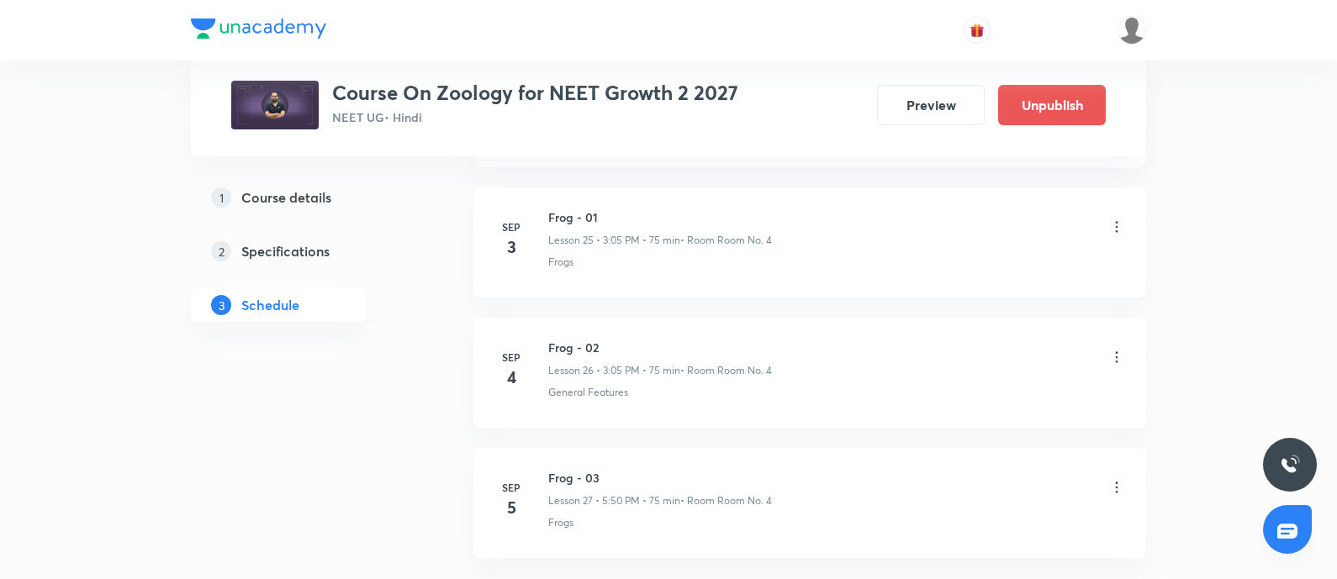
scroll to position [3636, 0]
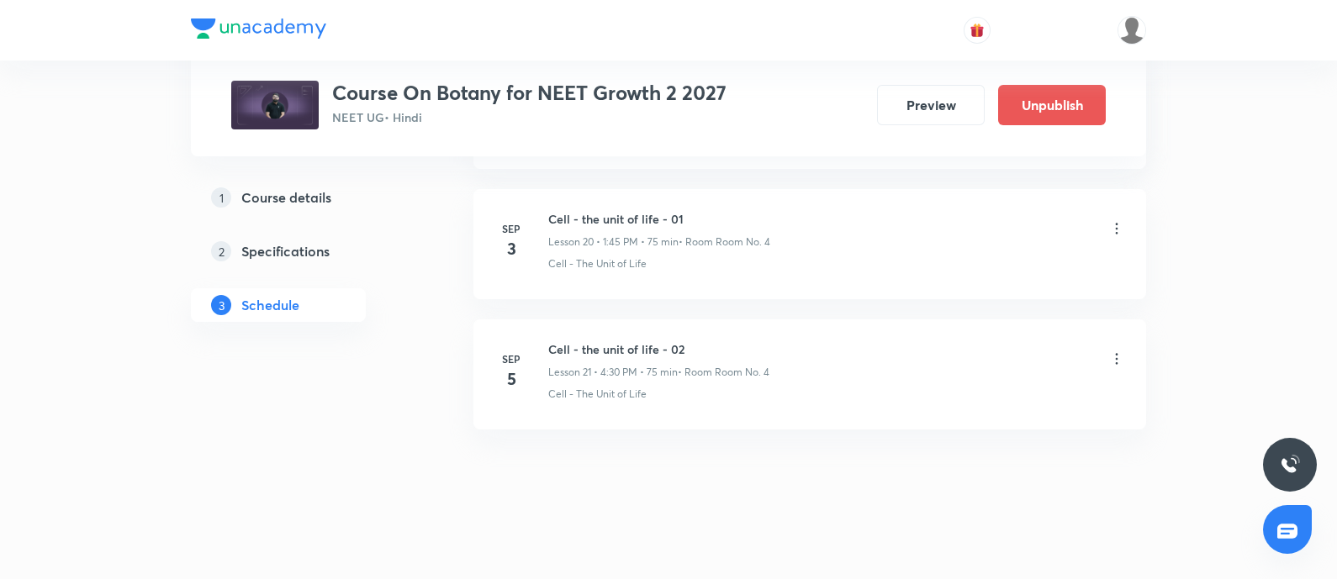
click at [554, 341] on h6 "Cell - the unit of life - 02" at bounding box center [658, 350] width 221 height 18
copy h6 "Cell - the unit of life - 02"
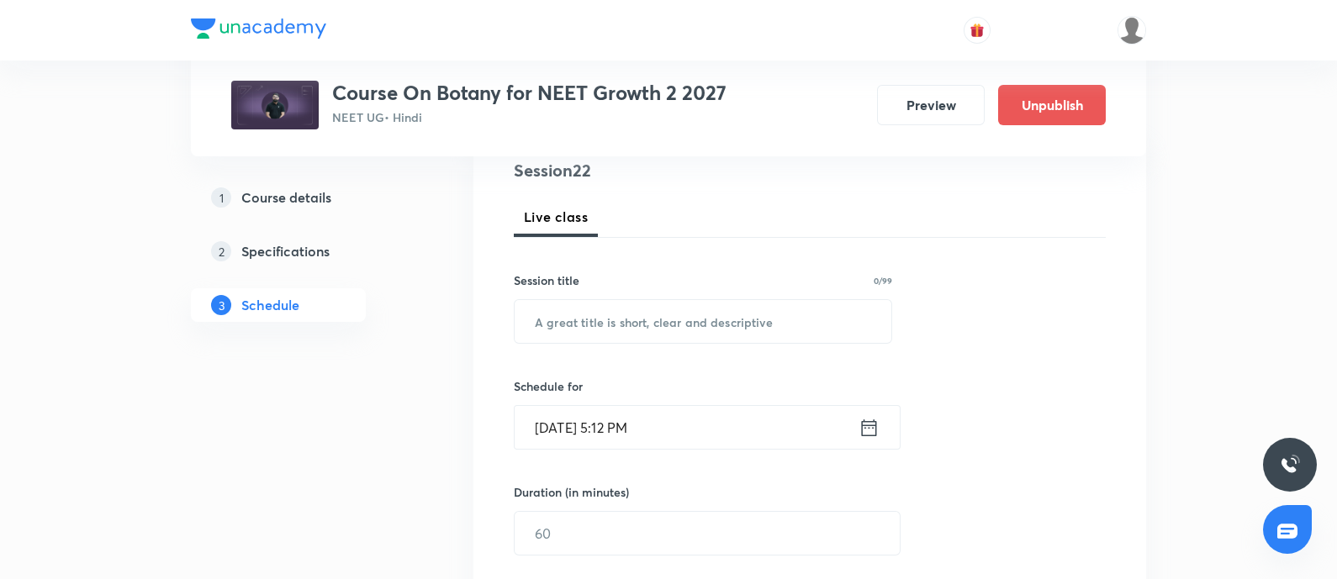
scroll to position [207, 0]
click at [579, 313] on input "text" at bounding box center [703, 319] width 377 height 43
paste input "Cell - the unit of life - 02"
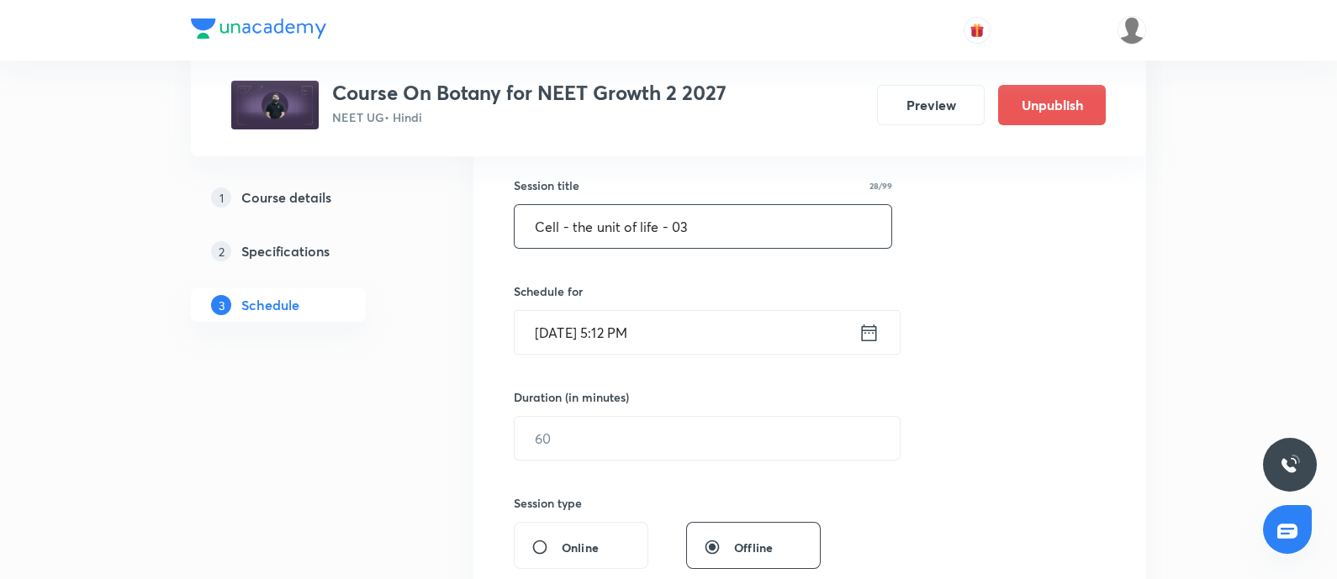
scroll to position [302, 0]
type input "Cell - the unit of life - 03"
click at [715, 328] on input "Sep 5, 2025, 5:12 PM" at bounding box center [687, 330] width 344 height 43
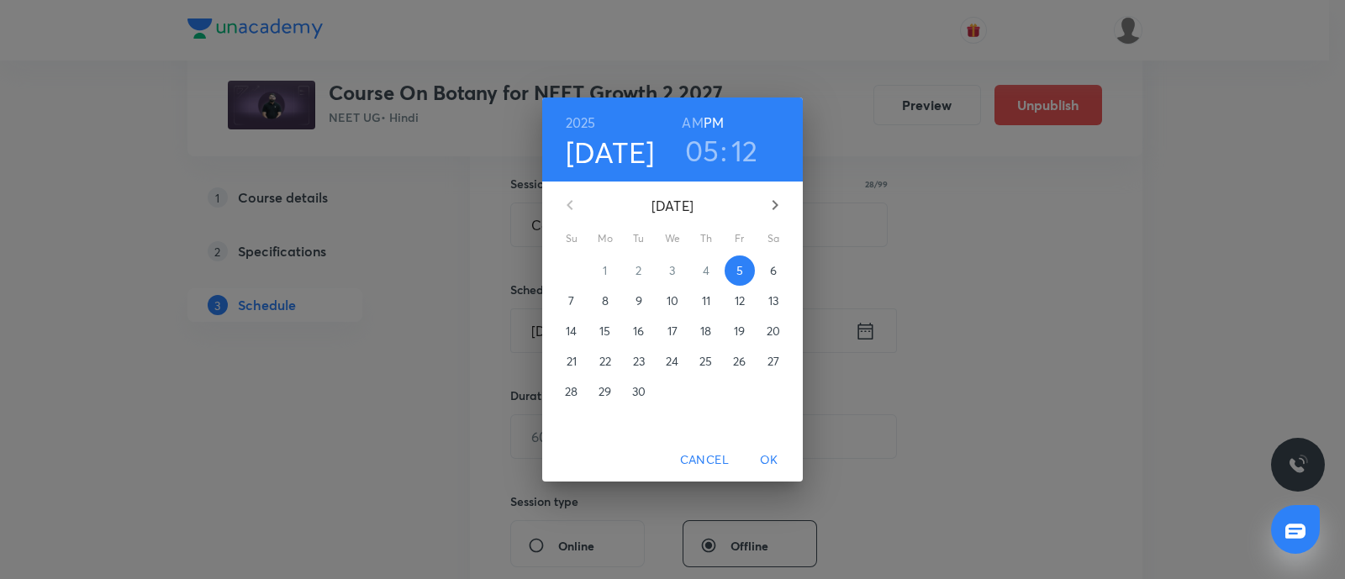
click at [770, 271] on p "6" at bounding box center [773, 270] width 7 height 17
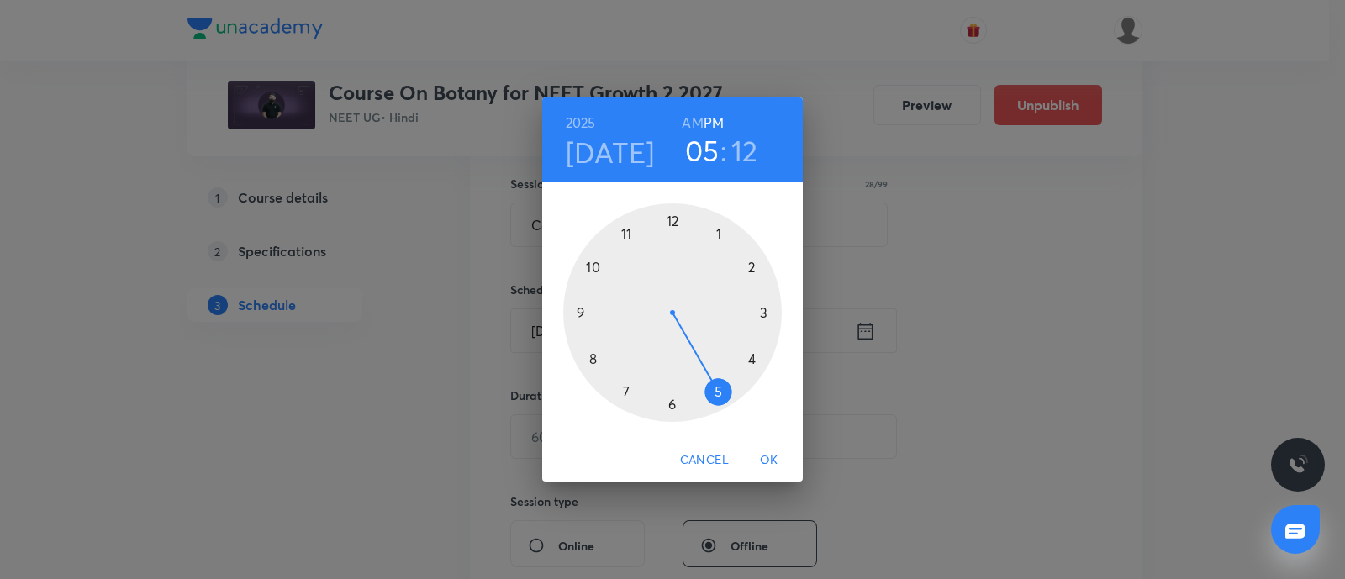
click at [752, 357] on div at bounding box center [672, 312] width 219 height 219
click at [673, 406] on div at bounding box center [672, 312] width 219 height 219
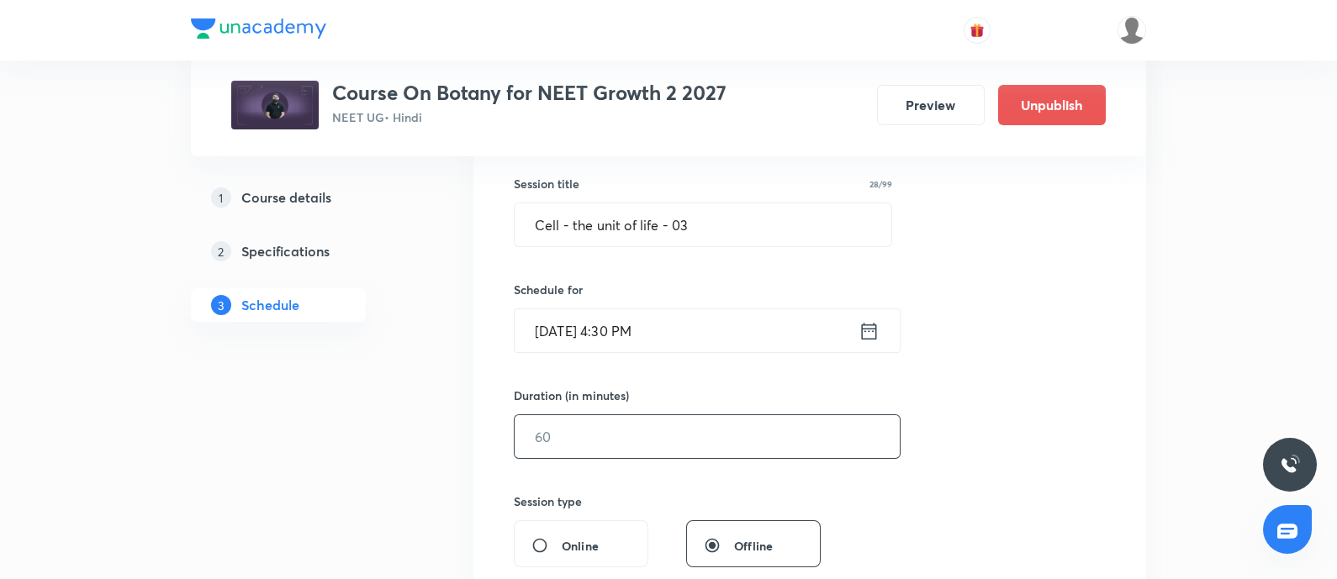
click at [619, 435] on input "text" at bounding box center [707, 436] width 385 height 43
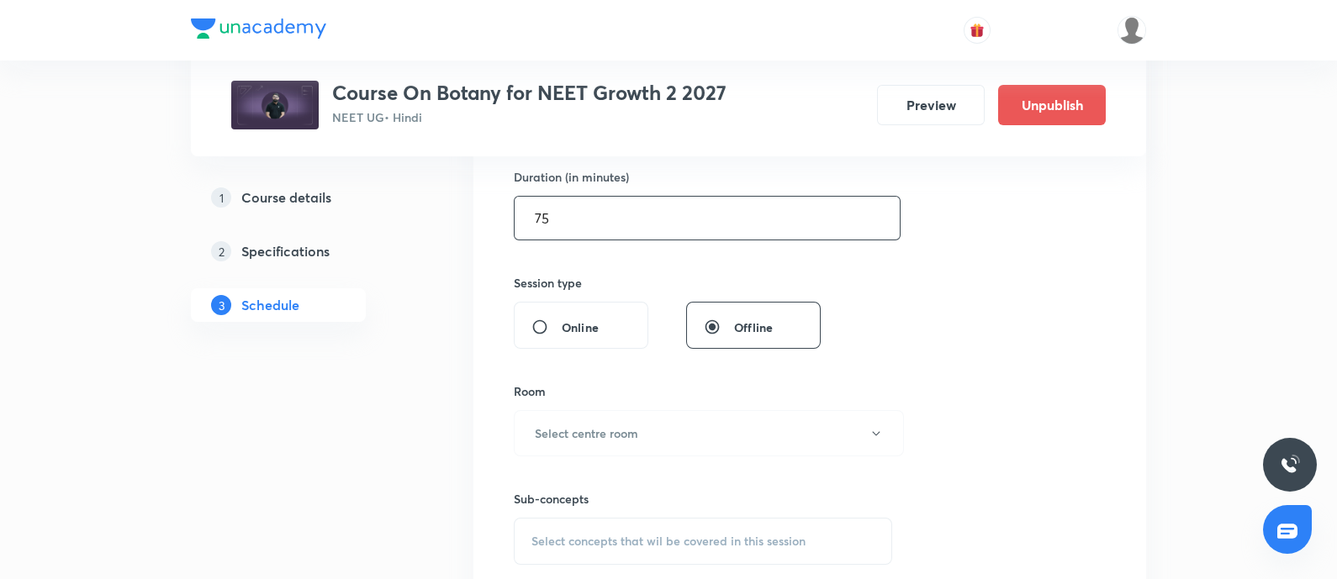
scroll to position [525, 0]
type input "75"
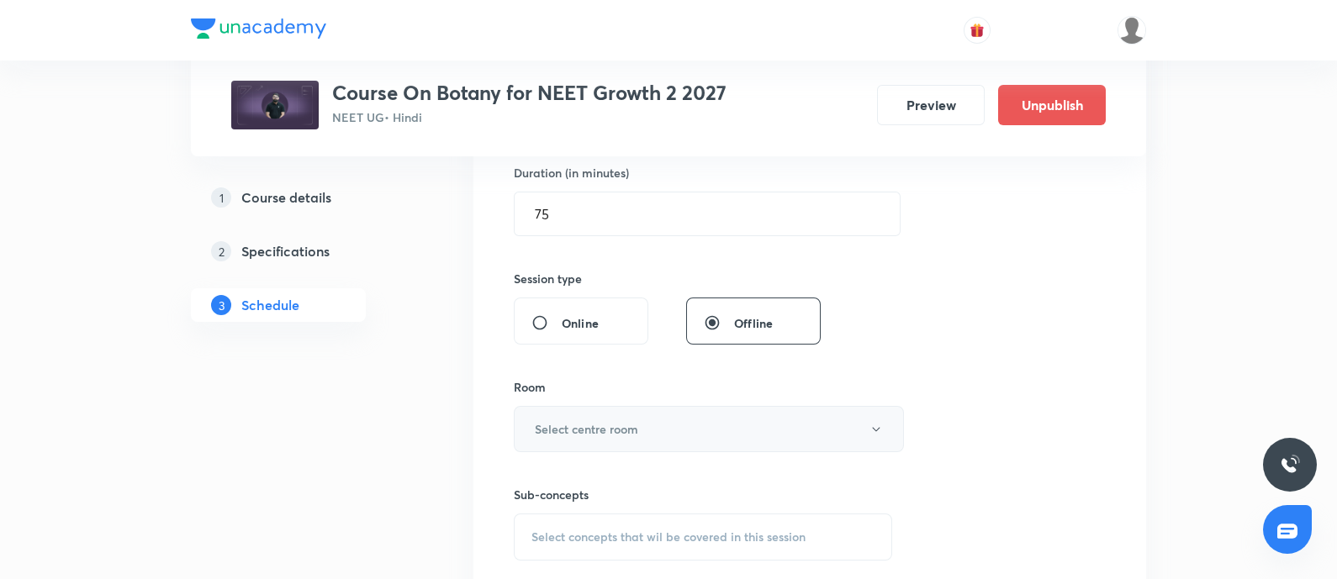
click at [622, 427] on h6 "Select centre room" at bounding box center [586, 429] width 103 height 18
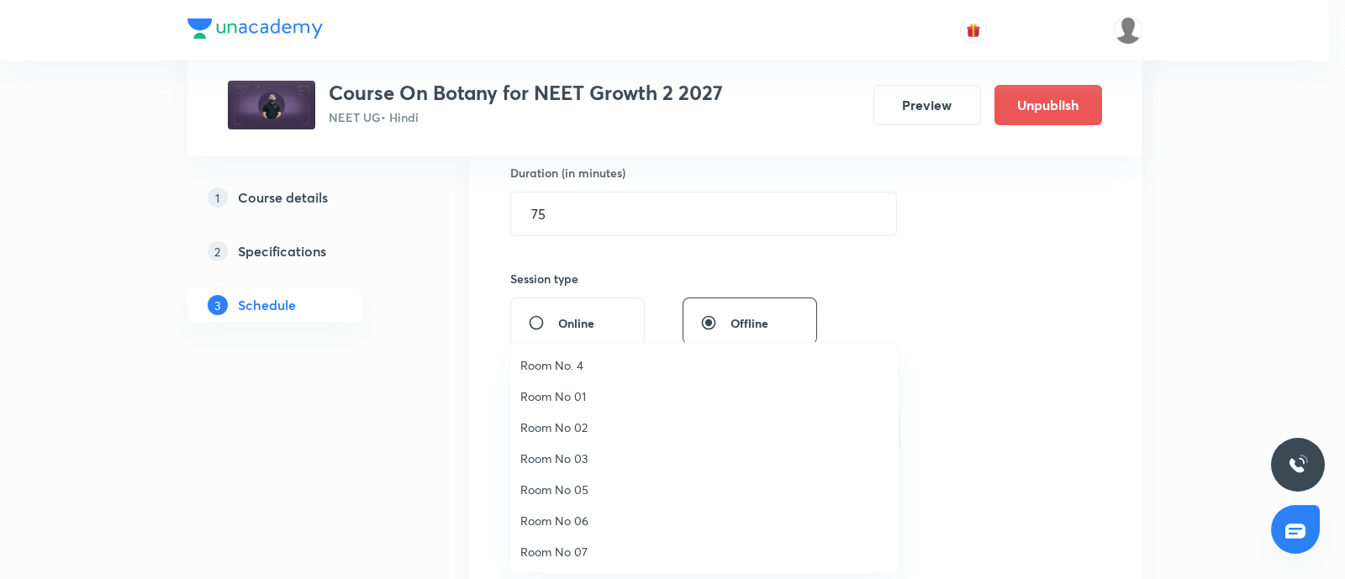
click at [563, 363] on span "Room No. 4" at bounding box center [704, 365] width 368 height 18
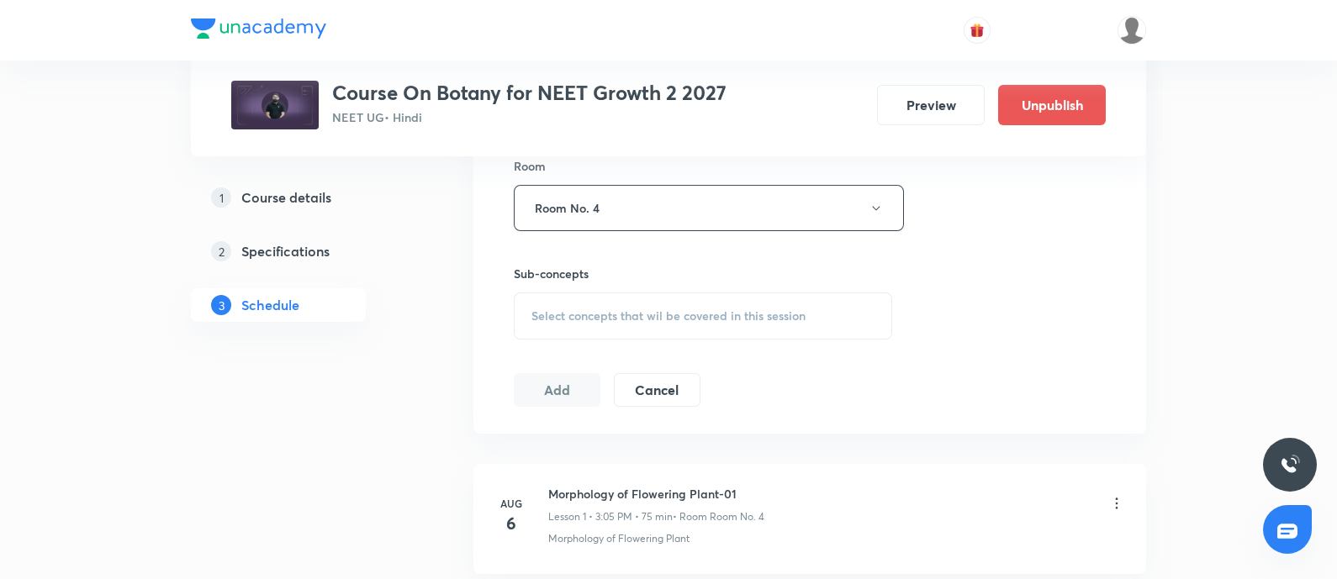
scroll to position [747, 0]
click at [592, 319] on span "Select concepts that wil be covered in this session" at bounding box center [668, 314] width 274 height 13
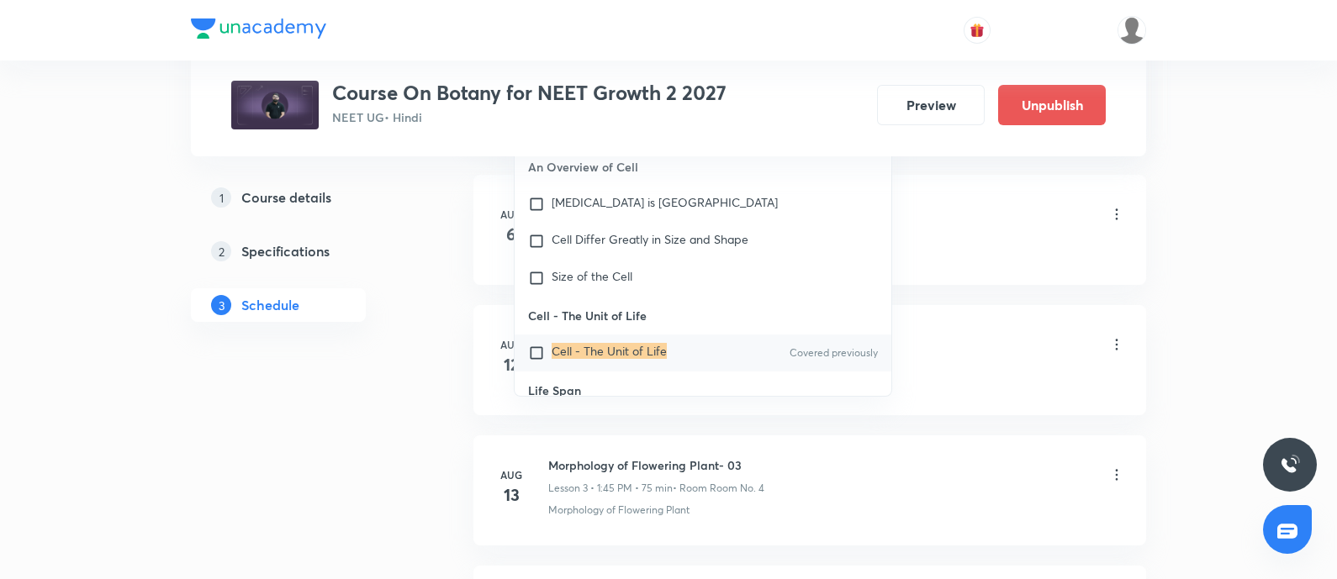
scroll to position [23395, 0]
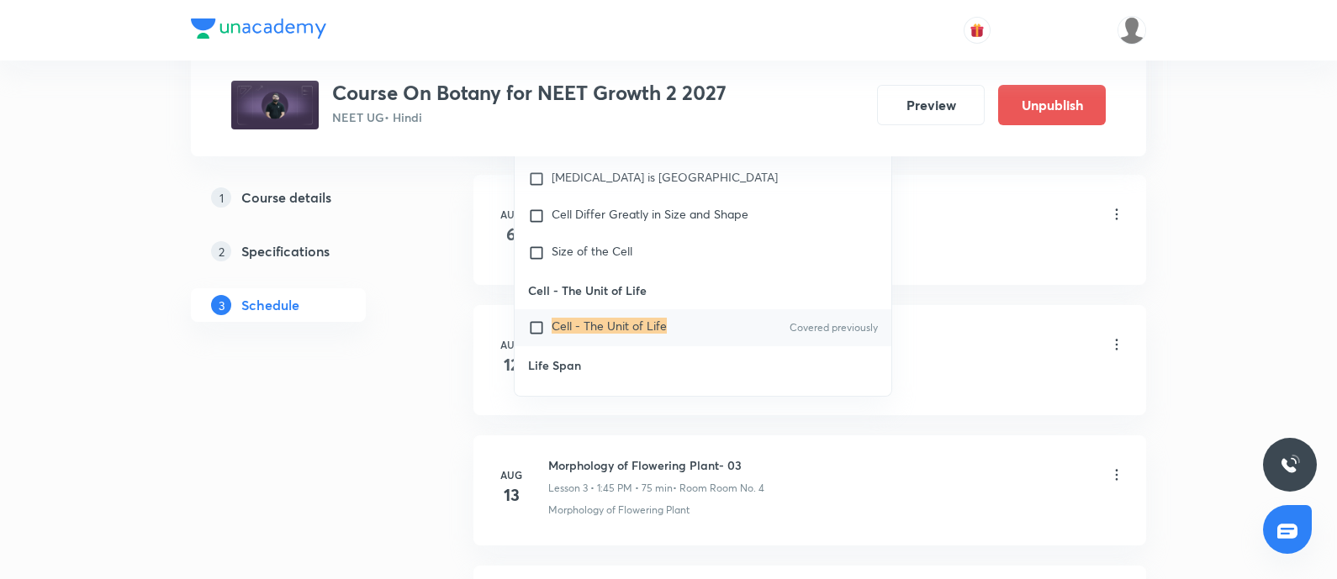
type input "Cell - the unit of life"
click at [546, 319] on input "checkbox" at bounding box center [540, 327] width 24 height 17
checkbox input "true"
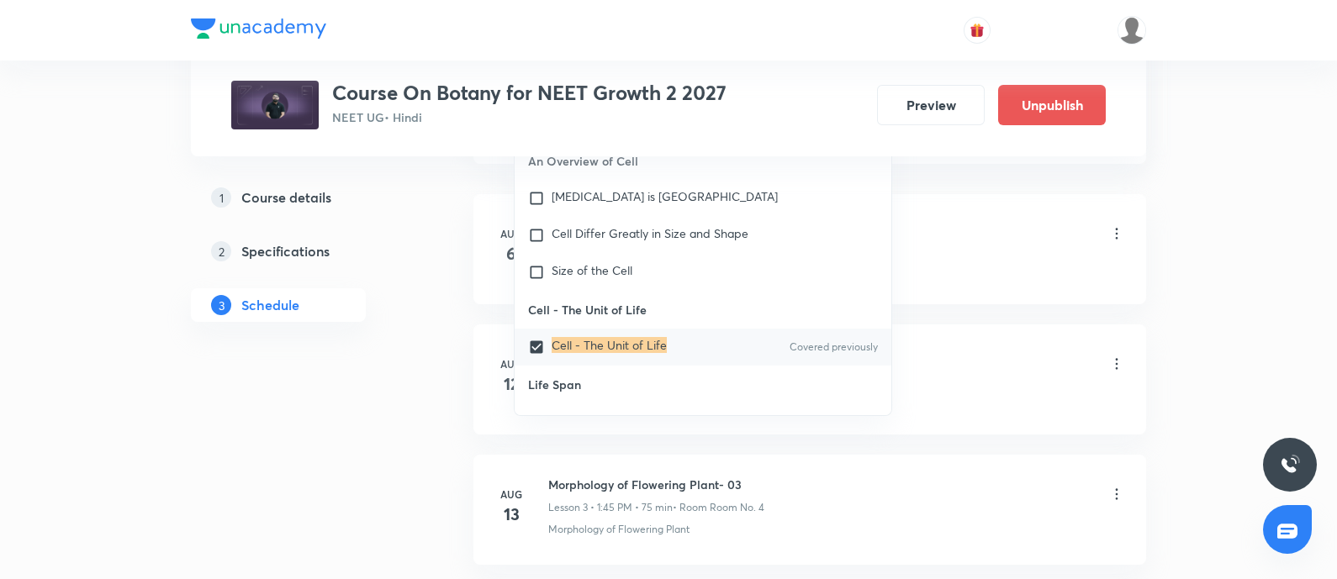
click at [976, 229] on div "Morphology of Flowering Plant-01 Lesson 1 • 3:05 PM • 75 min • Room Room No. 4" at bounding box center [836, 235] width 577 height 40
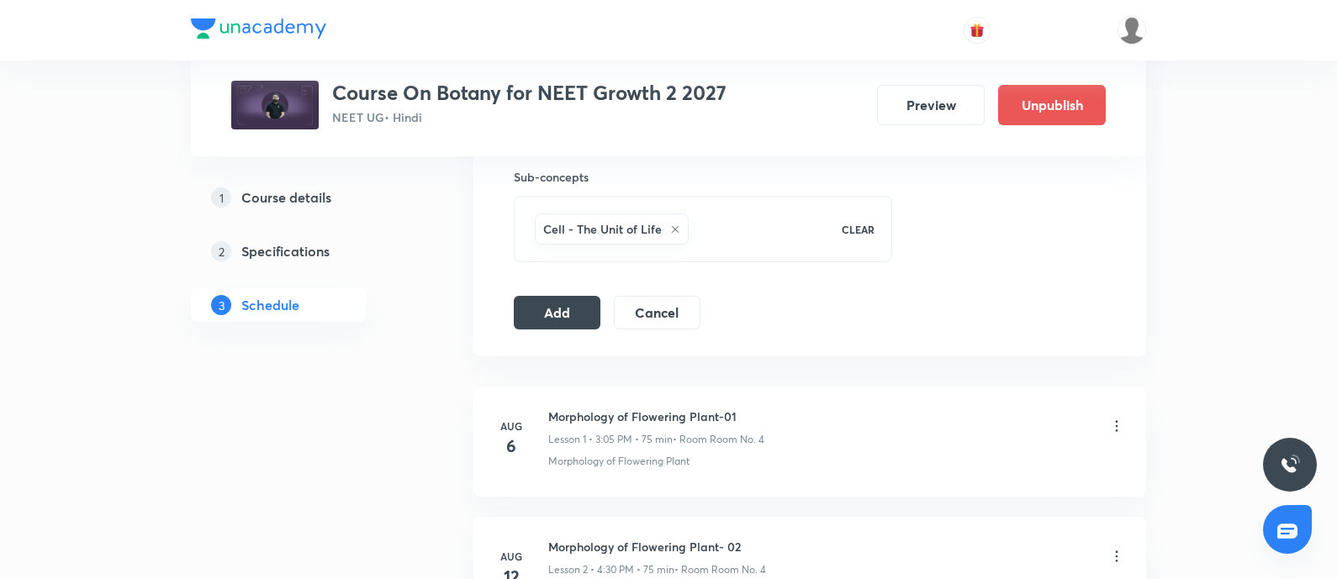
scroll to position [842, 0]
click at [546, 300] on button "Add" at bounding box center [557, 312] width 87 height 34
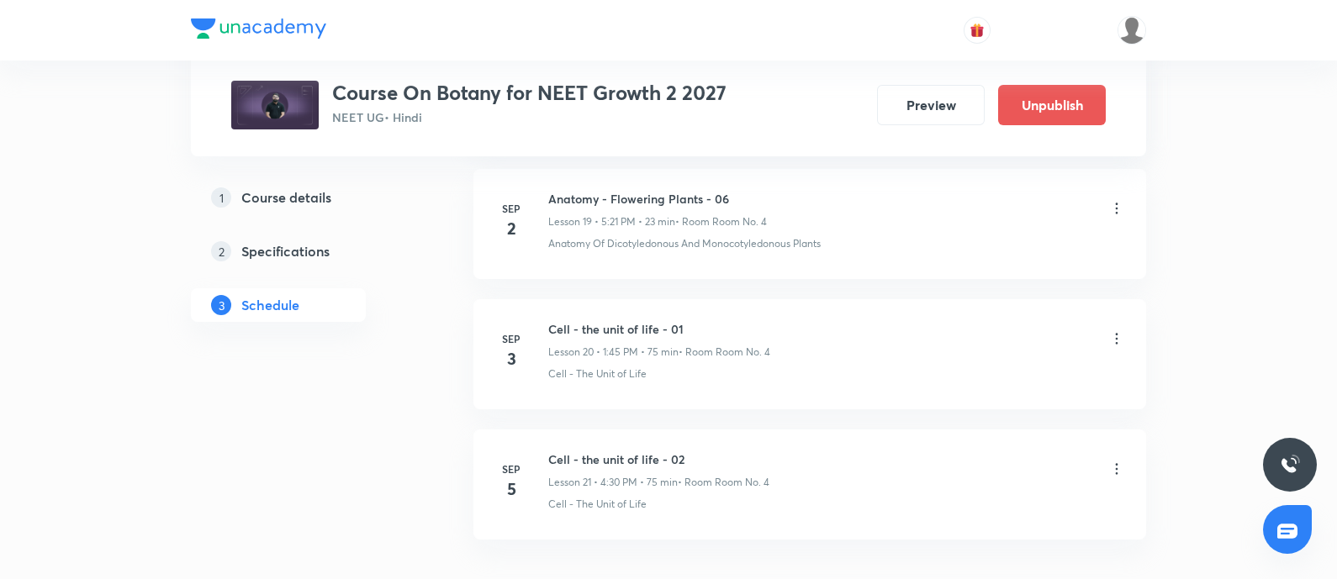
scroll to position [2726, 0]
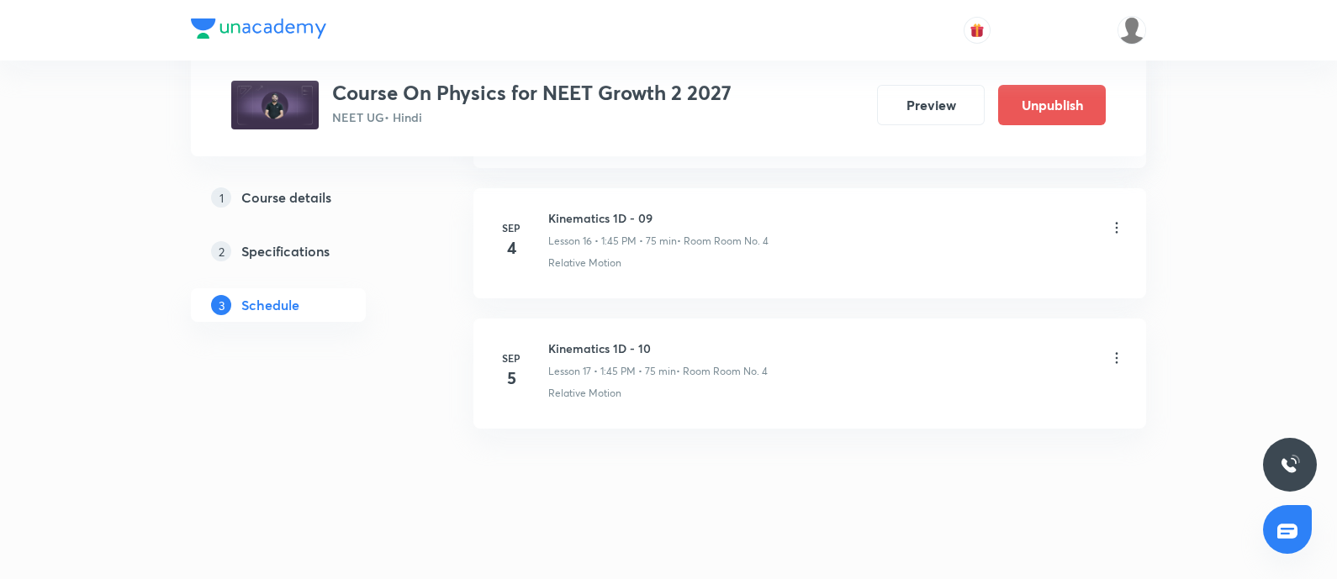
click at [551, 342] on h6 "Kinematics 1D - 10" at bounding box center [657, 349] width 219 height 18
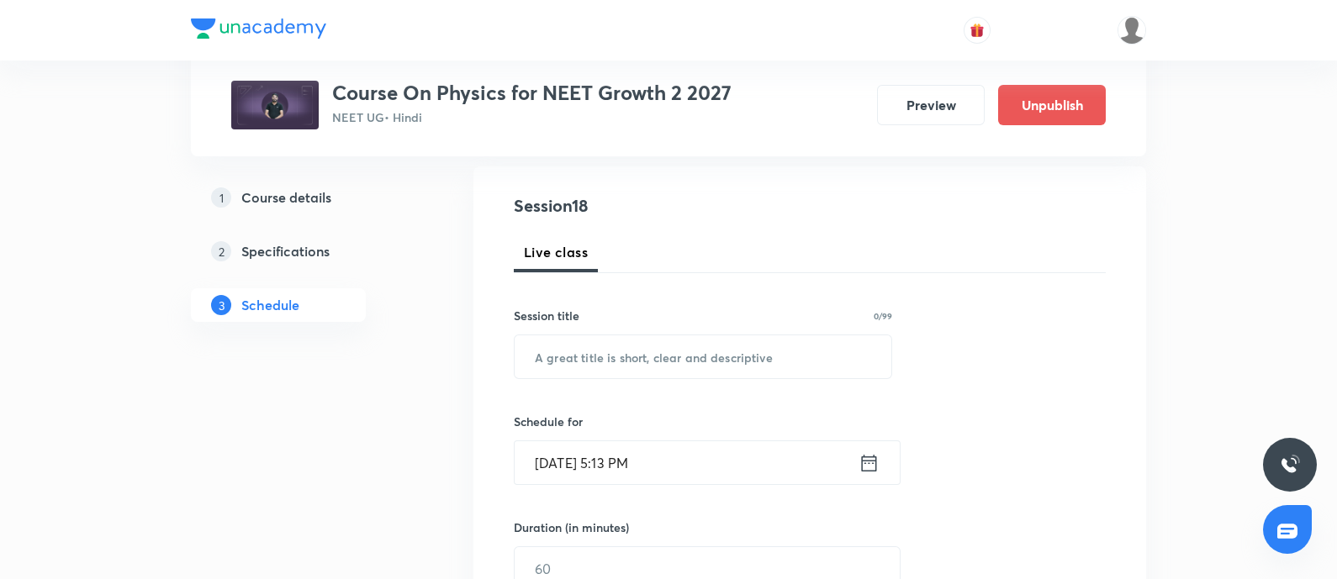
scroll to position [180, 0]
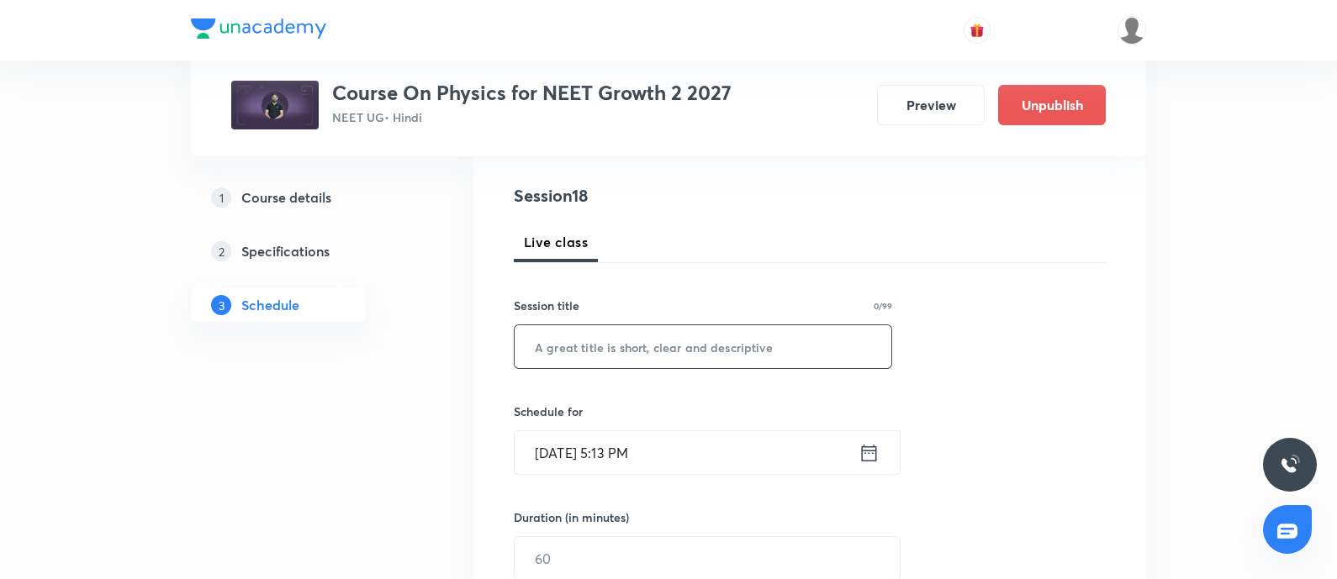
click at [568, 344] on input "text" at bounding box center [703, 346] width 377 height 43
paste input "Cell - the unit of life - 02"
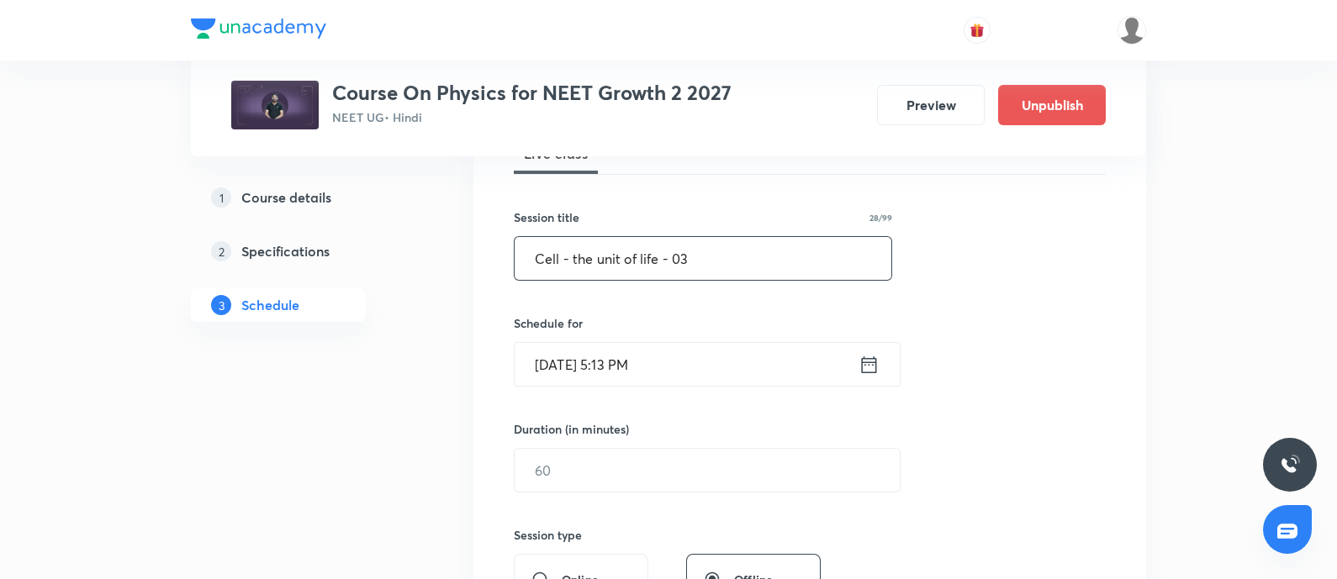
type input "Cell - the unit of life - 03"
click at [693, 358] on input "[DATE] 5:13 PM" at bounding box center [687, 364] width 344 height 43
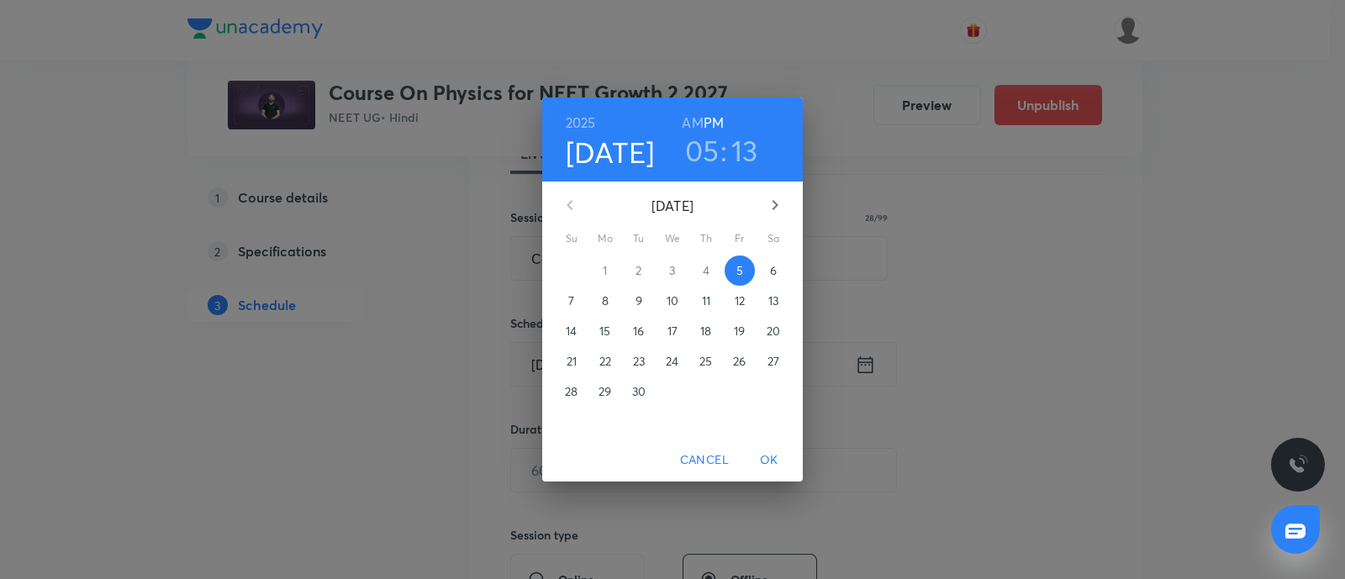
click at [778, 273] on span "6" at bounding box center [773, 270] width 30 height 17
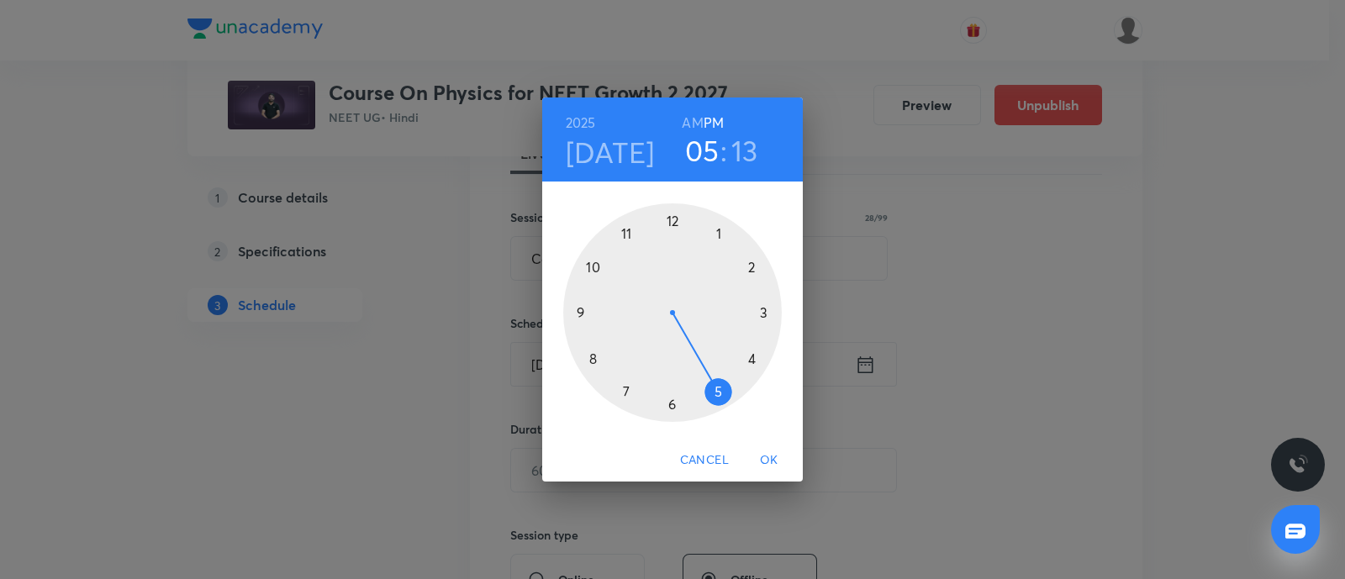
click at [716, 395] on div at bounding box center [672, 312] width 219 height 219
click at [594, 266] on div at bounding box center [672, 312] width 219 height 219
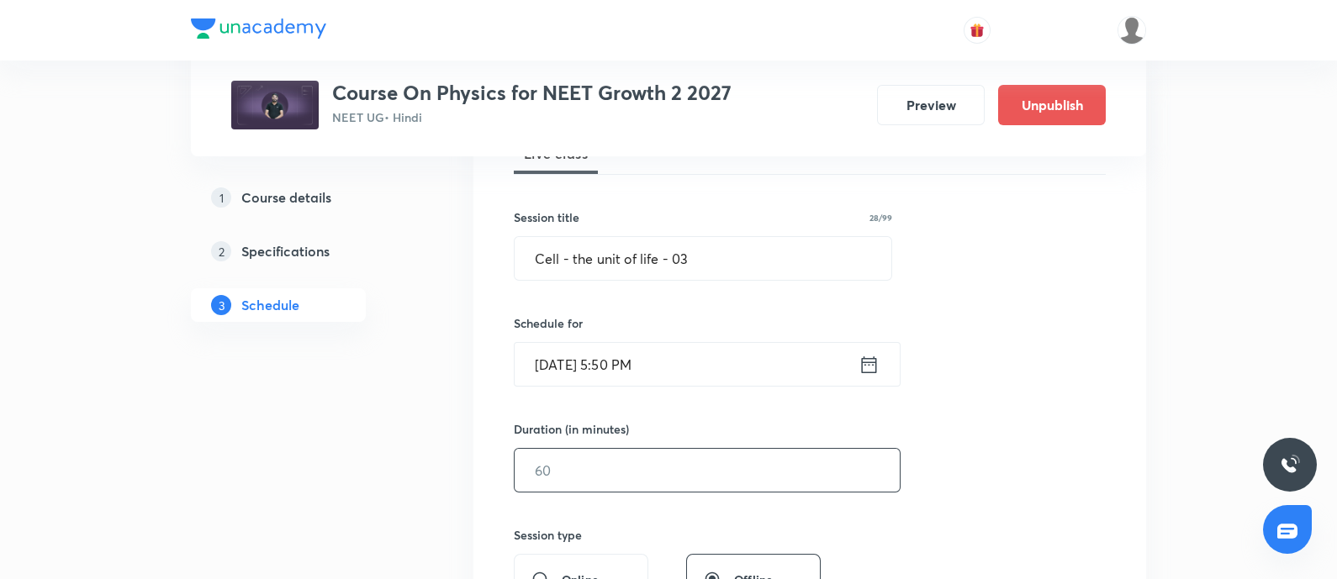
click at [603, 460] on input "text" at bounding box center [707, 470] width 385 height 43
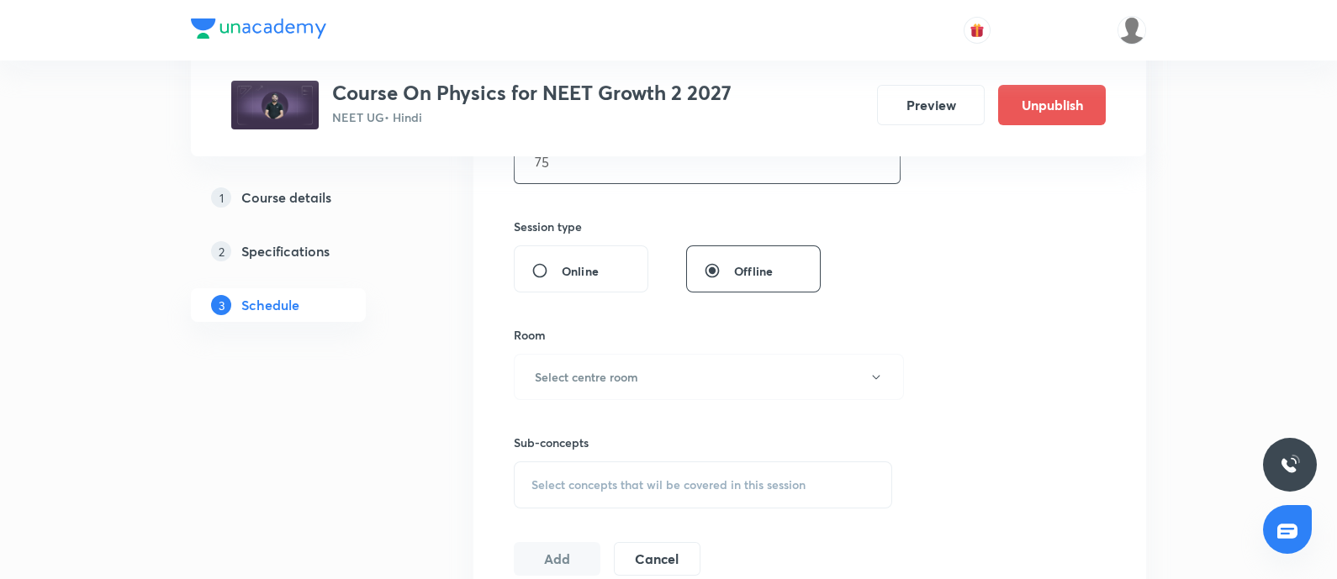
scroll to position [578, 0]
type input "75"
click at [625, 375] on h6 "Select centre room" at bounding box center [586, 376] width 103 height 18
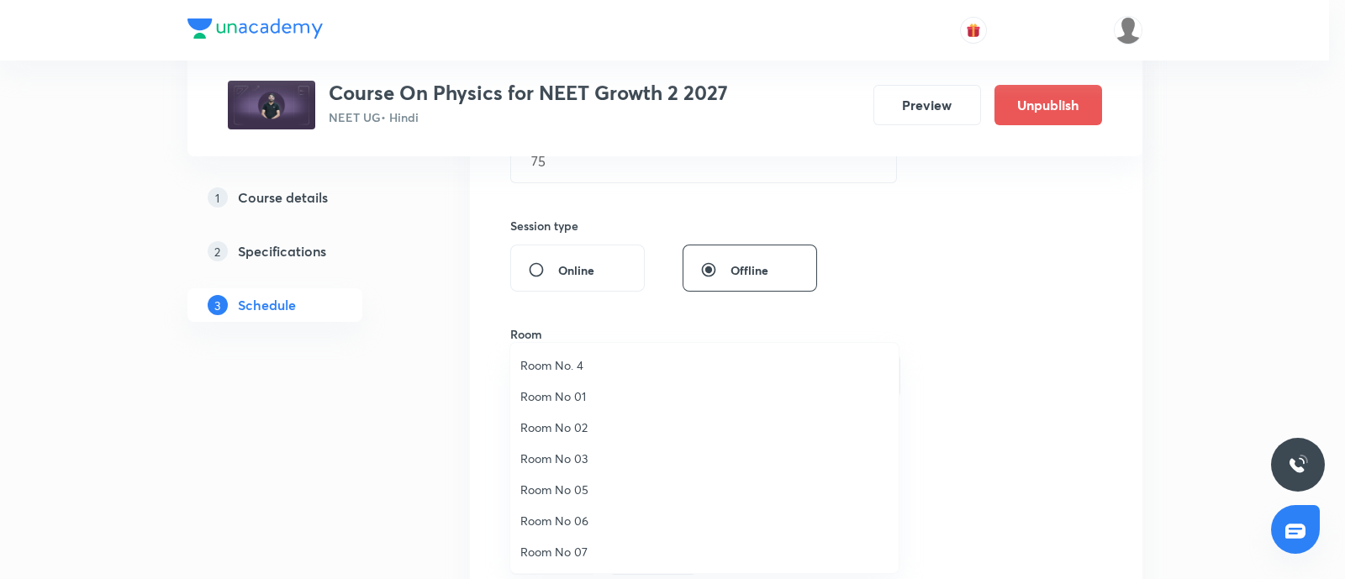
click at [566, 365] on span "Room No. 4" at bounding box center [704, 365] width 368 height 18
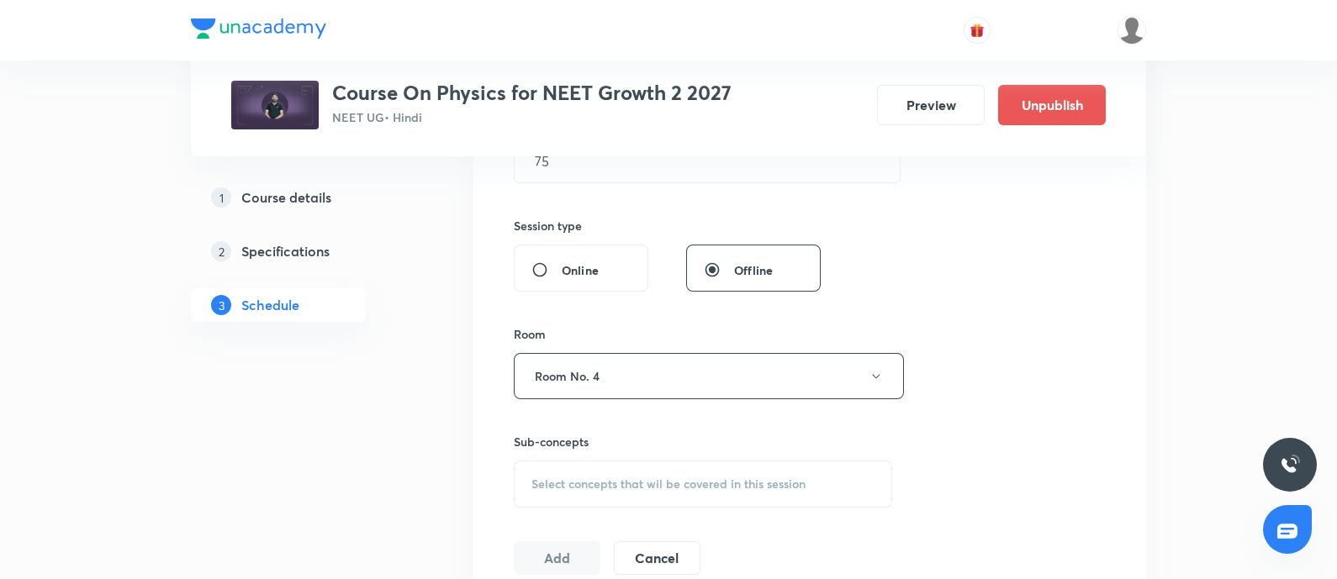
click at [619, 486] on span "Select concepts that wil be covered in this session" at bounding box center [668, 484] width 274 height 13
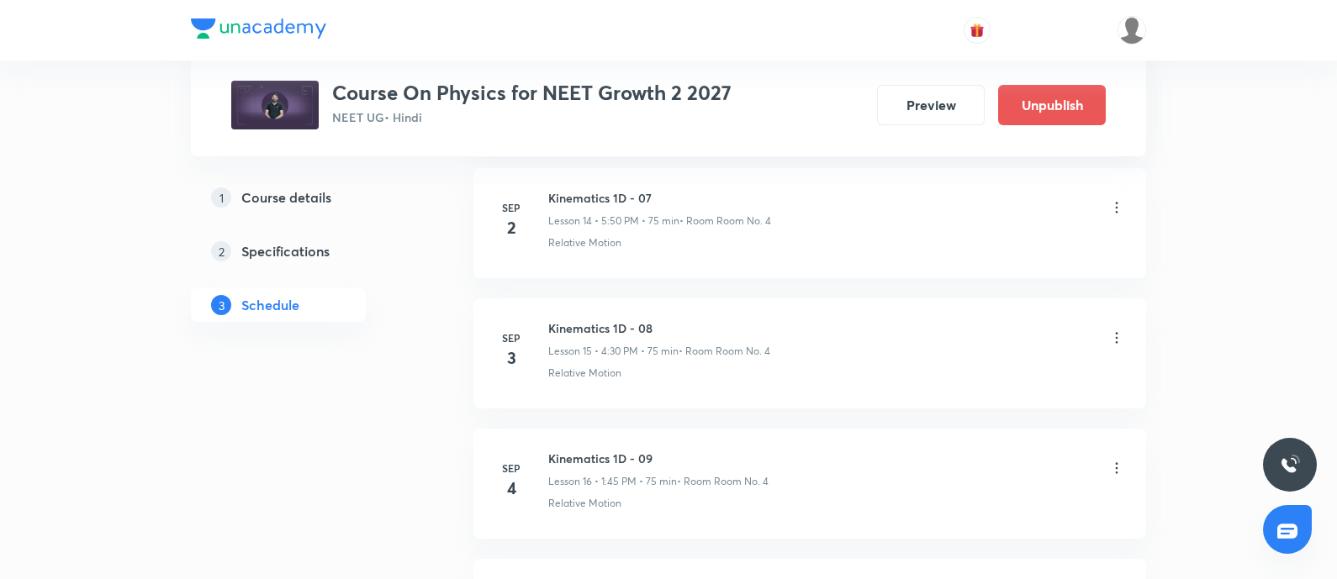
scroll to position [2976, 0]
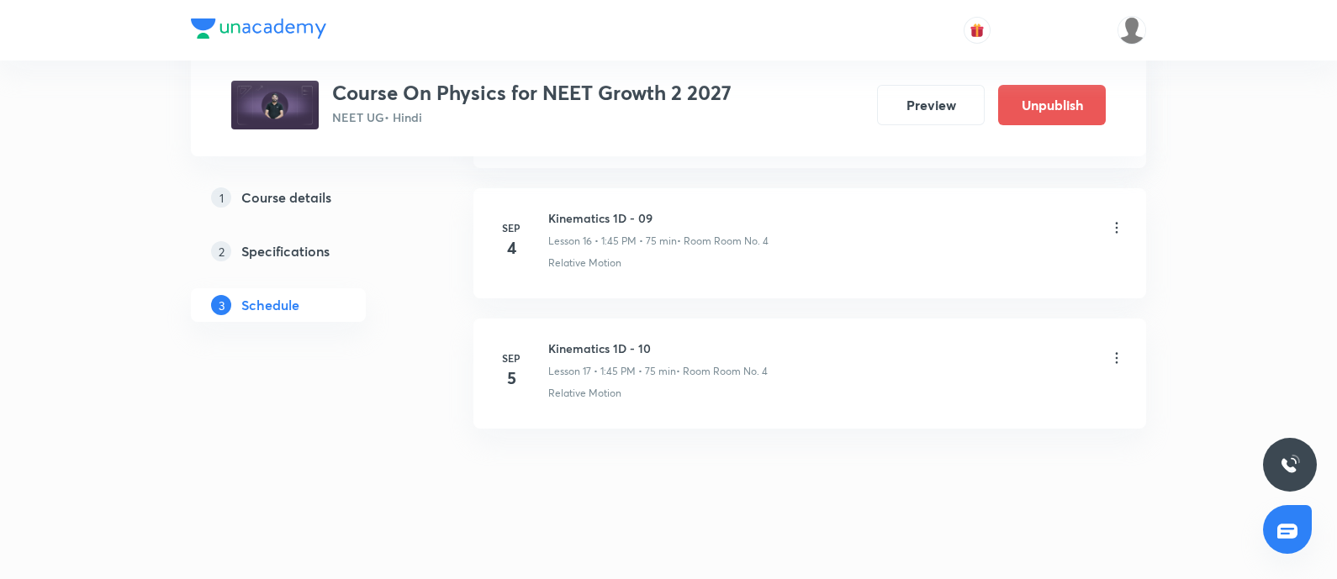
type input "Cell - the unit of life - 02"
click at [553, 342] on h6 "Kinematics 1D - 10" at bounding box center [657, 349] width 219 height 18
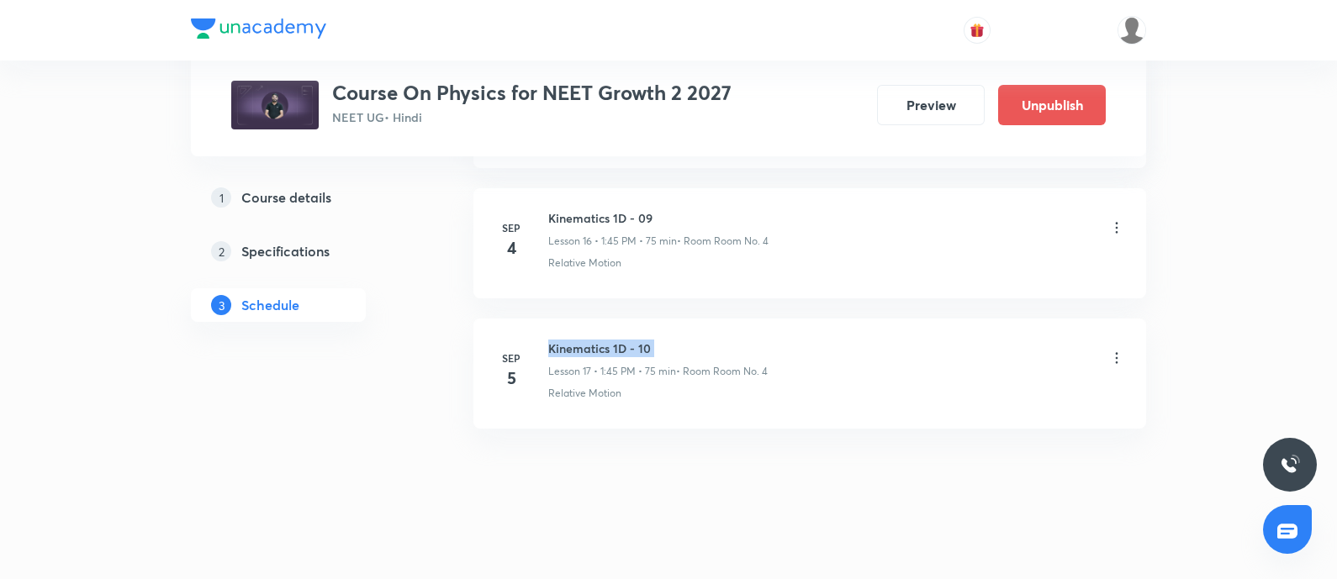
copy h6 "Kinematics 1D - 10"
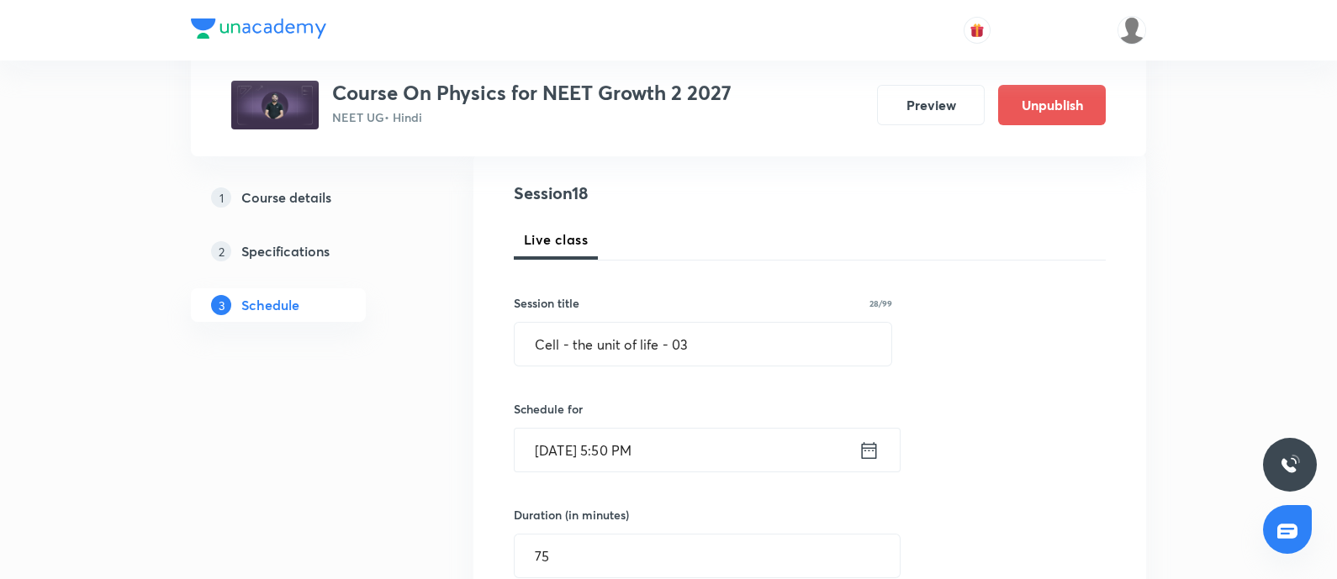
scroll to position [186, 0]
click at [588, 341] on input "Cell - the unit of life - 03" at bounding box center [703, 340] width 377 height 43
paste input "Kinematics 1D - 10"
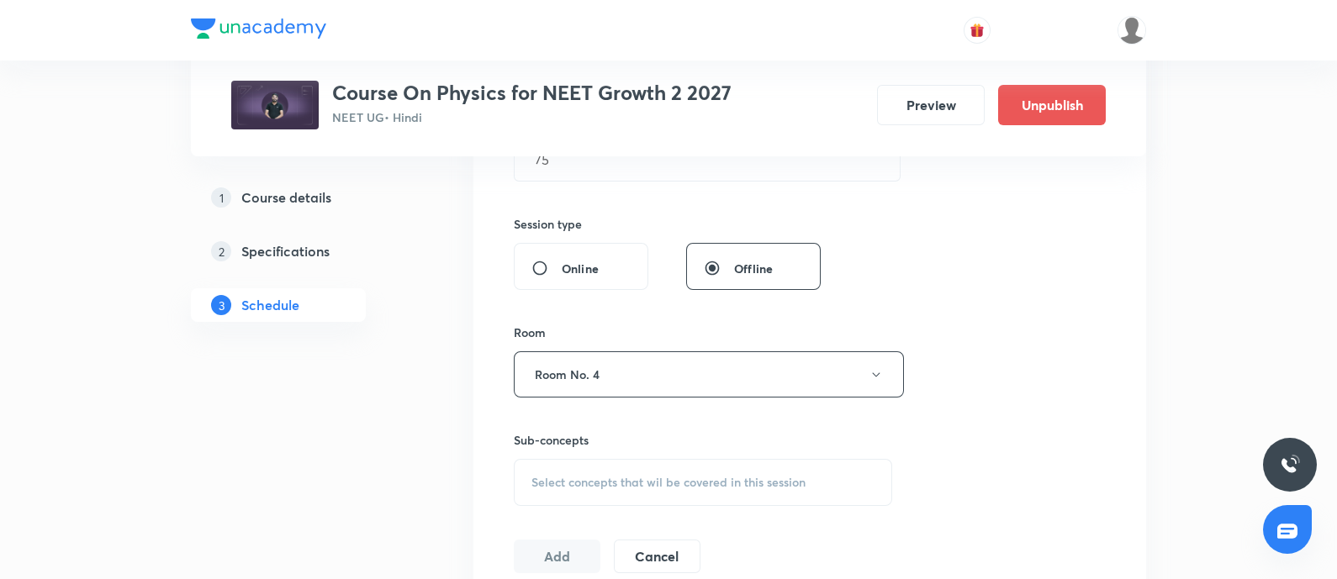
scroll to position [589, 0]
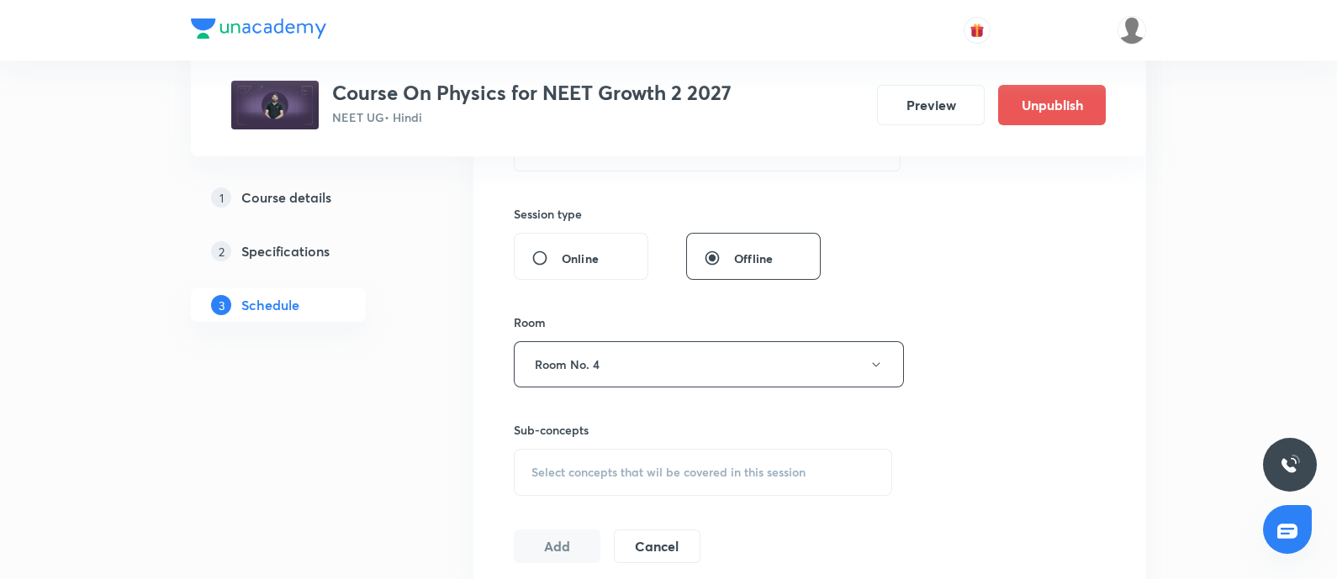
type input "Kinematics 1D - 11"
click at [670, 456] on div "Select concepts that wil be covered in this session" at bounding box center [703, 472] width 378 height 47
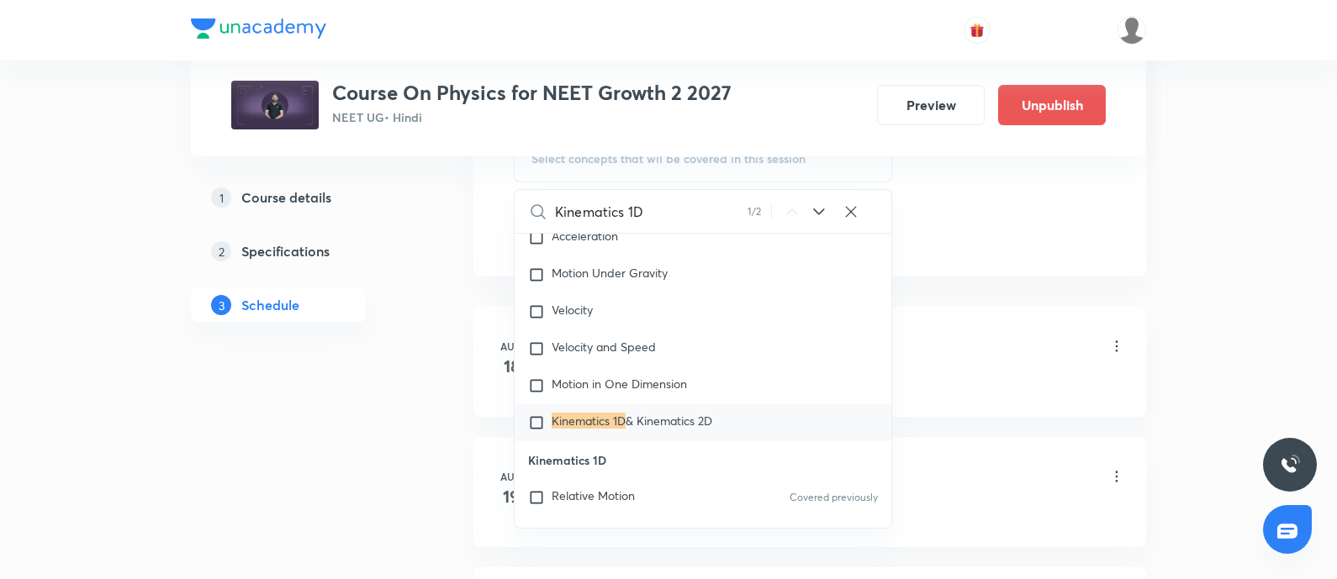
scroll to position [7939, 0]
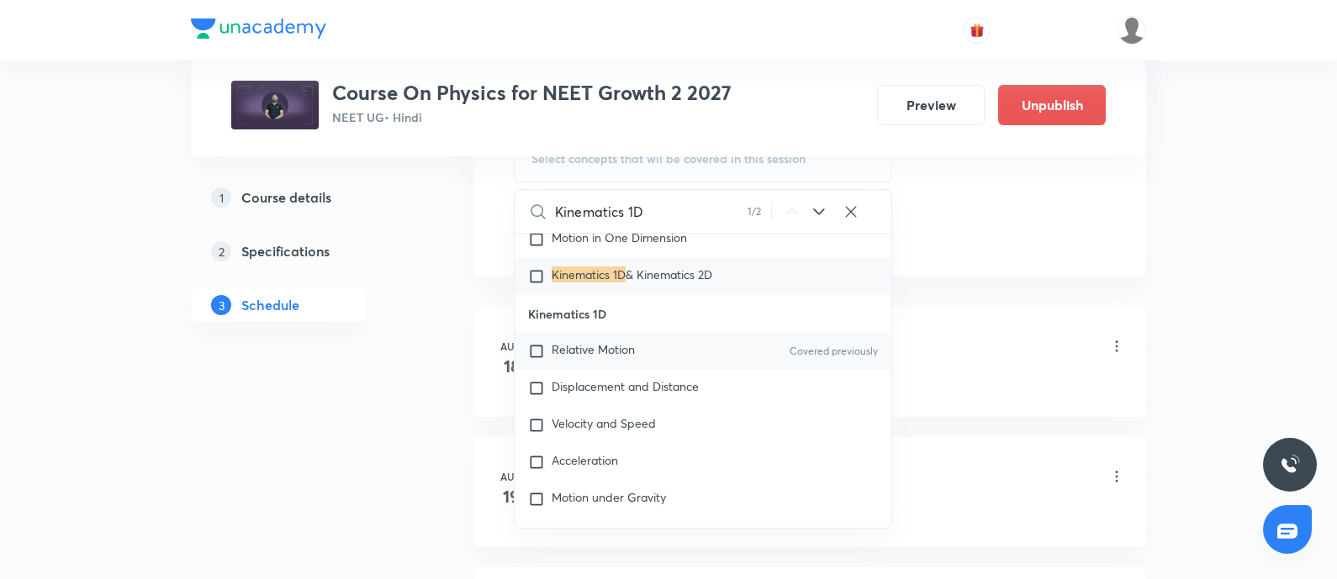
type input "Kinematics 1D"
click at [600, 357] on span "Relative Motion" at bounding box center [593, 349] width 83 height 16
checkbox input "true"
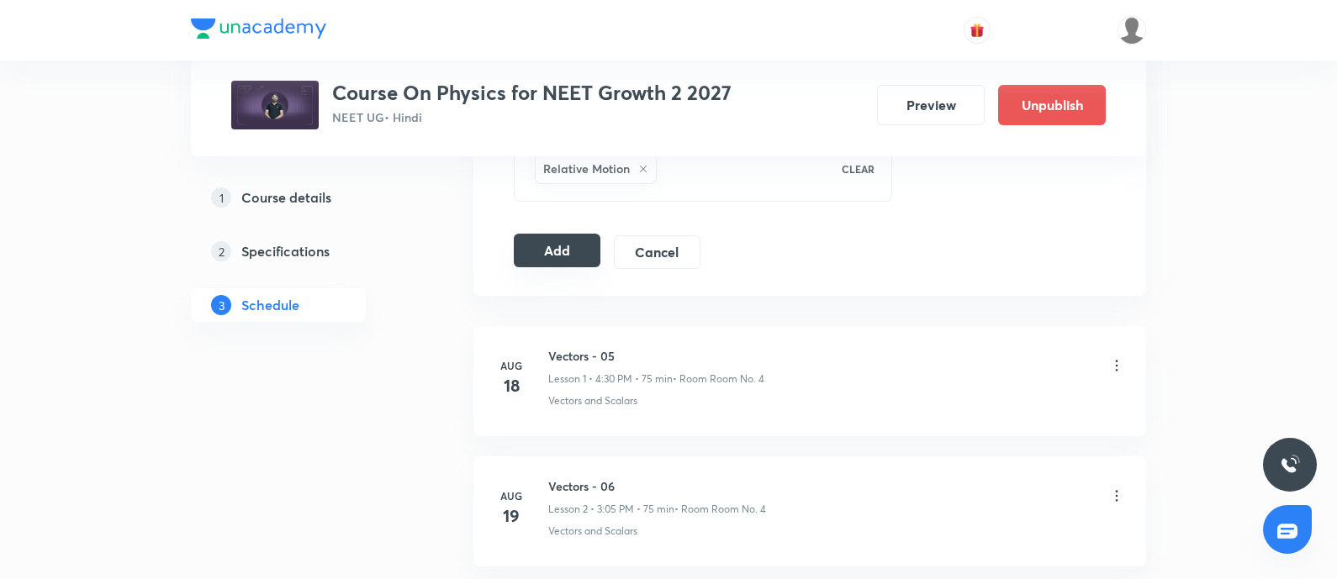
click at [563, 256] on button "Add" at bounding box center [557, 251] width 87 height 34
